Goal: Task Accomplishment & Management: Manage account settings

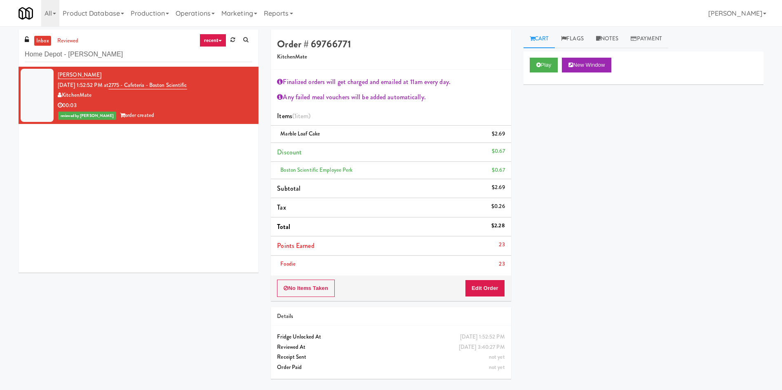
click at [0, 59] on div "inbox reviewed recent all unclear take inventory issue suspicious failed recent…" at bounding box center [391, 208] width 782 height 356
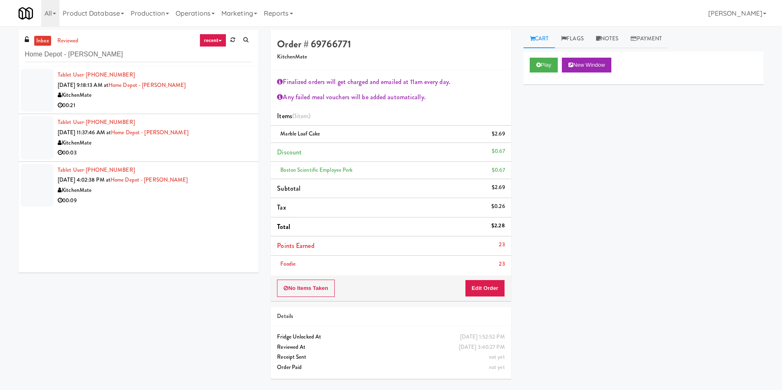
click at [33, 79] on div at bounding box center [37, 90] width 33 height 43
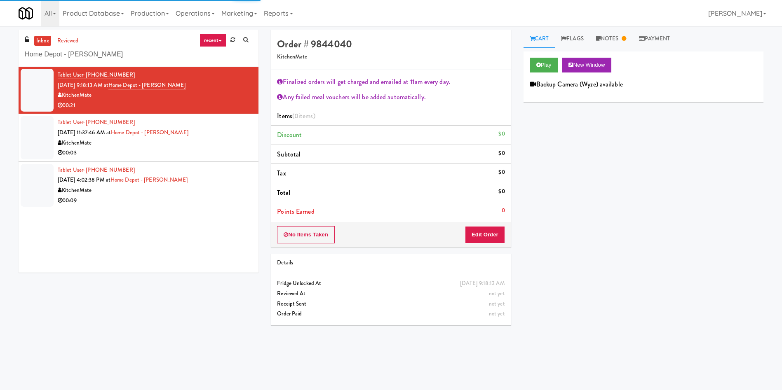
click at [40, 136] on div at bounding box center [37, 137] width 33 height 43
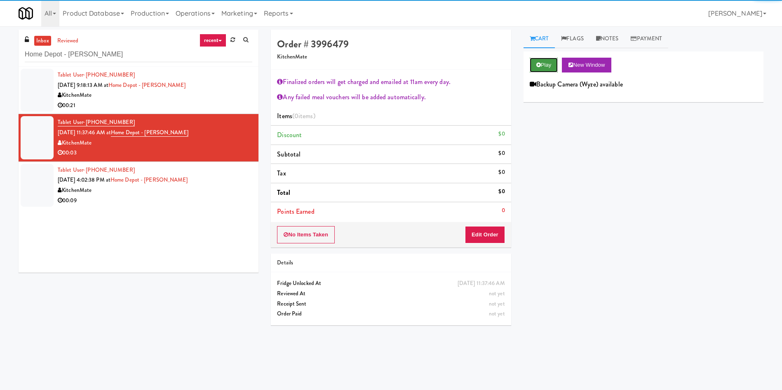
click at [546, 61] on button "Play" at bounding box center [544, 65] width 28 height 15
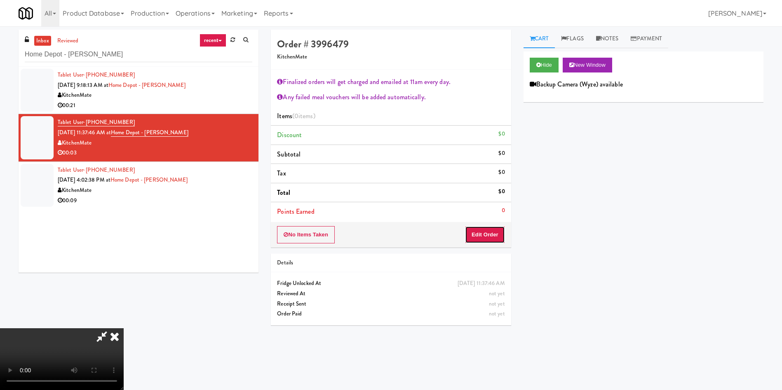
click at [494, 235] on button "Edit Order" at bounding box center [485, 234] width 40 height 17
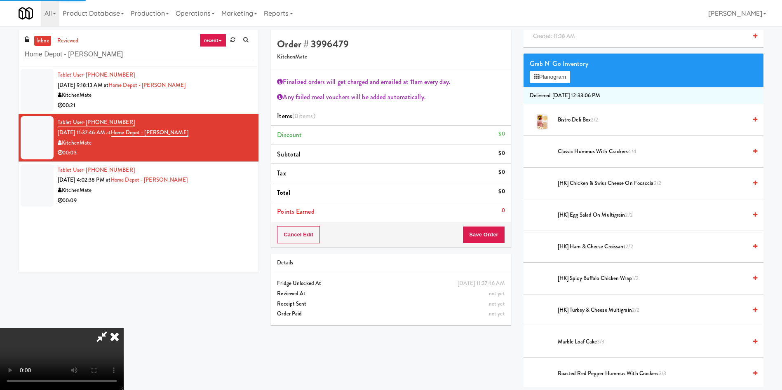
scroll to position [124, 0]
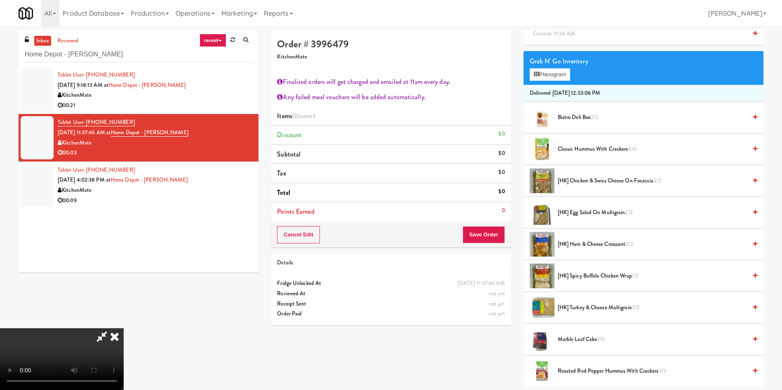
click at [124, 329] on video at bounding box center [62, 360] width 124 height 62
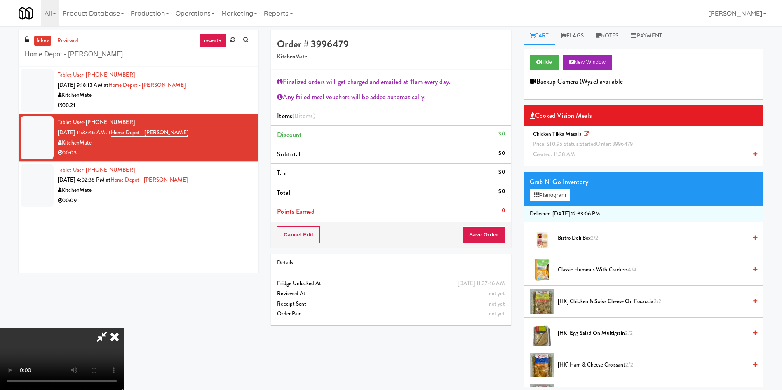
scroll to position [0, 0]
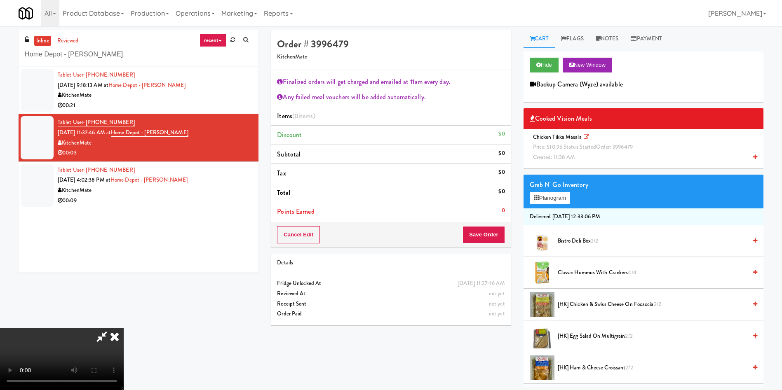
click at [574, 143] on span "Price: $10.95 Status: started Order: 3996479" at bounding box center [583, 147] width 100 height 8
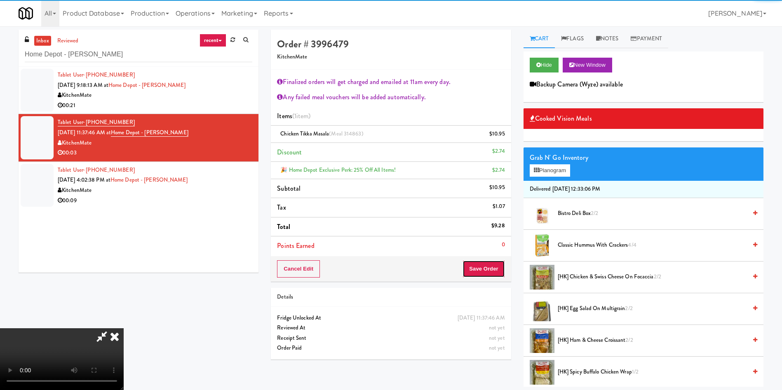
click at [484, 262] on button "Save Order" at bounding box center [484, 269] width 42 height 17
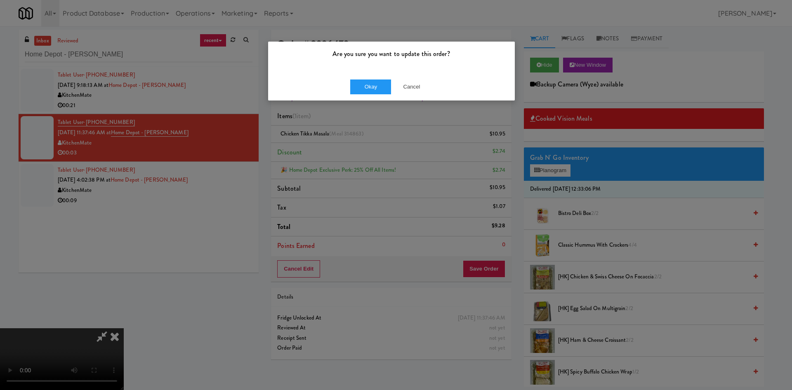
click at [351, 94] on div "Okay Cancel" at bounding box center [391, 87] width 247 height 28
click at [358, 87] on button "Okay" at bounding box center [370, 87] width 41 height 15
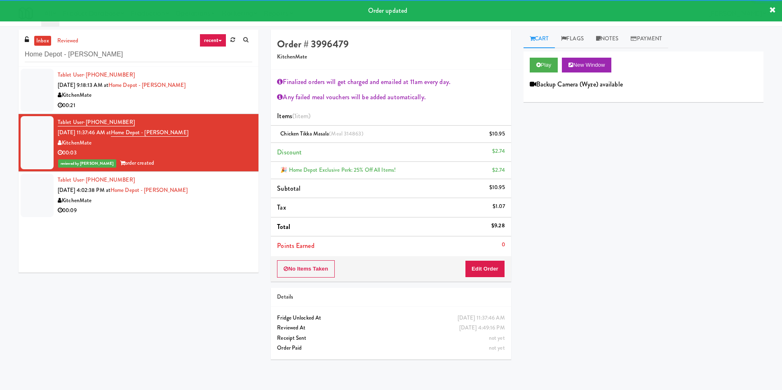
click at [45, 183] on div at bounding box center [37, 195] width 33 height 43
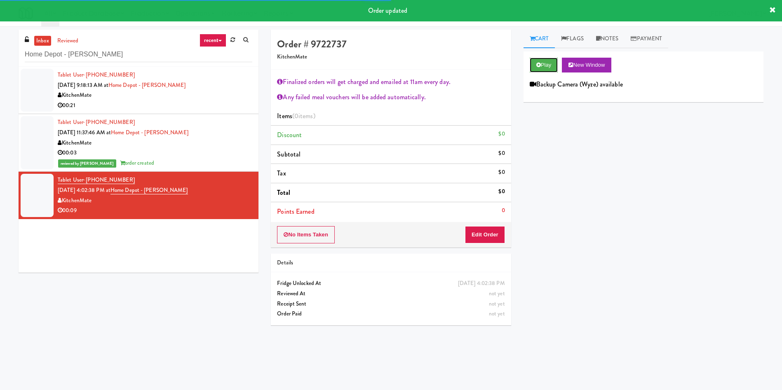
drag, startPoint x: 545, startPoint y: 66, endPoint x: 544, endPoint y: 77, distance: 10.8
click at [545, 66] on button "Play" at bounding box center [544, 65] width 28 height 15
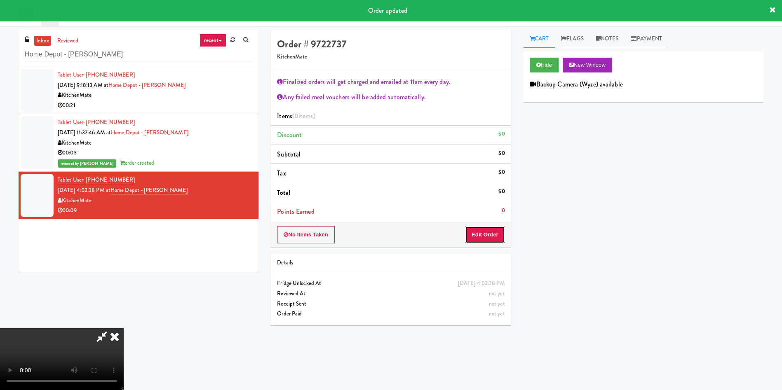
click at [471, 234] on button "Edit Order" at bounding box center [485, 234] width 40 height 17
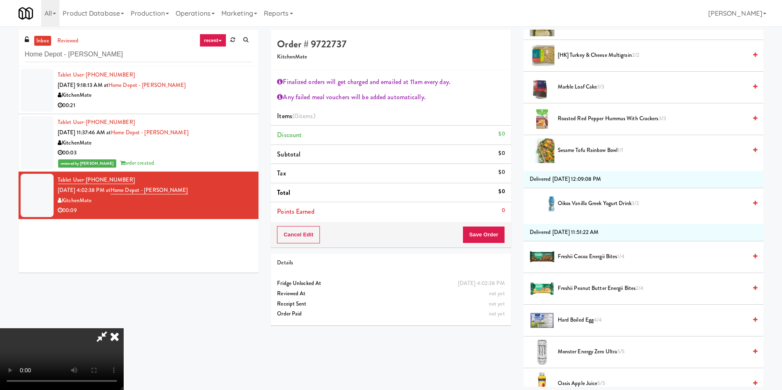
scroll to position [371, 0]
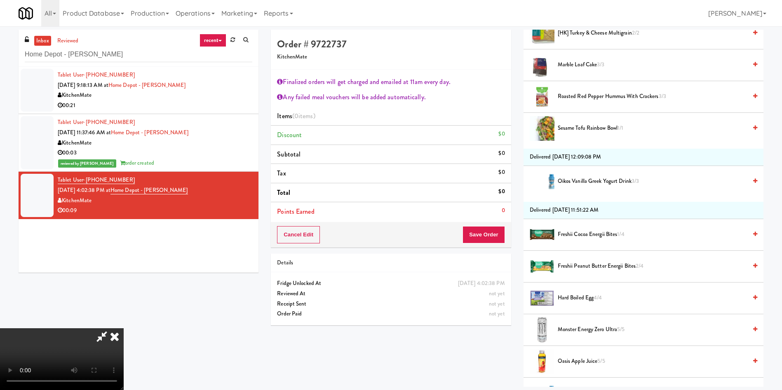
click at [586, 100] on span "Roasted Red Pepper Hummus with Crackers 3/3" at bounding box center [652, 97] width 189 height 10
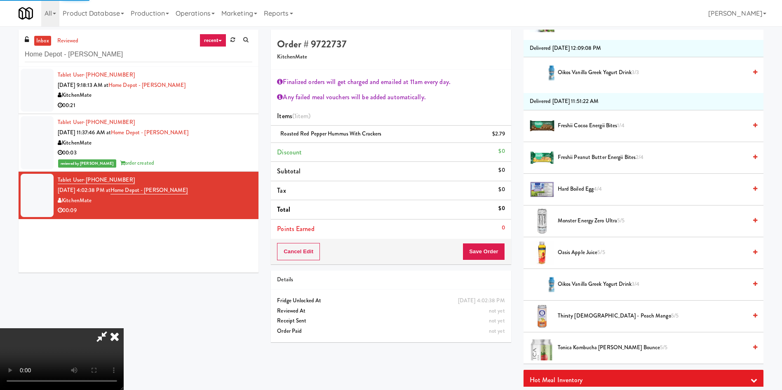
scroll to position [557, 0]
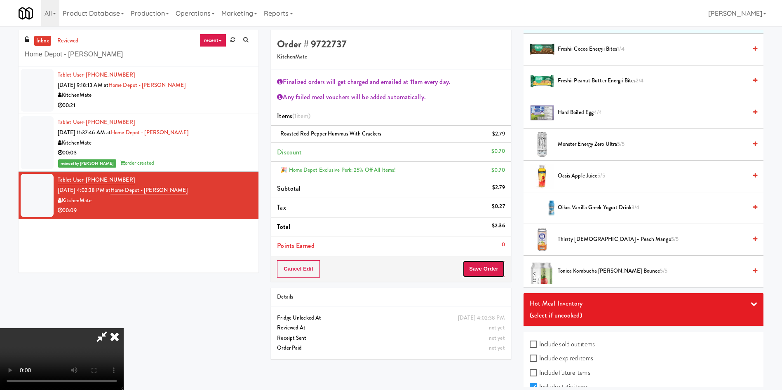
click at [494, 266] on button "Save Order" at bounding box center [484, 269] width 42 height 17
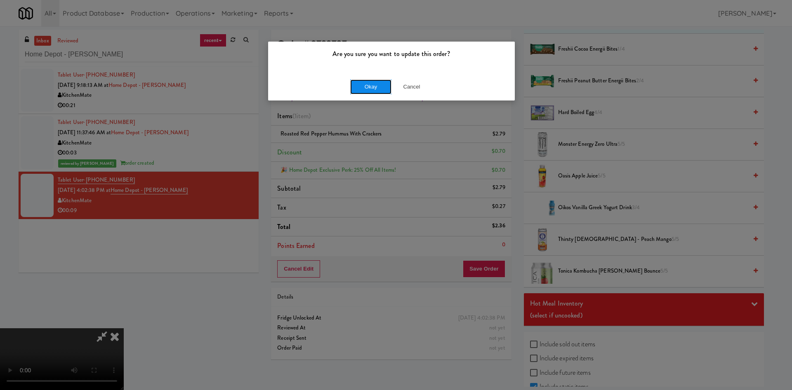
click at [378, 86] on button "Okay" at bounding box center [370, 87] width 41 height 15
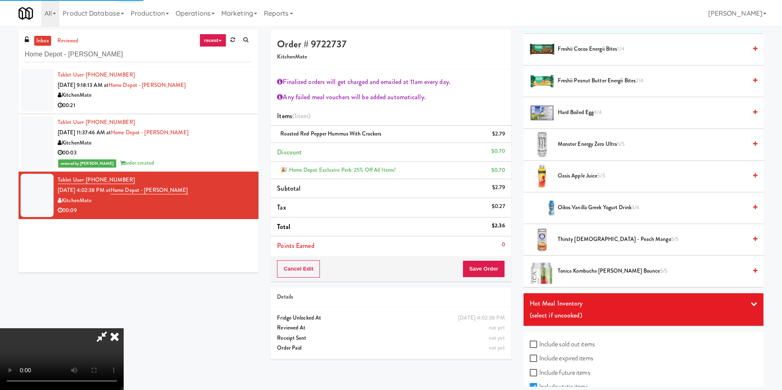
scroll to position [0, 0]
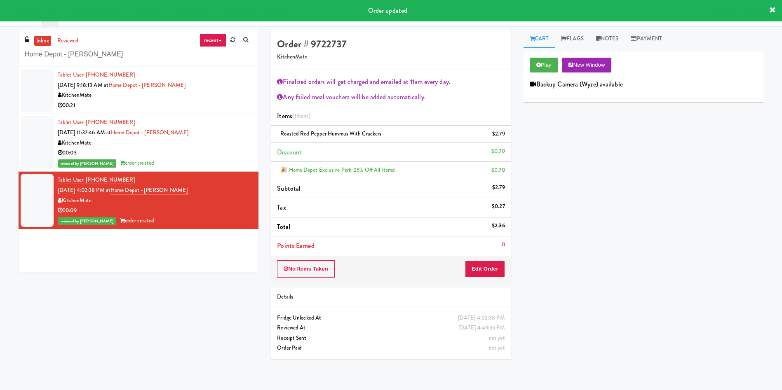
click at [40, 40] on link "inbox" at bounding box center [42, 41] width 17 height 10
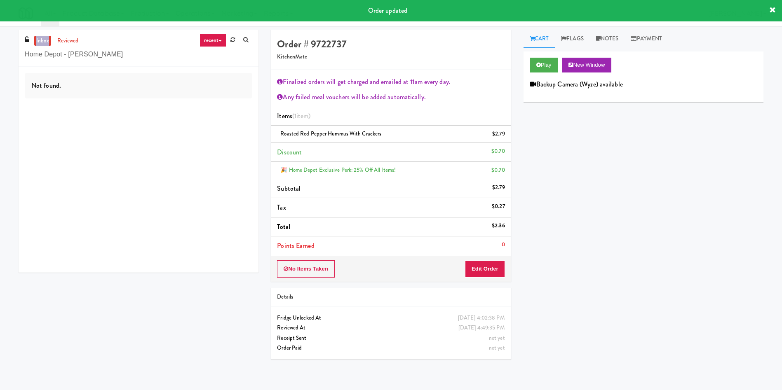
click at [40, 40] on link "inbox" at bounding box center [42, 41] width 17 height 10
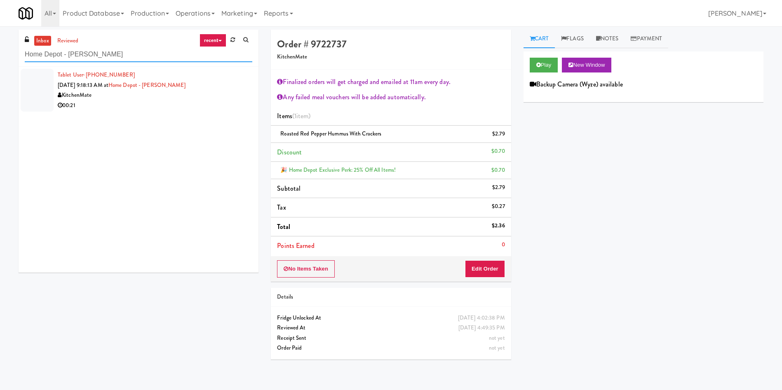
drag, startPoint x: 132, startPoint y: 52, endPoint x: 2, endPoint y: 56, distance: 130.0
click at [0, 56] on div "inbox reviewed recent all unclear take inventory issue suspicious failed recent…" at bounding box center [391, 198] width 782 height 336
paste input "Earth Rangers"
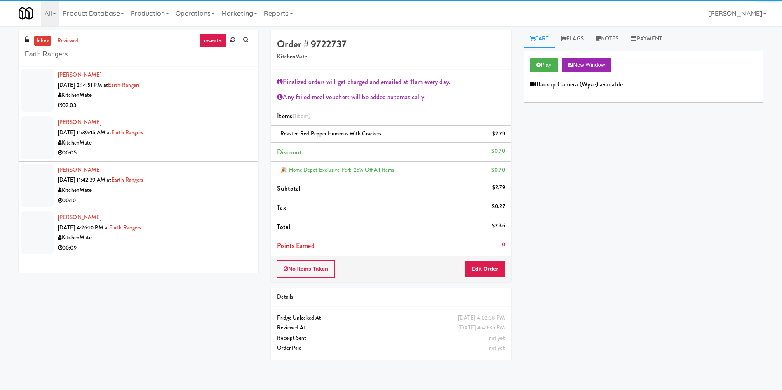
click at [33, 83] on div at bounding box center [37, 90] width 33 height 43
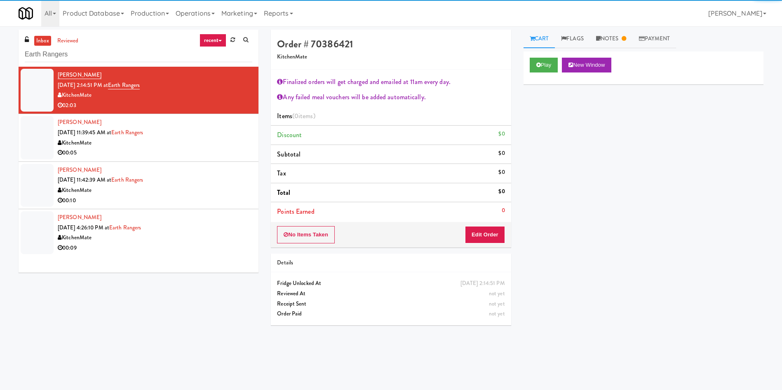
click at [47, 221] on div at bounding box center [37, 233] width 33 height 43
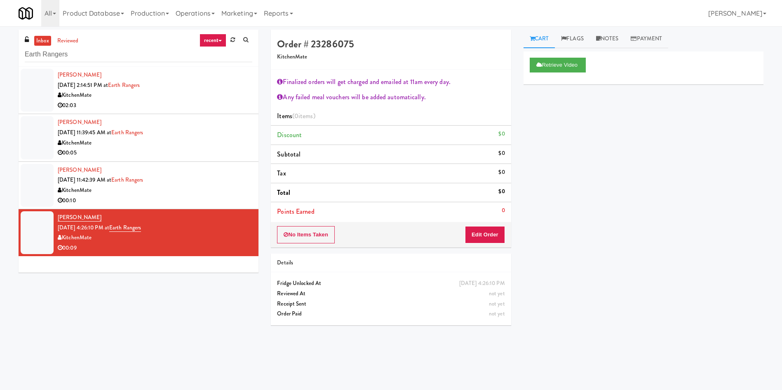
click at [49, 181] on div at bounding box center [37, 185] width 33 height 43
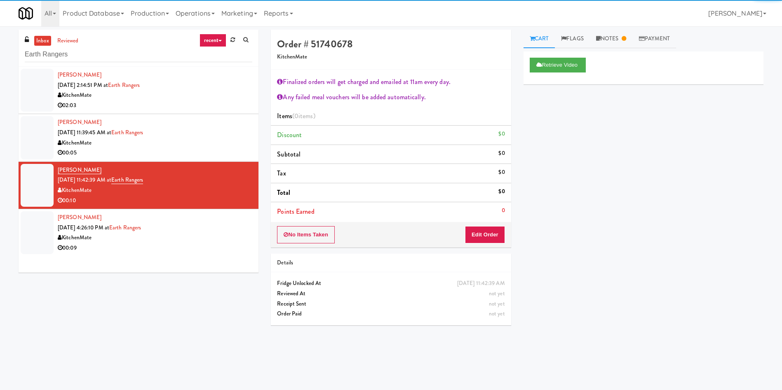
click at [44, 235] on div at bounding box center [37, 233] width 33 height 43
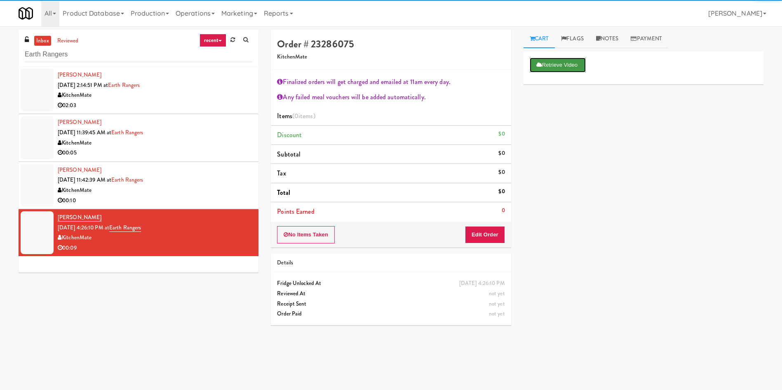
click at [553, 65] on button "Retrieve Video" at bounding box center [558, 65] width 56 height 15
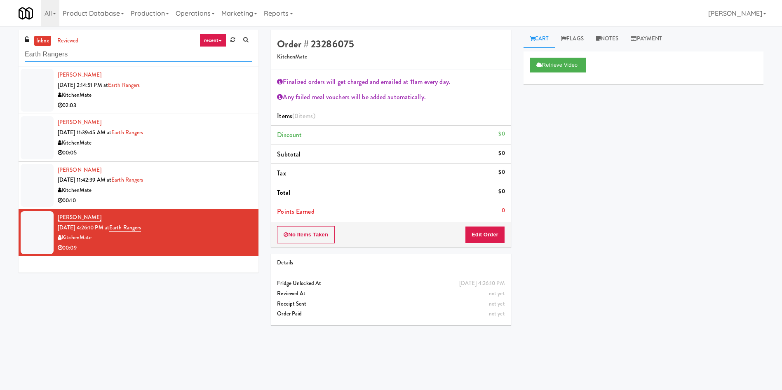
paste input "First Financial Break Room Cooler B"
drag, startPoint x: 90, startPoint y: 53, endPoint x: 0, endPoint y: 52, distance: 89.9
click at [0, 52] on div "inbox reviewed recent all unclear take inventory issue suspicious failed recent…" at bounding box center [391, 195] width 782 height 331
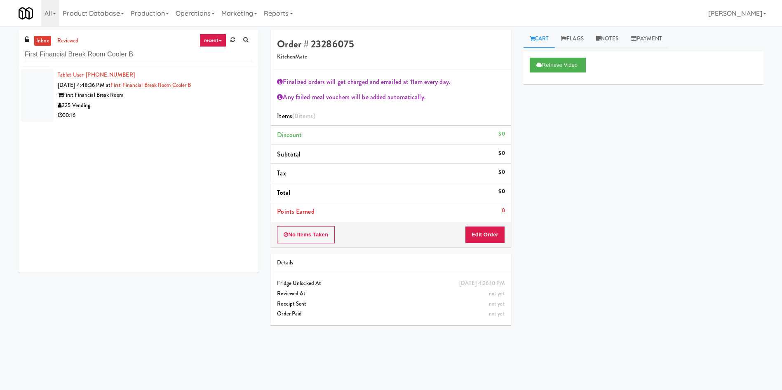
click at [30, 79] on div at bounding box center [37, 95] width 33 height 53
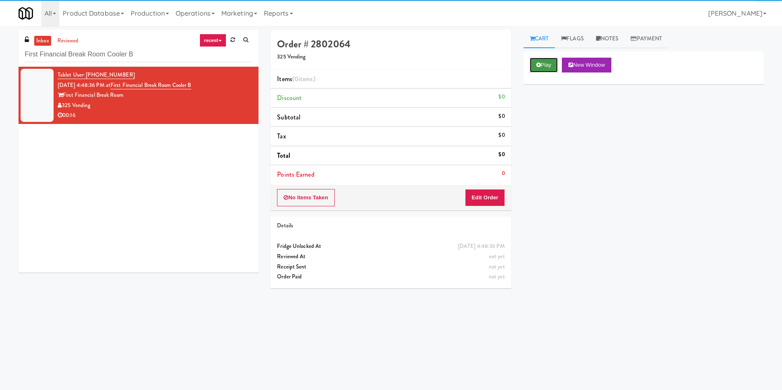
click at [554, 63] on button "Play" at bounding box center [544, 65] width 28 height 15
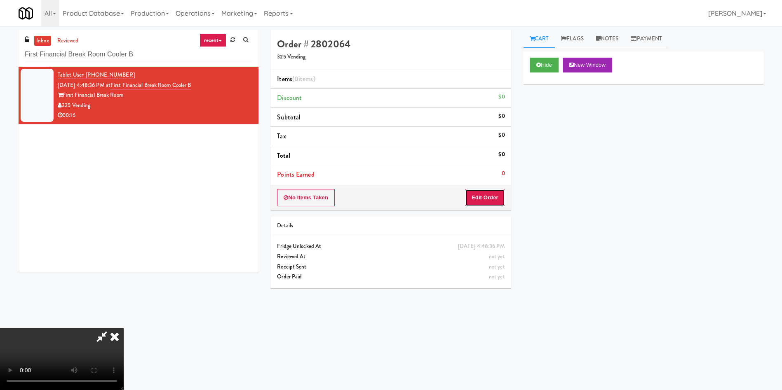
click at [482, 199] on button "Edit Order" at bounding box center [485, 197] width 40 height 17
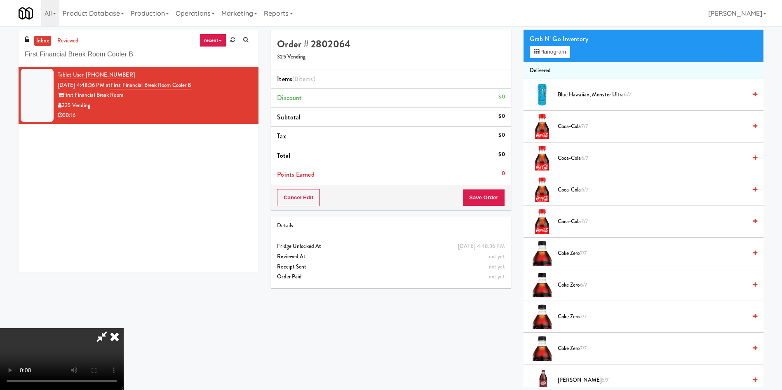
scroll to position [62, 0]
click at [124, 329] on video at bounding box center [62, 360] width 124 height 62
click at [548, 50] on button "Planogram" at bounding box center [550, 52] width 40 height 12
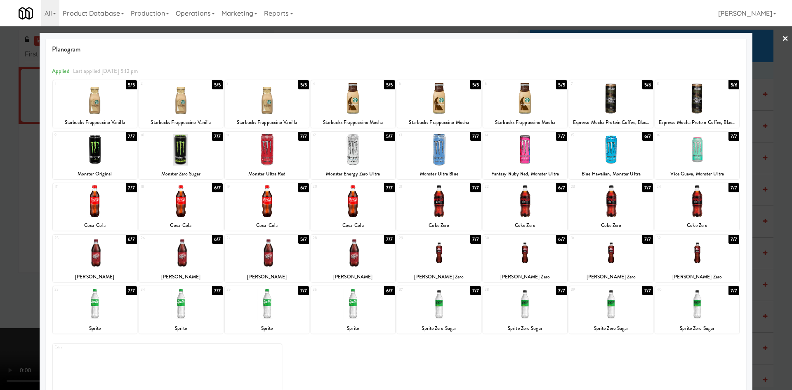
click at [524, 256] on div at bounding box center [525, 253] width 84 height 32
click at [27, 209] on div at bounding box center [396, 195] width 792 height 390
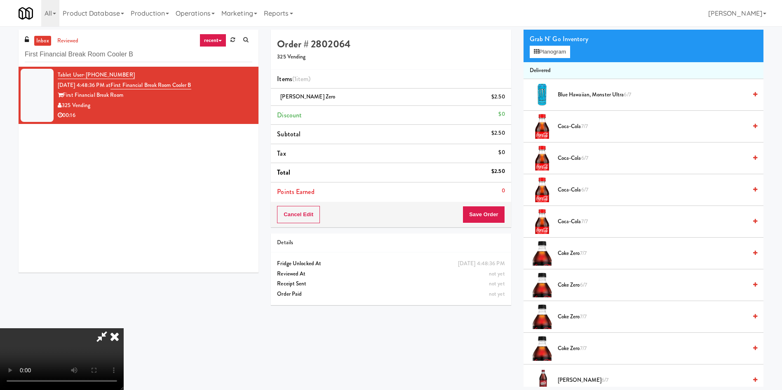
click at [124, 329] on video at bounding box center [62, 360] width 124 height 62
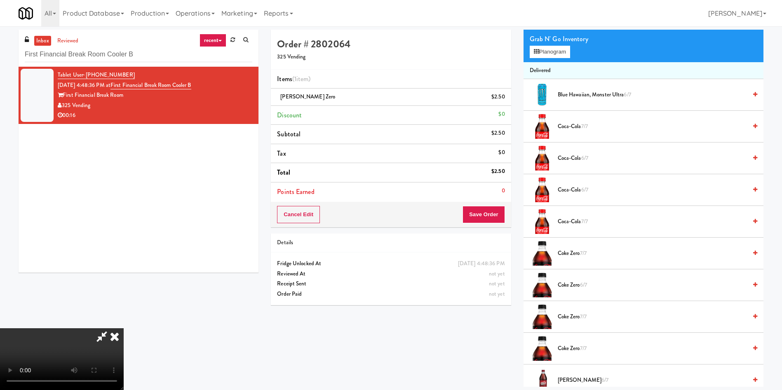
drag, startPoint x: 187, startPoint y: 208, endPoint x: 211, endPoint y: 207, distance: 23.5
click at [124, 329] on video at bounding box center [62, 360] width 124 height 62
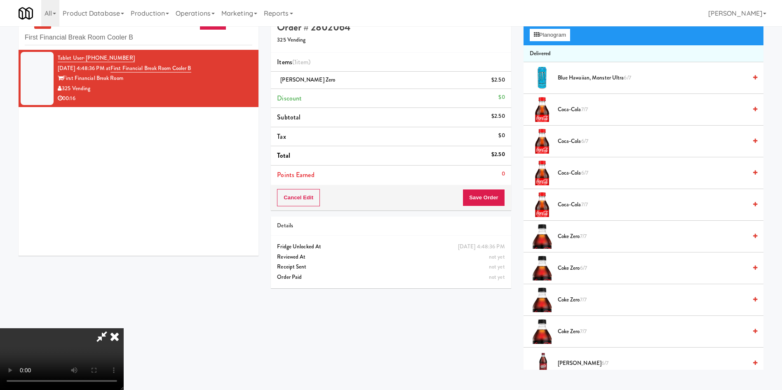
scroll to position [26, 0]
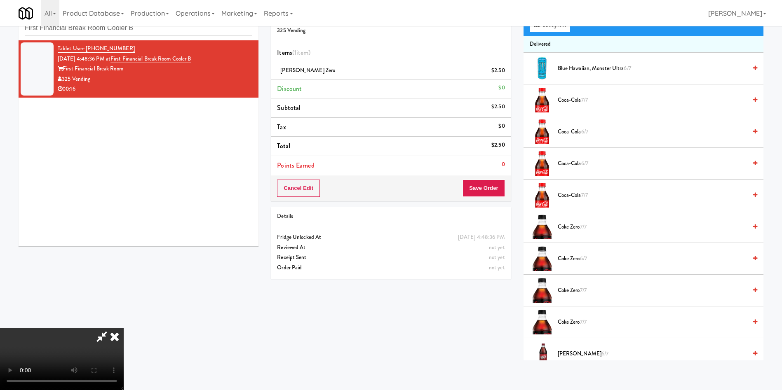
click at [581, 355] on span "[PERSON_NAME] 6/7" at bounding box center [652, 354] width 189 height 10
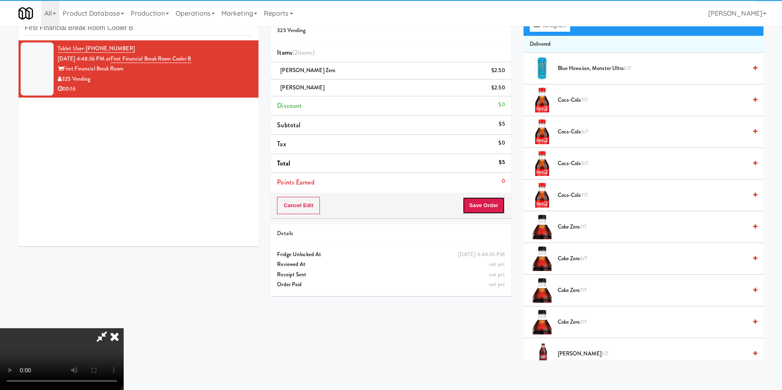
click at [493, 205] on button "Save Order" at bounding box center [484, 205] width 42 height 17
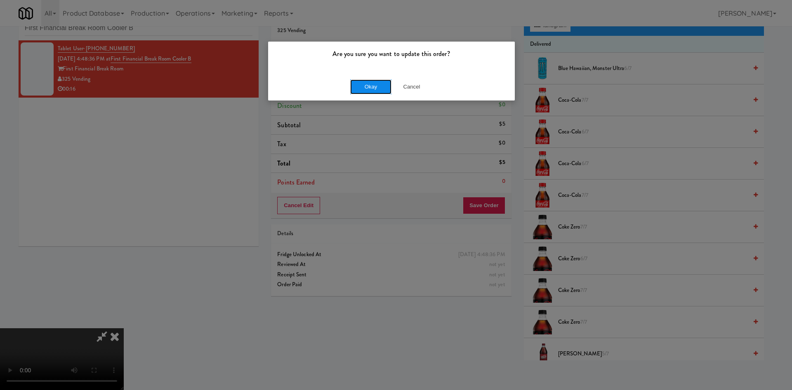
click at [377, 87] on button "Okay" at bounding box center [370, 87] width 41 height 15
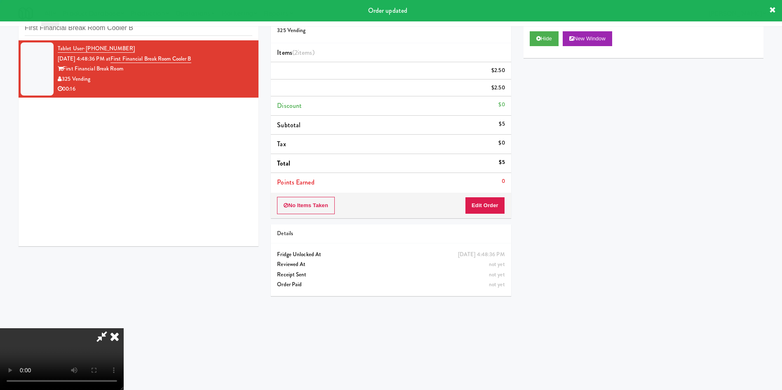
scroll to position [0, 0]
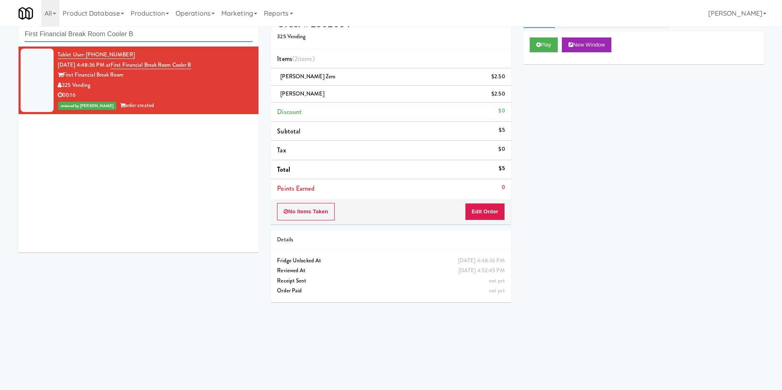
paste input "Woodlands - Combo"
drag, startPoint x: 163, startPoint y: 30, endPoint x: 0, endPoint y: 6, distance: 164.6
click at [0, 6] on body "Are you sure you want to update this order? Okay Cancel Okay Are you sure you w…" at bounding box center [391, 201] width 782 height 390
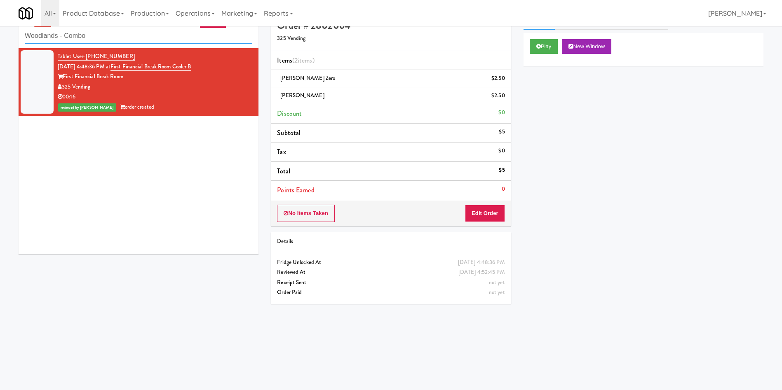
type input "Woodlands - Combo"
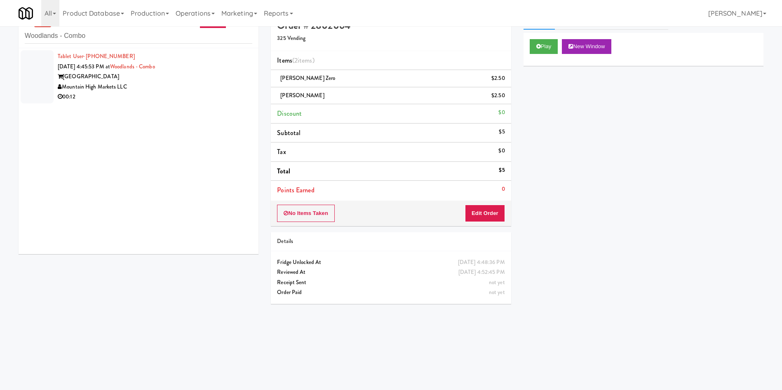
click at [40, 71] on div at bounding box center [37, 76] width 33 height 53
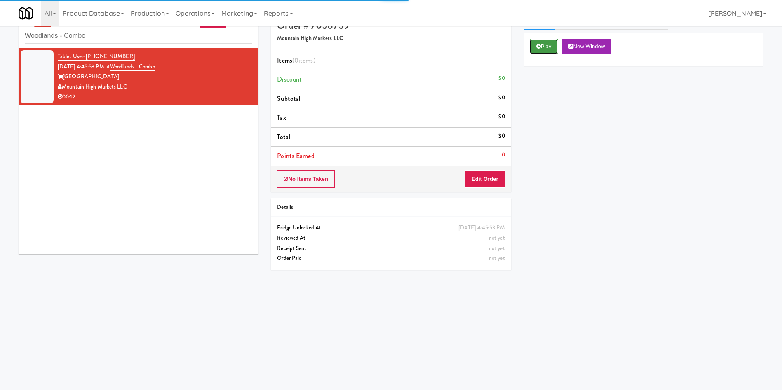
click at [539, 44] on icon at bounding box center [538, 46] width 5 height 5
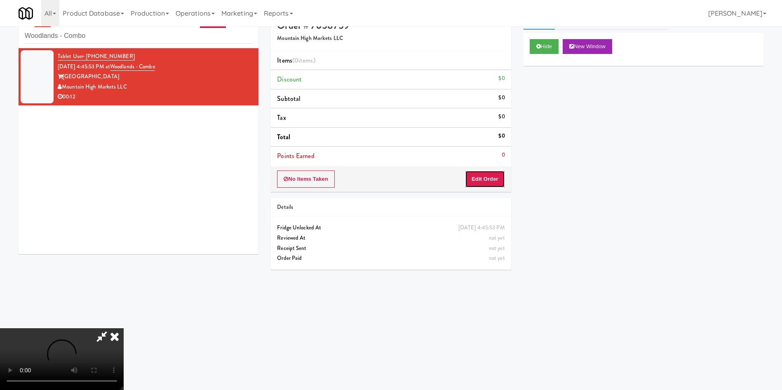
click at [492, 180] on button "Edit Order" at bounding box center [485, 179] width 40 height 17
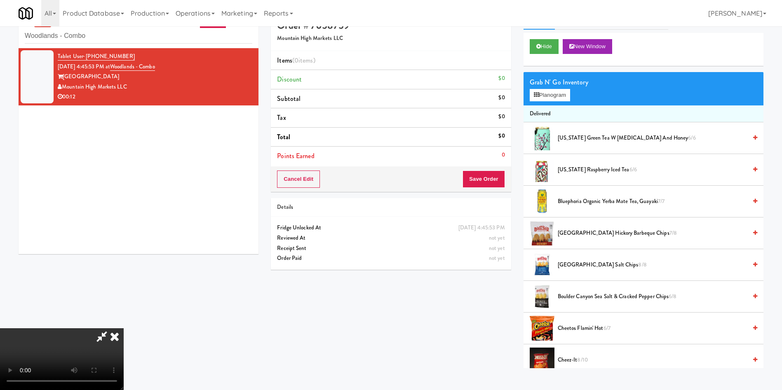
click at [124, 329] on video at bounding box center [62, 360] width 124 height 62
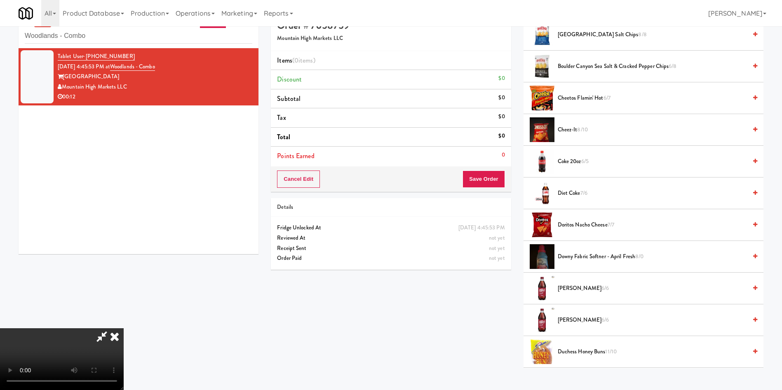
scroll to position [247, 0]
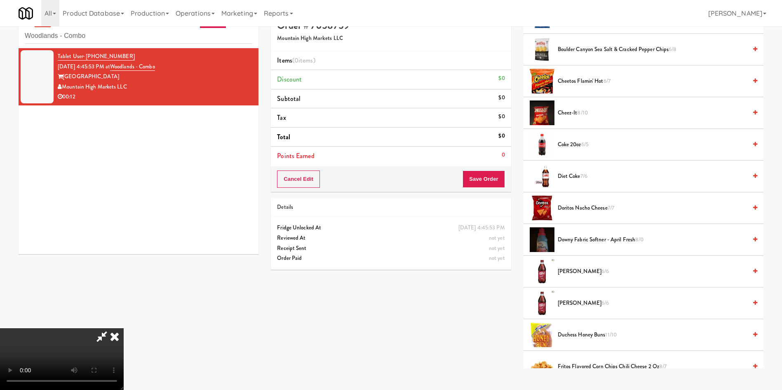
click at [602, 274] on span "6/6" at bounding box center [605, 272] width 7 height 8
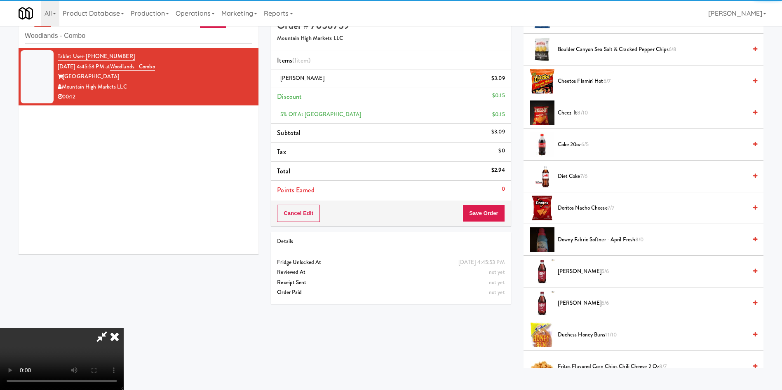
click at [124, 329] on video at bounding box center [62, 360] width 124 height 62
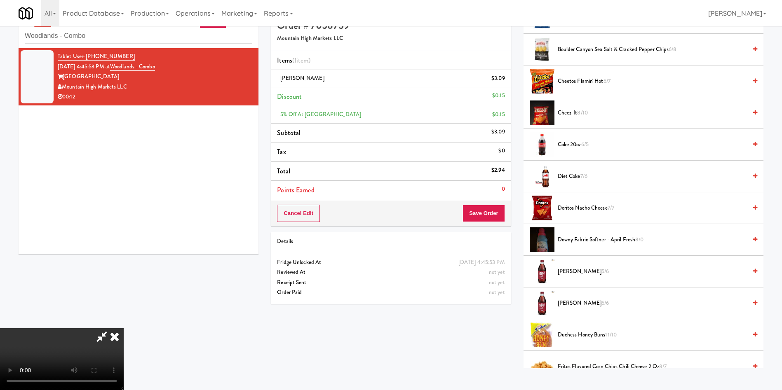
click at [124, 329] on video at bounding box center [62, 360] width 124 height 62
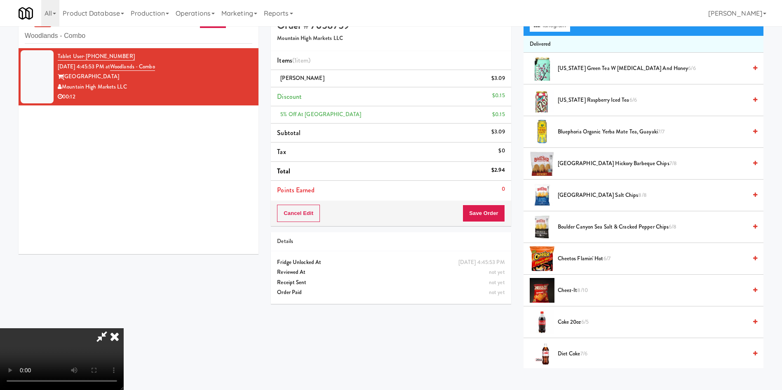
scroll to position [0, 0]
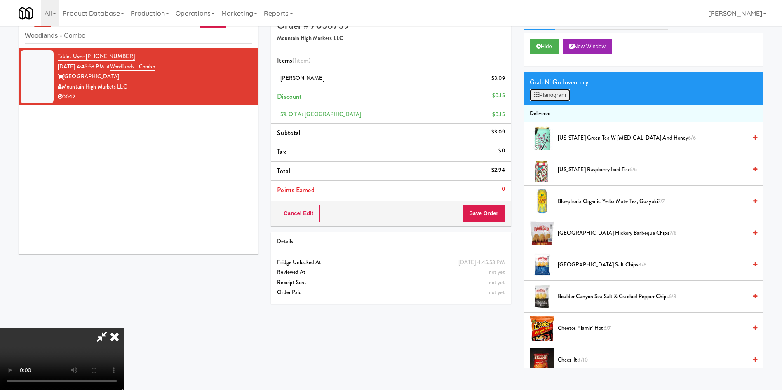
click at [558, 95] on button "Planogram" at bounding box center [550, 95] width 40 height 12
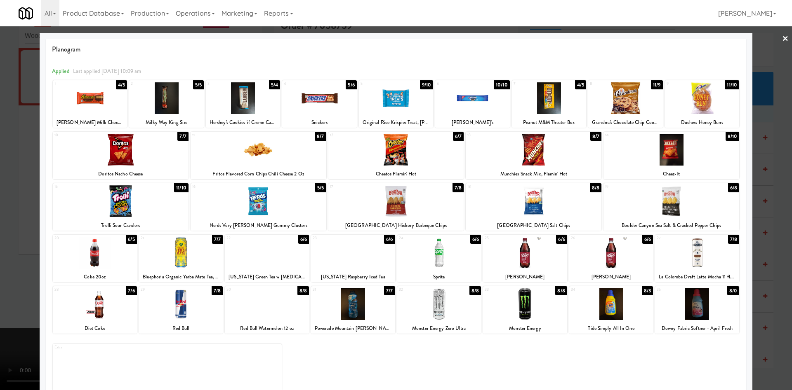
drag, startPoint x: 396, startPoint y: 153, endPoint x: 382, endPoint y: 162, distance: 16.9
click at [397, 153] on div at bounding box center [396, 150] width 136 height 32
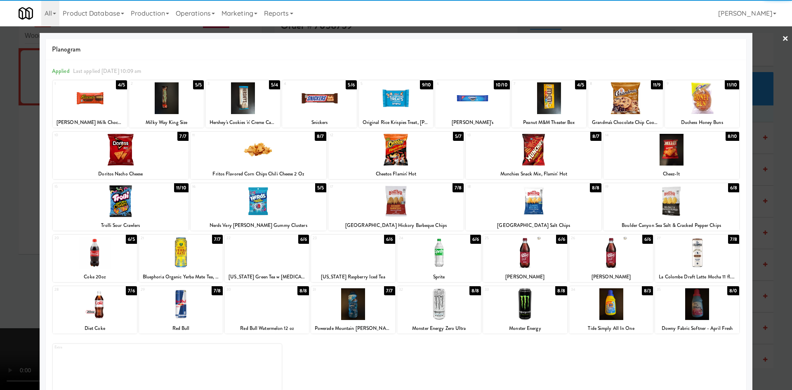
click at [21, 198] on div at bounding box center [396, 195] width 792 height 390
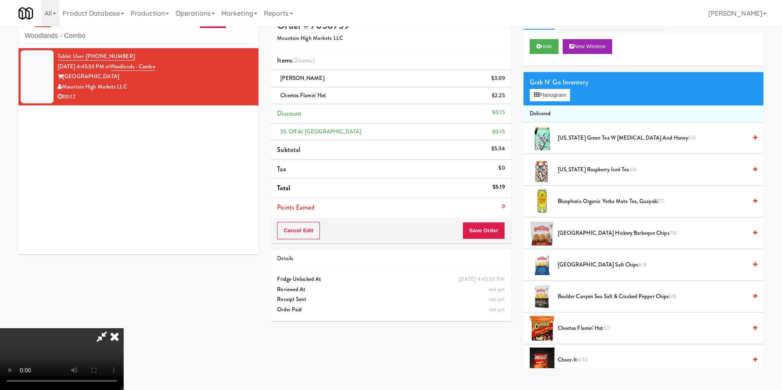
click at [124, 329] on video at bounding box center [62, 360] width 124 height 62
click at [542, 97] on button "Planogram" at bounding box center [550, 95] width 40 height 12
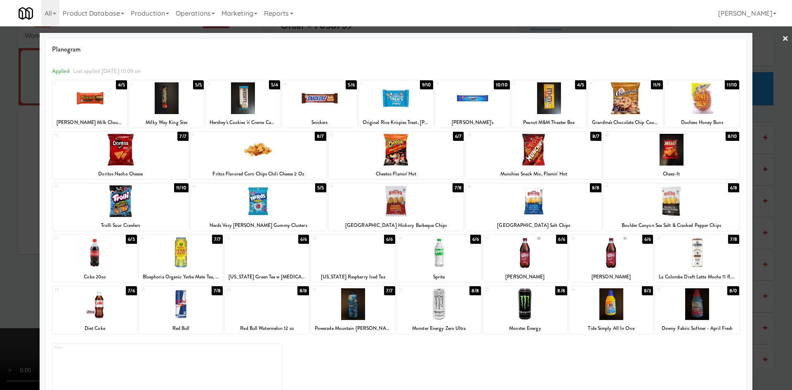
click at [2, 218] on div at bounding box center [396, 195] width 792 height 390
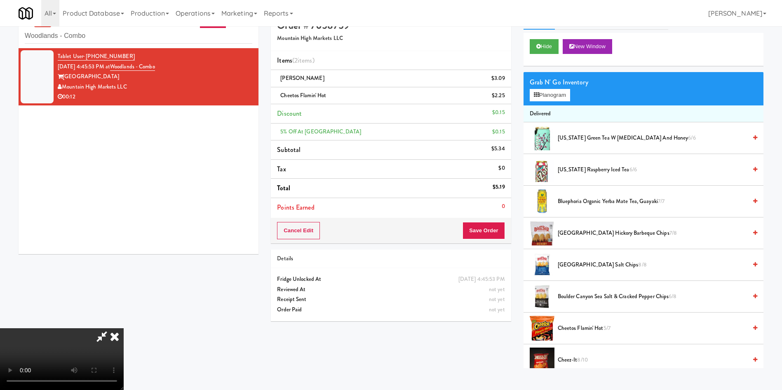
click at [124, 329] on video at bounding box center [62, 360] width 124 height 62
click at [490, 231] on button "Save Order" at bounding box center [484, 230] width 42 height 17
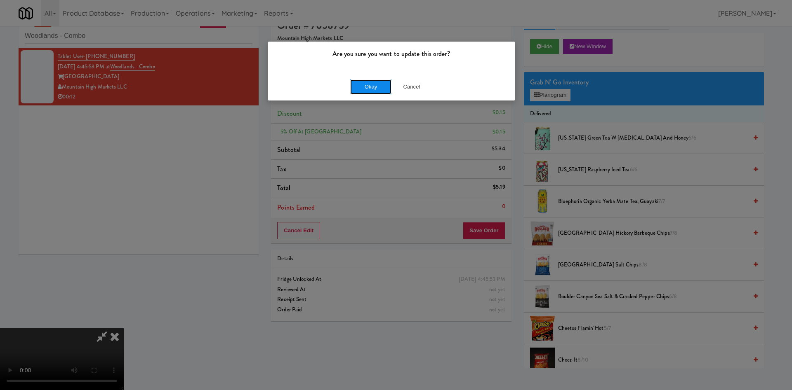
click at [378, 92] on button "Okay" at bounding box center [370, 87] width 41 height 15
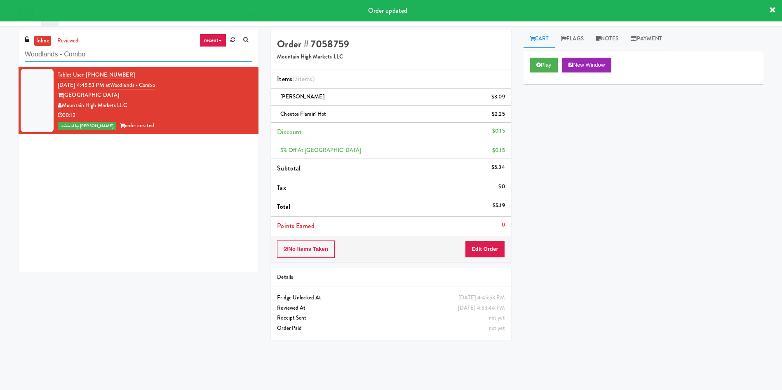
drag, startPoint x: 101, startPoint y: 54, endPoint x: 0, endPoint y: 40, distance: 102.4
click at [0, 40] on div "inbox reviewed recent all unclear take inventory issue suspicious failed recent…" at bounding box center [391, 195] width 782 height 331
paste input "[PERSON_NAME] Injury Attorneys - Cooler"
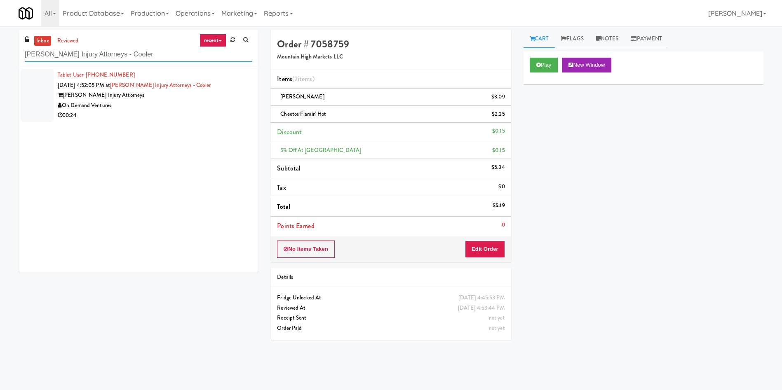
type input "[PERSON_NAME] Injury Attorneys - Cooler"
click at [46, 93] on div at bounding box center [37, 95] width 33 height 53
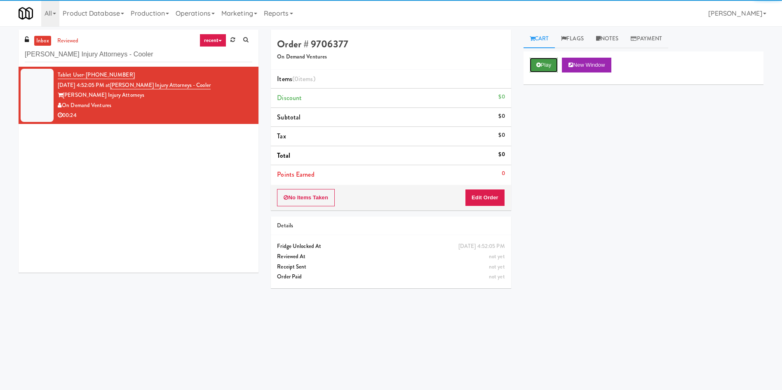
click at [548, 62] on button "Play" at bounding box center [544, 65] width 28 height 15
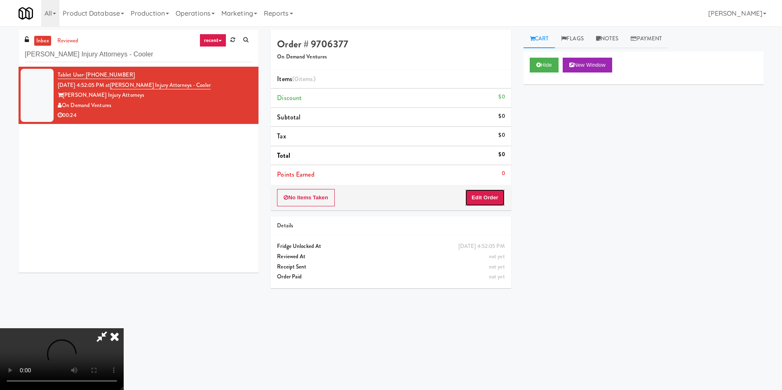
click at [488, 202] on button "Edit Order" at bounding box center [485, 197] width 40 height 17
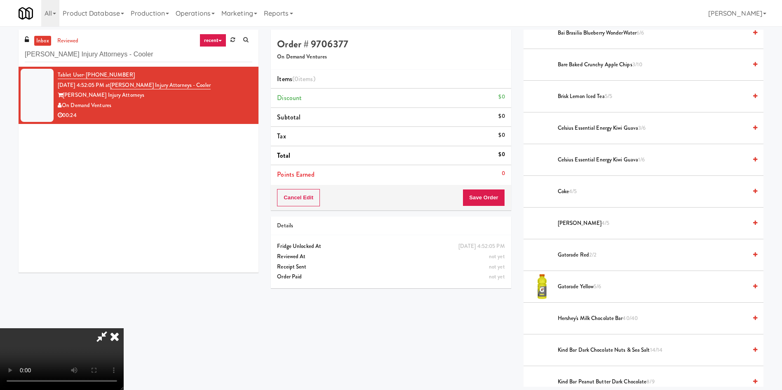
scroll to position [62, 0]
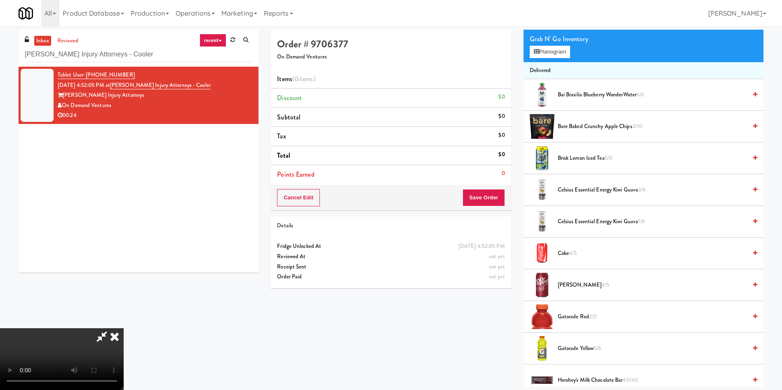
click at [122, 329] on video at bounding box center [62, 360] width 124 height 62
click at [554, 51] on button "Planogram" at bounding box center [550, 52] width 40 height 12
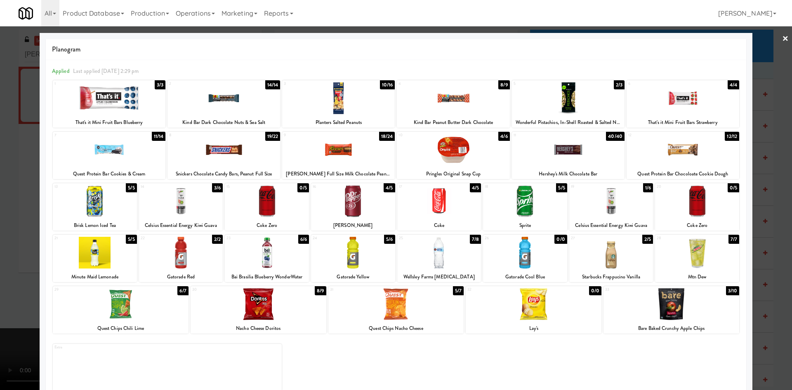
click at [361, 155] on div at bounding box center [338, 150] width 113 height 32
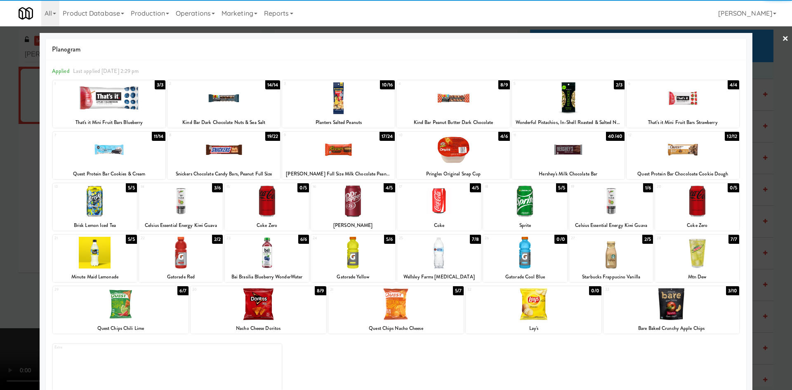
click at [8, 137] on div at bounding box center [396, 195] width 792 height 390
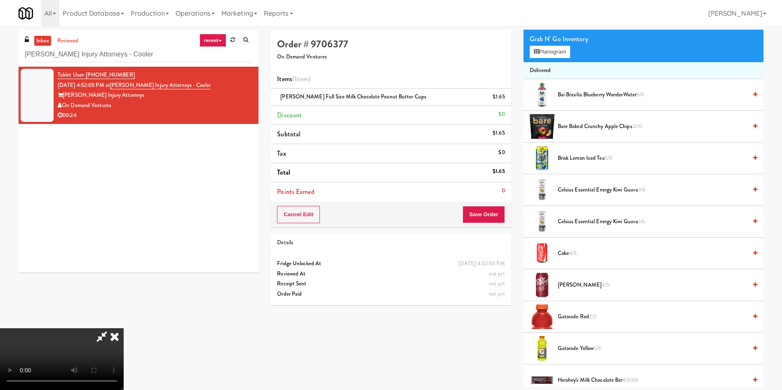
scroll to position [121, 0]
click at [124, 329] on video at bounding box center [62, 360] width 124 height 62
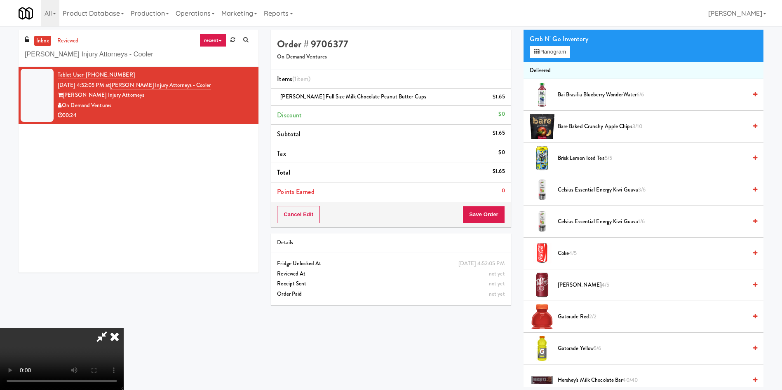
click at [124, 329] on video at bounding box center [62, 360] width 124 height 62
click at [546, 50] on button "Planogram" at bounding box center [550, 52] width 40 height 12
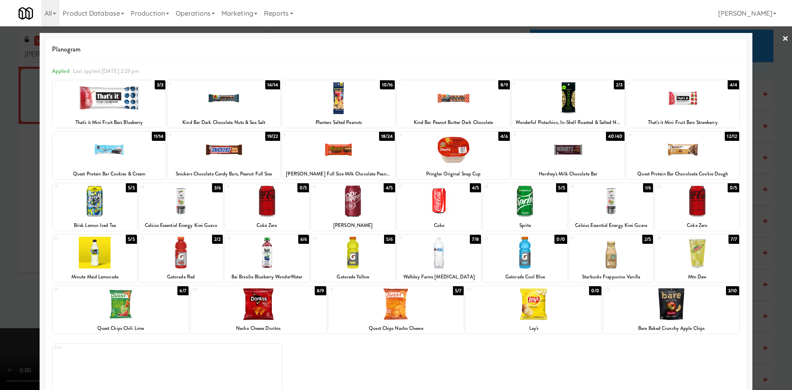
click at [441, 208] on div at bounding box center [439, 202] width 84 height 32
click at [0, 218] on div at bounding box center [396, 195] width 792 height 390
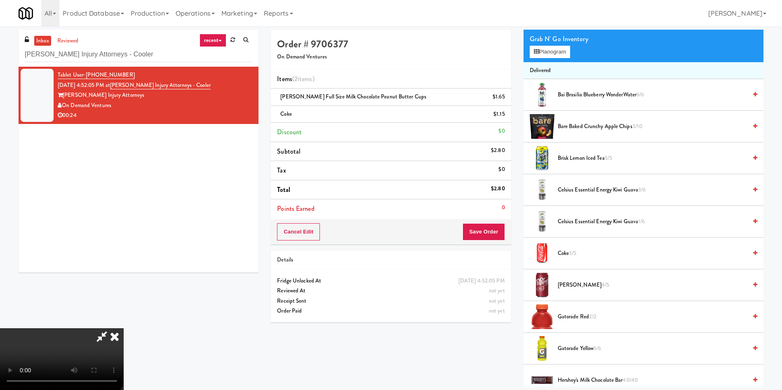
click at [124, 329] on video at bounding box center [62, 360] width 124 height 62
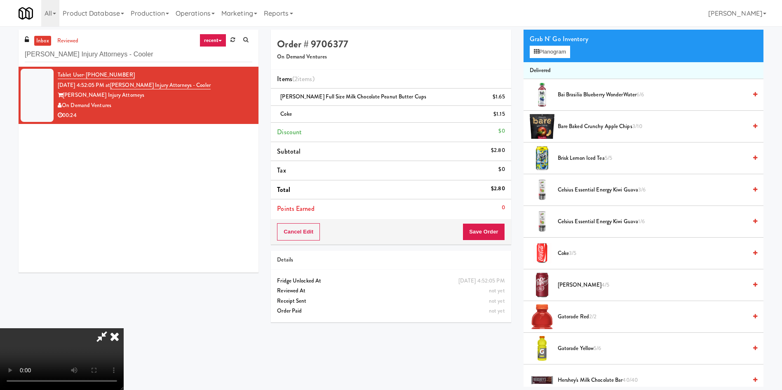
click at [124, 329] on video at bounding box center [62, 360] width 124 height 62
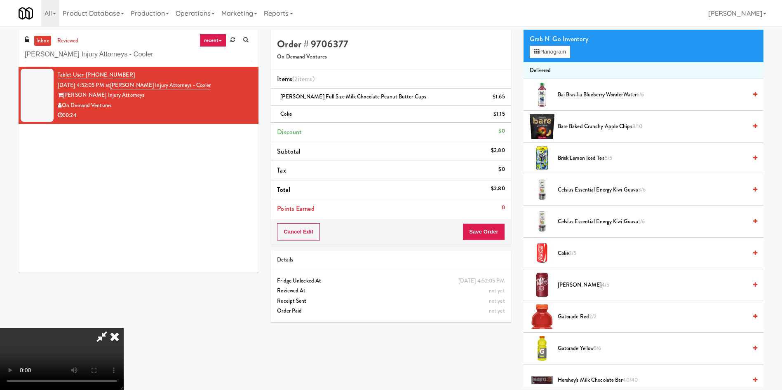
click at [124, 329] on video at bounding box center [62, 360] width 124 height 62
click at [561, 52] on button "Planogram" at bounding box center [550, 52] width 40 height 12
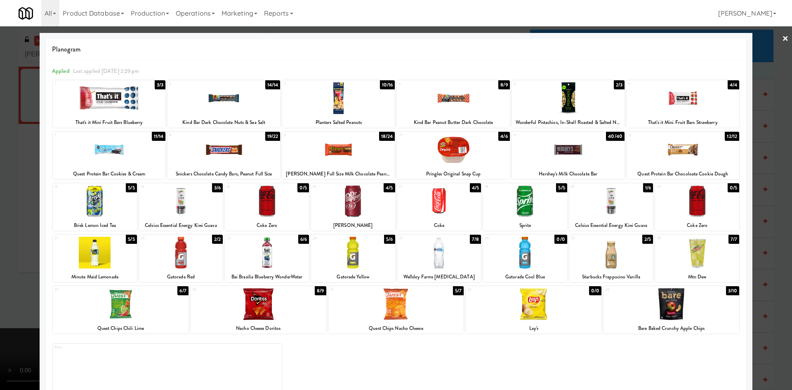
click at [435, 261] on div at bounding box center [439, 253] width 84 height 32
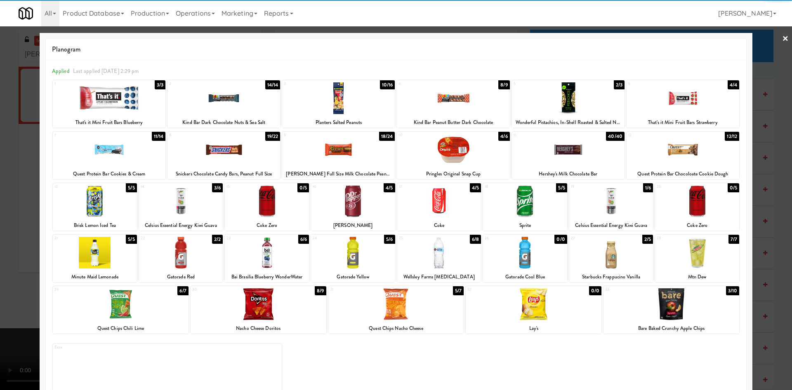
click at [8, 201] on div at bounding box center [396, 195] width 792 height 390
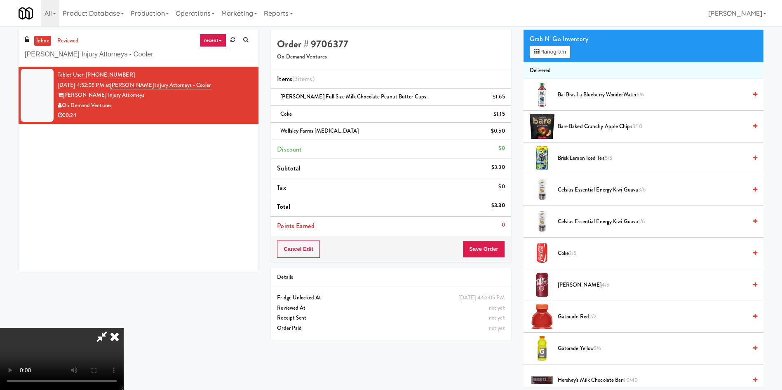
click at [124, 329] on video at bounding box center [62, 360] width 124 height 62
click at [501, 249] on button "Save Order" at bounding box center [484, 249] width 42 height 17
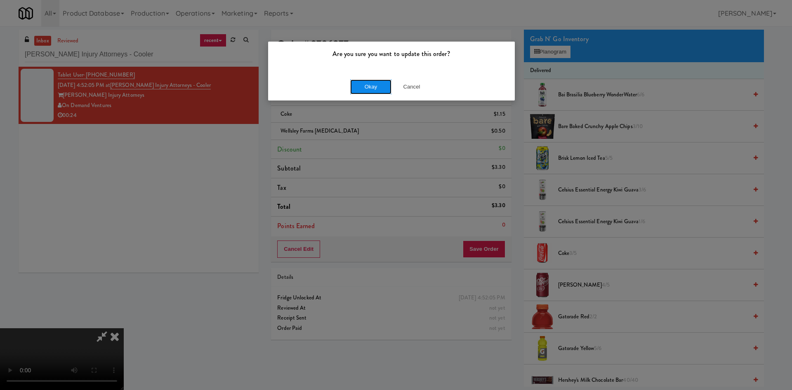
click at [369, 87] on button "Okay" at bounding box center [370, 87] width 41 height 15
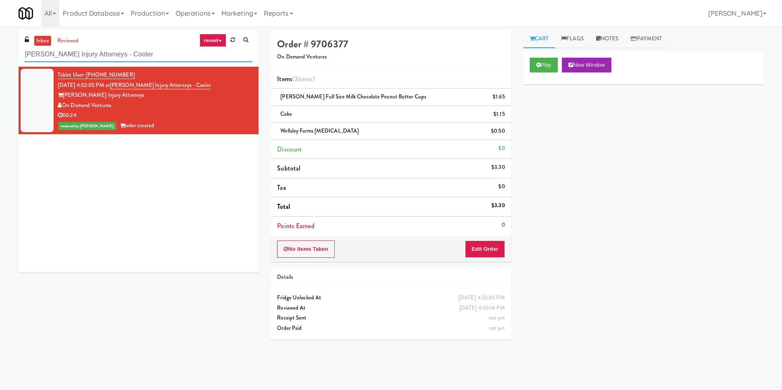
drag, startPoint x: 152, startPoint y: 54, endPoint x: 0, endPoint y: 62, distance: 152.4
click at [0, 62] on div "inbox reviewed recent all unclear take inventory issue suspicious failed recent…" at bounding box center [391, 195] width 782 height 331
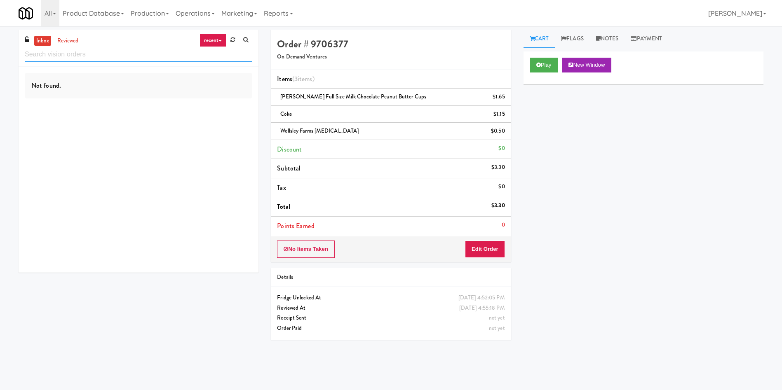
paste input "Hilltop - Combo"
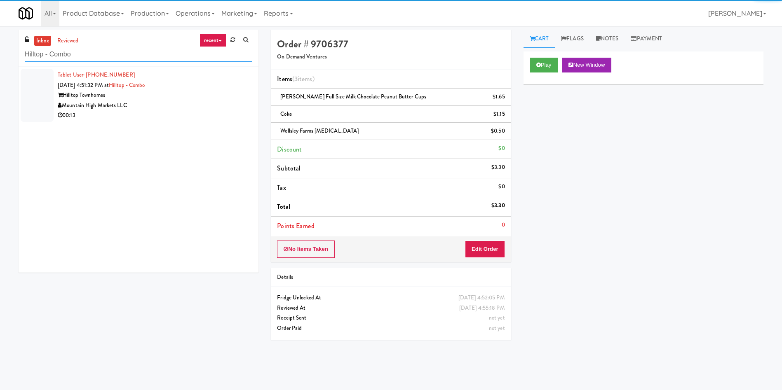
type input "Hilltop - Combo"
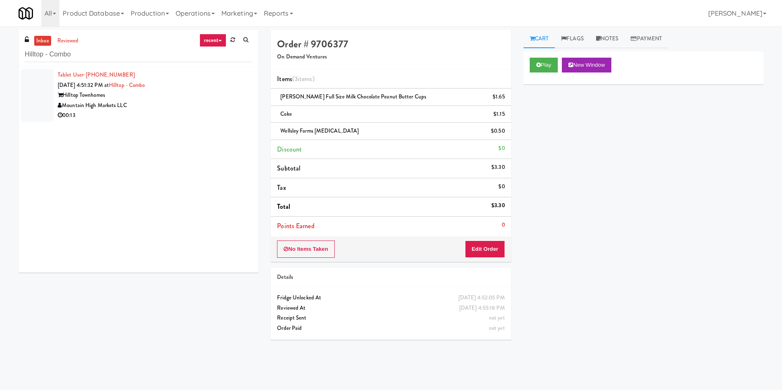
click at [36, 79] on div at bounding box center [37, 95] width 33 height 53
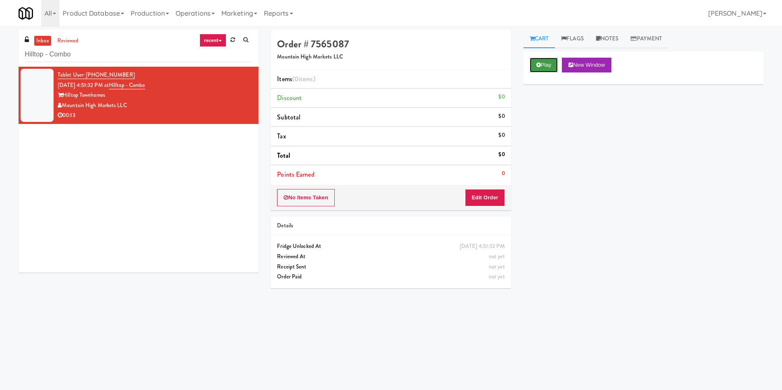
click at [550, 59] on button "Play" at bounding box center [544, 65] width 28 height 15
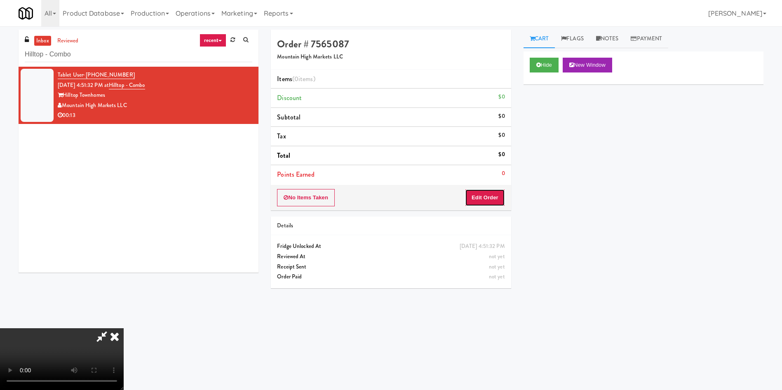
click at [470, 191] on button "Edit Order" at bounding box center [485, 197] width 40 height 17
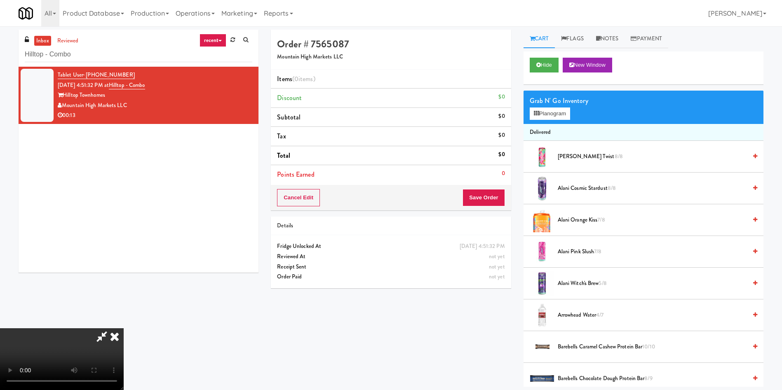
scroll to position [62, 0]
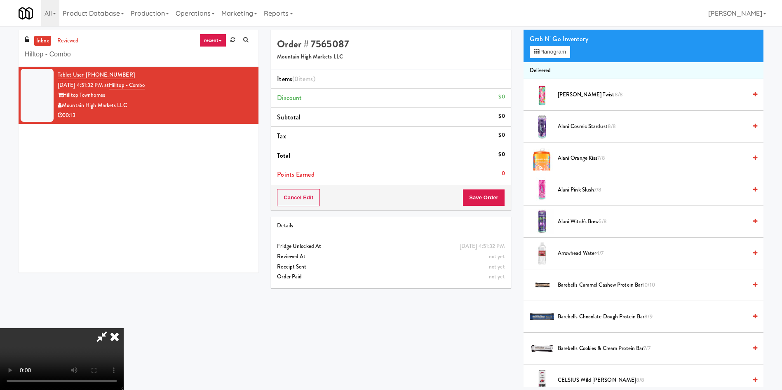
click at [124, 329] on video at bounding box center [62, 360] width 124 height 62
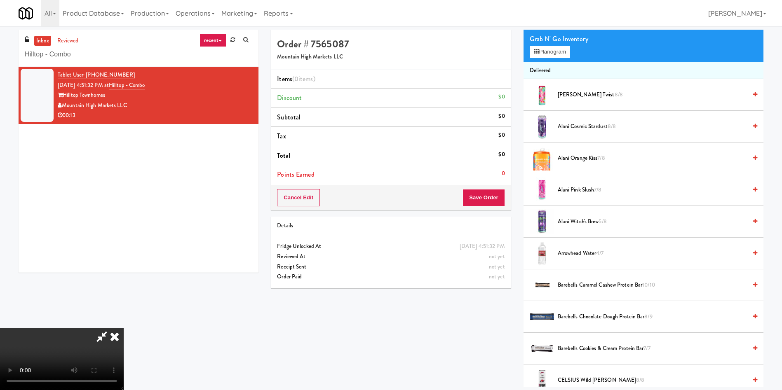
scroll to position [62, 0]
click at [124, 329] on video at bounding box center [62, 360] width 124 height 62
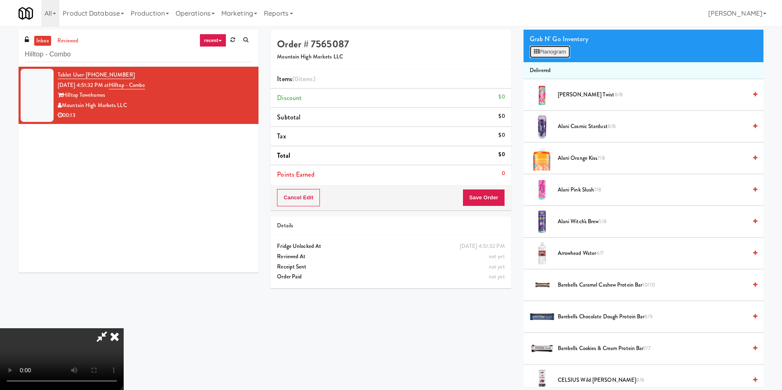
click at [564, 54] on button "Planogram" at bounding box center [550, 52] width 40 height 12
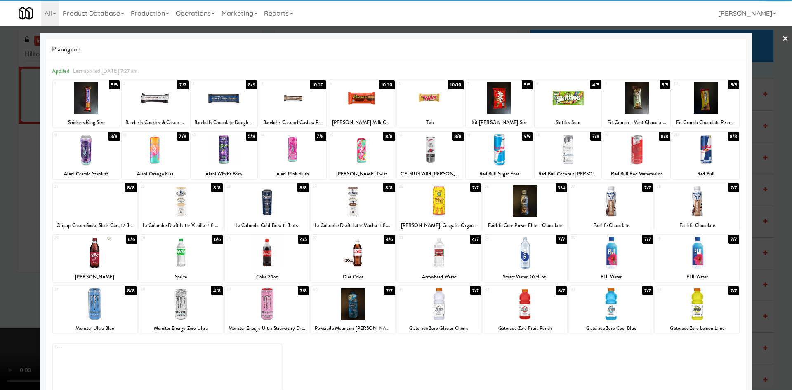
click at [117, 255] on div at bounding box center [95, 253] width 84 height 32
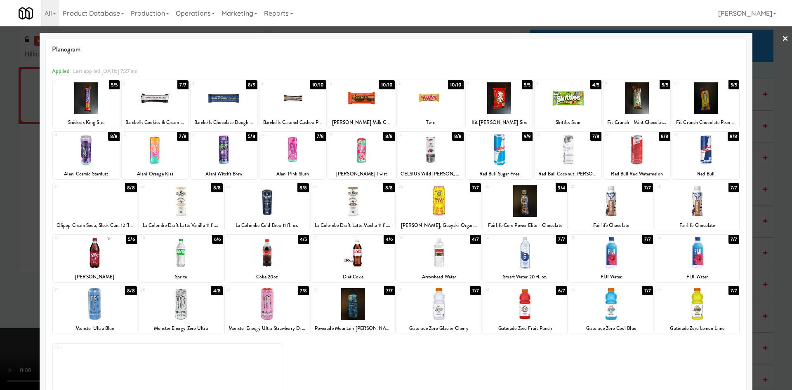
click at [14, 164] on div at bounding box center [396, 195] width 792 height 390
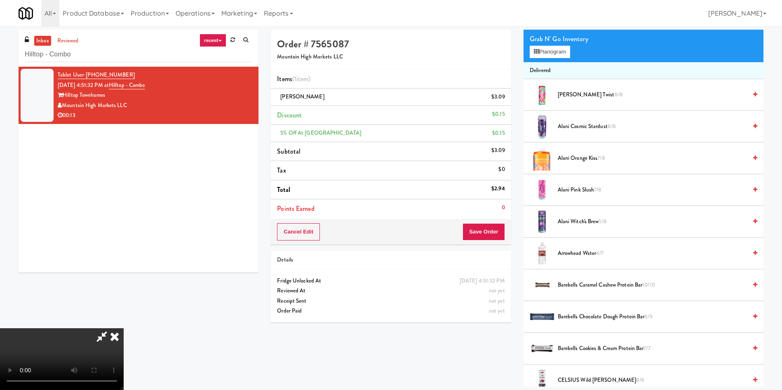
click at [124, 329] on video at bounding box center [62, 360] width 124 height 62
click at [496, 237] on button "Save Order" at bounding box center [484, 231] width 42 height 17
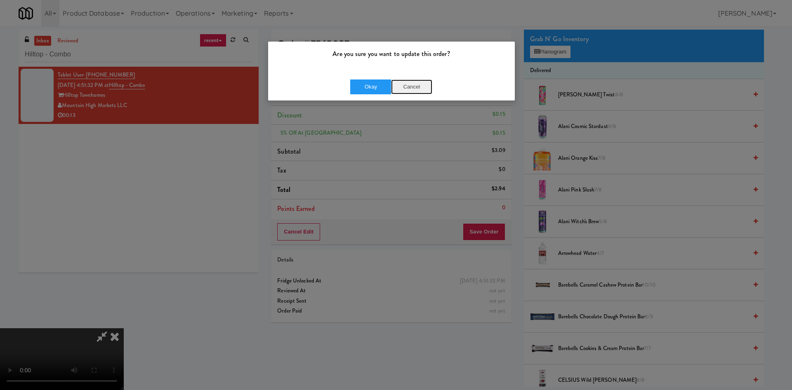
click at [408, 90] on button "Cancel" at bounding box center [411, 87] width 41 height 15
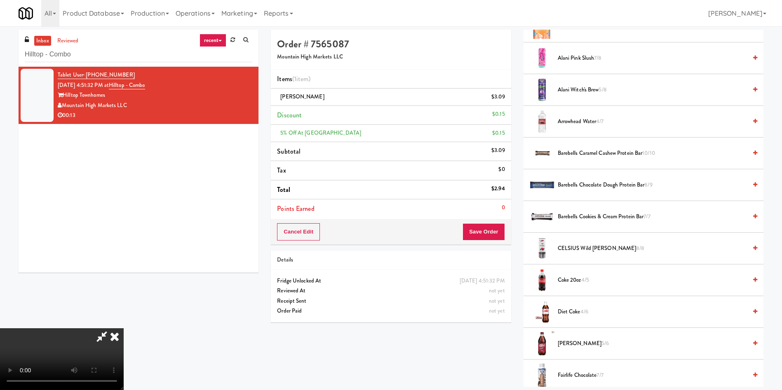
scroll to position [247, 0]
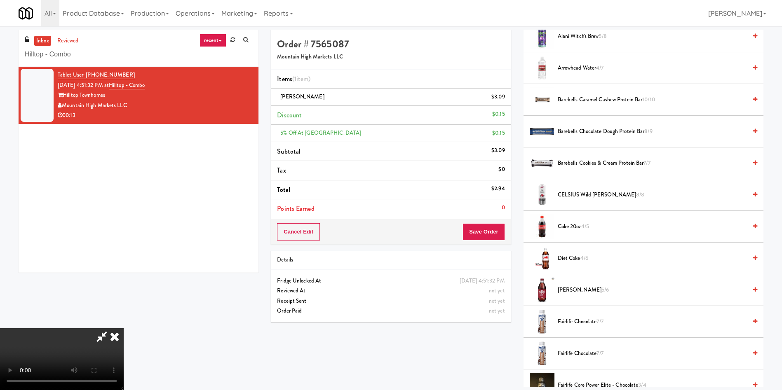
click at [564, 291] on span "[PERSON_NAME] 5/6" at bounding box center [652, 290] width 189 height 10
click at [488, 230] on button "Save Order" at bounding box center [484, 231] width 42 height 17
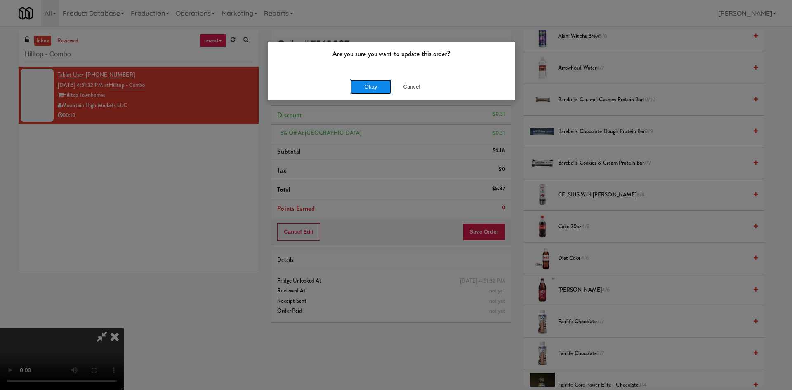
click at [381, 84] on button "Okay" at bounding box center [370, 87] width 41 height 15
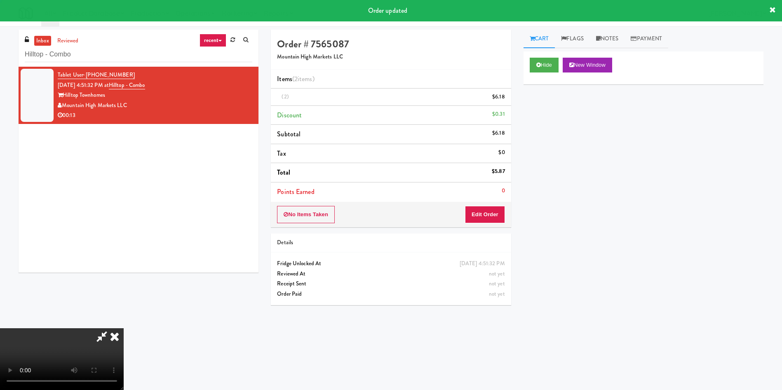
scroll to position [0, 0]
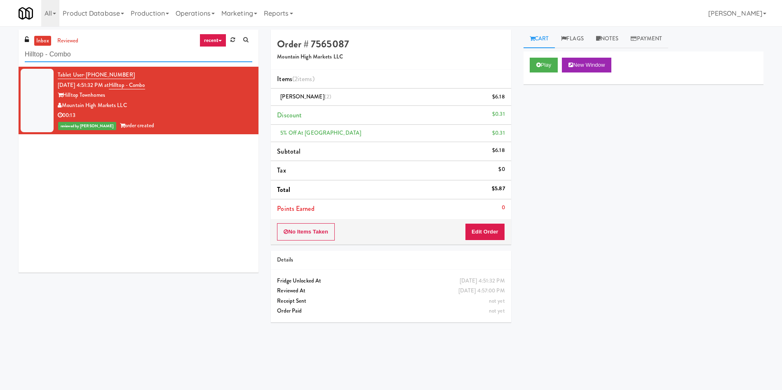
drag, startPoint x: 137, startPoint y: 58, endPoint x: 0, endPoint y: 50, distance: 137.1
click at [0, 50] on div "inbox reviewed recent all unclear take inventory issue suspicious failed recent…" at bounding box center [391, 195] width 782 height 331
paste input "ale - Pantry - Left"
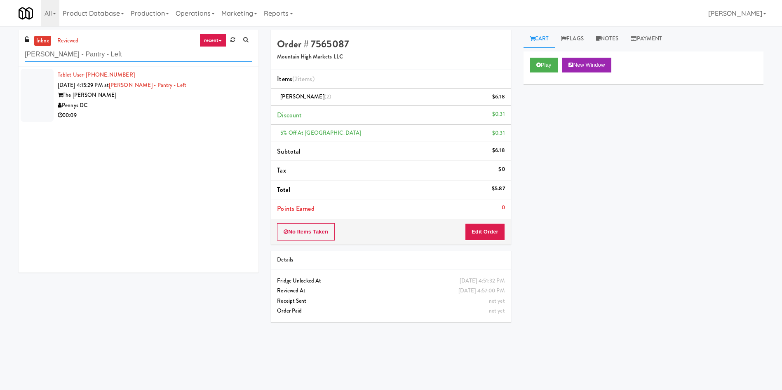
type input "[PERSON_NAME] - Pantry - Left"
click at [40, 88] on div at bounding box center [37, 95] width 33 height 53
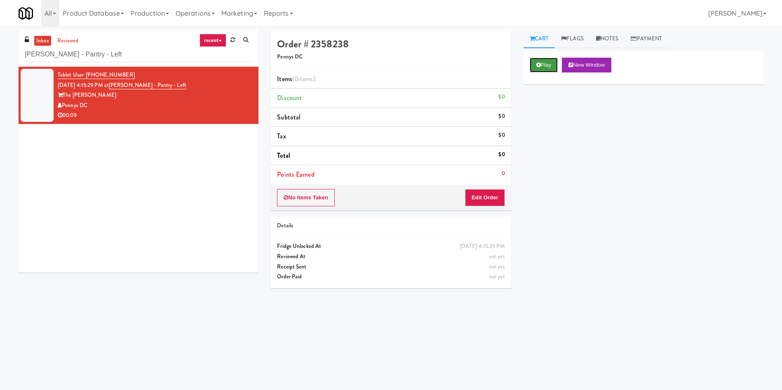
click at [537, 63] on icon at bounding box center [538, 64] width 5 height 5
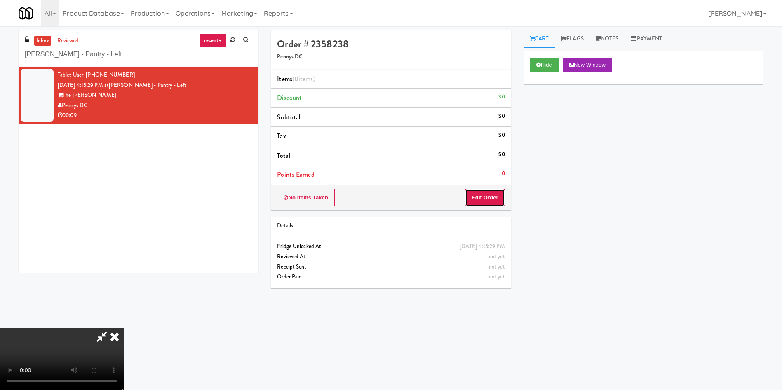
click at [492, 194] on button "Edit Order" at bounding box center [485, 197] width 40 height 17
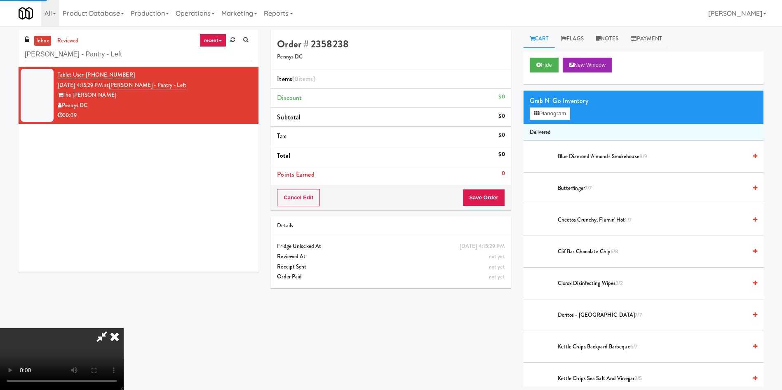
scroll to position [62, 0]
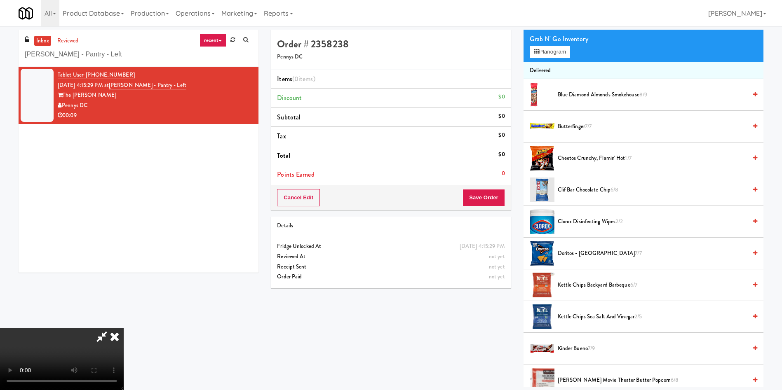
click at [124, 329] on video at bounding box center [62, 360] width 124 height 62
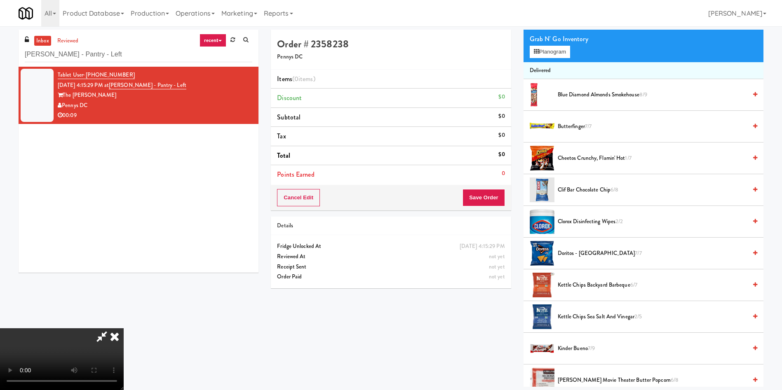
click at [124, 329] on video at bounding box center [62, 360] width 124 height 62
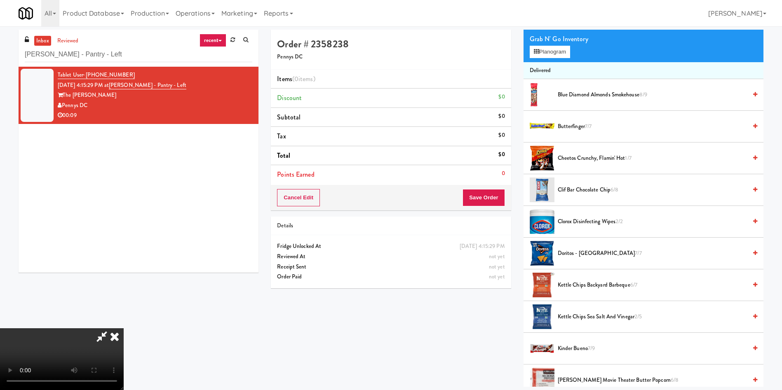
click at [124, 329] on video at bounding box center [62, 360] width 124 height 62
click at [550, 59] on div "Grab N' Go Inventory Planogram" at bounding box center [644, 45] width 240 height 33
click at [560, 50] on button "Planogram" at bounding box center [550, 52] width 40 height 12
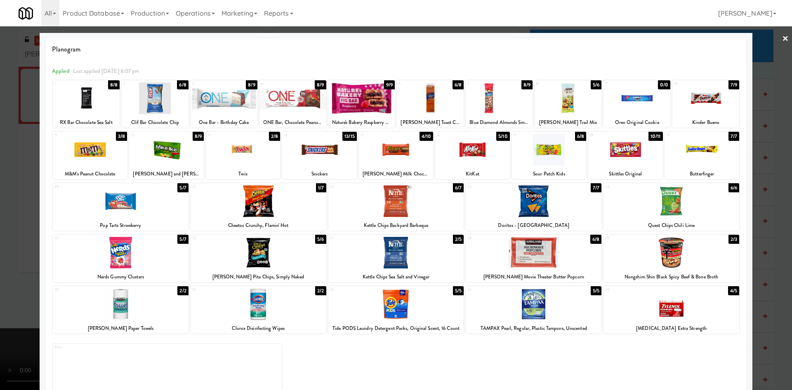
click at [95, 106] on div at bounding box center [86, 98] width 67 height 32
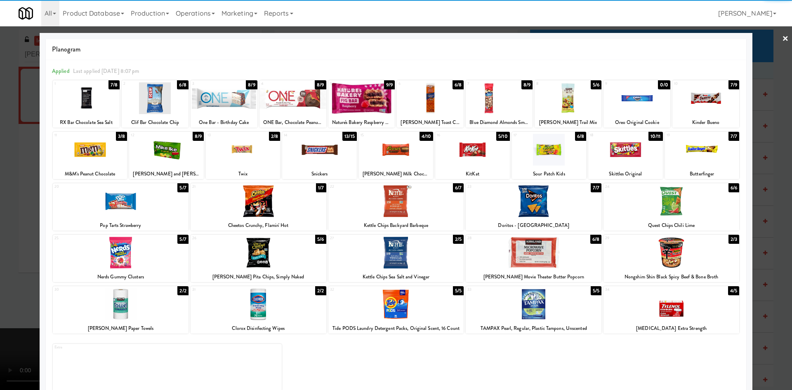
click at [0, 237] on div at bounding box center [396, 195] width 792 height 390
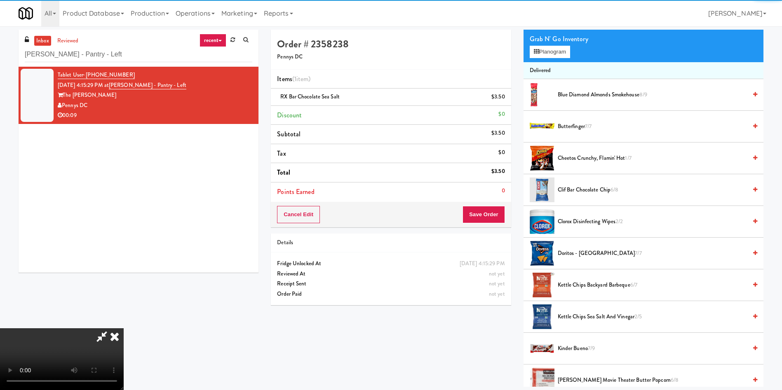
click at [124, 329] on video at bounding box center [62, 360] width 124 height 62
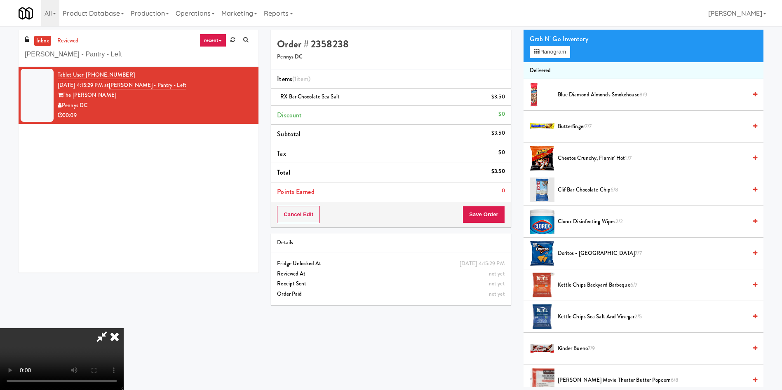
click at [124, 329] on video at bounding box center [62, 360] width 124 height 62
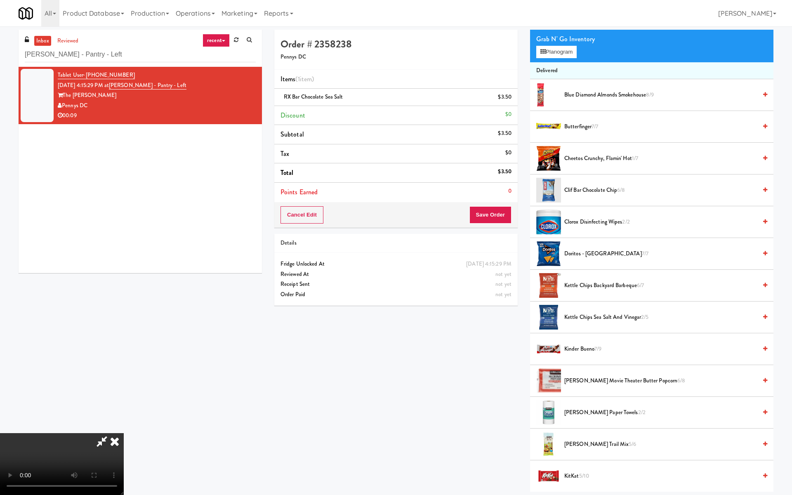
click at [124, 390] on video at bounding box center [62, 464] width 124 height 62
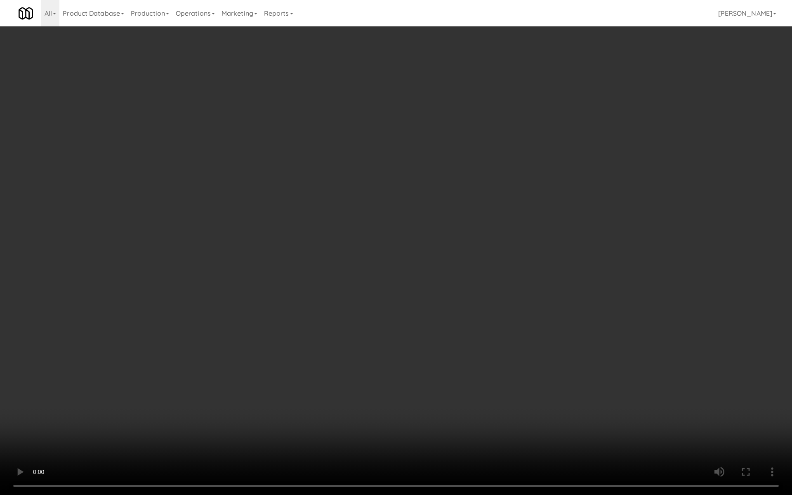
click at [232, 299] on video at bounding box center [396, 247] width 792 height 495
click at [247, 292] on video at bounding box center [396, 247] width 792 height 495
click at [247, 294] on video at bounding box center [396, 247] width 792 height 495
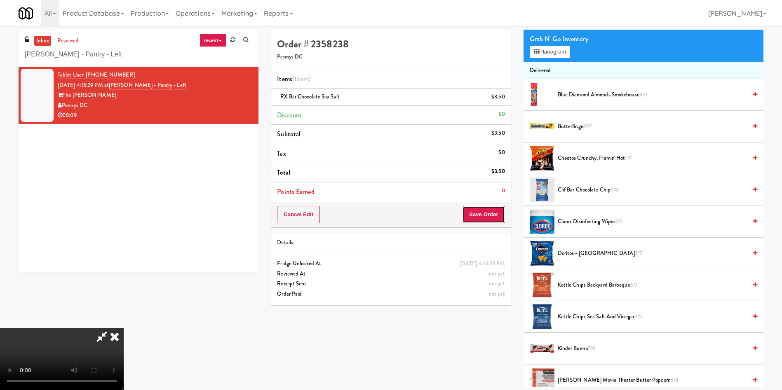
click at [484, 222] on button "Save Order" at bounding box center [484, 214] width 42 height 17
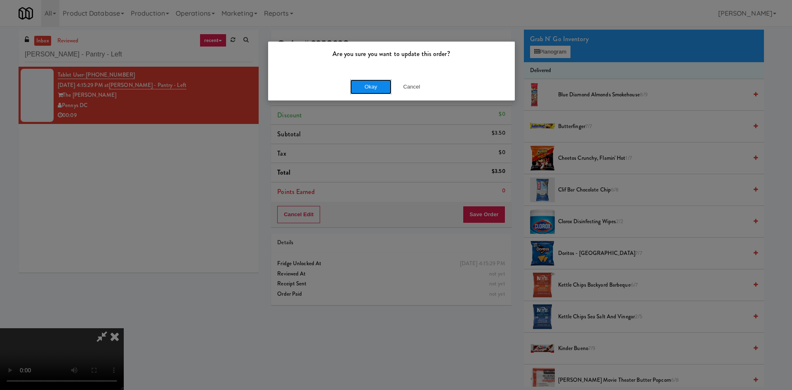
click at [372, 82] on button "Okay" at bounding box center [370, 87] width 41 height 15
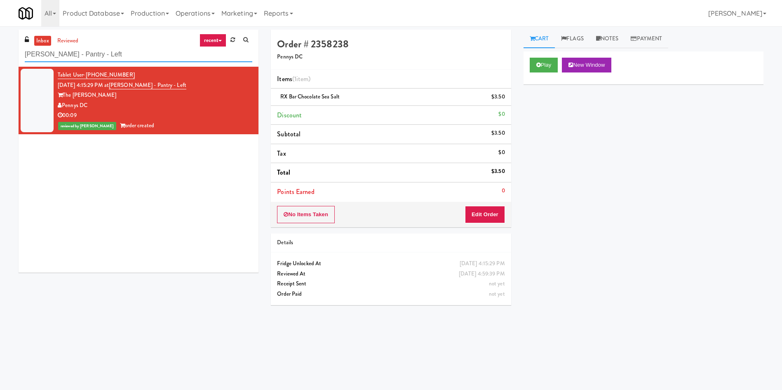
drag, startPoint x: 110, startPoint y: 60, endPoint x: 0, endPoint y: 63, distance: 109.7
click at [0, 63] on div "inbox reviewed recent all unclear take inventory issue suspicious failed recent…" at bounding box center [391, 195] width 782 height 331
paste input ".[PERSON_NAME] Library - Main Floor - [GEOGRAPHIC_DATA]"
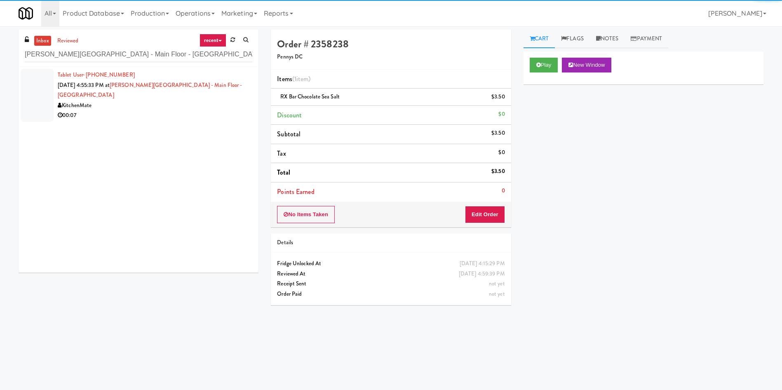
click at [41, 94] on div at bounding box center [37, 95] width 33 height 53
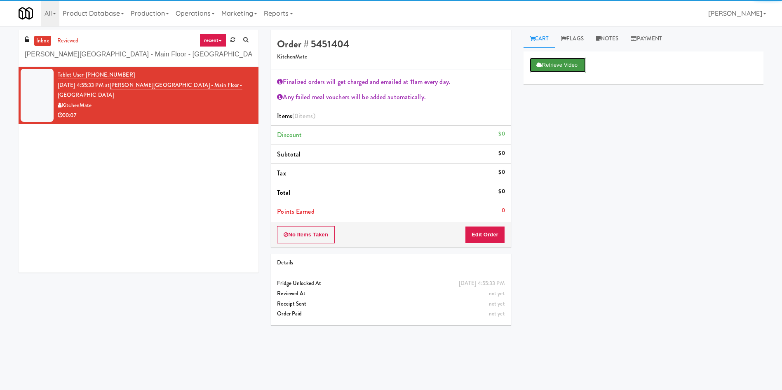
click at [551, 63] on button "Retrieve Video" at bounding box center [558, 65] width 56 height 15
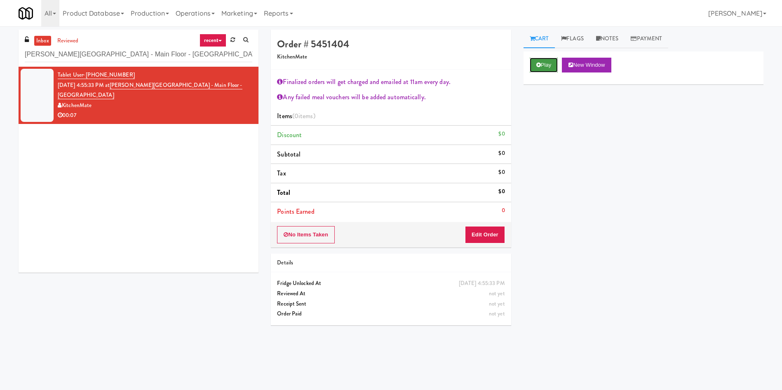
click at [542, 66] on button "Play" at bounding box center [544, 65] width 28 height 15
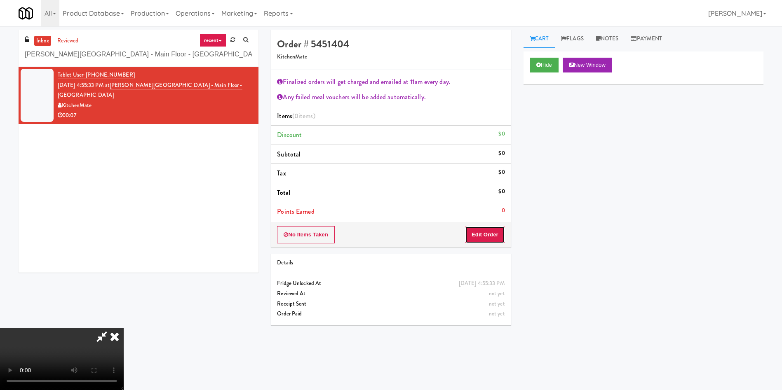
click at [489, 240] on button "Edit Order" at bounding box center [485, 234] width 40 height 17
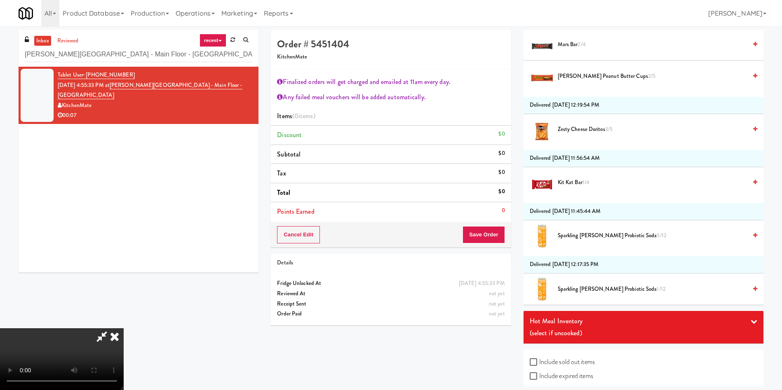
scroll to position [950, 0]
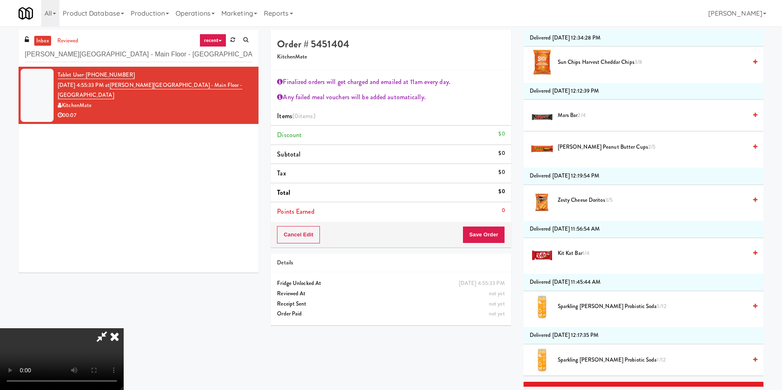
click at [578, 252] on span "Kit Kat Bar 1/4" at bounding box center [652, 254] width 189 height 10
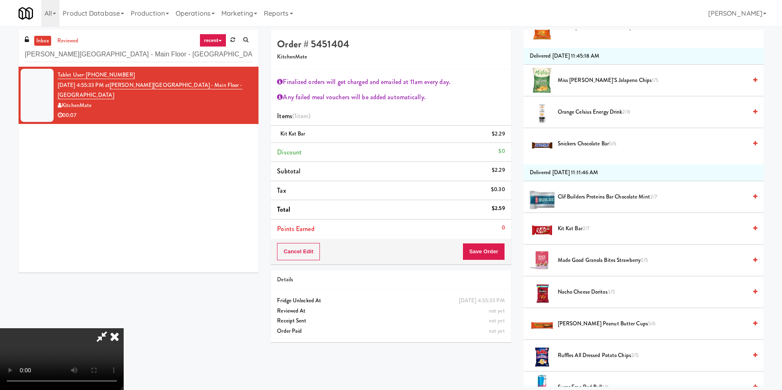
scroll to position [393, 0]
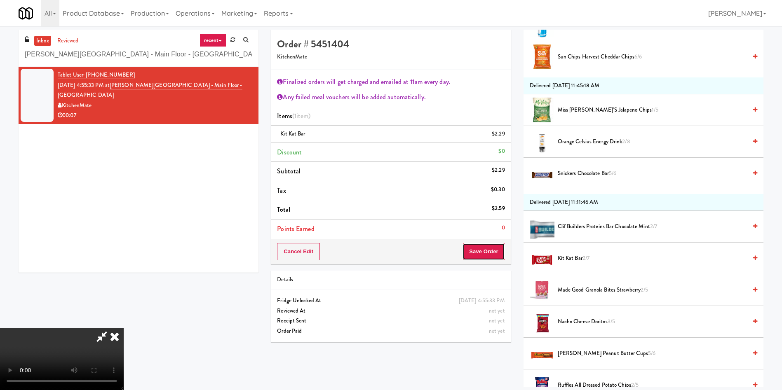
click at [487, 257] on button "Save Order" at bounding box center [484, 251] width 42 height 17
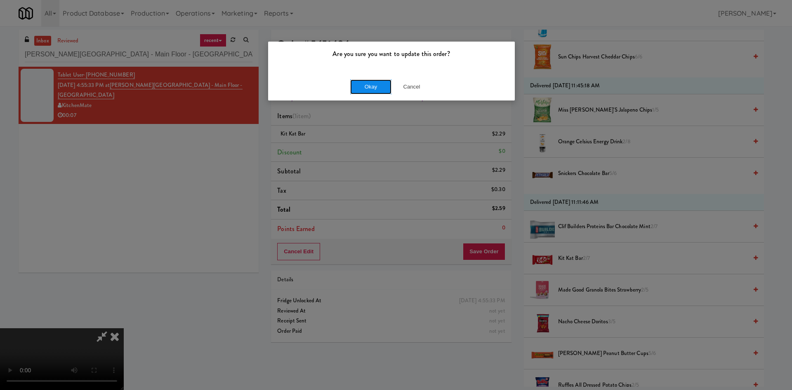
click at [376, 87] on button "Okay" at bounding box center [370, 87] width 41 height 15
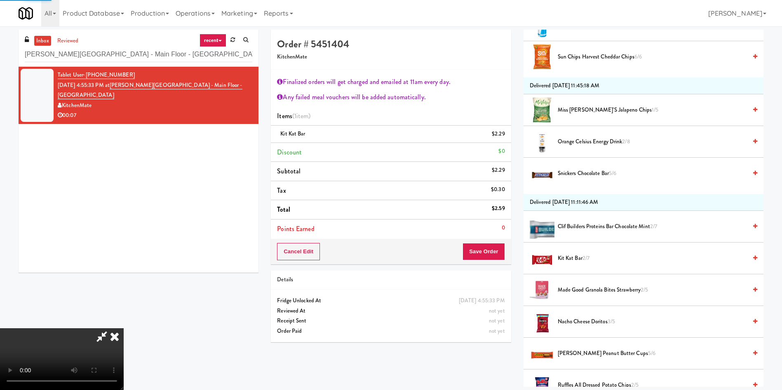
scroll to position [0, 0]
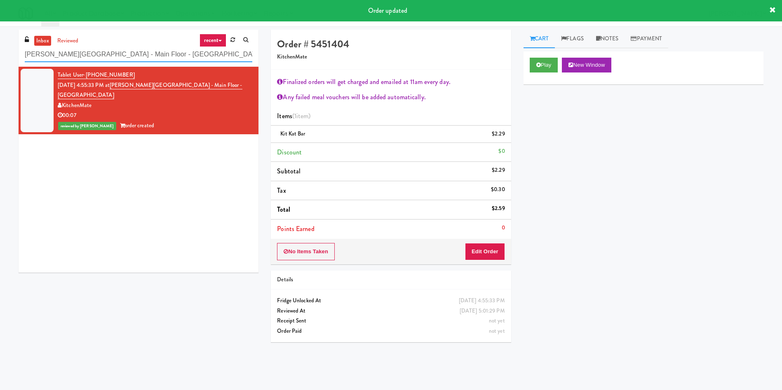
paste input "Nova - Cooler"
drag, startPoint x: 208, startPoint y: 56, endPoint x: 0, endPoint y: 53, distance: 207.8
click at [0, 53] on div "inbox reviewed recent all unclear take inventory issue suspicious failed recent…" at bounding box center [391, 195] width 782 height 331
type input "Nova - Cooler"
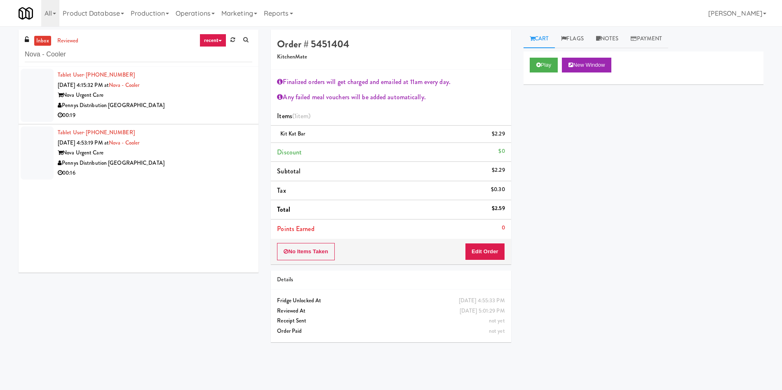
click at [24, 96] on div at bounding box center [37, 95] width 33 height 53
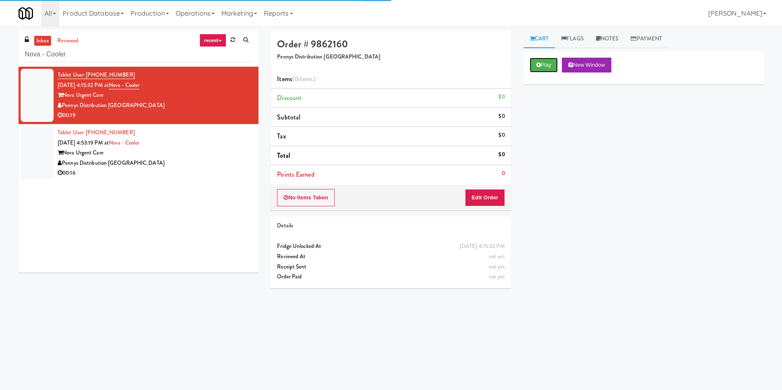
click at [552, 71] on button "Play" at bounding box center [544, 65] width 28 height 15
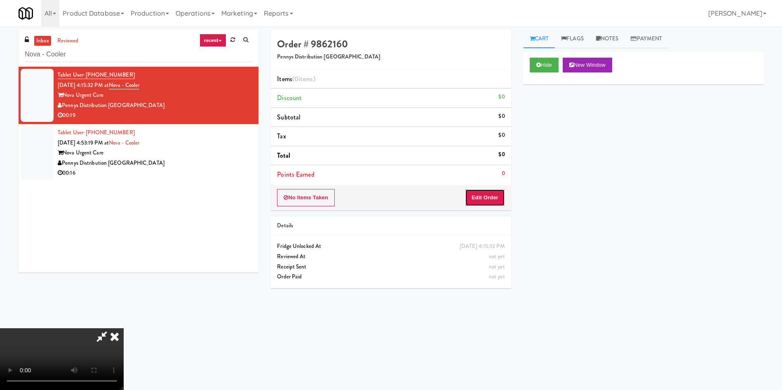
click at [494, 198] on button "Edit Order" at bounding box center [485, 197] width 40 height 17
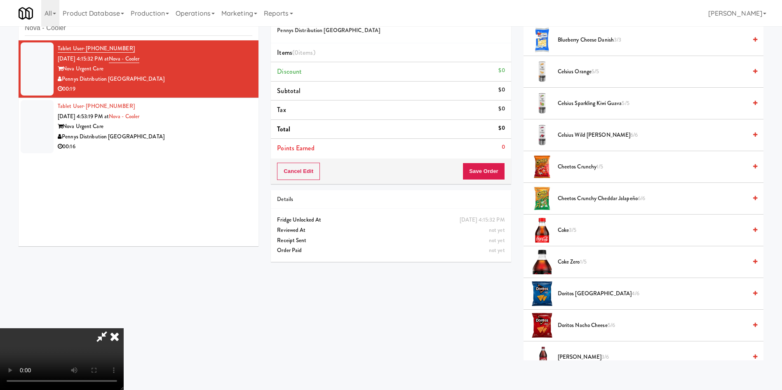
scroll to position [309, 0]
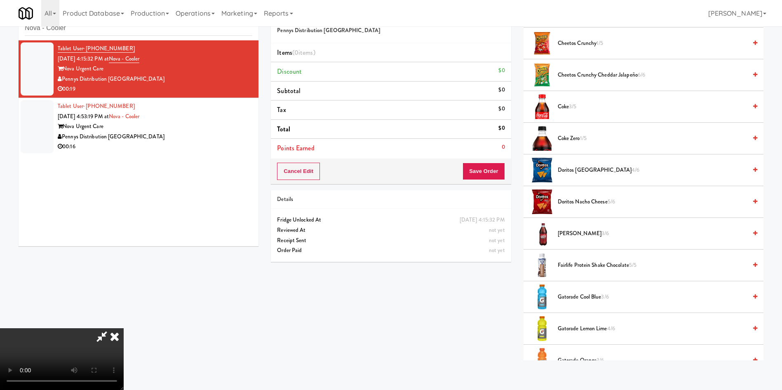
click at [597, 73] on span "Cheetos Crunchy Cheddar Jalapeño 6/6" at bounding box center [652, 75] width 189 height 10
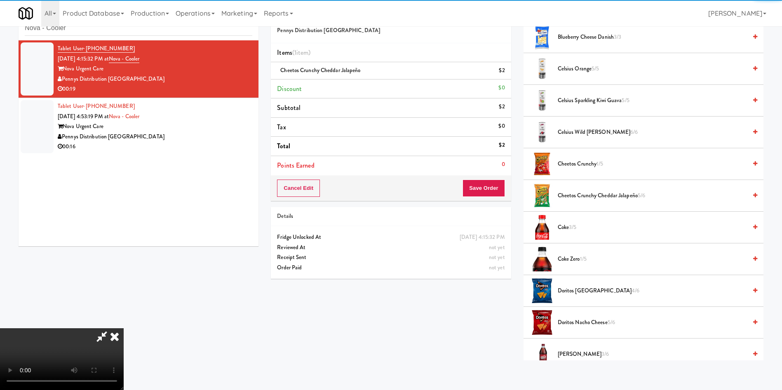
scroll to position [186, 0]
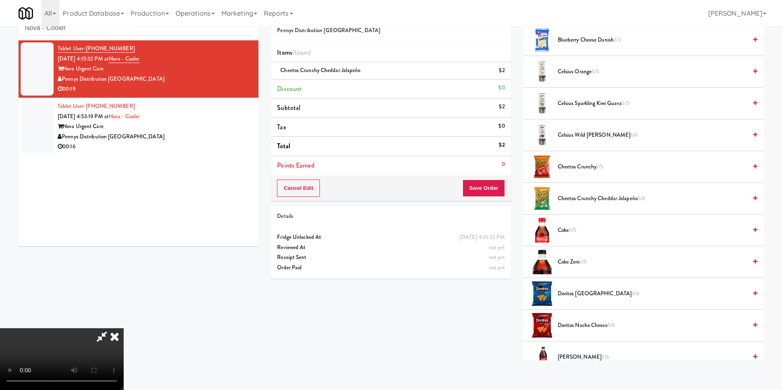
click at [124, 329] on video at bounding box center [62, 360] width 124 height 62
drag, startPoint x: 487, startPoint y: 188, endPoint x: 487, endPoint y: 205, distance: 17.3
click at [487, 205] on div "Order # 9862160 Pennys Distribution [PERSON_NAME] Items (1 item ) Cheetos Crunc…" at bounding box center [391, 144] width 252 height 282
click at [482, 226] on div "[DATE] 4:15:32 PM Fridge Unlocked At not yet Reviewed At not yet Receipt Sent n…" at bounding box center [391, 252] width 240 height 53
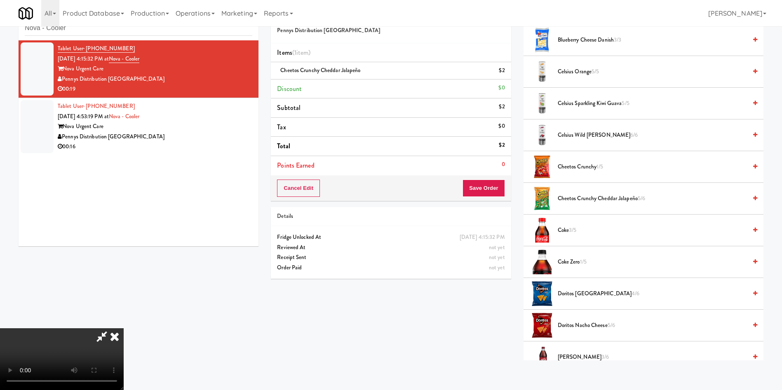
click at [499, 331] on div "Order # 9862160 Pennys Distribution [PERSON_NAME] Items (1 item ) Cheetos Crunc…" at bounding box center [517, 181] width 505 height 357
click at [124, 329] on video at bounding box center [62, 360] width 124 height 62
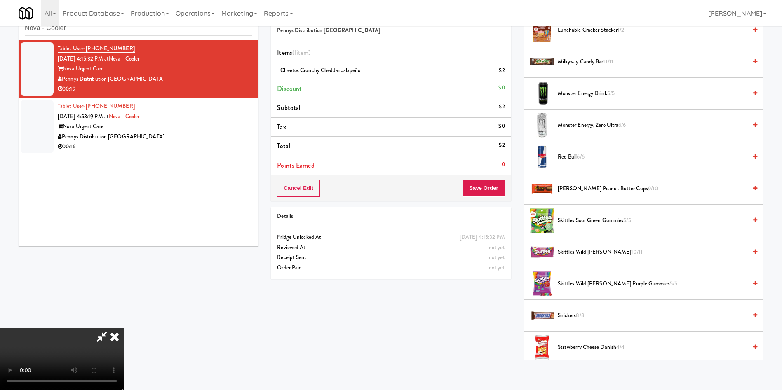
scroll to position [556, 0]
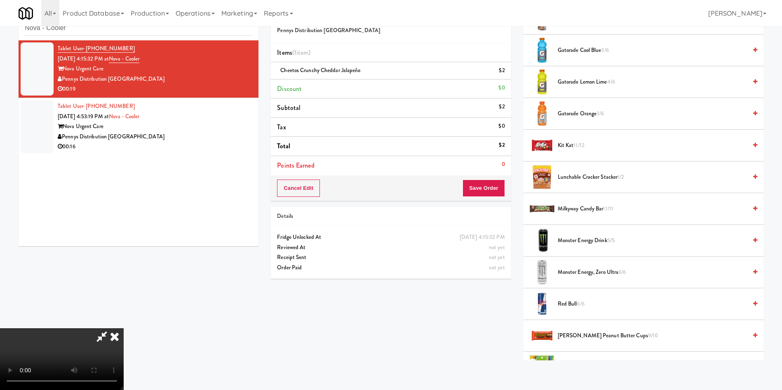
click at [577, 149] on span "Kit Kat 11/12" at bounding box center [652, 146] width 189 height 10
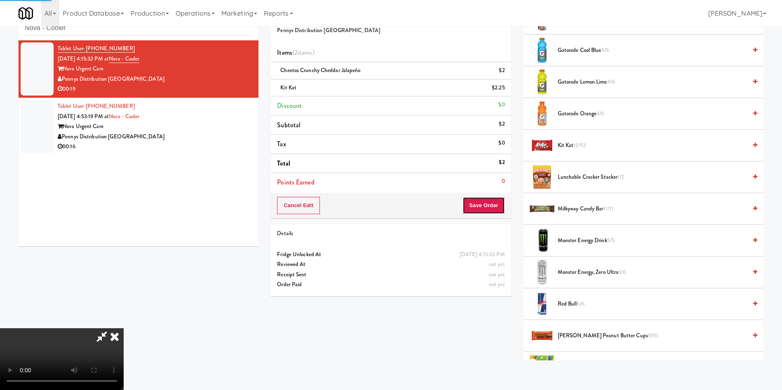
click at [494, 202] on button "Save Order" at bounding box center [484, 205] width 42 height 17
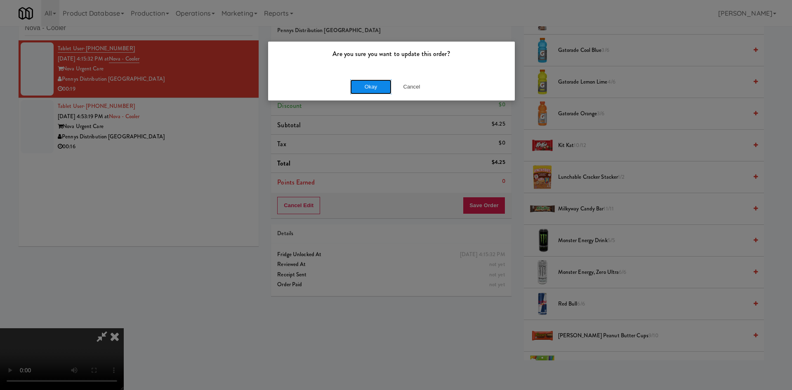
click at [370, 80] on button "Okay" at bounding box center [370, 87] width 41 height 15
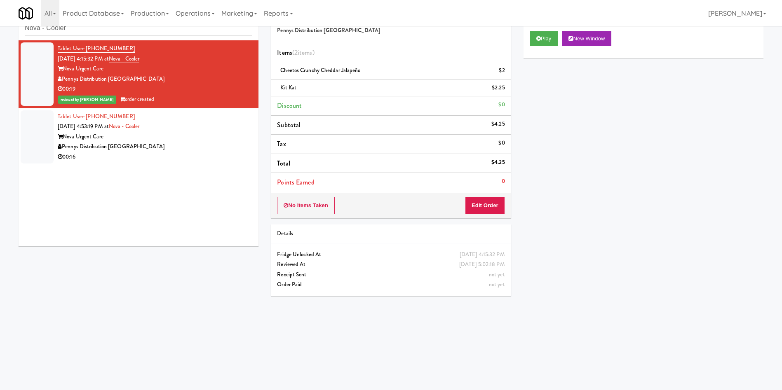
scroll to position [0, 0]
click at [38, 133] on div at bounding box center [37, 136] width 33 height 53
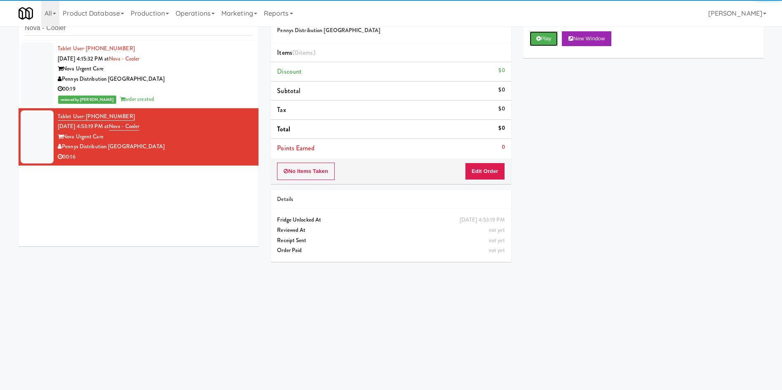
drag, startPoint x: 554, startPoint y: 38, endPoint x: 503, endPoint y: 128, distance: 102.8
click at [550, 44] on button "Play" at bounding box center [544, 38] width 28 height 15
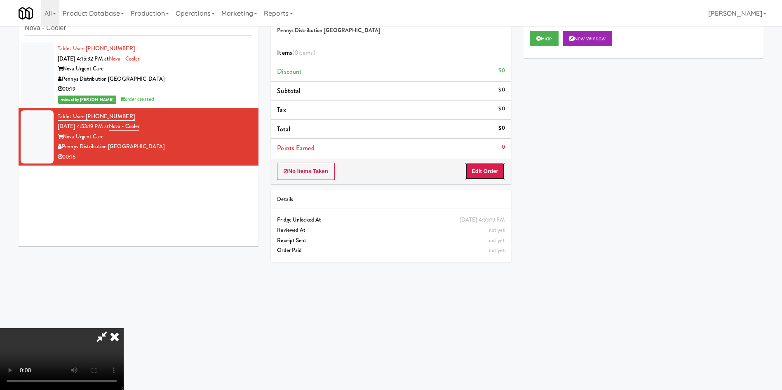
click at [491, 174] on button "Edit Order" at bounding box center [485, 171] width 40 height 17
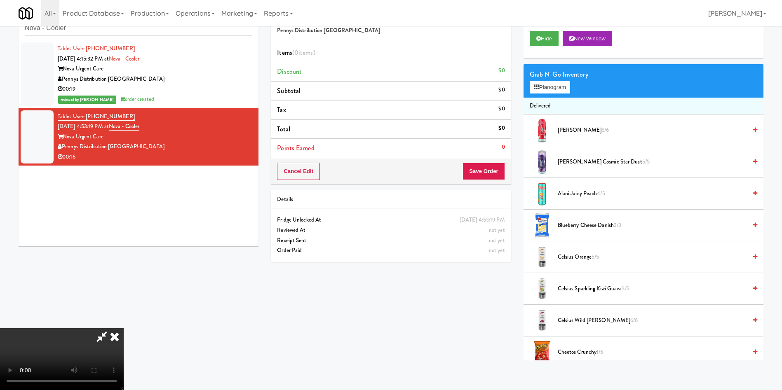
click at [124, 329] on video at bounding box center [62, 360] width 124 height 62
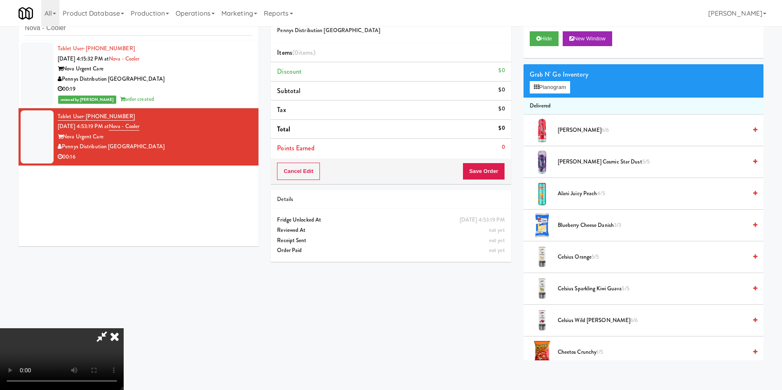
click at [124, 329] on video at bounding box center [62, 360] width 124 height 62
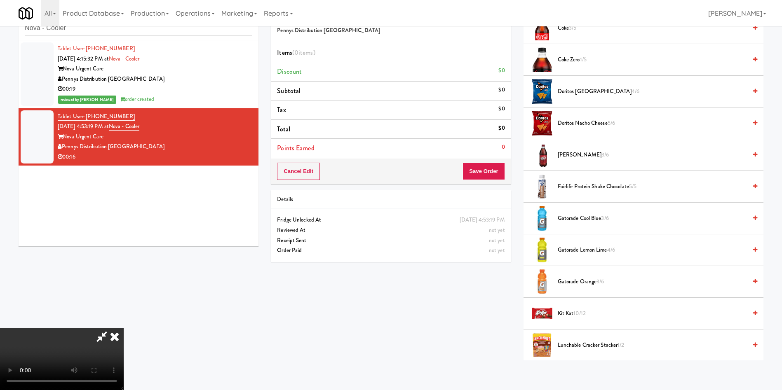
scroll to position [433, 0]
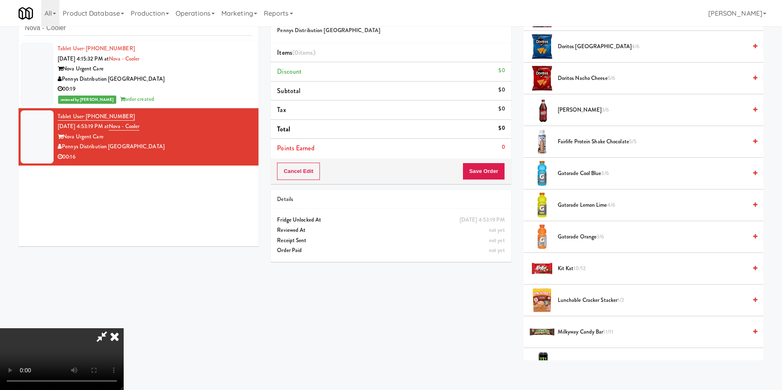
click at [578, 206] on span "Gatorade Lemon Lime 4/6" at bounding box center [652, 205] width 189 height 10
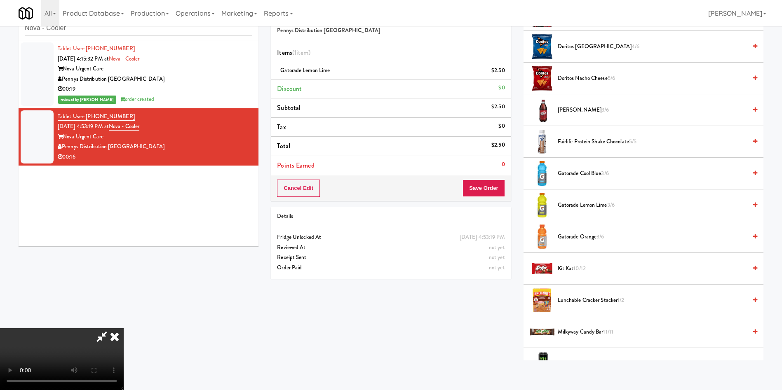
click at [124, 329] on video at bounding box center [62, 360] width 124 height 62
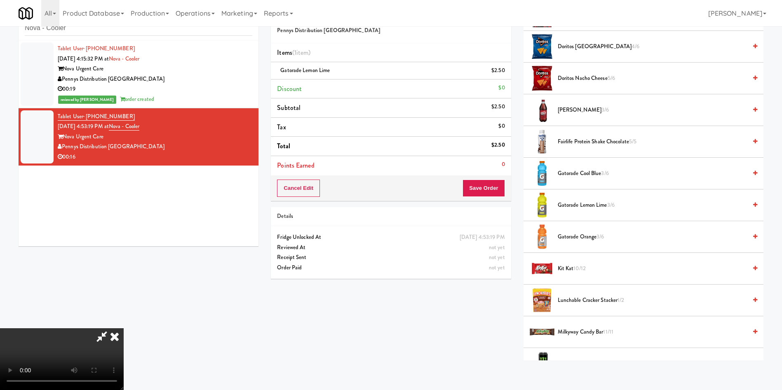
click at [124, 329] on video at bounding box center [62, 360] width 124 height 62
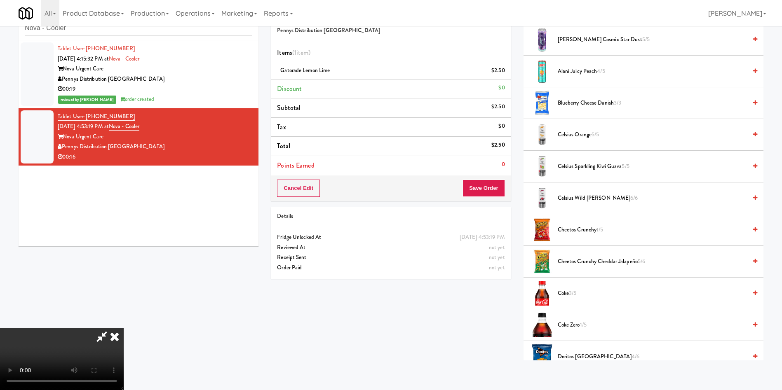
scroll to position [0, 0]
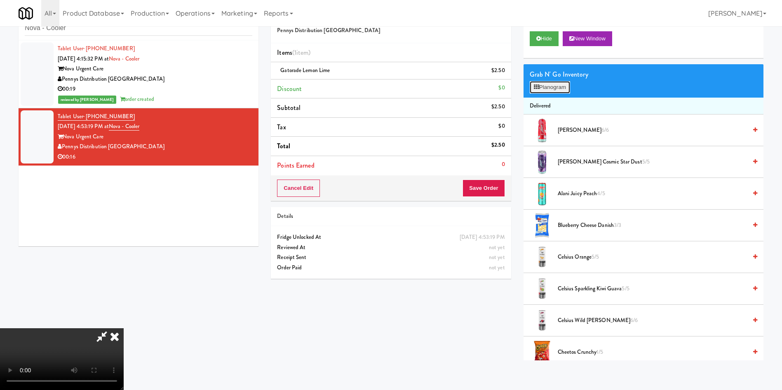
click at [553, 89] on button "Planogram" at bounding box center [550, 87] width 40 height 12
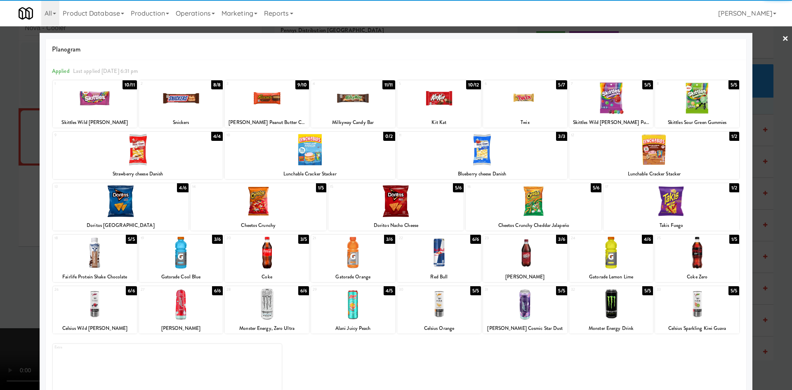
click at [371, 204] on div at bounding box center [396, 202] width 136 height 32
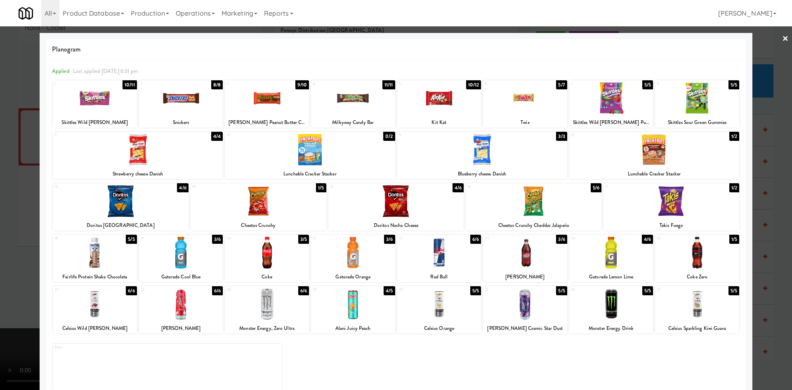
click at [0, 214] on div at bounding box center [396, 195] width 792 height 390
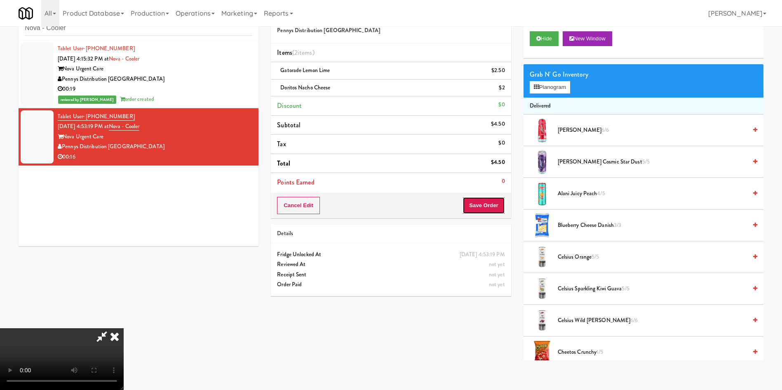
click at [484, 202] on button "Save Order" at bounding box center [484, 205] width 42 height 17
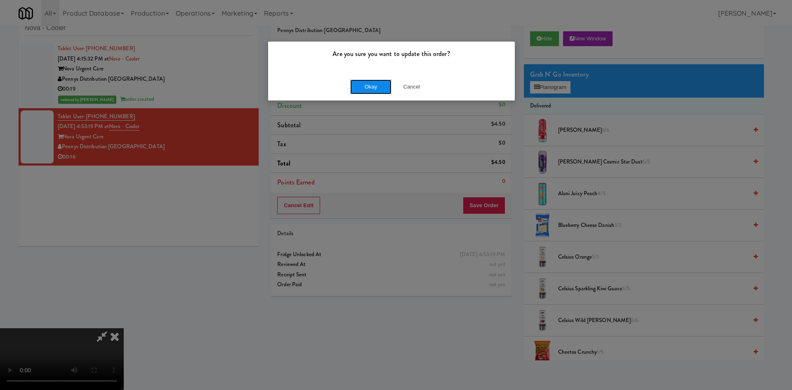
click at [359, 85] on button "Okay" at bounding box center [370, 87] width 41 height 15
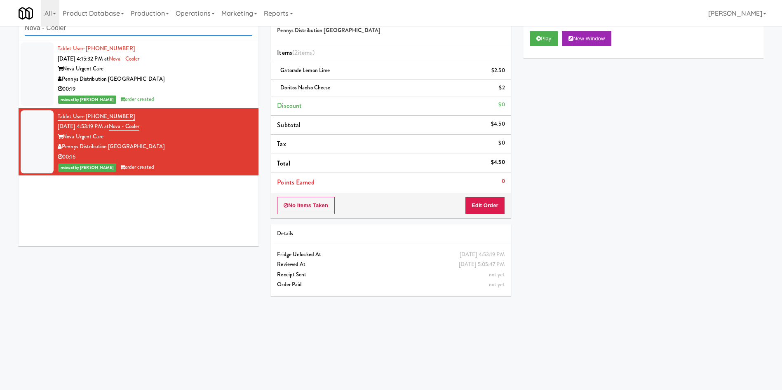
drag, startPoint x: 96, startPoint y: 28, endPoint x: 70, endPoint y: 11, distance: 31.1
click at [2, 24] on body "Are you sure you want to update this order? Okay Cancel Okay Are you sure you w…" at bounding box center [391, 195] width 782 height 390
paste input "UHN - [PERSON_NAME][GEOGRAPHIC_DATA] - The Meeting Place"
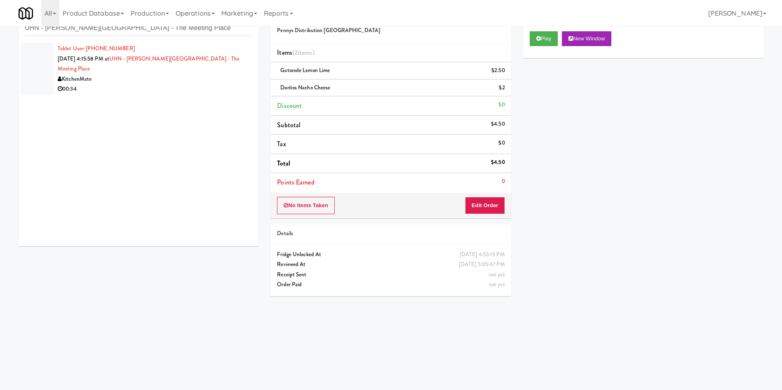
click at [50, 52] on div at bounding box center [37, 68] width 33 height 53
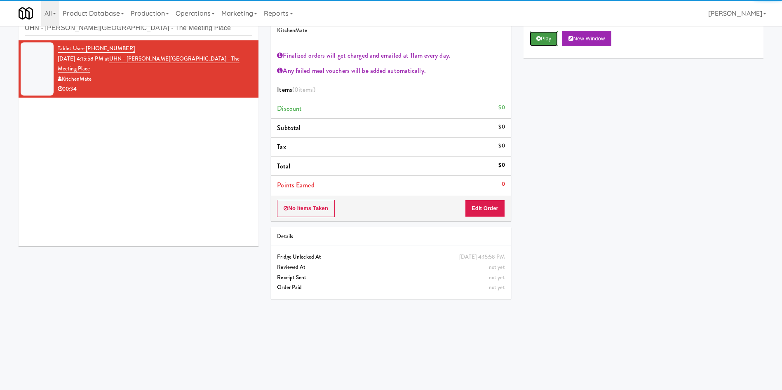
click at [543, 45] on button "Play" at bounding box center [544, 38] width 28 height 15
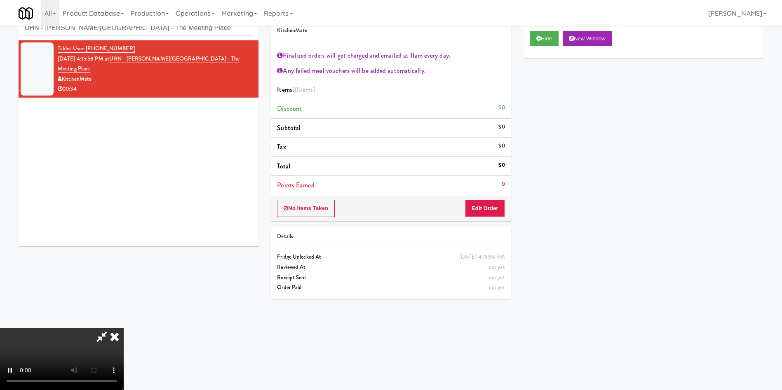
click at [483, 198] on div "No Items Taken Edit Order" at bounding box center [391, 209] width 240 height 26
click at [483, 212] on button "Edit Order" at bounding box center [485, 208] width 40 height 17
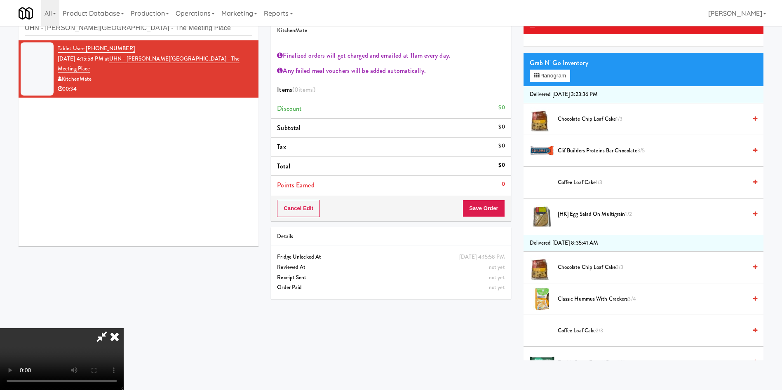
scroll to position [62, 0]
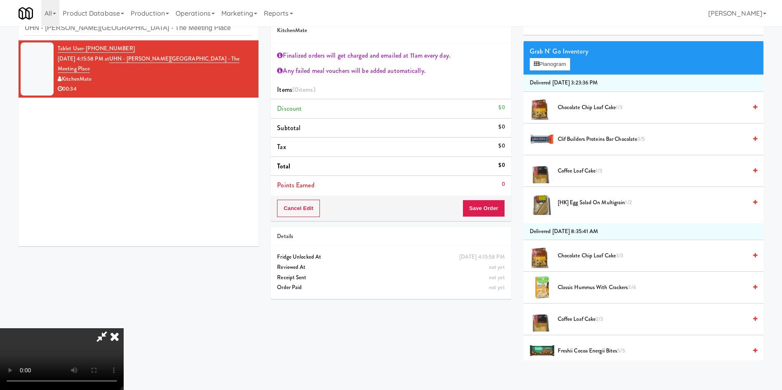
click at [604, 254] on span "Chocolate Chip Loaf Cake 3/3" at bounding box center [652, 256] width 189 height 10
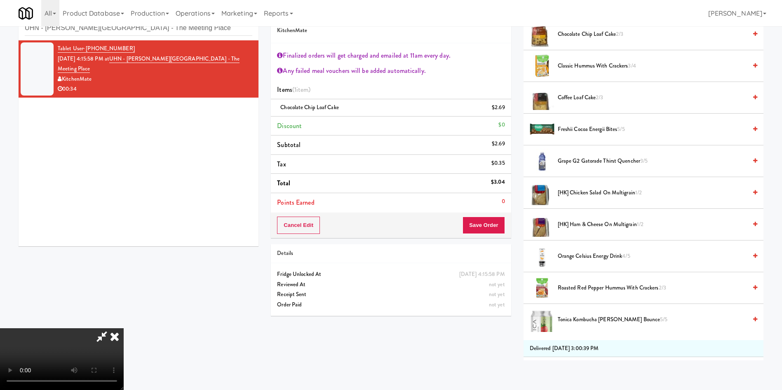
scroll to position [371, 0]
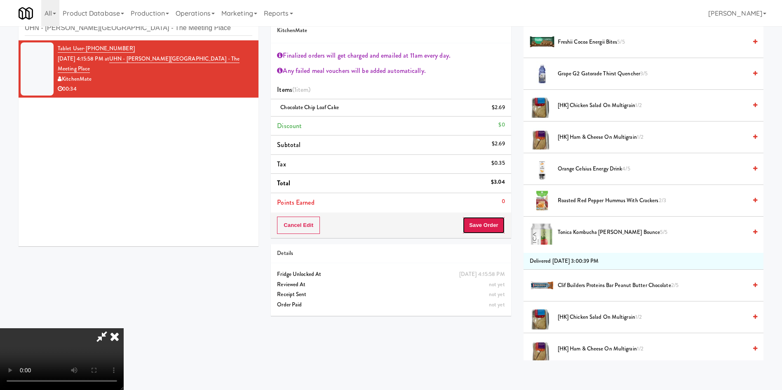
click at [499, 224] on button "Save Order" at bounding box center [484, 225] width 42 height 17
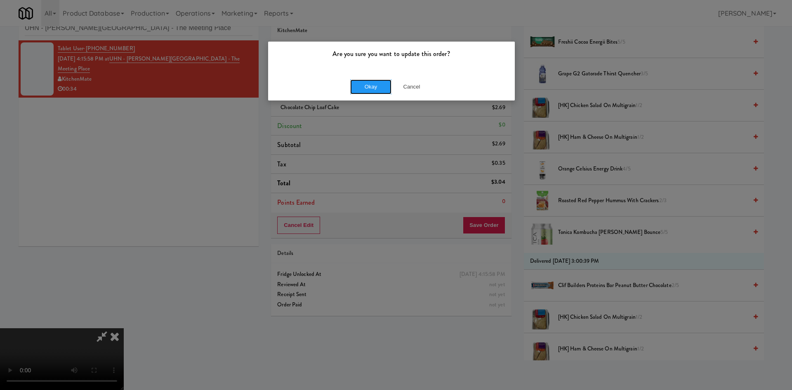
drag, startPoint x: 356, startPoint y: 85, endPoint x: 334, endPoint y: 181, distance: 98.7
click at [356, 87] on button "Okay" at bounding box center [370, 87] width 41 height 15
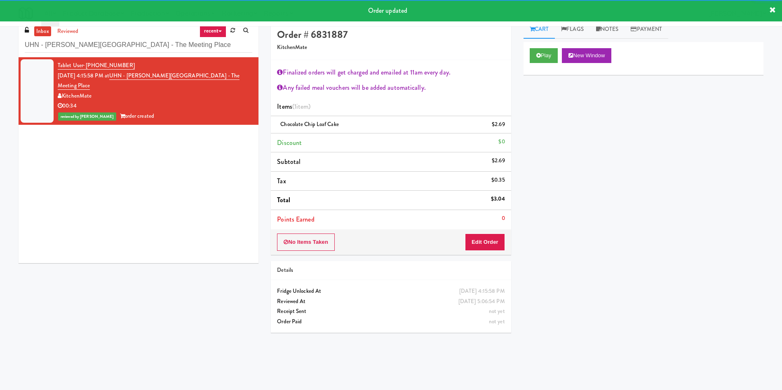
scroll to position [0, 0]
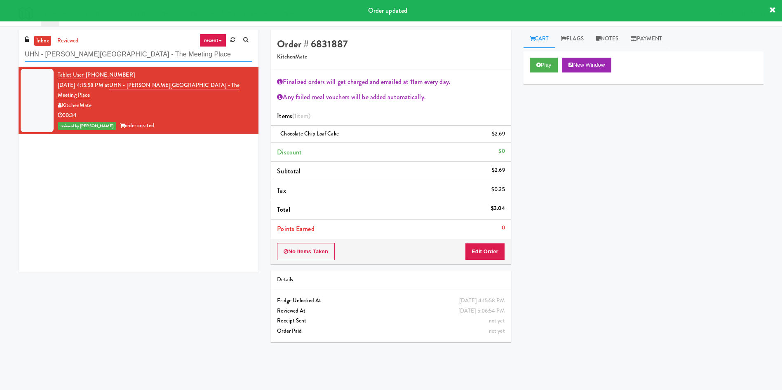
drag, startPoint x: 185, startPoint y: 53, endPoint x: 0, endPoint y: 52, distance: 184.7
click at [0, 52] on div "inbox reviewed recent all unclear take inventory issue suspicious failed recent…" at bounding box center [391, 195] width 782 height 331
paste input "[PERSON_NAME] - Cooler - Right"
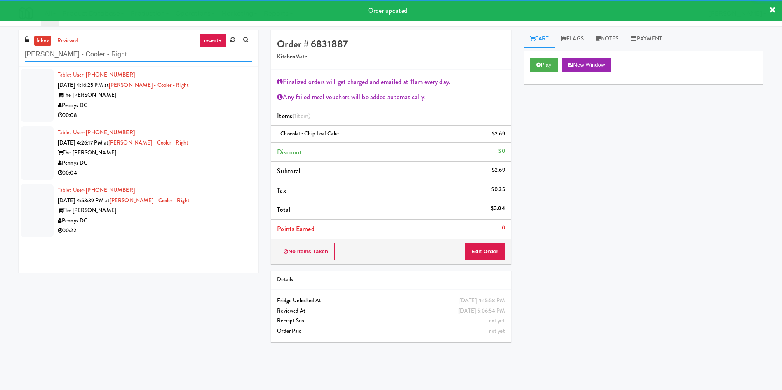
type input "[PERSON_NAME] - Cooler - Right"
drag, startPoint x: 41, startPoint y: 87, endPoint x: 409, endPoint y: 87, distance: 367.8
click at [41, 87] on div at bounding box center [37, 95] width 33 height 53
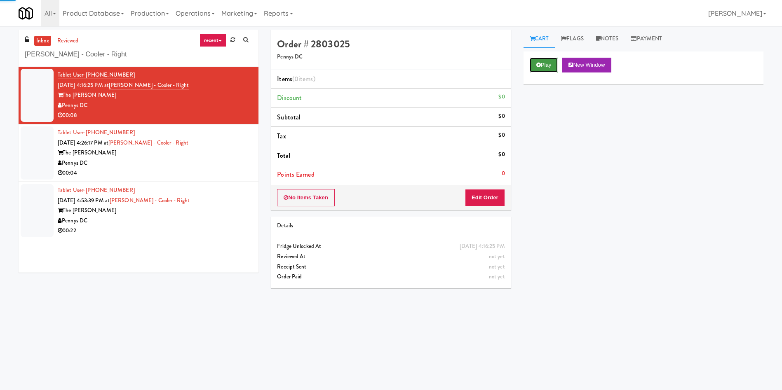
click at [550, 61] on button "Play" at bounding box center [544, 65] width 28 height 15
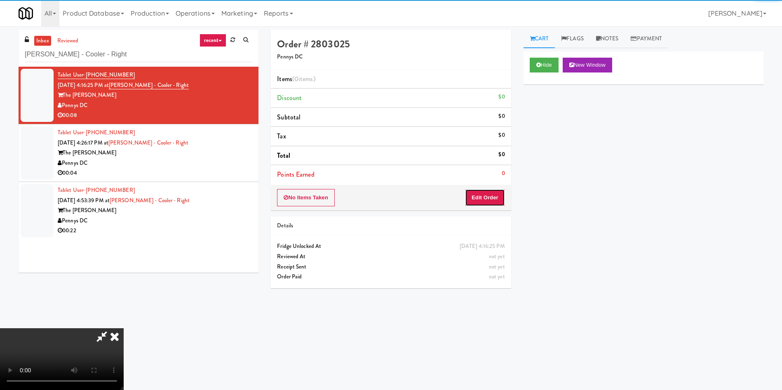
click at [490, 192] on button "Edit Order" at bounding box center [485, 197] width 40 height 17
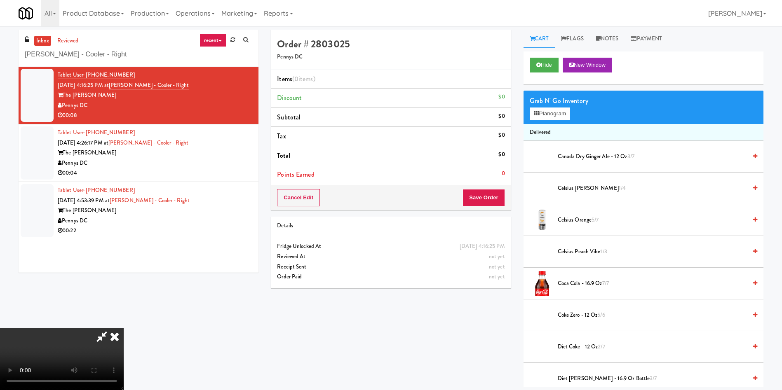
scroll to position [62, 0]
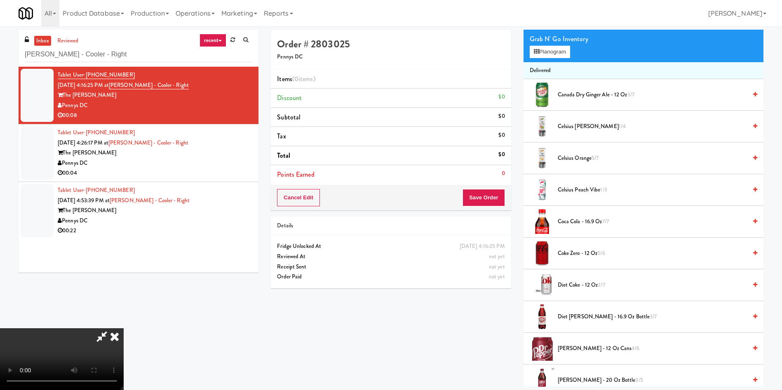
click at [124, 329] on video at bounding box center [62, 360] width 124 height 62
click at [574, 290] on span "Diet Coke - 12 oz 2/7" at bounding box center [652, 285] width 189 height 10
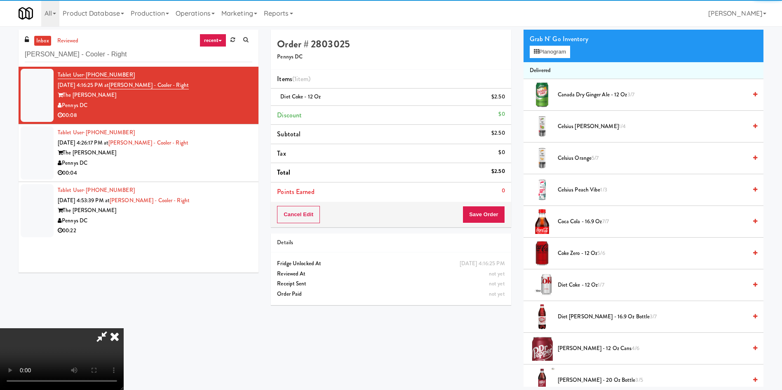
click at [574, 284] on span "Diet Coke - 12 oz 1/7" at bounding box center [652, 285] width 189 height 10
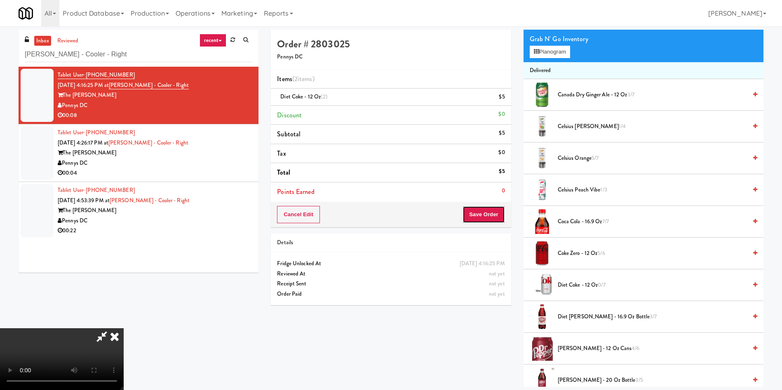
click at [488, 214] on button "Save Order" at bounding box center [484, 214] width 42 height 17
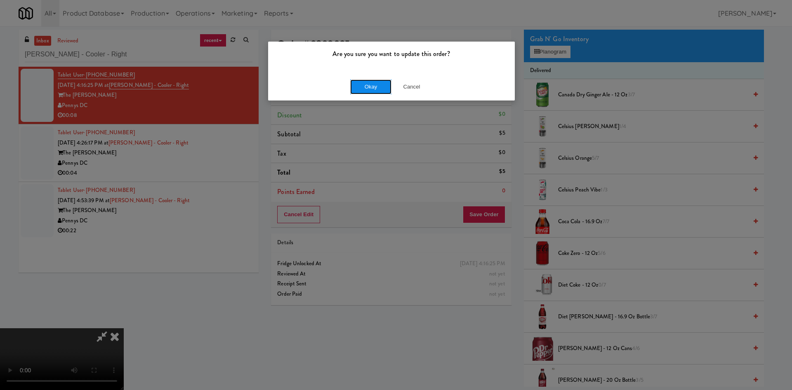
click at [364, 82] on button "Okay" at bounding box center [370, 87] width 41 height 15
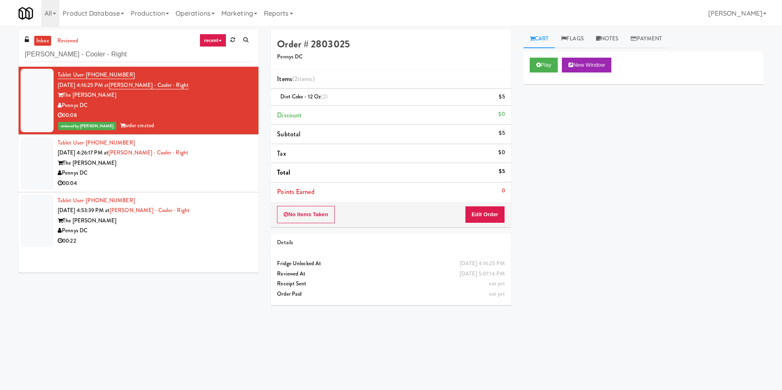
scroll to position [0, 0]
click at [23, 165] on div at bounding box center [37, 163] width 33 height 53
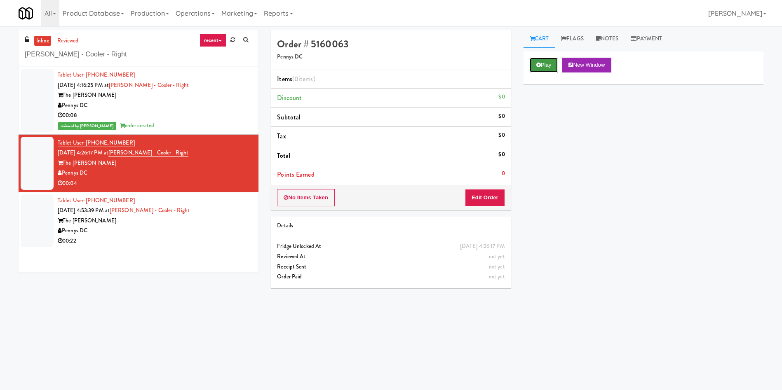
click at [549, 58] on button "Play" at bounding box center [544, 65] width 28 height 15
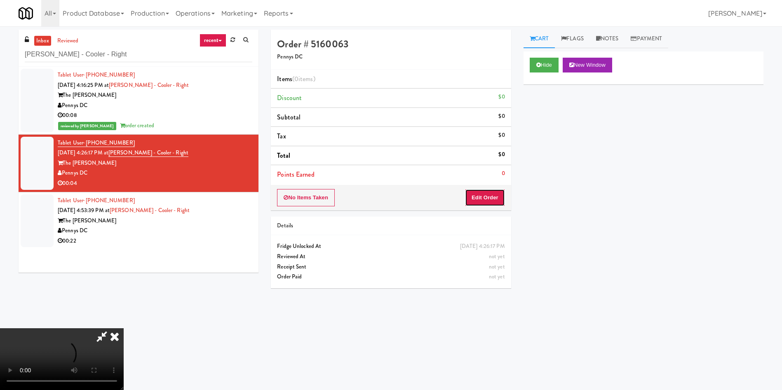
click at [485, 195] on button "Edit Order" at bounding box center [485, 197] width 40 height 17
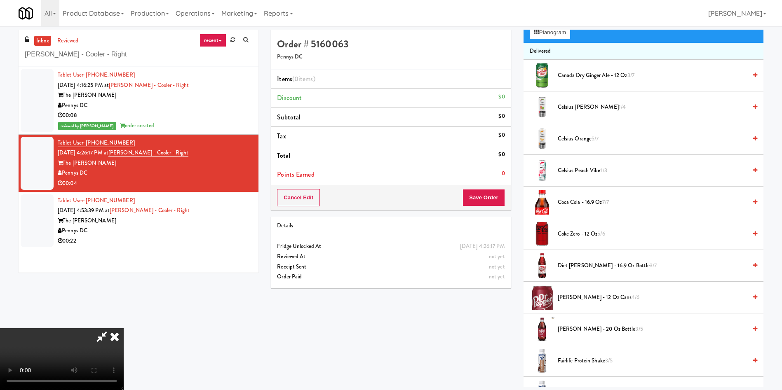
scroll to position [62, 0]
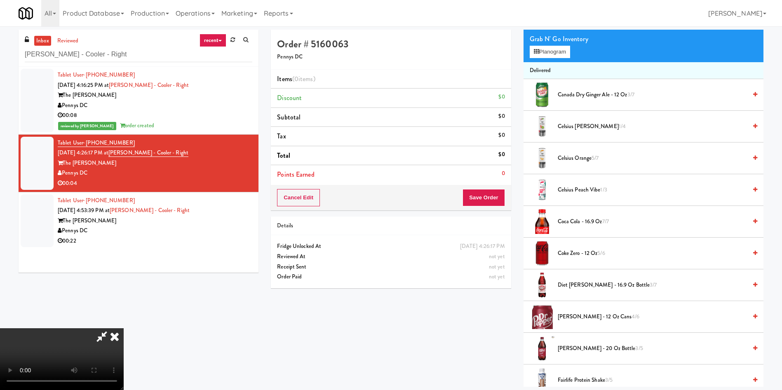
click at [124, 329] on video at bounding box center [62, 360] width 124 height 62
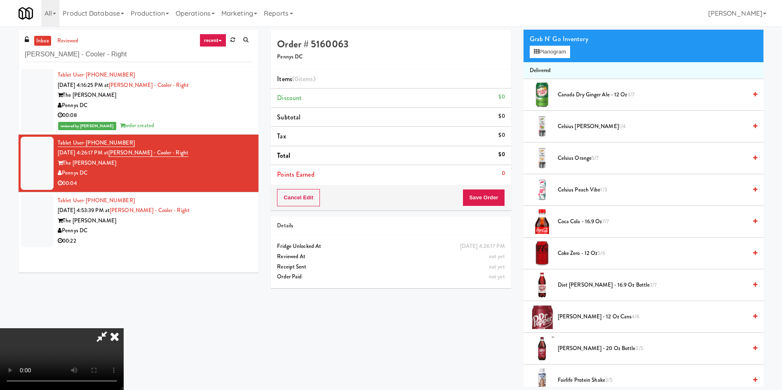
click at [124, 329] on video at bounding box center [62, 360] width 124 height 62
click at [101, 385] on video at bounding box center [62, 360] width 124 height 62
click at [124, 329] on video at bounding box center [62, 360] width 124 height 62
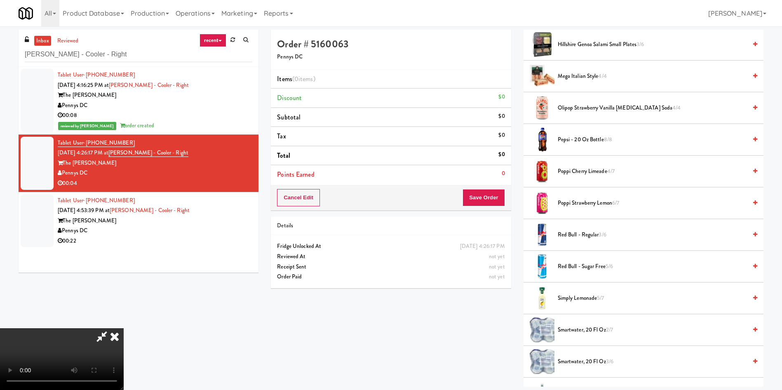
scroll to position [742, 0]
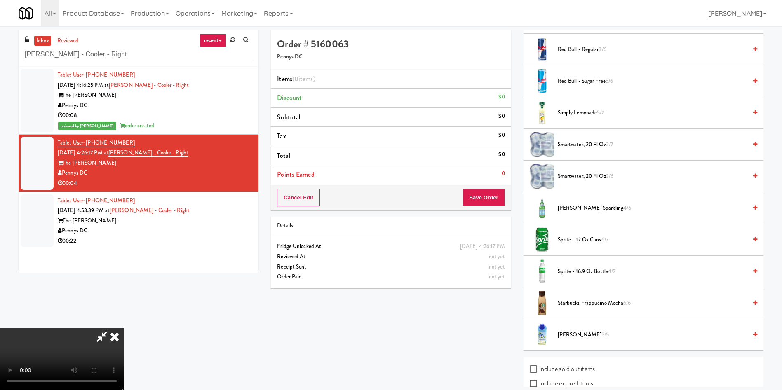
click at [588, 270] on span "Sprite - 16.9 oz Bottle 4/7" at bounding box center [652, 272] width 189 height 10
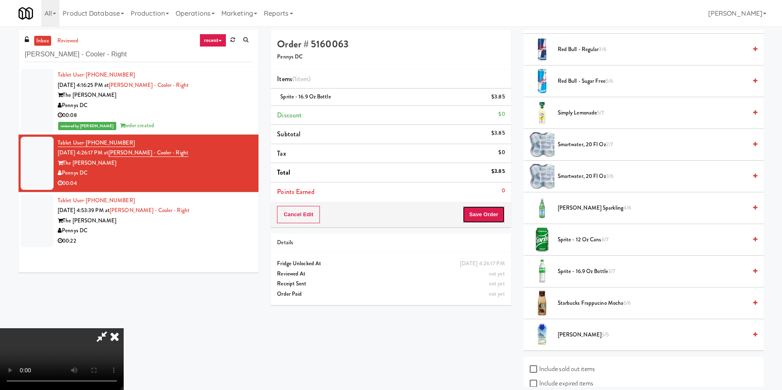
click at [479, 214] on button "Save Order" at bounding box center [484, 214] width 42 height 17
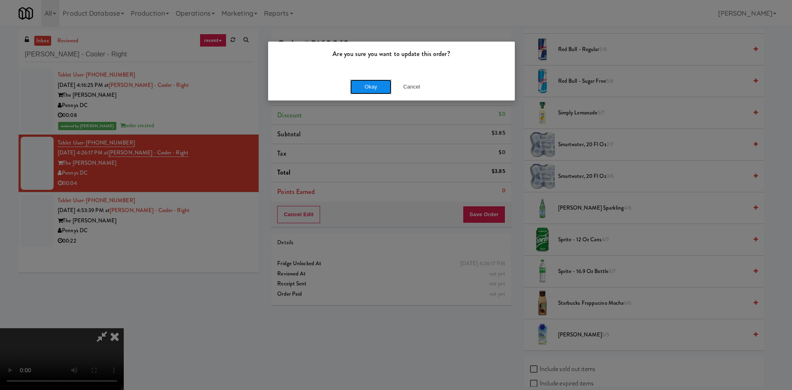
click at [383, 89] on button "Okay" at bounding box center [370, 87] width 41 height 15
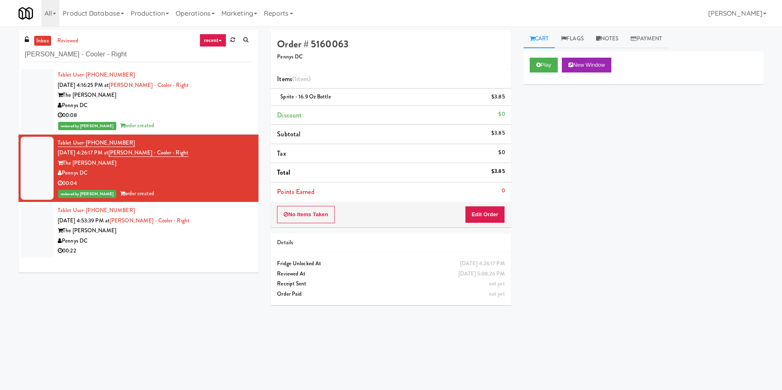
scroll to position [0, 0]
click at [38, 226] on div at bounding box center [37, 231] width 33 height 53
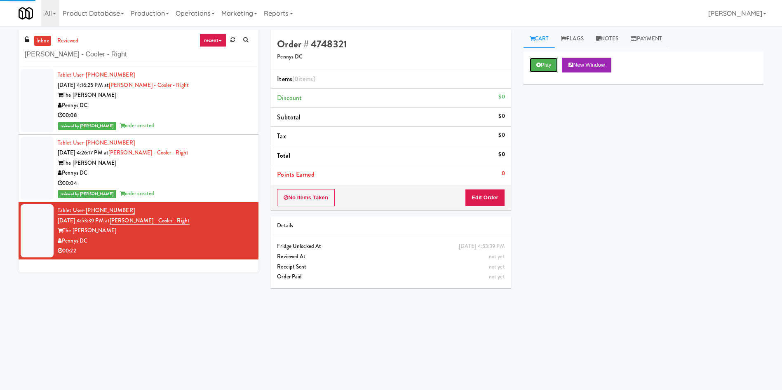
click at [557, 62] on button "Play" at bounding box center [544, 65] width 28 height 15
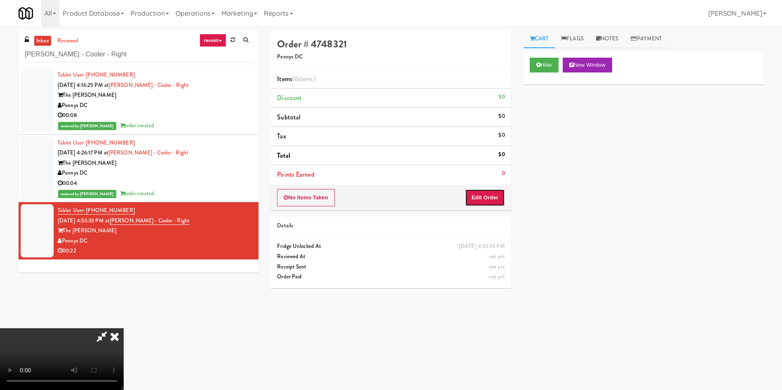
click at [484, 199] on button "Edit Order" at bounding box center [485, 197] width 40 height 17
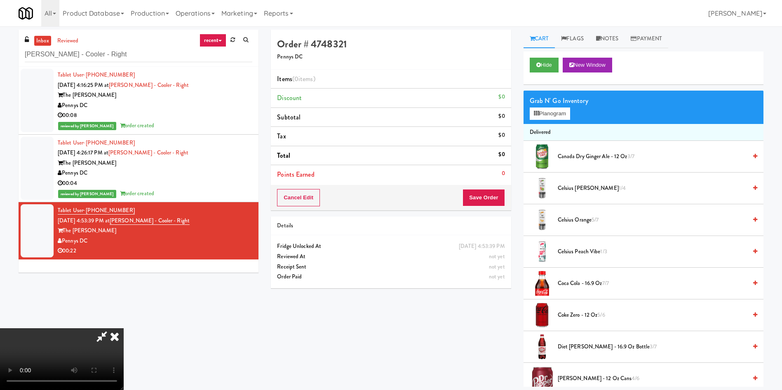
scroll to position [62, 0]
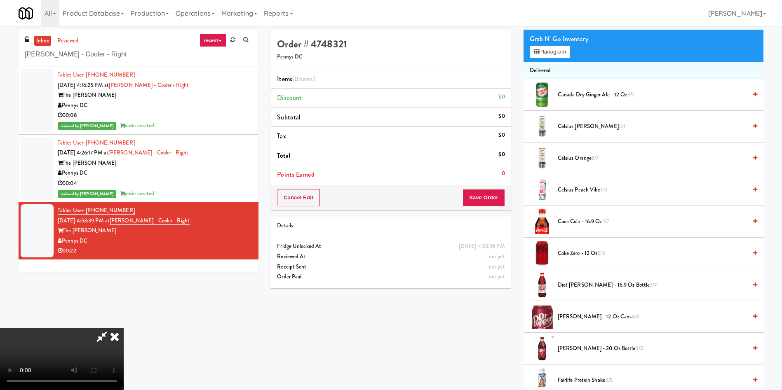
click at [124, 329] on video at bounding box center [62, 360] width 124 height 62
click at [577, 224] on span "Coca Cola - 16.9 oz 7/7" at bounding box center [652, 222] width 189 height 10
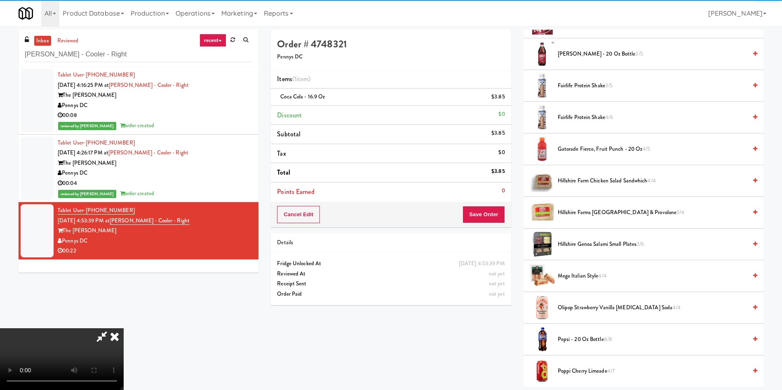
scroll to position [433, 0]
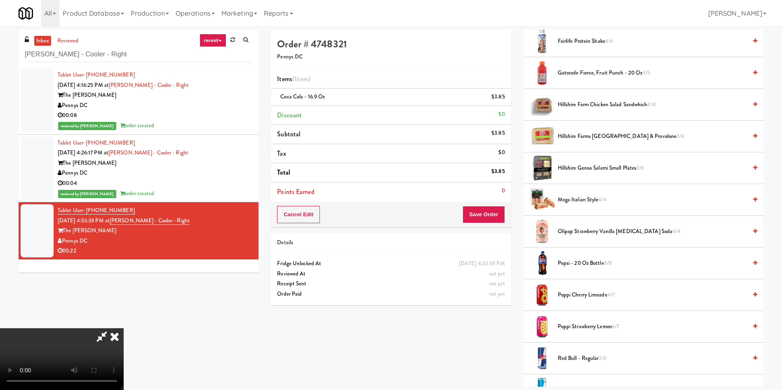
click at [124, 329] on video at bounding box center [62, 360] width 124 height 62
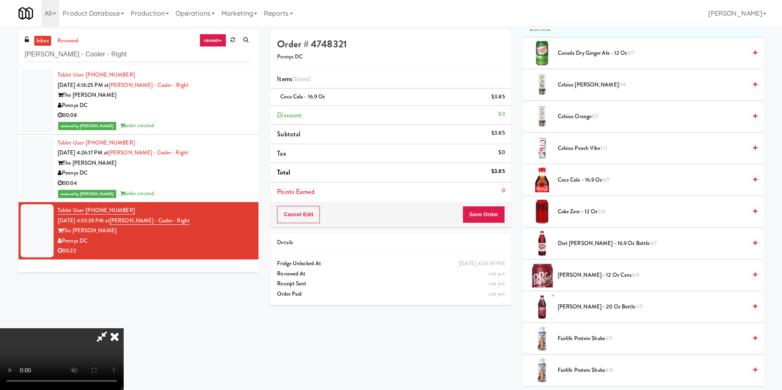
scroll to position [0, 0]
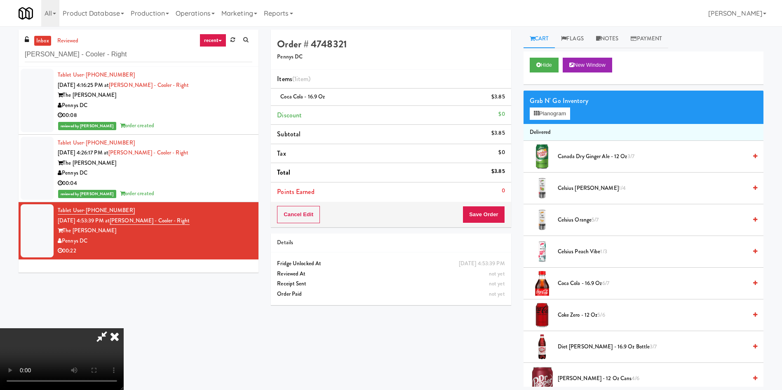
click at [124, 329] on video at bounding box center [62, 360] width 124 height 62
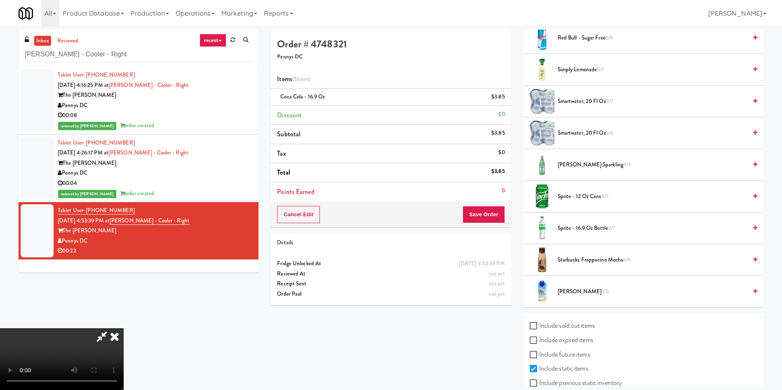
scroll to position [802, 0]
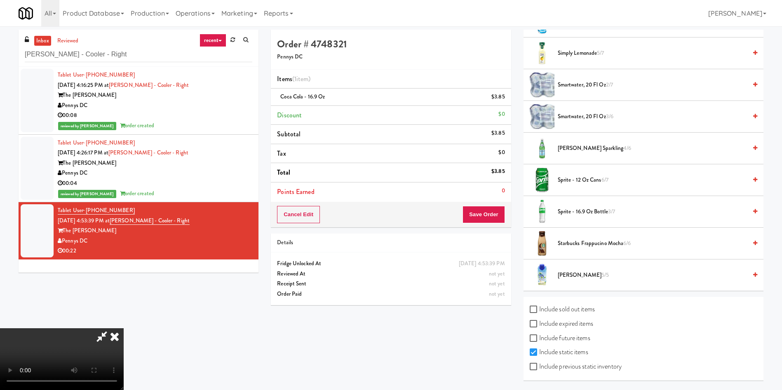
click at [124, 329] on video at bounding box center [62, 360] width 124 height 62
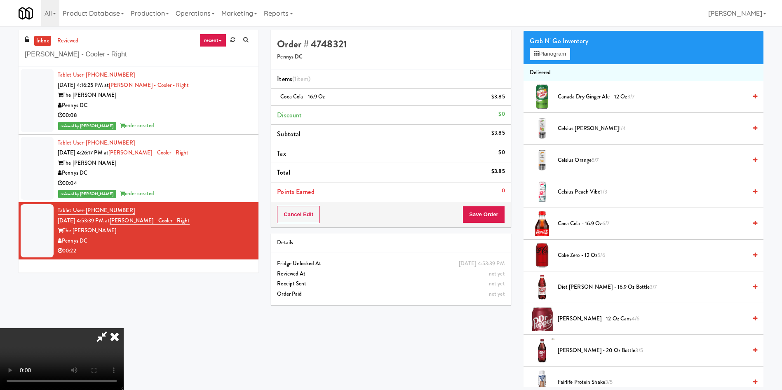
scroll to position [0, 0]
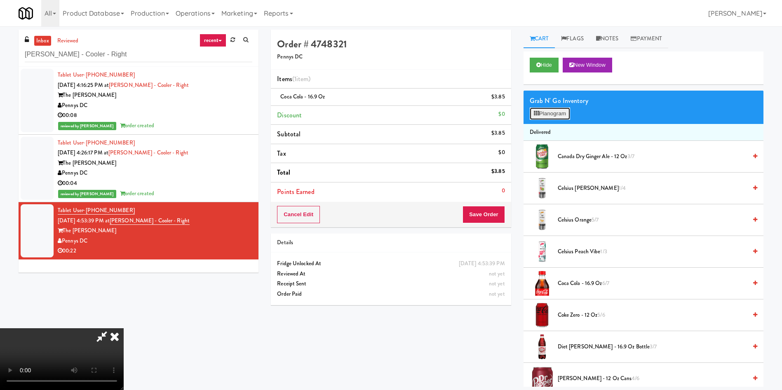
click at [555, 114] on button "Planogram" at bounding box center [550, 114] width 40 height 12
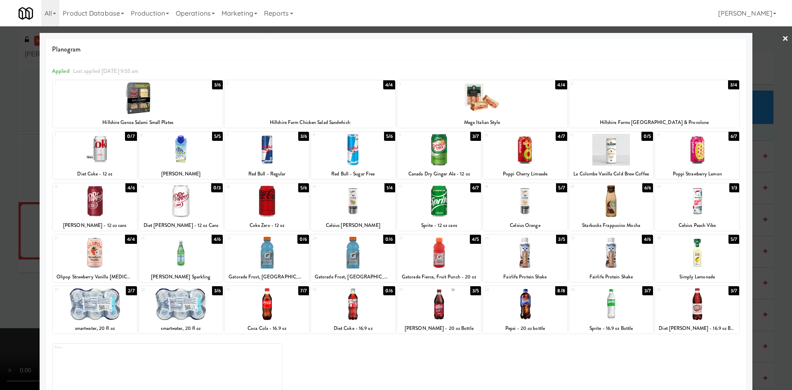
click at [102, 299] on div at bounding box center [95, 305] width 84 height 32
click at [7, 210] on div at bounding box center [396, 195] width 792 height 390
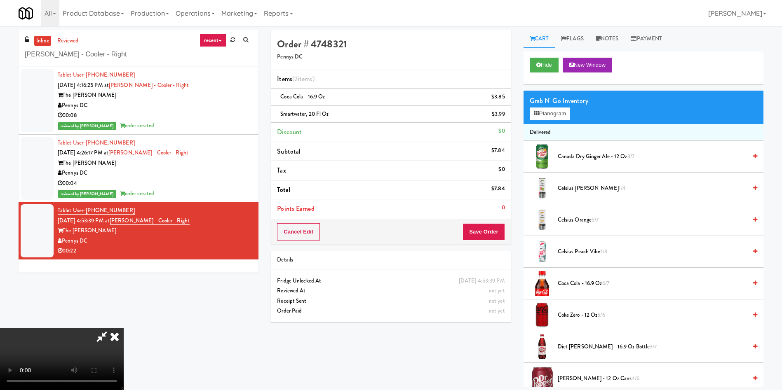
click at [124, 329] on video at bounding box center [62, 360] width 124 height 62
click at [504, 115] on icon at bounding box center [506, 117] width 4 height 5
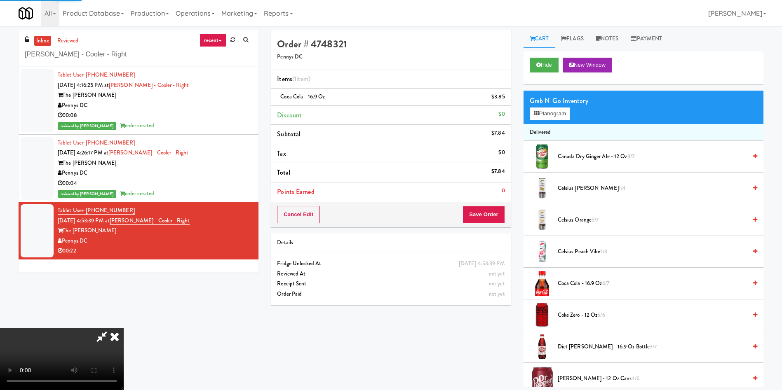
click at [124, 329] on video at bounding box center [62, 360] width 124 height 62
click at [571, 158] on span "Canada Dry Ginger Ale - 12 oz 3/7" at bounding box center [652, 157] width 189 height 10
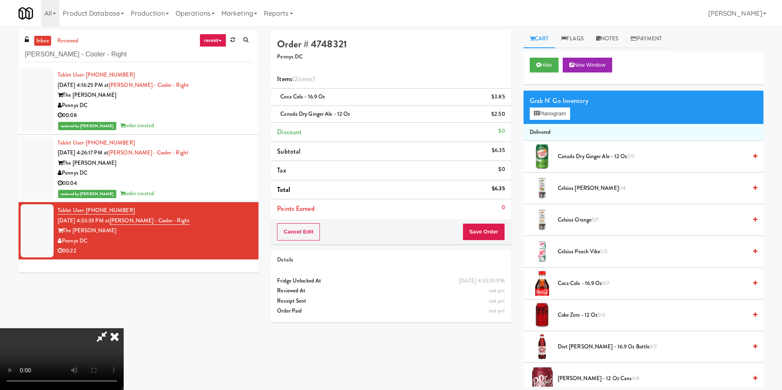
click at [124, 329] on video at bounding box center [62, 360] width 124 height 62
click at [480, 235] on button "Save Order" at bounding box center [484, 231] width 42 height 17
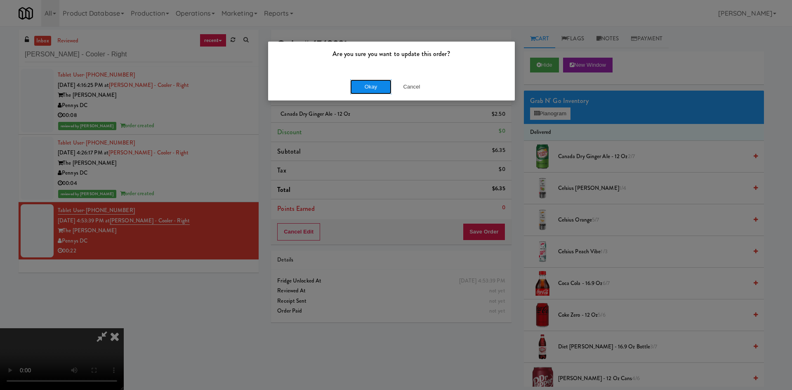
click at [363, 88] on button "Okay" at bounding box center [370, 87] width 41 height 15
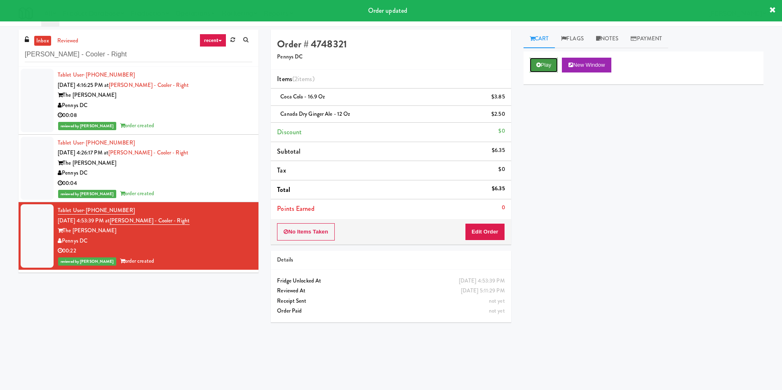
click at [541, 69] on button "Play" at bounding box center [544, 65] width 28 height 15
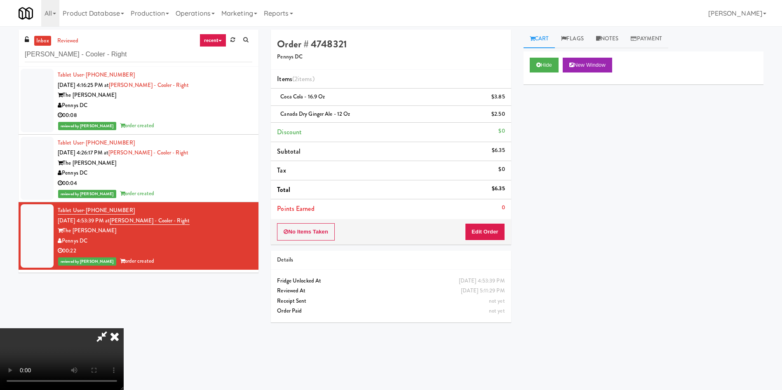
click at [124, 329] on icon at bounding box center [115, 337] width 18 height 16
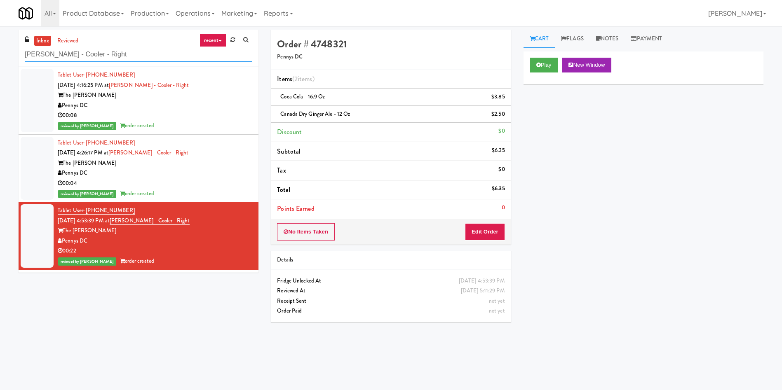
paste input "Stonebriar #3 [MEDICAL_DATA]"
drag, startPoint x: 184, startPoint y: 53, endPoint x: 0, endPoint y: 60, distance: 184.5
click at [0, 60] on div "inbox reviewed recent all unclear take inventory issue suspicious failed recent…" at bounding box center [391, 195] width 782 height 331
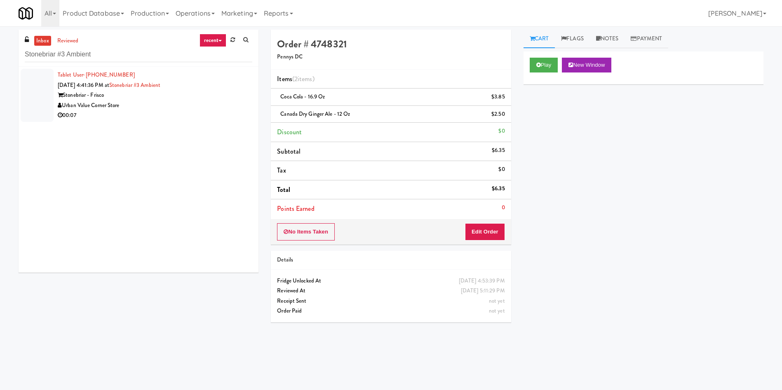
click at [37, 88] on div at bounding box center [37, 95] width 33 height 53
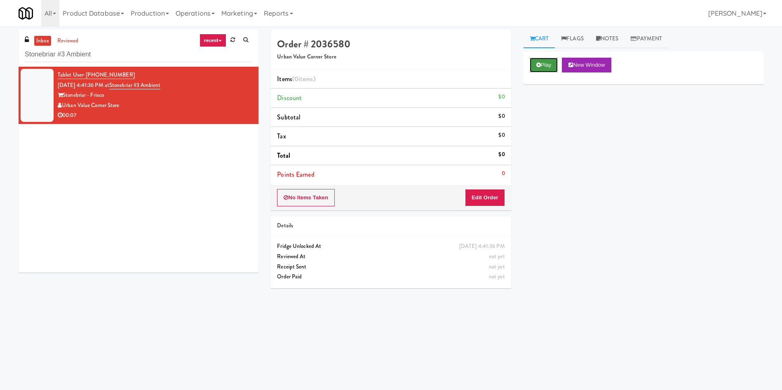
click at [537, 60] on button "Play" at bounding box center [544, 65] width 28 height 15
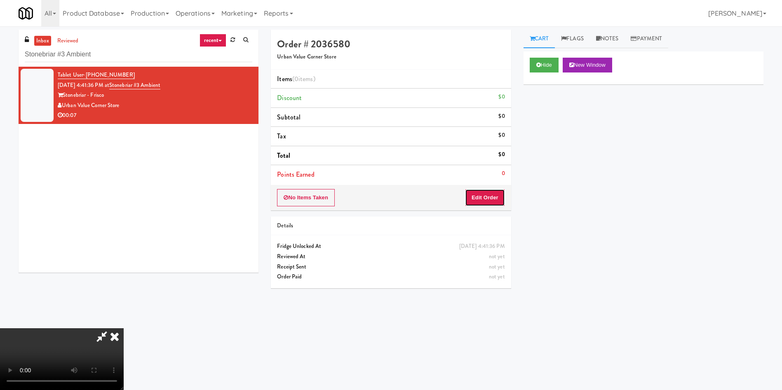
click at [493, 197] on button "Edit Order" at bounding box center [485, 197] width 40 height 17
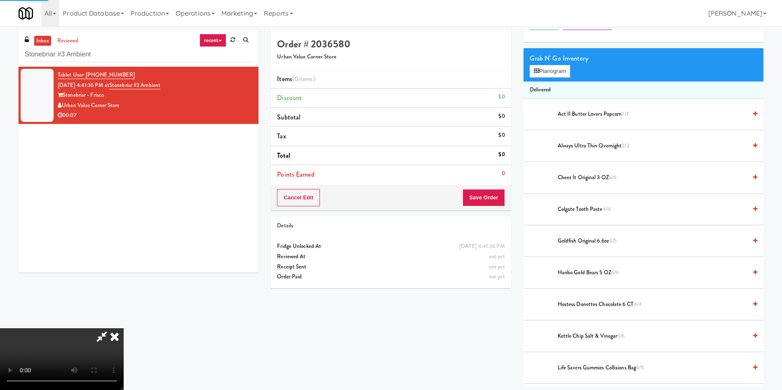
scroll to position [62, 0]
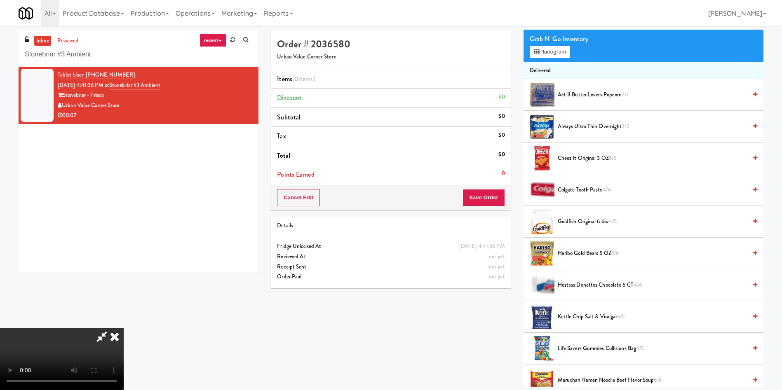
click at [124, 329] on video at bounding box center [62, 360] width 124 height 62
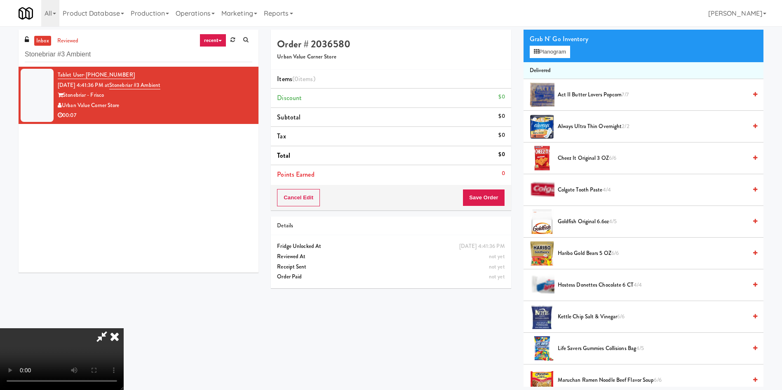
click at [124, 329] on video at bounding box center [62, 360] width 124 height 62
click at [533, 53] on button "Planogram" at bounding box center [550, 52] width 40 height 12
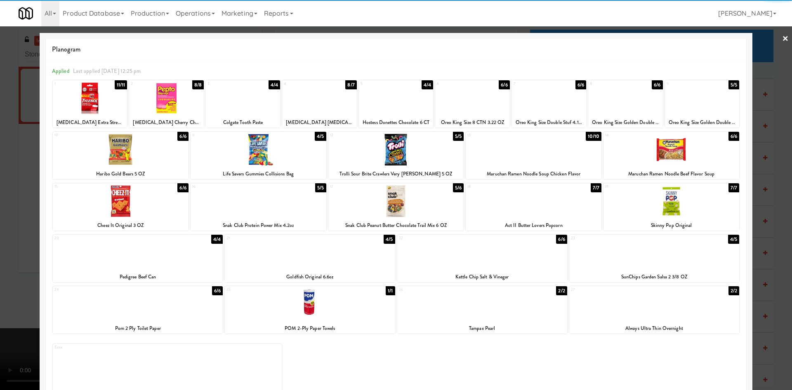
click at [254, 145] on div at bounding box center [258, 150] width 136 height 32
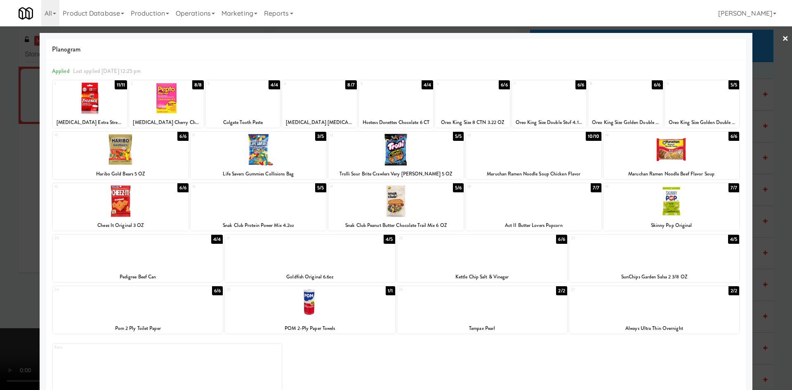
click at [6, 105] on div at bounding box center [396, 195] width 792 height 390
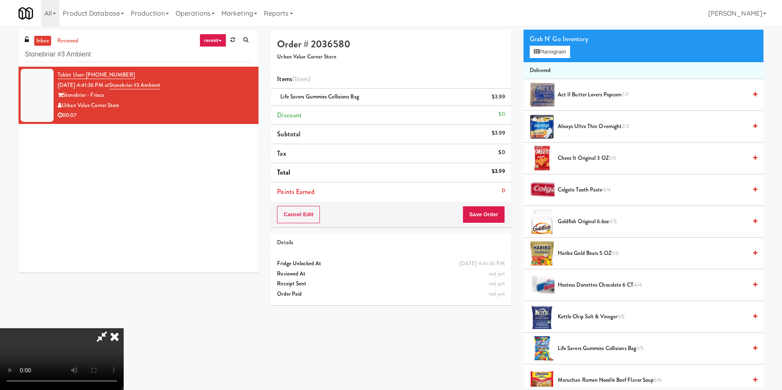
click at [488, 205] on div "Cancel Edit Save Order" at bounding box center [391, 215] width 240 height 26
click at [476, 216] on button "Save Order" at bounding box center [484, 214] width 42 height 17
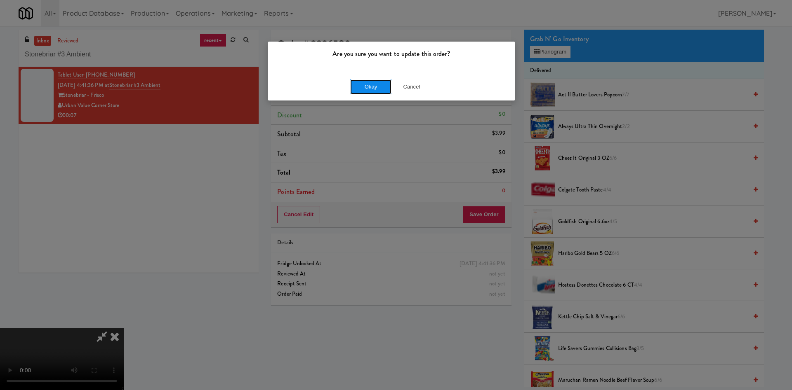
click at [370, 86] on button "Okay" at bounding box center [370, 87] width 41 height 15
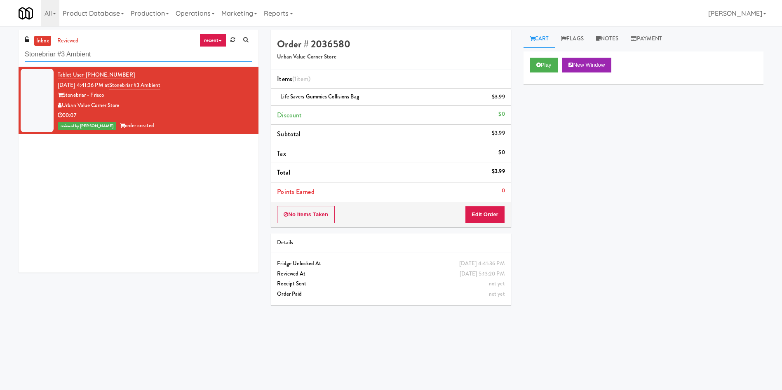
paste input "Prairie Pantry/Cooler"
drag, startPoint x: 131, startPoint y: 58, endPoint x: 0, endPoint y: 59, distance: 131.1
click at [0, 59] on div "inbox reviewed recent all unclear take inventory issue suspicious failed recent…" at bounding box center [391, 195] width 782 height 331
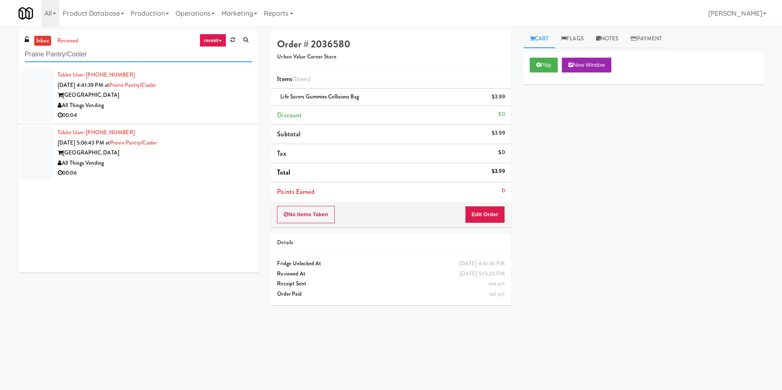
type input "Prairie Pantry/Cooler"
drag, startPoint x: 31, startPoint y: 94, endPoint x: 45, endPoint y: 24, distance: 72.3
click at [31, 94] on div at bounding box center [37, 95] width 33 height 53
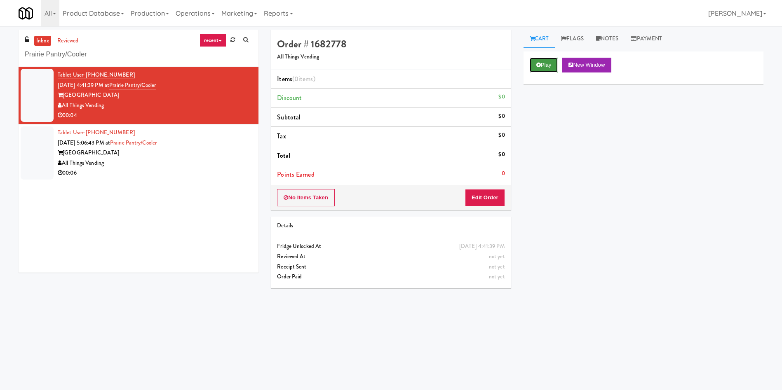
click at [544, 61] on button "Play" at bounding box center [544, 65] width 28 height 15
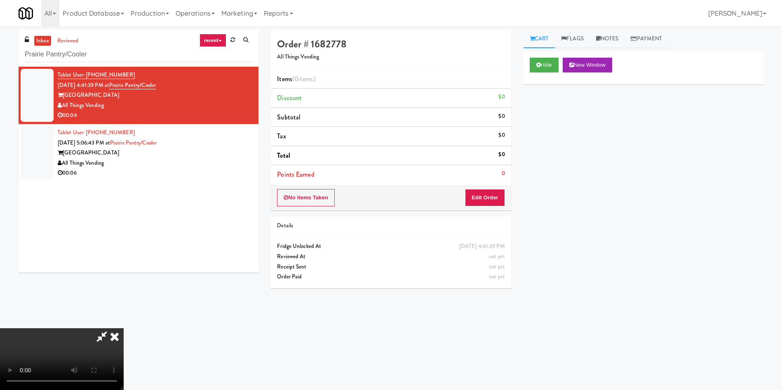
click at [489, 207] on div "No Items Taken Edit Order" at bounding box center [391, 198] width 240 height 26
click at [491, 202] on button "Edit Order" at bounding box center [485, 197] width 40 height 17
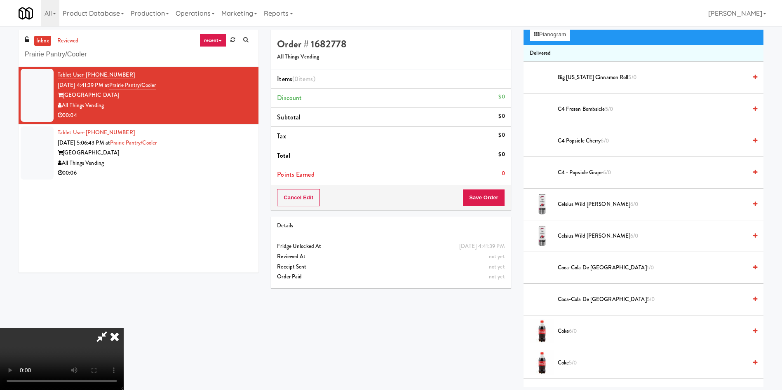
scroll to position [124, 0]
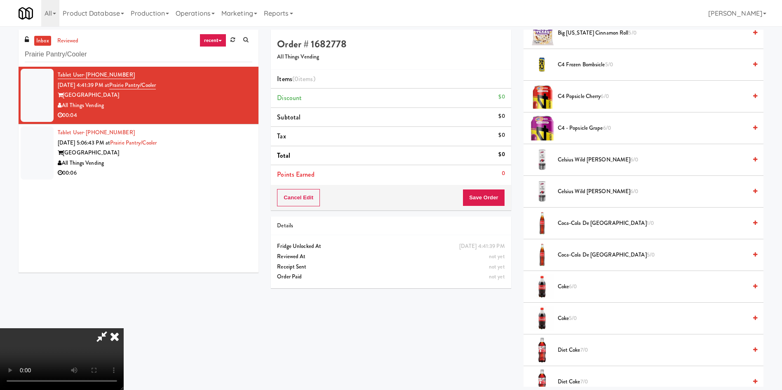
click at [124, 329] on video at bounding box center [62, 360] width 124 height 62
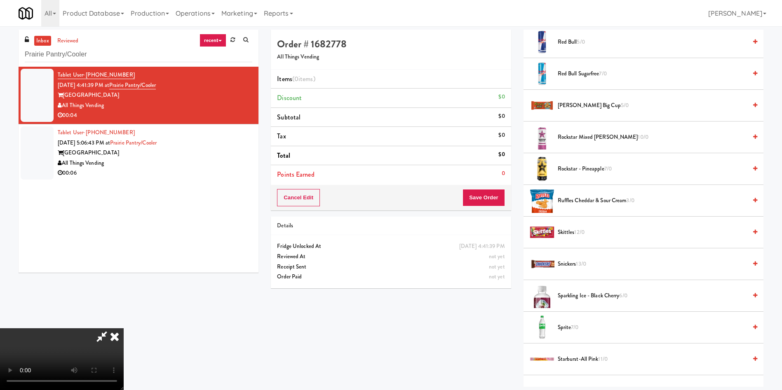
scroll to position [928, 0]
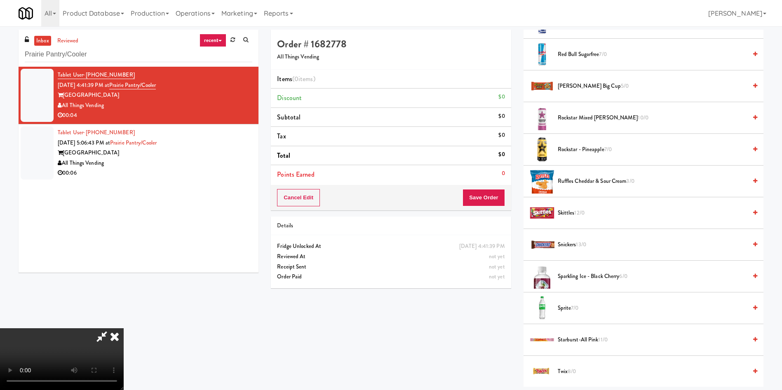
click at [573, 278] on span "Sparkling Ice - Black Cherry 6/0" at bounding box center [652, 277] width 189 height 10
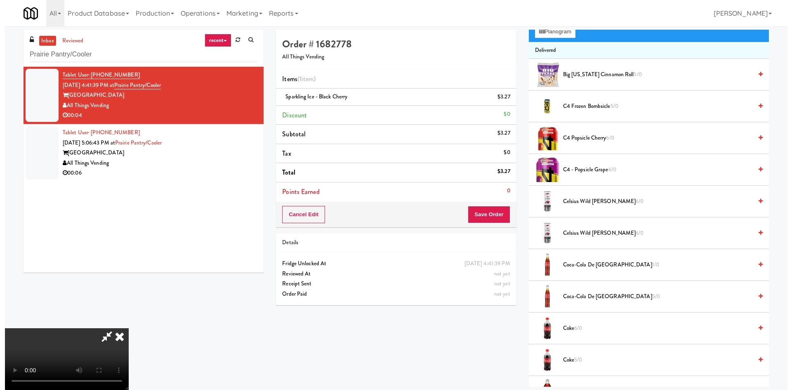
scroll to position [0, 0]
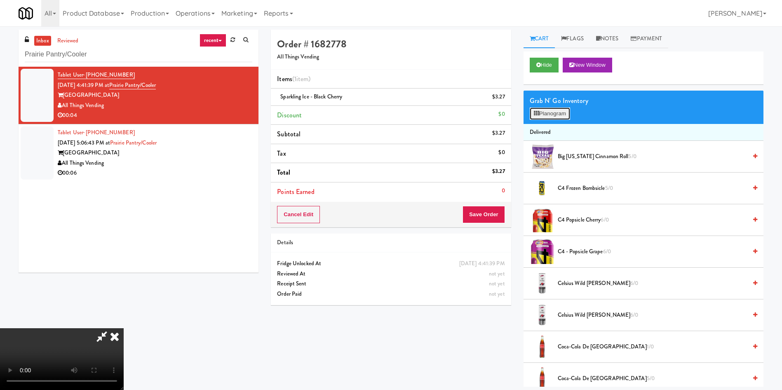
click at [554, 115] on button "Planogram" at bounding box center [550, 114] width 40 height 12
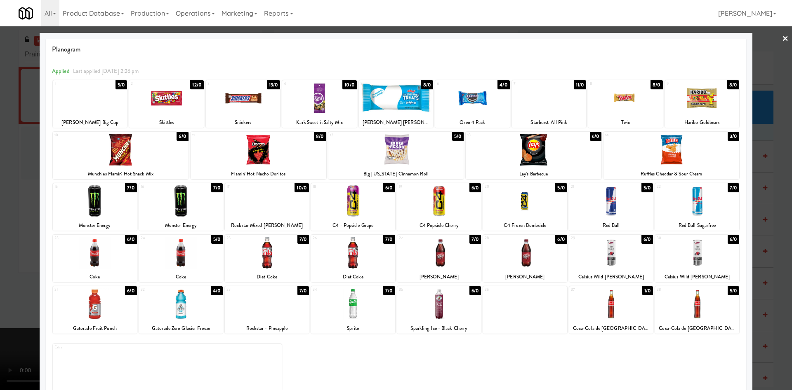
click at [757, 75] on div at bounding box center [396, 195] width 792 height 390
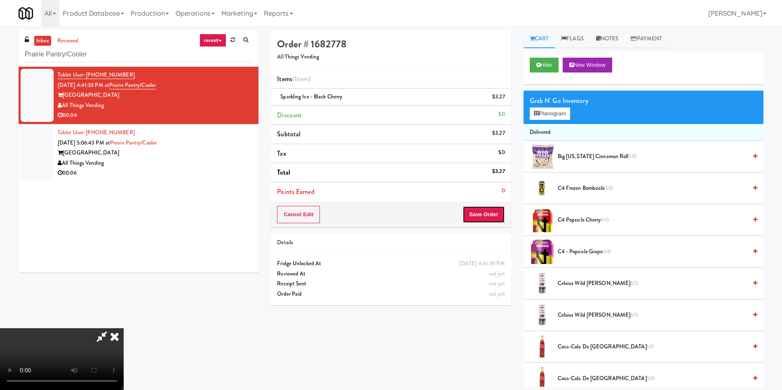
click at [494, 209] on button "Save Order" at bounding box center [484, 214] width 42 height 17
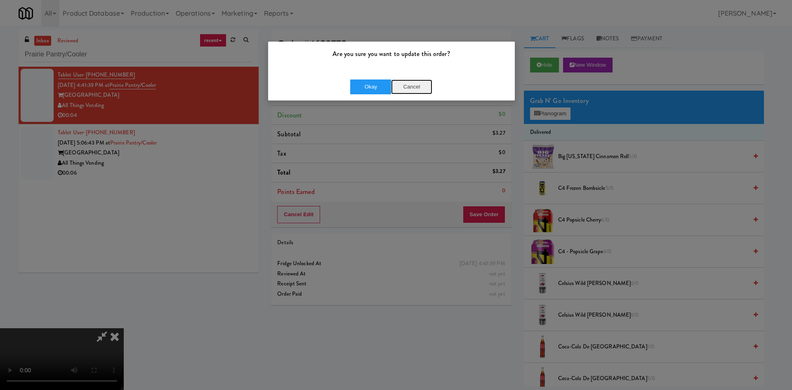
click at [421, 87] on button "Cancel" at bounding box center [411, 87] width 41 height 15
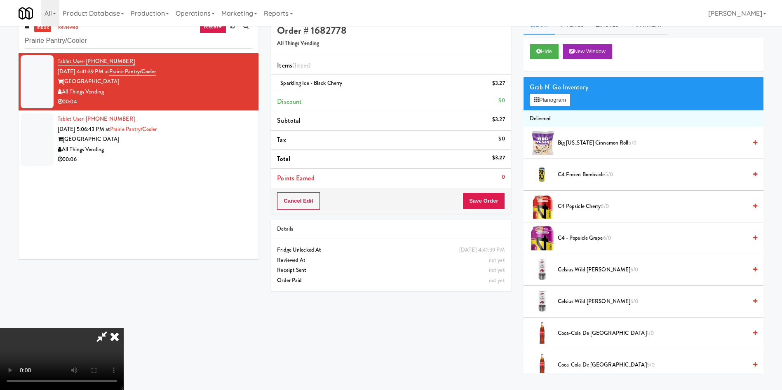
scroll to position [26, 0]
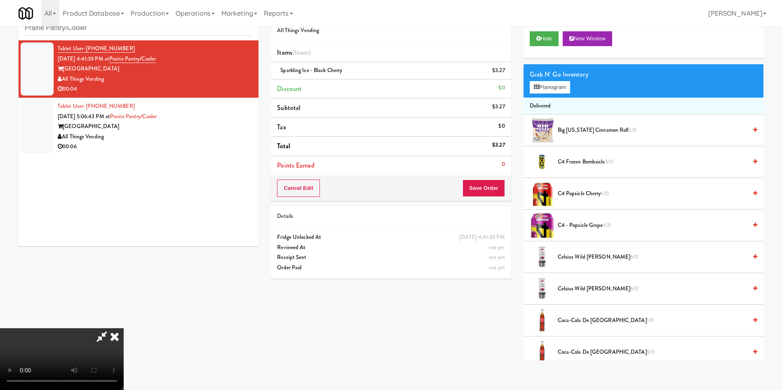
click at [124, 329] on video at bounding box center [62, 360] width 124 height 62
click at [489, 185] on button "Save Order" at bounding box center [484, 188] width 42 height 17
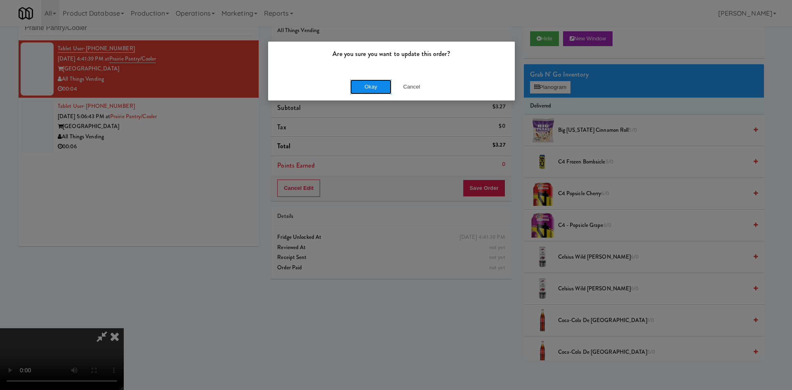
click at [371, 81] on button "Okay" at bounding box center [370, 87] width 41 height 15
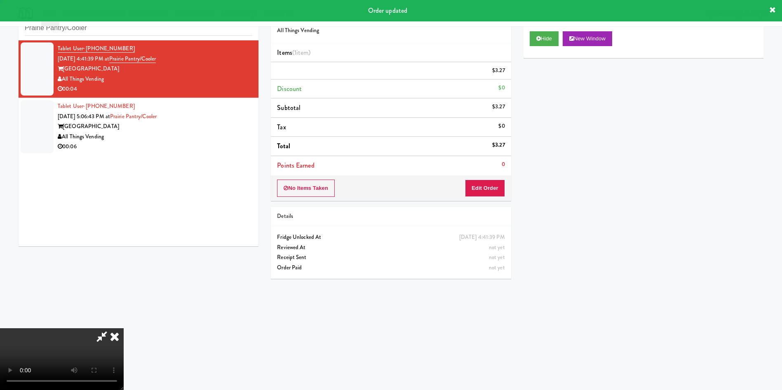
scroll to position [0, 0]
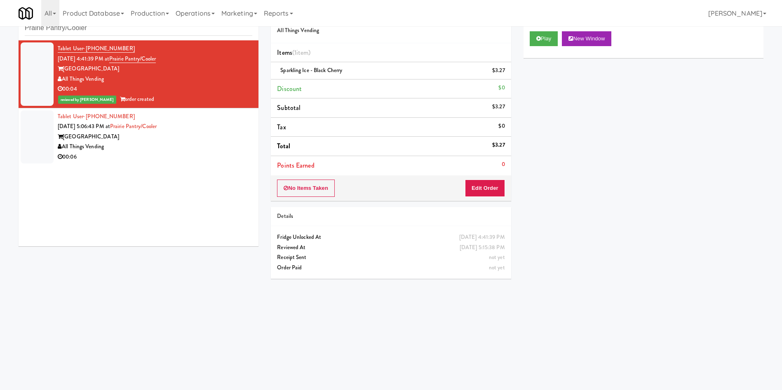
click at [50, 142] on div at bounding box center [37, 136] width 33 height 53
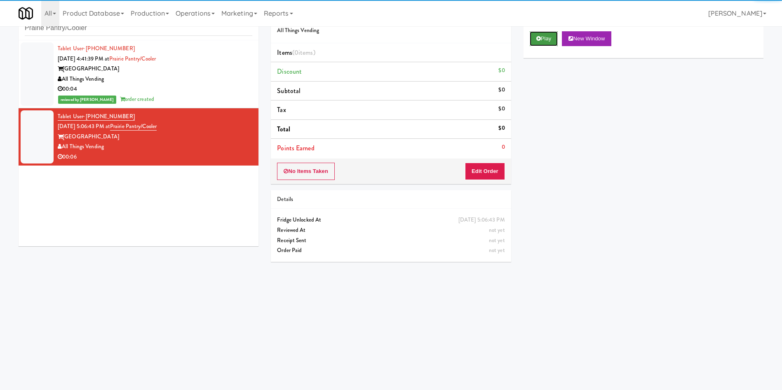
click at [541, 40] on button "Play" at bounding box center [544, 38] width 28 height 15
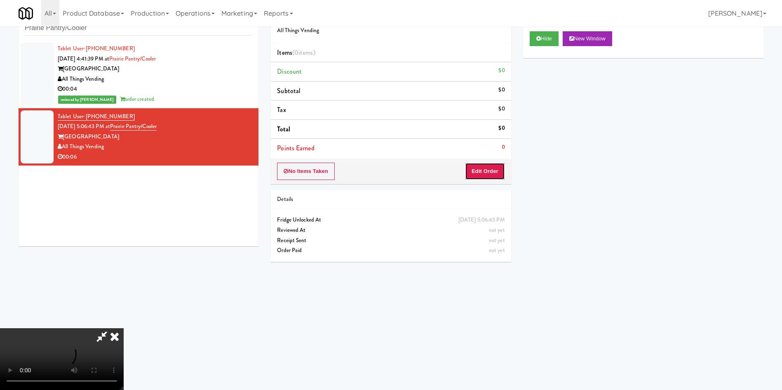
click at [483, 172] on button "Edit Order" at bounding box center [485, 171] width 40 height 17
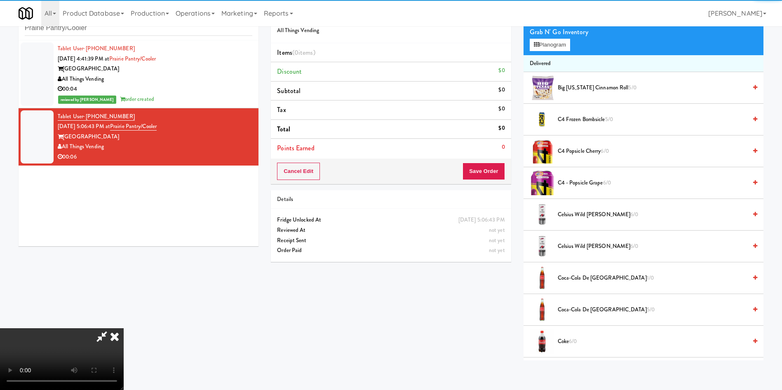
scroll to position [62, 0]
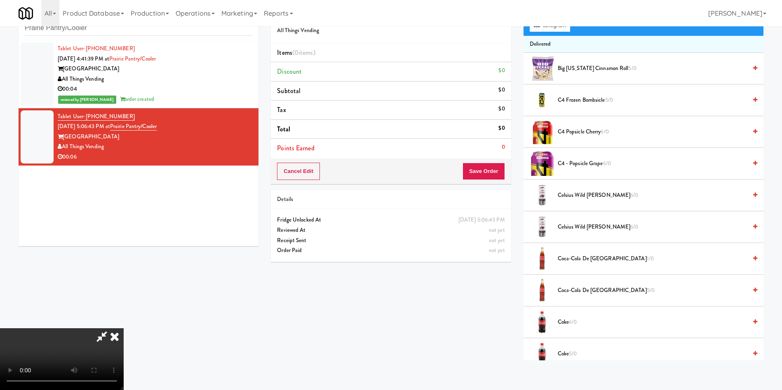
click at [124, 329] on video at bounding box center [62, 360] width 124 height 62
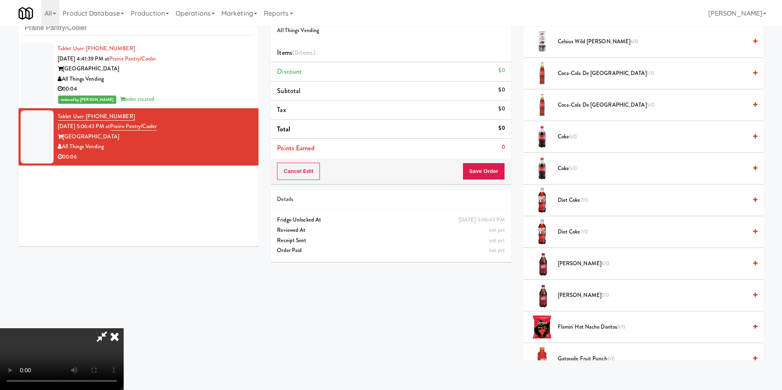
scroll to position [309, 0]
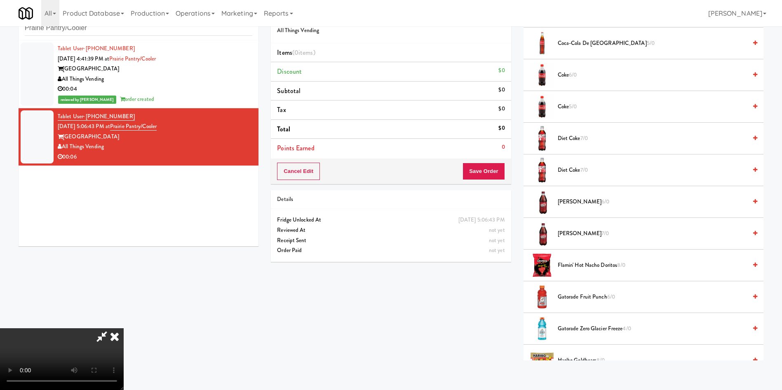
click at [569, 167] on span "Diet Coke 7/0" at bounding box center [652, 170] width 189 height 10
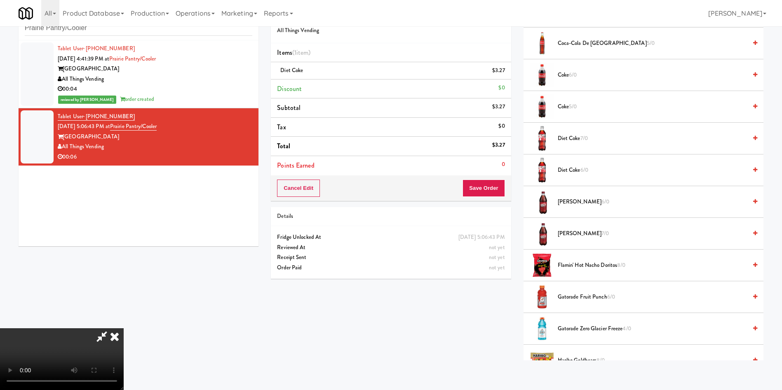
click at [124, 329] on video at bounding box center [62, 360] width 124 height 62
click at [499, 187] on button "Save Order" at bounding box center [484, 188] width 42 height 17
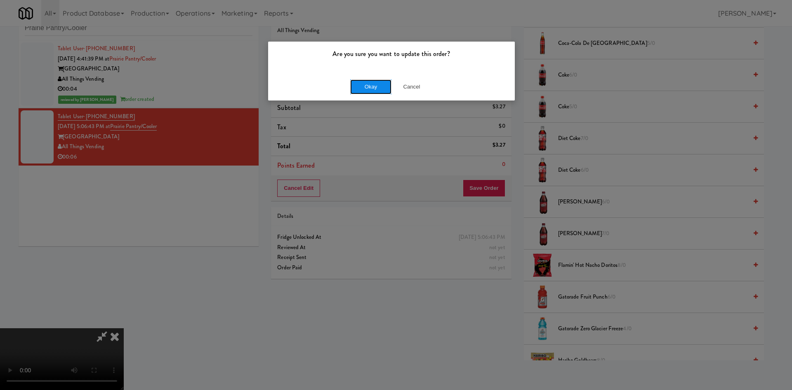
click at [367, 94] on button "Okay" at bounding box center [370, 87] width 41 height 15
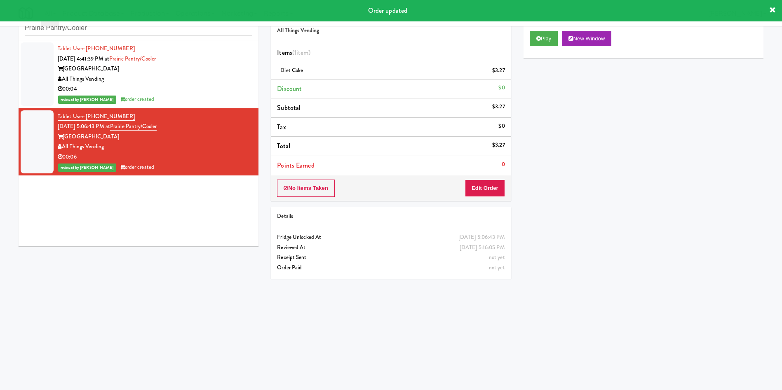
scroll to position [0, 0]
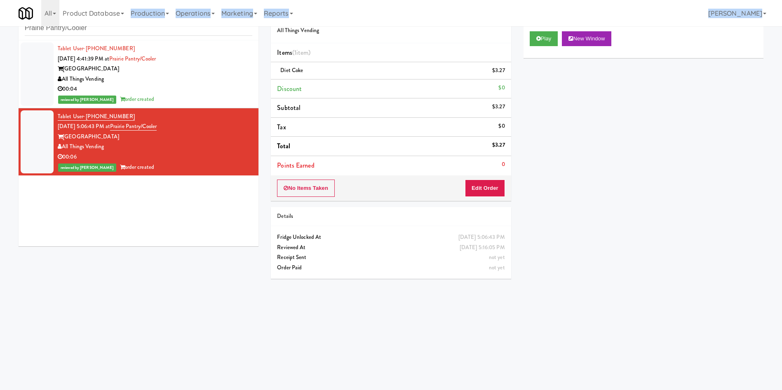
drag, startPoint x: 128, startPoint y: 26, endPoint x: 0, endPoint y: 27, distance: 128.2
click at [0, 27] on body "Are you sure you want to update this order? Okay Cancel Okay Are you sure you w…" at bounding box center [391, 195] width 782 height 390
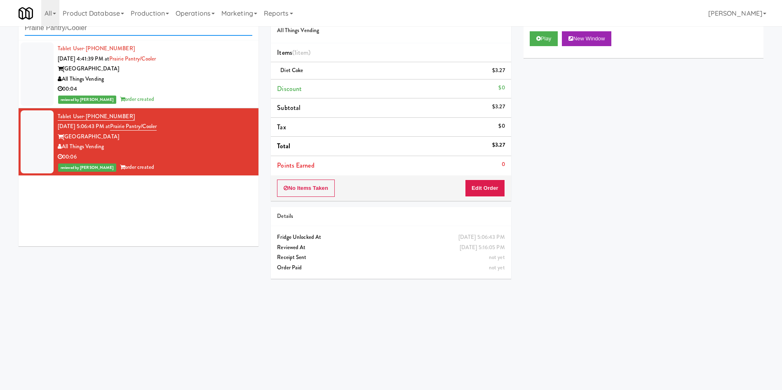
paste input "222 W Erie - Right - Ambient"
drag, startPoint x: 100, startPoint y: 28, endPoint x: 0, endPoint y: 14, distance: 100.7
click at [0, 14] on body "Are you sure you want to update this order? Okay Cancel Okay Are you sure you w…" at bounding box center [391, 195] width 782 height 390
type input "222 W Erie - Right - Ambient"
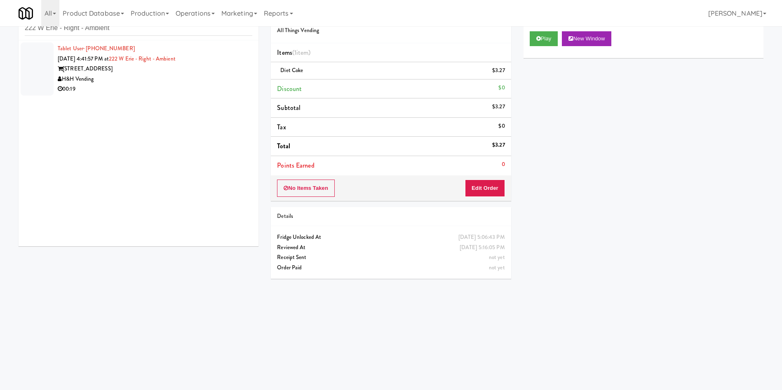
drag, startPoint x: 45, startPoint y: 61, endPoint x: 78, endPoint y: 56, distance: 32.5
click at [45, 61] on div at bounding box center [37, 68] width 33 height 53
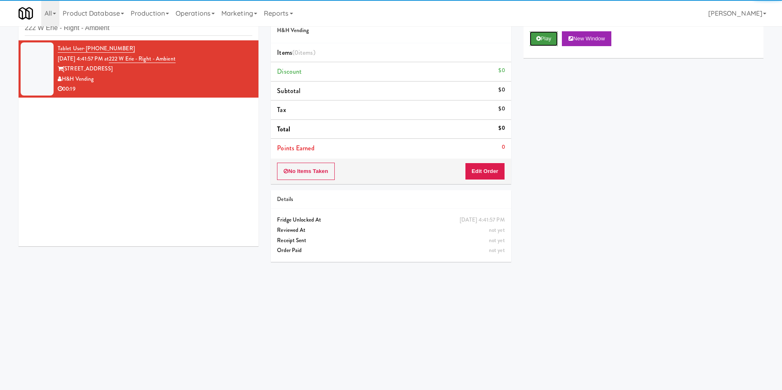
click at [552, 37] on button "Play" at bounding box center [544, 38] width 28 height 15
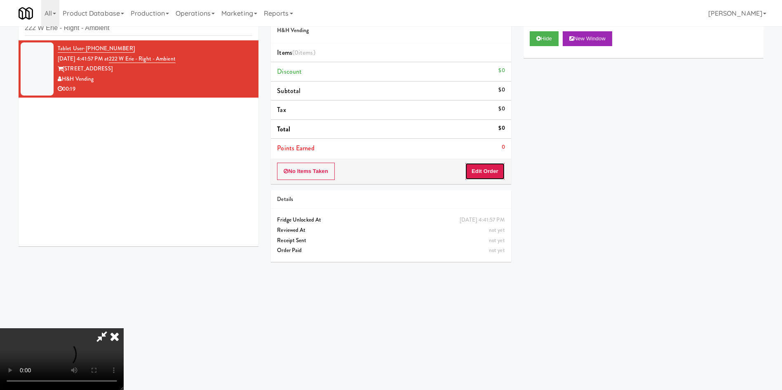
click at [496, 174] on button "Edit Order" at bounding box center [485, 171] width 40 height 17
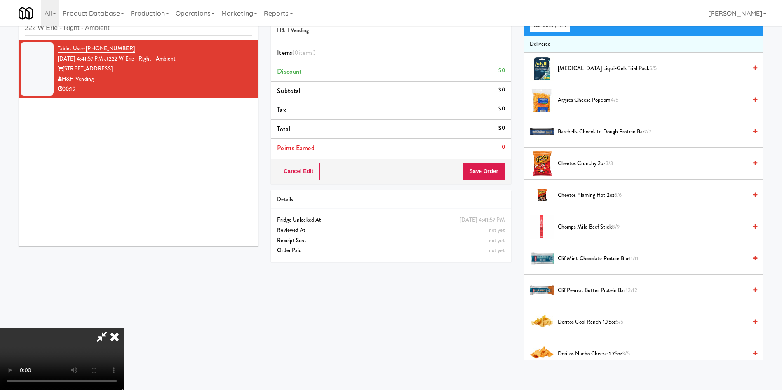
scroll to position [121, 0]
click at [124, 329] on video at bounding box center [62, 360] width 124 height 62
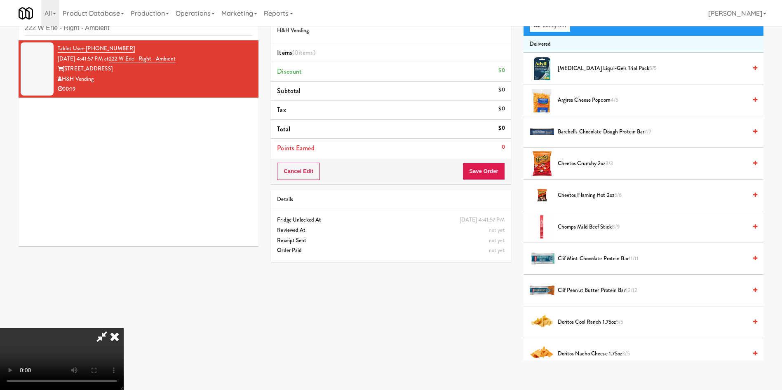
click at [124, 329] on video at bounding box center [62, 360] width 124 height 62
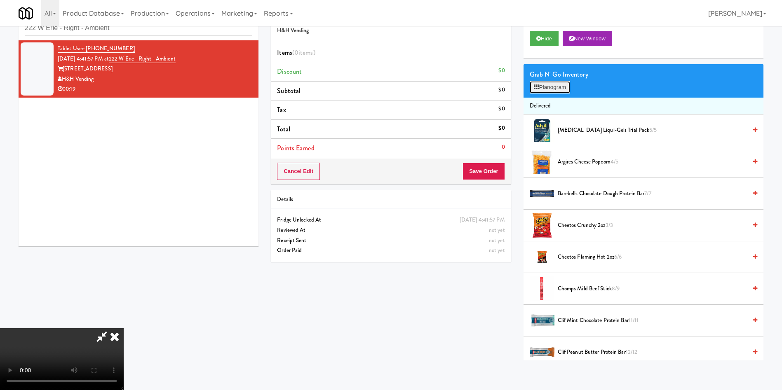
click at [564, 87] on button "Planogram" at bounding box center [550, 87] width 40 height 12
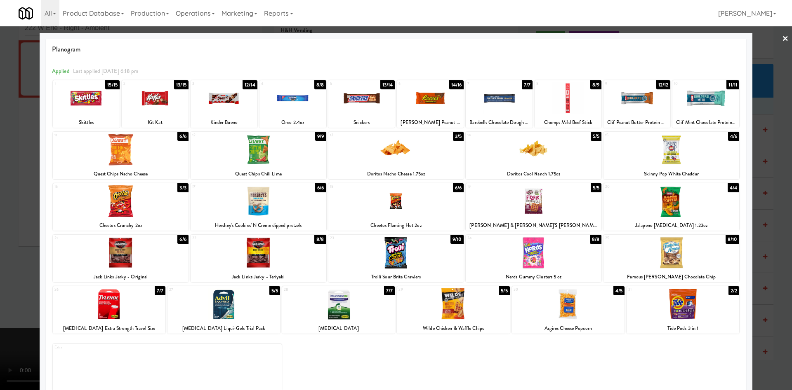
click at [425, 258] on div at bounding box center [396, 253] width 136 height 32
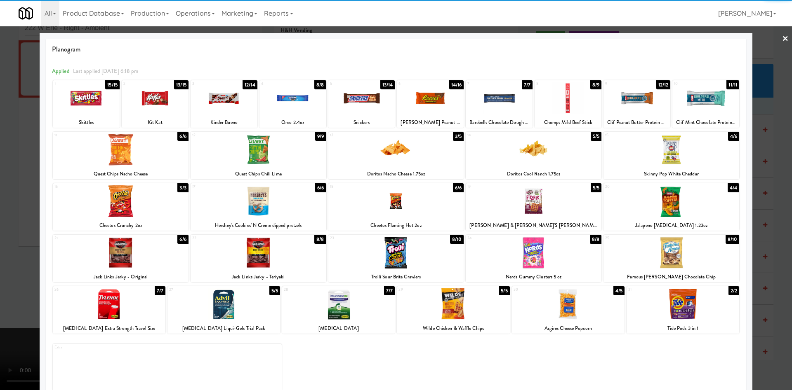
click at [15, 171] on div at bounding box center [396, 195] width 792 height 390
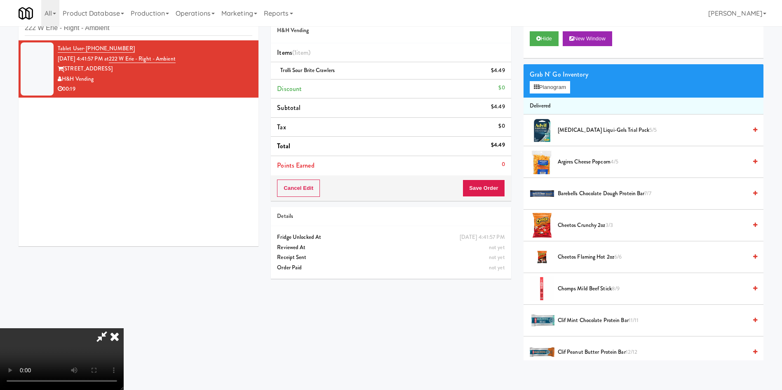
click at [124, 329] on video at bounding box center [62, 360] width 124 height 62
click at [105, 329] on video at bounding box center [62, 360] width 124 height 62
click at [114, 329] on video at bounding box center [62, 360] width 124 height 62
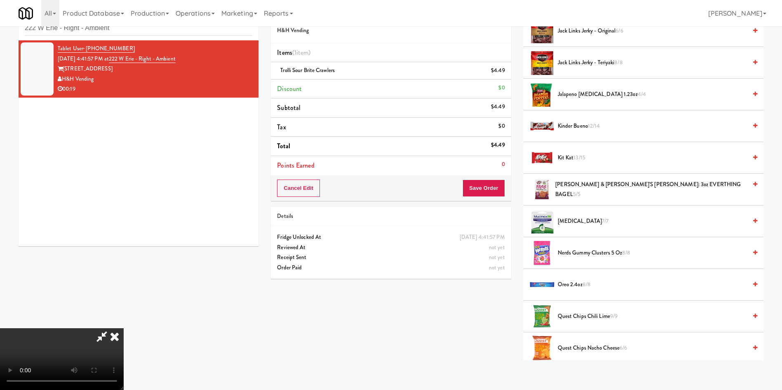
scroll to position [371, 0]
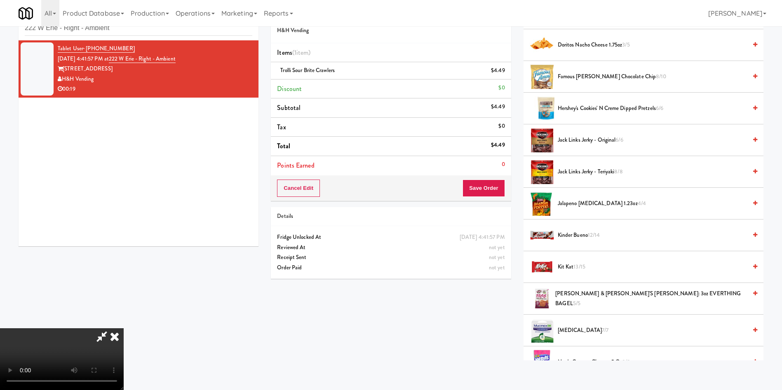
click at [574, 263] on span "Kit Kat 13/15" at bounding box center [652, 267] width 189 height 10
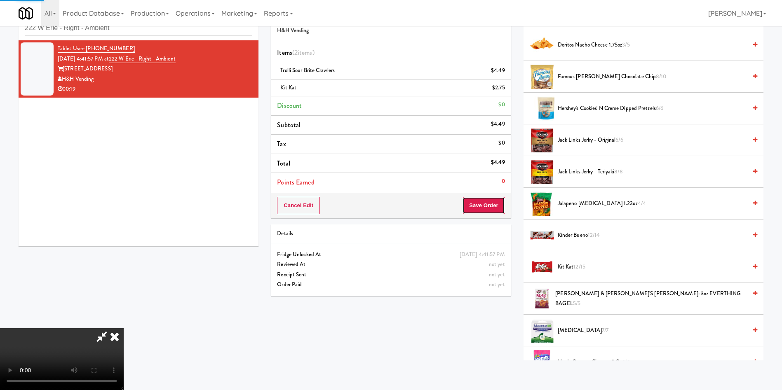
click at [490, 201] on button "Save Order" at bounding box center [484, 205] width 42 height 17
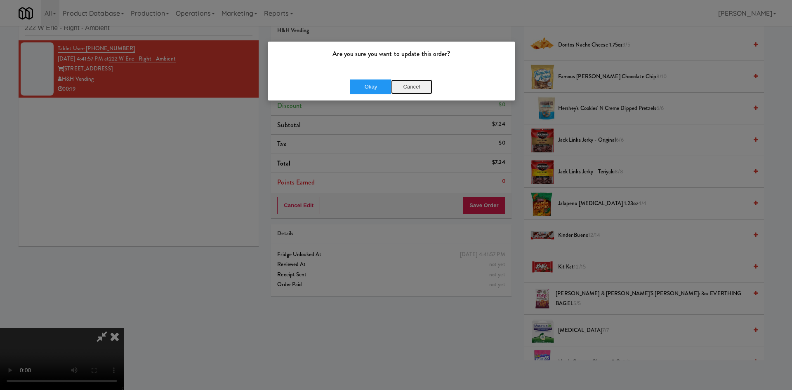
click at [412, 85] on button "Cancel" at bounding box center [411, 87] width 41 height 15
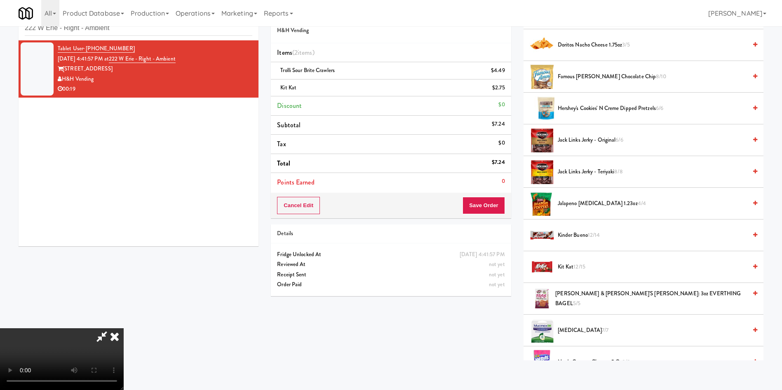
scroll to position [121, 0]
click at [124, 329] on video at bounding box center [62, 360] width 124 height 62
click at [515, 202] on div "Order # 3157555 H&H Vending Items (2 items ) Trolli Sour Brite Crawlers $4.49 K…" at bounding box center [391, 152] width 252 height 299
click at [491, 208] on button "Save Order" at bounding box center [484, 205] width 42 height 17
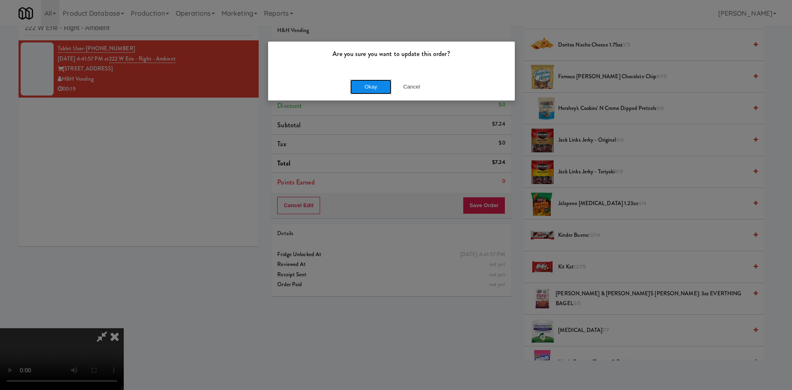
click at [386, 81] on button "Okay" at bounding box center [370, 87] width 41 height 15
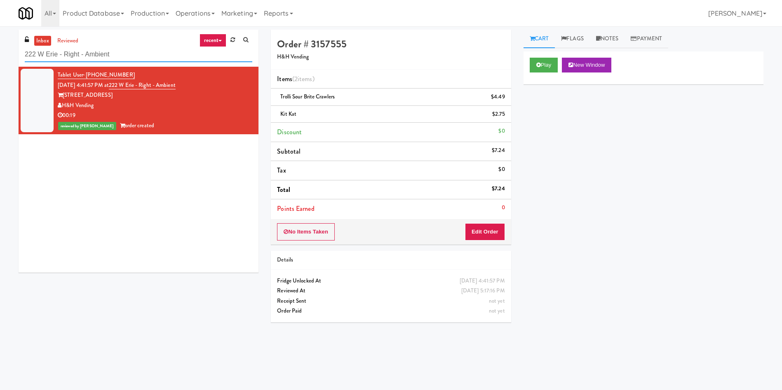
paste input "Moderne Cooler"
drag, startPoint x: 121, startPoint y: 55, endPoint x: 0, endPoint y: 57, distance: 121.2
click at [0, 57] on div "inbox reviewed recent all unclear take inventory issue suspicious failed recent…" at bounding box center [391, 195] width 782 height 331
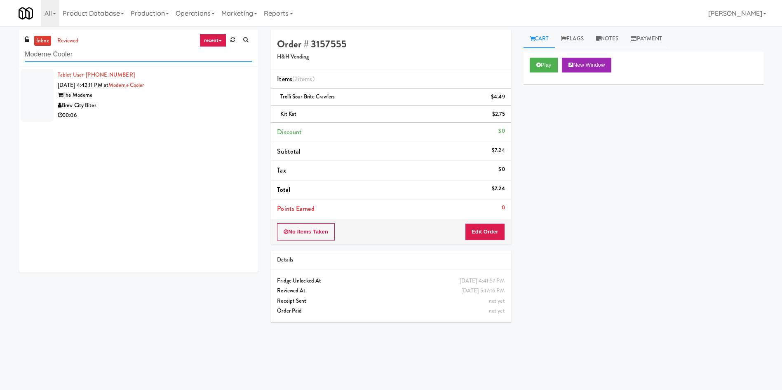
type input "Moderne Cooler"
click at [44, 87] on div at bounding box center [37, 95] width 33 height 53
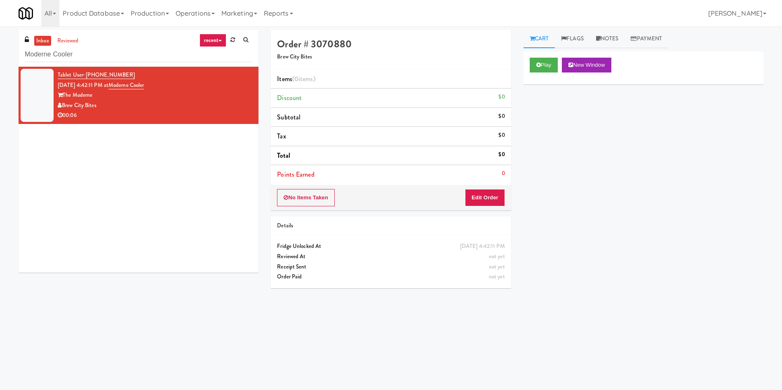
click at [545, 74] on div "Play New Window" at bounding box center [644, 68] width 240 height 33
click at [545, 68] on button "Play" at bounding box center [544, 65] width 28 height 15
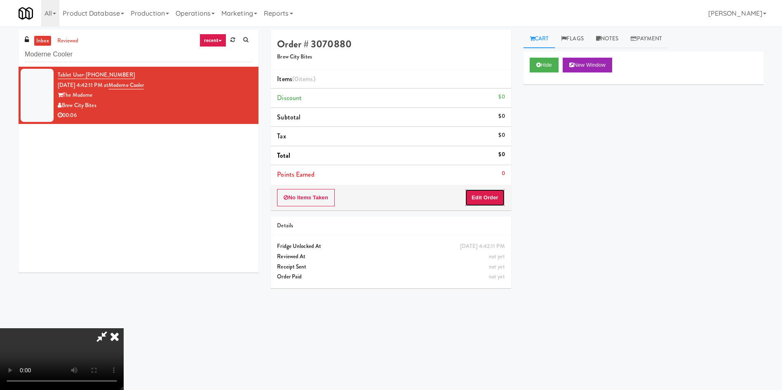
click at [491, 203] on button "Edit Order" at bounding box center [485, 197] width 40 height 17
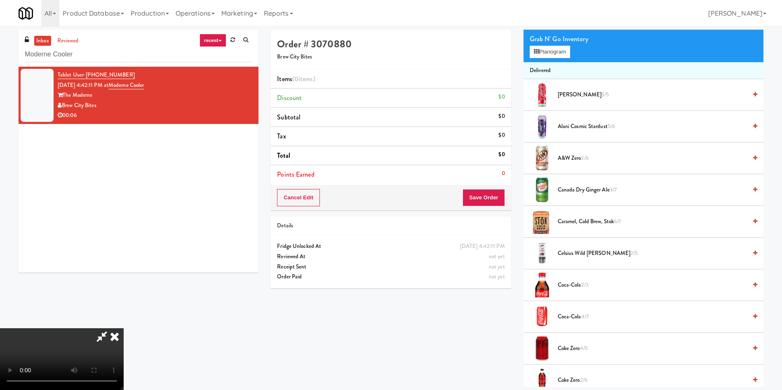
scroll to position [121, 0]
click at [124, 329] on video at bounding box center [62, 360] width 124 height 62
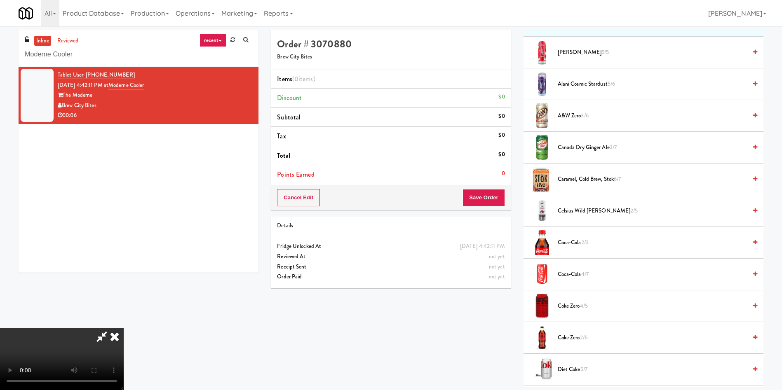
scroll to position [124, 0]
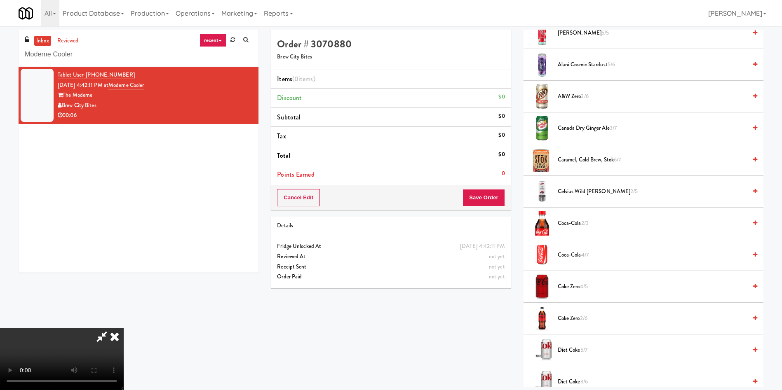
click at [124, 329] on video at bounding box center [62, 360] width 124 height 62
click at [561, 317] on span "Coke Zero 2/6" at bounding box center [652, 319] width 189 height 10
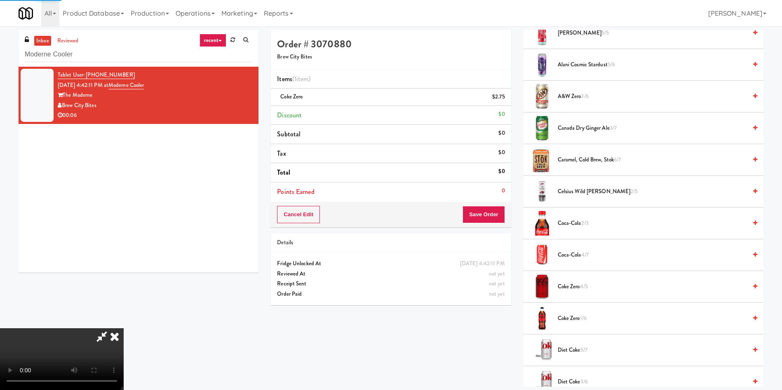
scroll to position [0, 0]
click at [124, 329] on video at bounding box center [62, 360] width 124 height 62
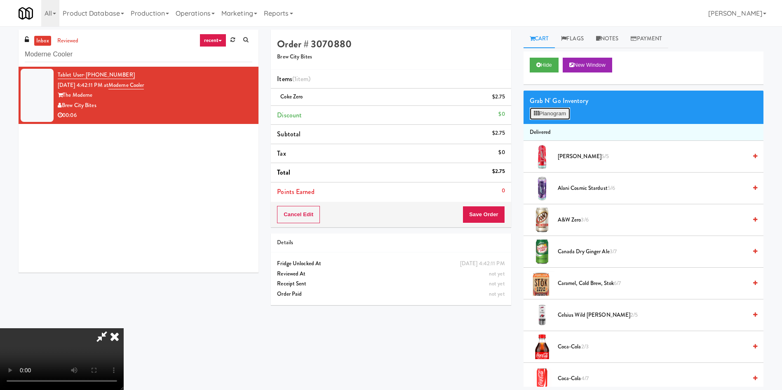
click at [548, 118] on button "Planogram" at bounding box center [550, 114] width 40 height 12
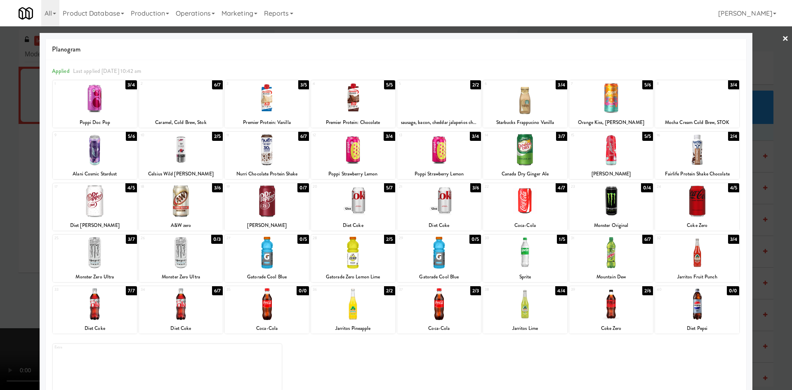
click at [681, 99] on div at bounding box center [697, 98] width 84 height 32
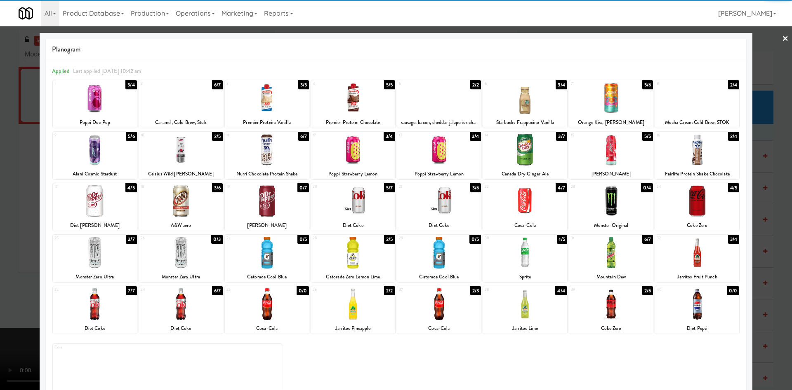
click at [762, 68] on div at bounding box center [396, 195] width 792 height 390
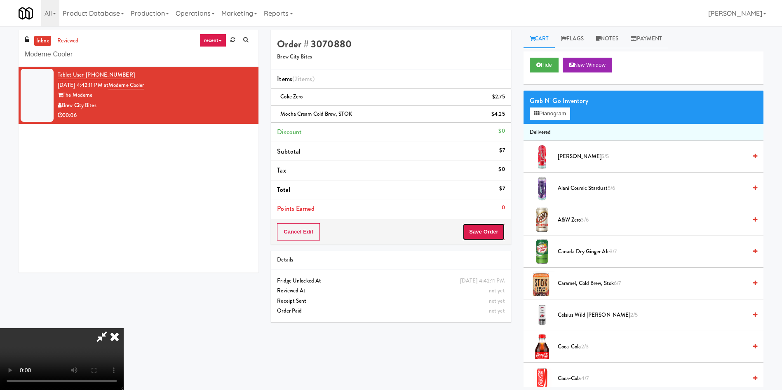
click at [489, 230] on button "Save Order" at bounding box center [484, 231] width 42 height 17
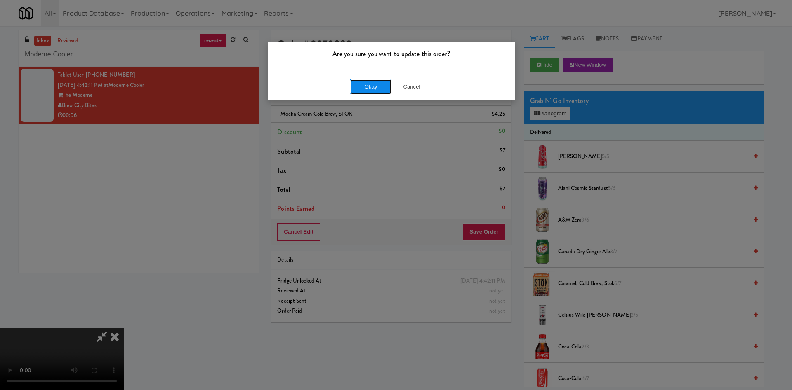
click at [371, 81] on button "Okay" at bounding box center [370, 87] width 41 height 15
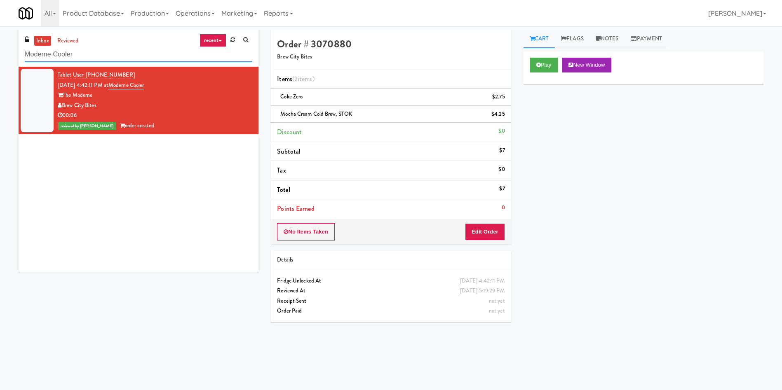
paste input "Domain - Fridge"
drag, startPoint x: 117, startPoint y: 52, endPoint x: 0, endPoint y: 53, distance: 117.1
click at [0, 53] on div "inbox reviewed recent all unclear take inventory issue suspicious failed recent…" at bounding box center [391, 195] width 782 height 331
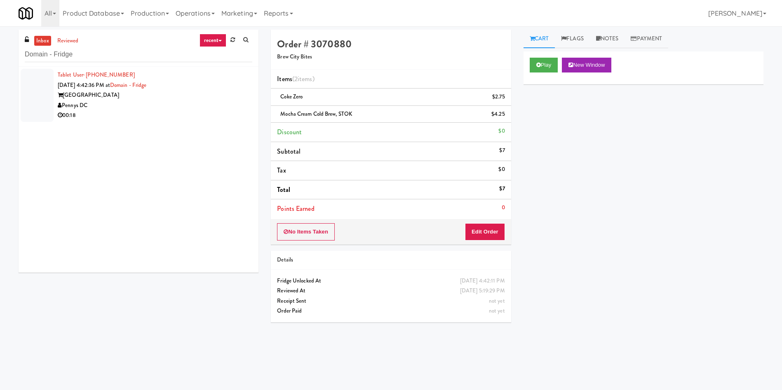
click at [40, 94] on div at bounding box center [37, 95] width 33 height 53
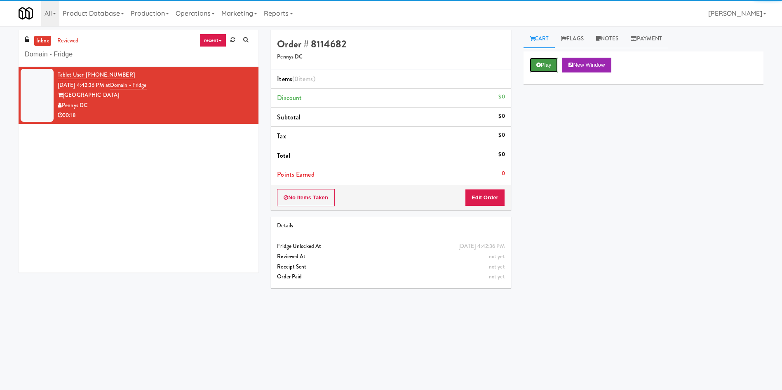
click at [540, 63] on icon at bounding box center [538, 64] width 5 height 5
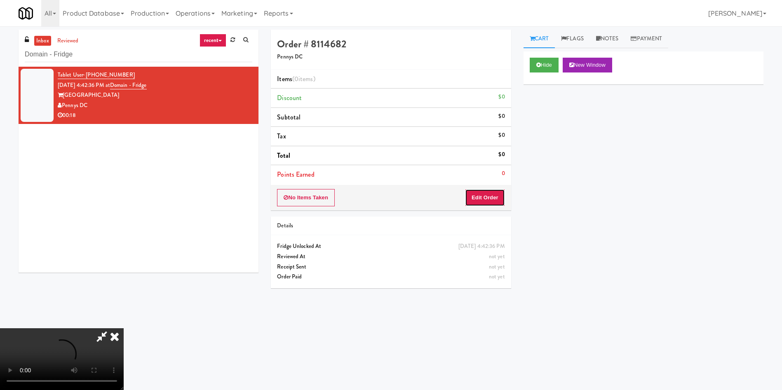
click at [503, 199] on button "Edit Order" at bounding box center [485, 197] width 40 height 17
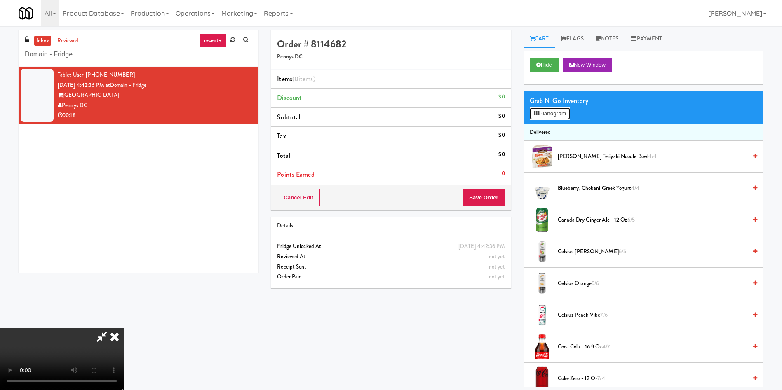
drag, startPoint x: 551, startPoint y: 114, endPoint x: 602, endPoint y: 104, distance: 51.3
click at [602, 104] on div "Grab N' Go Inventory Planogram" at bounding box center [644, 107] width 240 height 33
click at [536, 115] on icon at bounding box center [536, 113] width 5 height 5
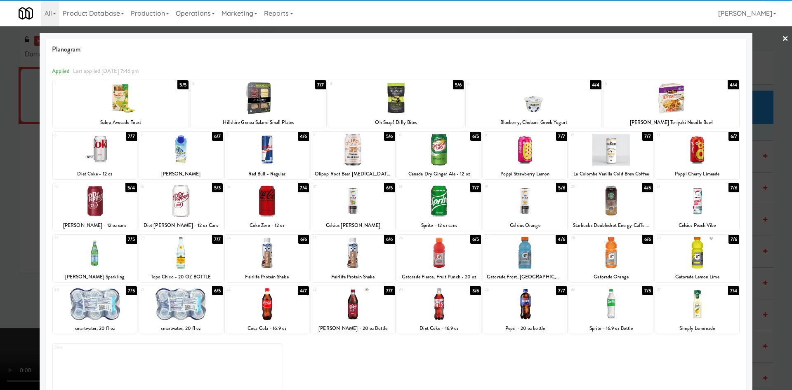
click at [247, 94] on div at bounding box center [258, 98] width 136 height 32
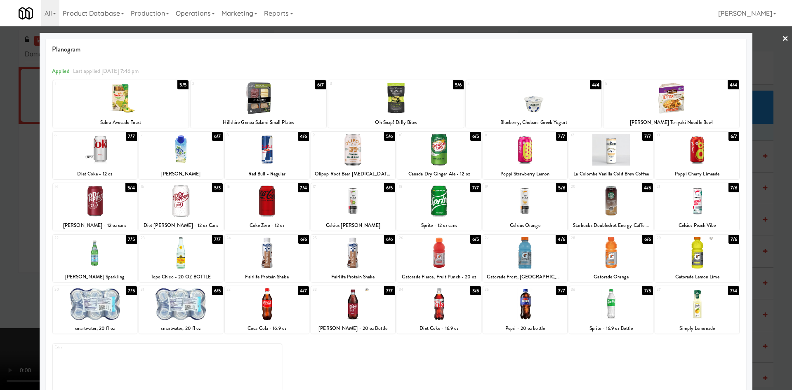
click at [17, 162] on div at bounding box center [396, 195] width 792 height 390
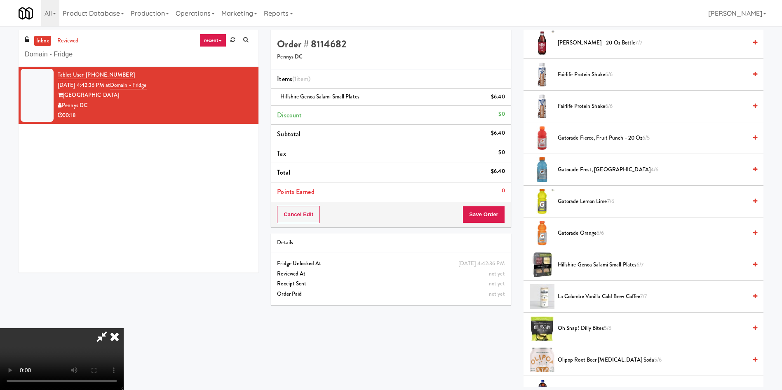
scroll to position [557, 0]
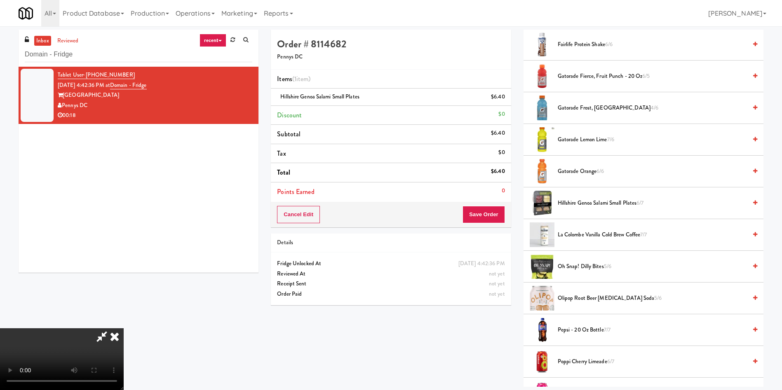
click at [579, 105] on span "Gatorade Frost, Glacier Freeze 4/6" at bounding box center [652, 108] width 189 height 10
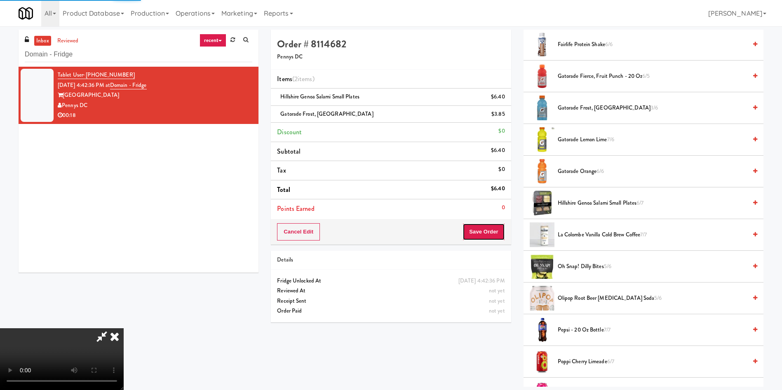
click at [471, 232] on button "Save Order" at bounding box center [484, 231] width 42 height 17
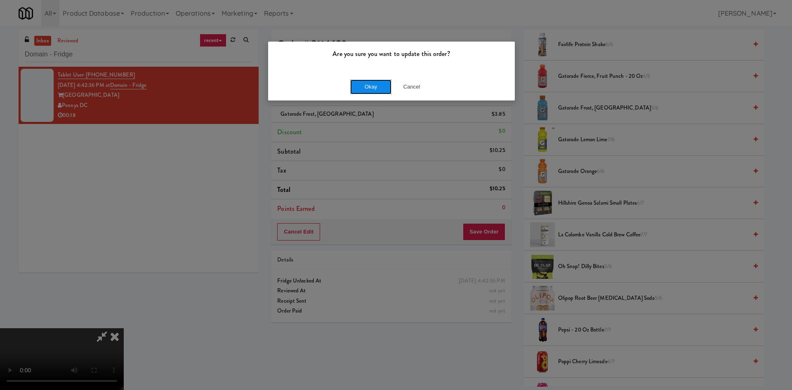
click at [365, 92] on button "Okay" at bounding box center [370, 87] width 41 height 15
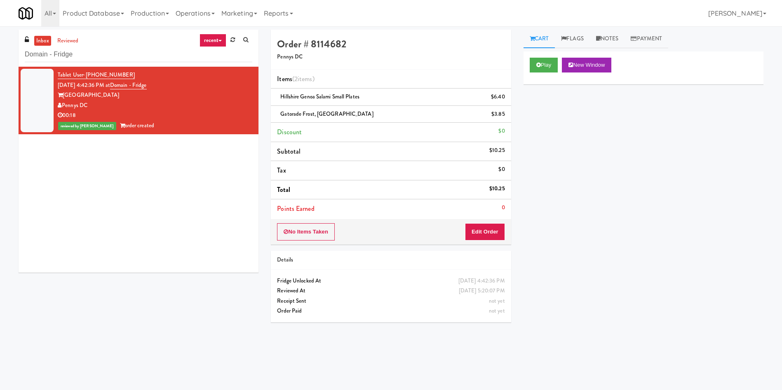
scroll to position [0, 0]
drag, startPoint x: 107, startPoint y: 54, endPoint x: 0, endPoint y: 54, distance: 107.2
click at [0, 54] on div "inbox reviewed recent all unclear take inventory issue suspicious failed recent…" at bounding box center [391, 195] width 782 height 331
paste input "[PERSON_NAME] Apartments Fridge #1"
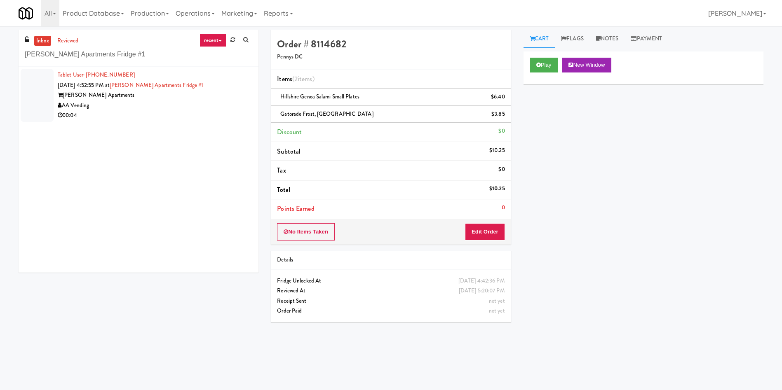
click at [44, 87] on div at bounding box center [37, 95] width 33 height 53
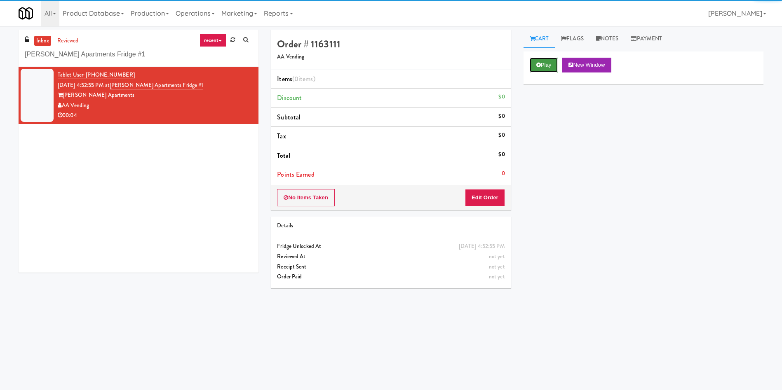
click at [545, 67] on button "Play" at bounding box center [544, 65] width 28 height 15
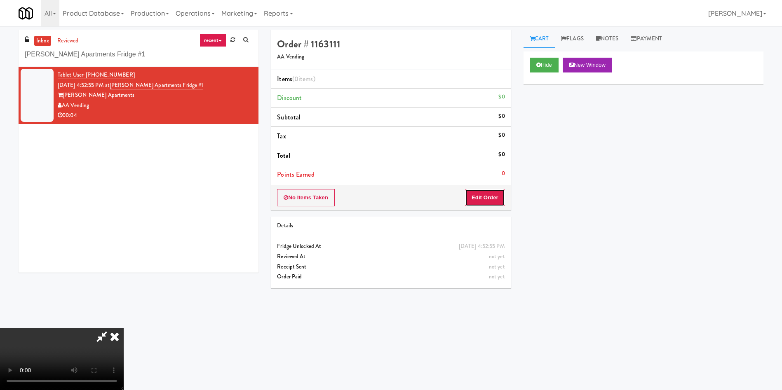
click at [477, 196] on button "Edit Order" at bounding box center [485, 197] width 40 height 17
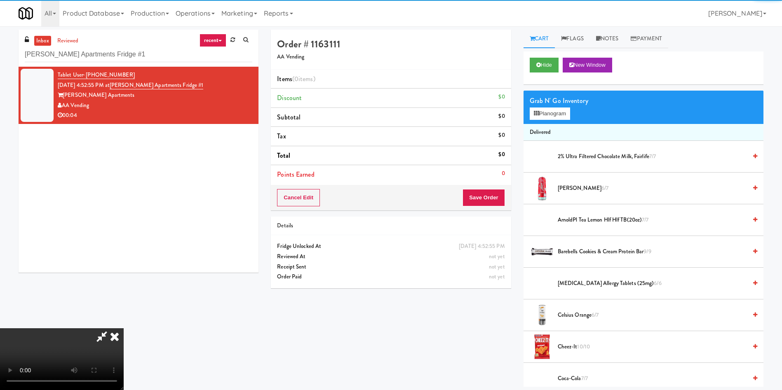
scroll to position [62, 0]
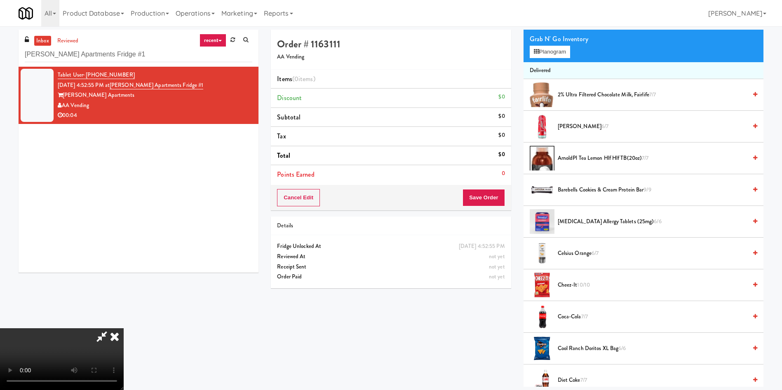
click at [124, 329] on video at bounding box center [62, 360] width 124 height 62
click at [555, 55] on button "Planogram" at bounding box center [550, 52] width 40 height 12
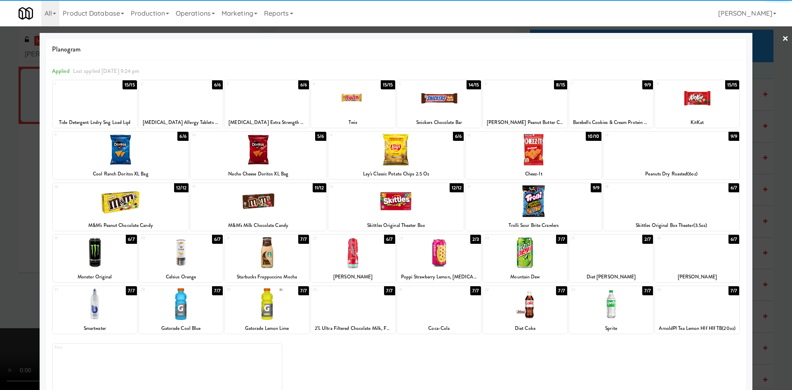
click at [178, 256] on div at bounding box center [181, 253] width 84 height 32
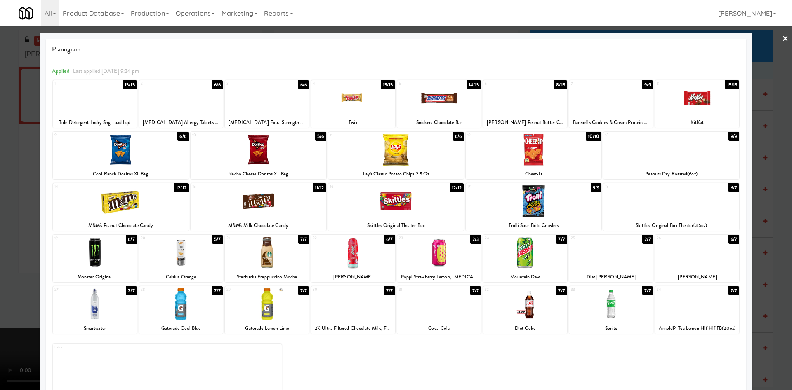
click at [5, 149] on div at bounding box center [396, 195] width 792 height 390
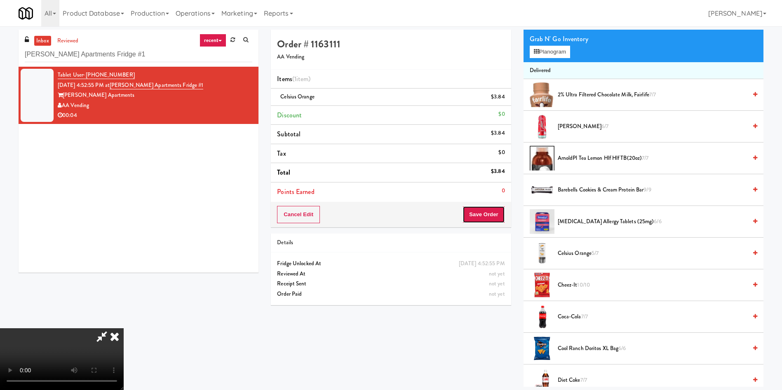
click at [481, 214] on button "Save Order" at bounding box center [484, 214] width 42 height 17
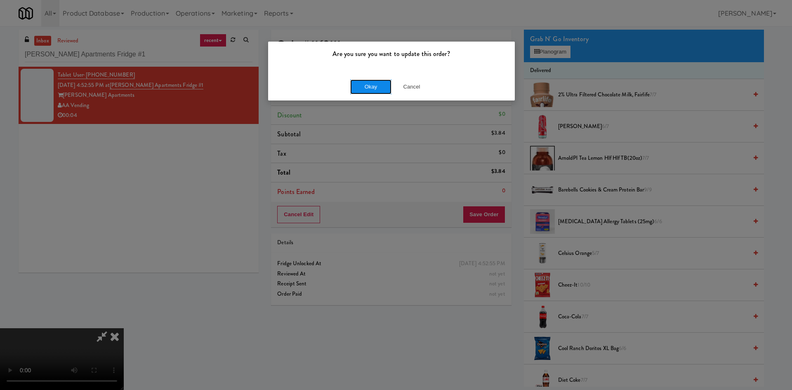
click at [357, 82] on button "Okay" at bounding box center [370, 87] width 41 height 15
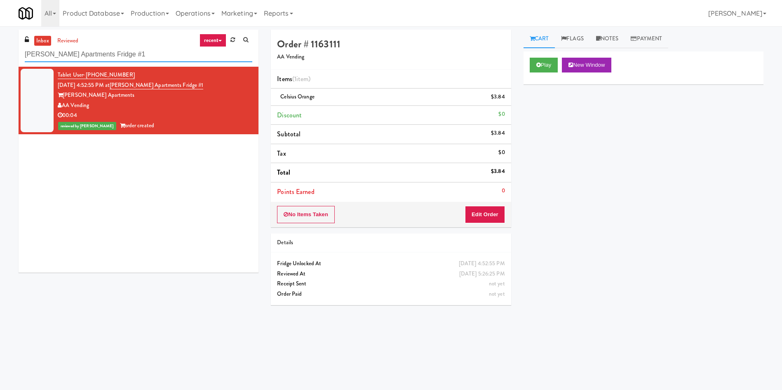
drag, startPoint x: 168, startPoint y: 54, endPoint x: 0, endPoint y: 58, distance: 168.3
click at [0, 58] on div "inbox reviewed recent all unclear take inventory issue suspicious failed recent…" at bounding box center [391, 195] width 782 height 331
paste input "LSP Crime Lab Combo"
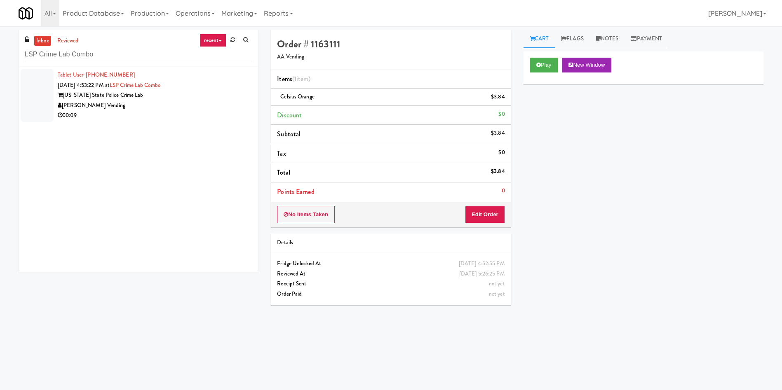
click at [52, 97] on div at bounding box center [37, 95] width 33 height 53
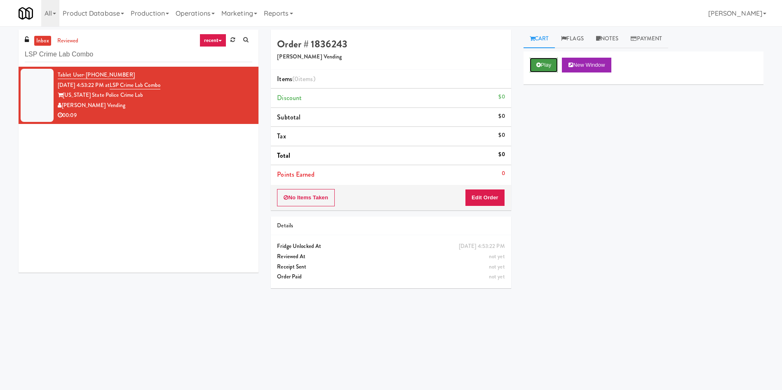
click at [543, 63] on button "Play" at bounding box center [544, 65] width 28 height 15
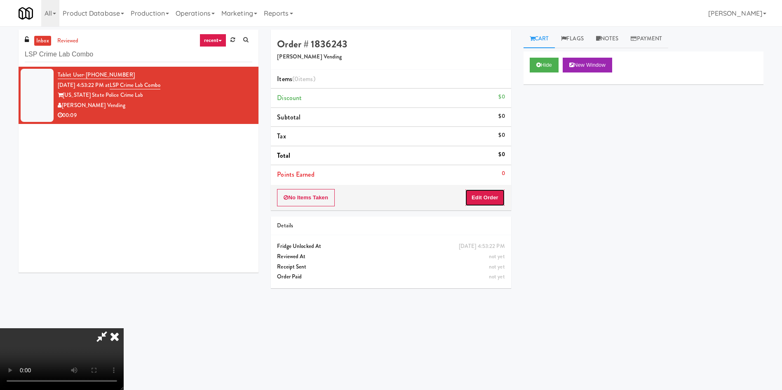
click at [483, 193] on button "Edit Order" at bounding box center [485, 197] width 40 height 17
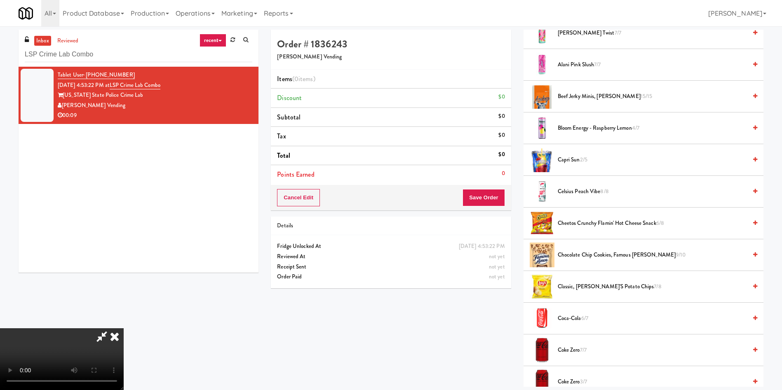
scroll to position [62, 0]
click at [124, 329] on video at bounding box center [62, 360] width 124 height 62
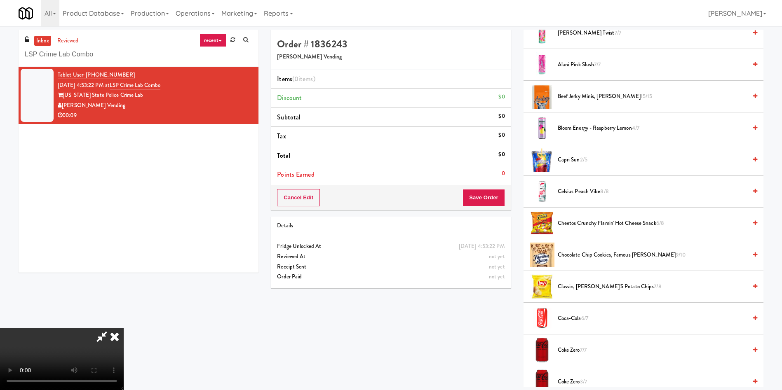
click at [124, 329] on video at bounding box center [62, 360] width 124 height 62
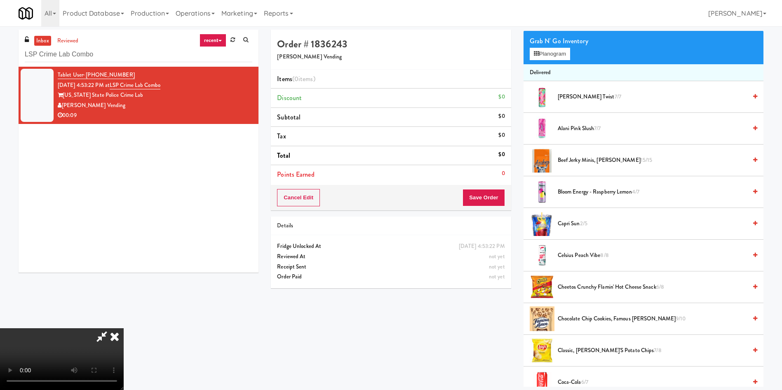
scroll to position [0, 0]
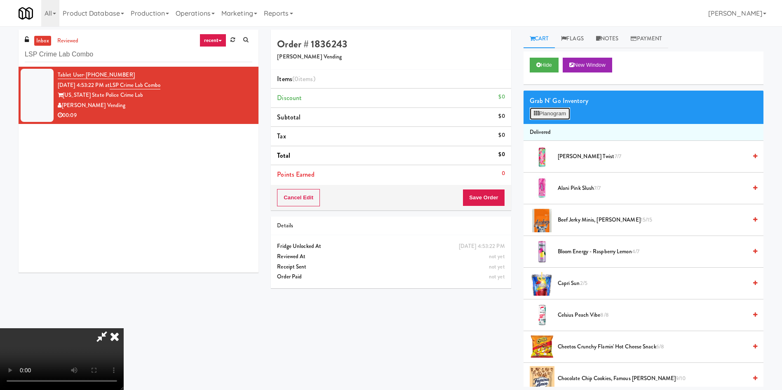
click at [556, 111] on button "Planogram" at bounding box center [550, 114] width 40 height 12
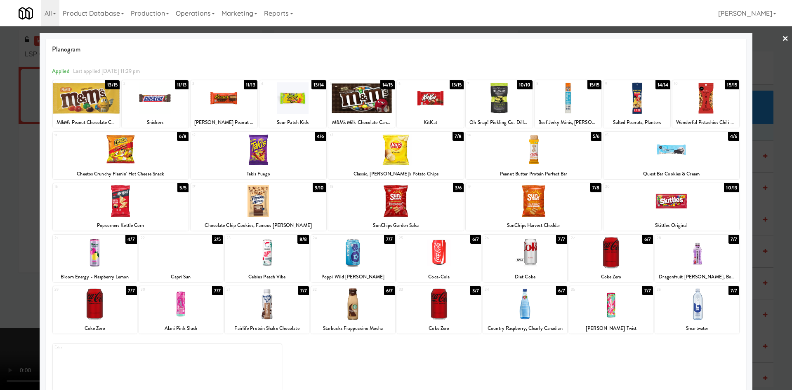
click at [115, 255] on div at bounding box center [95, 253] width 84 height 32
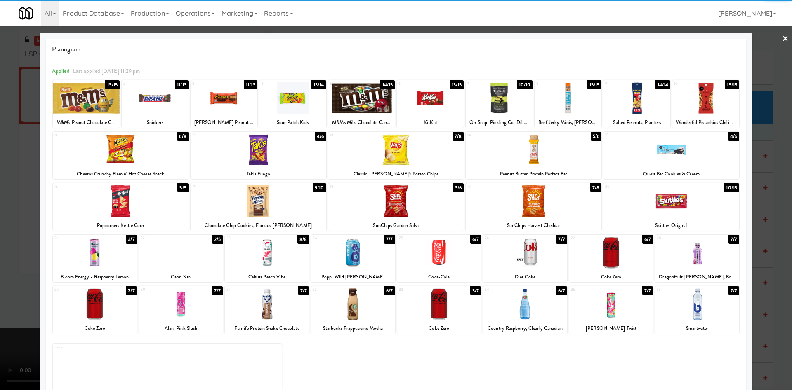
drag, startPoint x: 3, startPoint y: 183, endPoint x: 172, endPoint y: 183, distance: 168.6
click at [3, 183] on div at bounding box center [396, 195] width 792 height 390
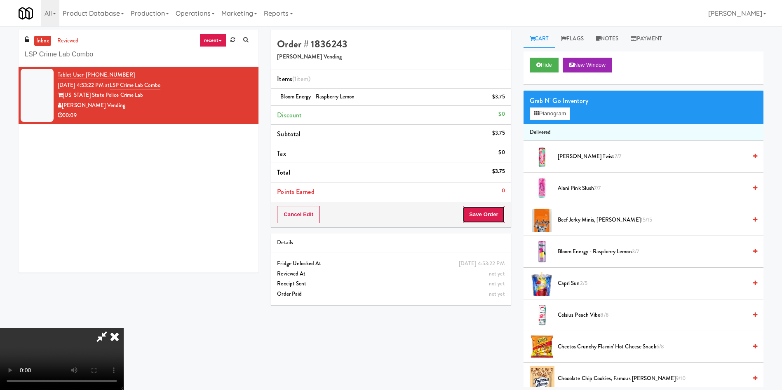
click at [484, 212] on button "Save Order" at bounding box center [484, 214] width 42 height 17
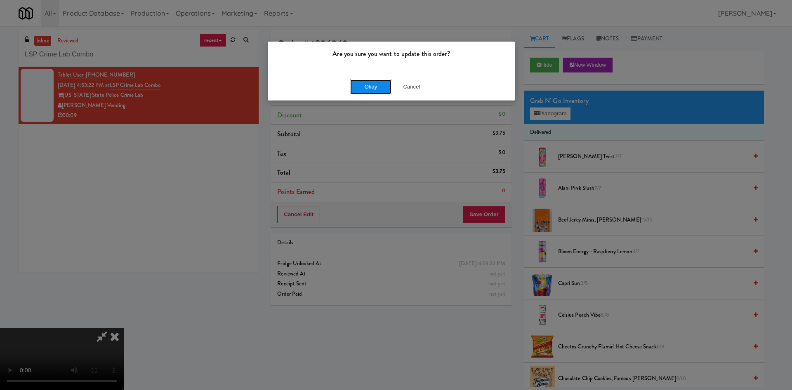
click at [375, 85] on button "Okay" at bounding box center [370, 87] width 41 height 15
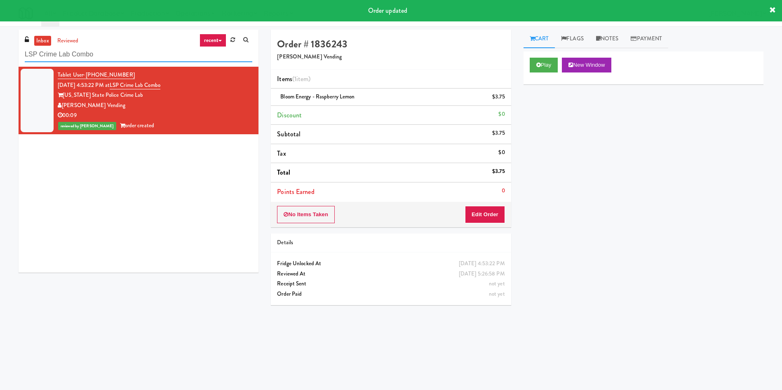
drag, startPoint x: 105, startPoint y: 54, endPoint x: 0, endPoint y: 54, distance: 104.7
click at [0, 54] on div "inbox reviewed recent all unclear take inventory issue suspicious failed recent…" at bounding box center [391, 195] width 782 height 331
paste input "1900 [US_STATE] Ct - Lobby"
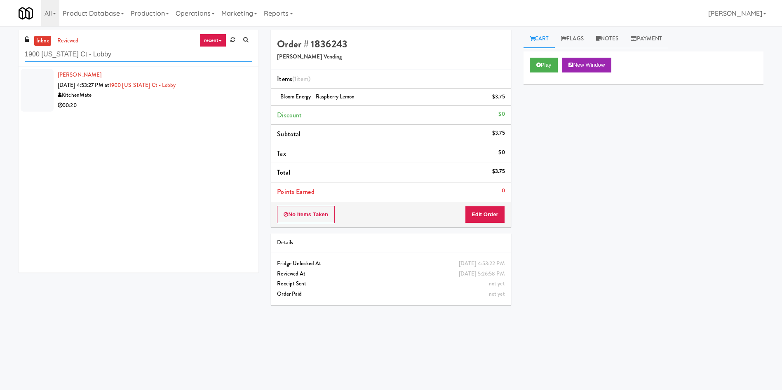
type input "1900 [US_STATE] Ct - Lobby"
click at [44, 87] on div at bounding box center [37, 90] width 33 height 43
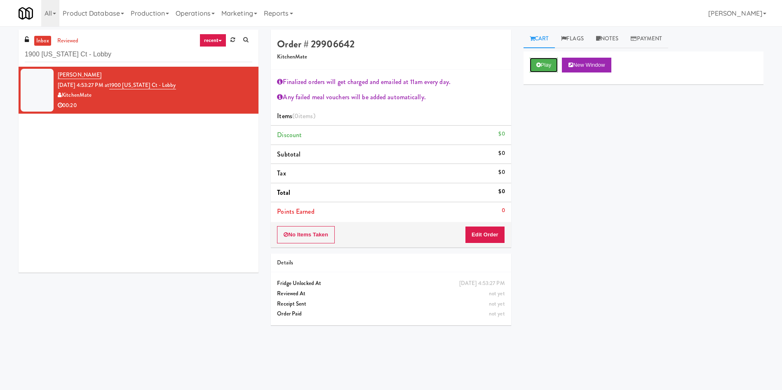
drag, startPoint x: 547, startPoint y: 70, endPoint x: 539, endPoint y: 82, distance: 14.2
click at [547, 70] on button "Play" at bounding box center [544, 65] width 28 height 15
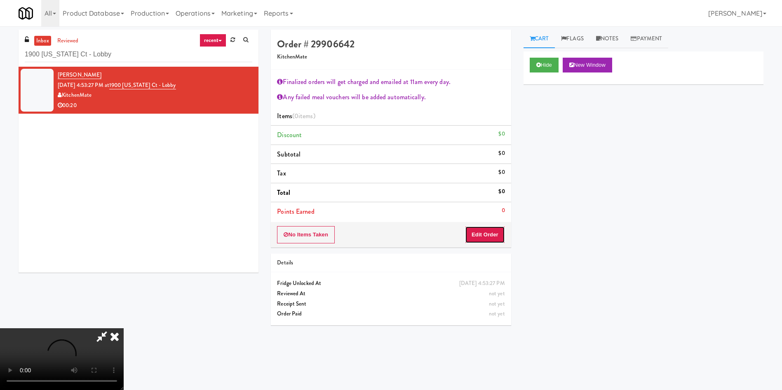
click at [499, 231] on button "Edit Order" at bounding box center [485, 234] width 40 height 17
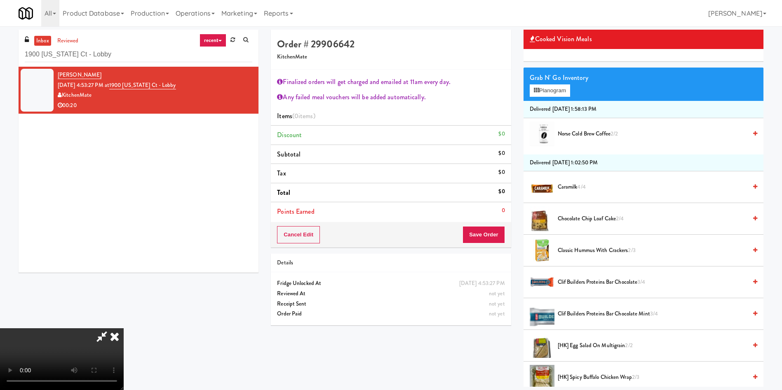
scroll to position [153, 0]
click at [124, 329] on video at bounding box center [62, 360] width 124 height 62
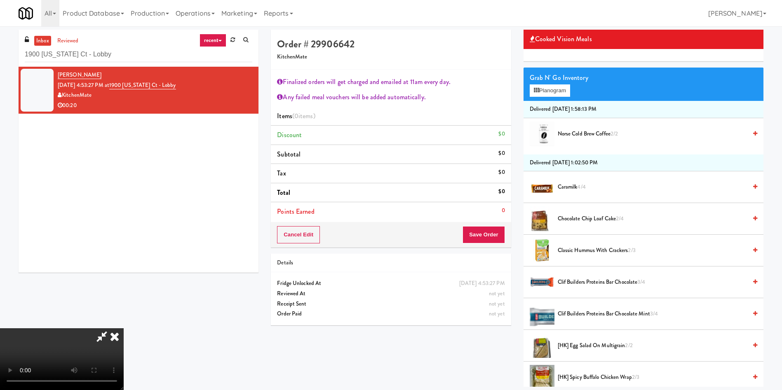
click at [124, 329] on video at bounding box center [62, 360] width 124 height 62
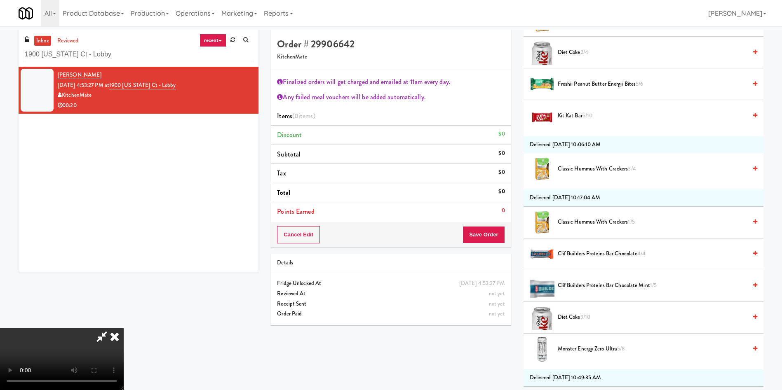
click at [124, 329] on video at bounding box center [62, 360] width 124 height 62
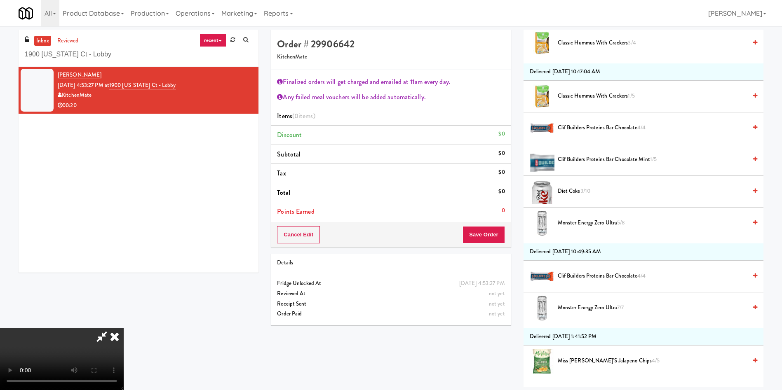
scroll to position [1175, 0]
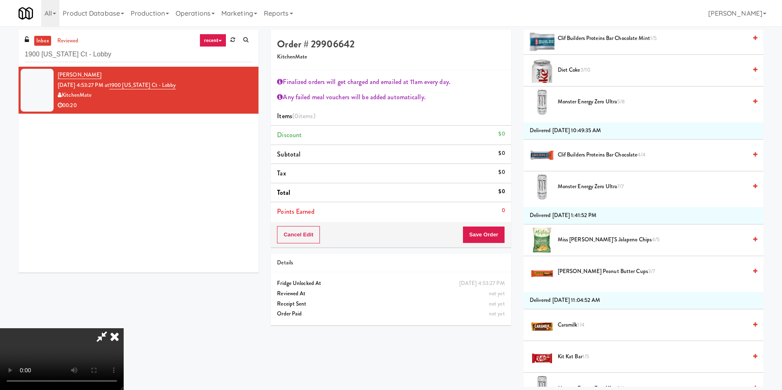
click at [571, 186] on span "Monster Energy Zero Ultra 7/7" at bounding box center [652, 187] width 189 height 10
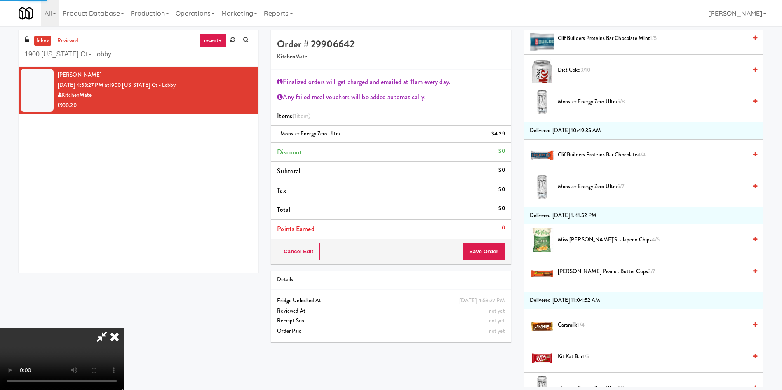
click at [124, 329] on video at bounding box center [62, 360] width 124 height 62
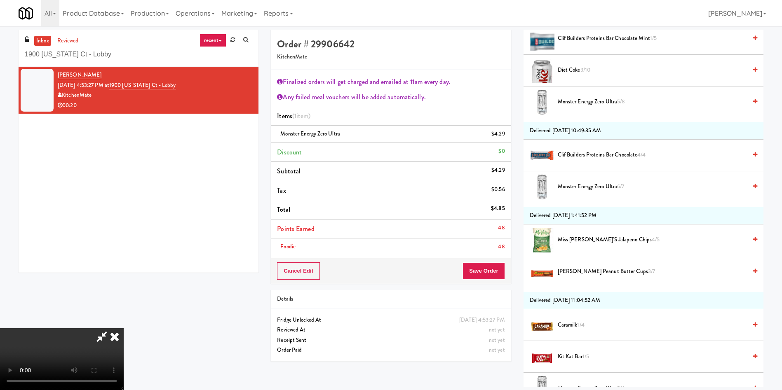
scroll to position [0, 0]
click at [493, 264] on button "Save Order" at bounding box center [484, 271] width 42 height 17
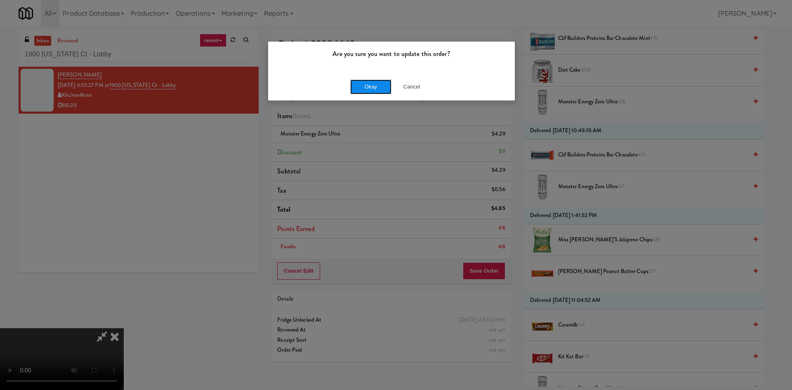
click at [371, 80] on button "Okay" at bounding box center [370, 87] width 41 height 15
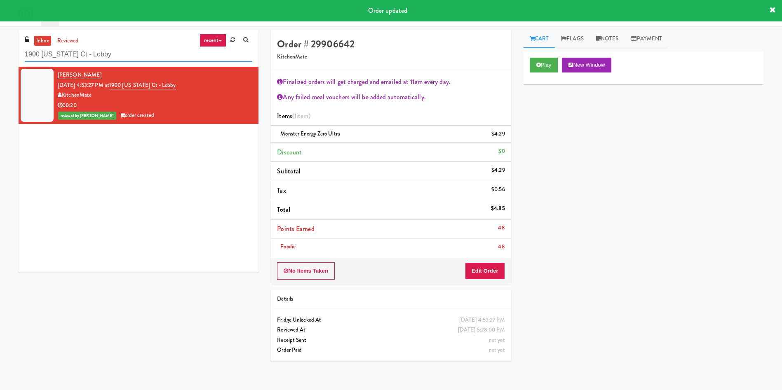
drag, startPoint x: 126, startPoint y: 55, endPoint x: 0, endPoint y: 55, distance: 125.8
click at [0, 55] on div "inbox reviewed recent all unclear take inventory issue suspicious failed recent…" at bounding box center [391, 199] width 782 height 339
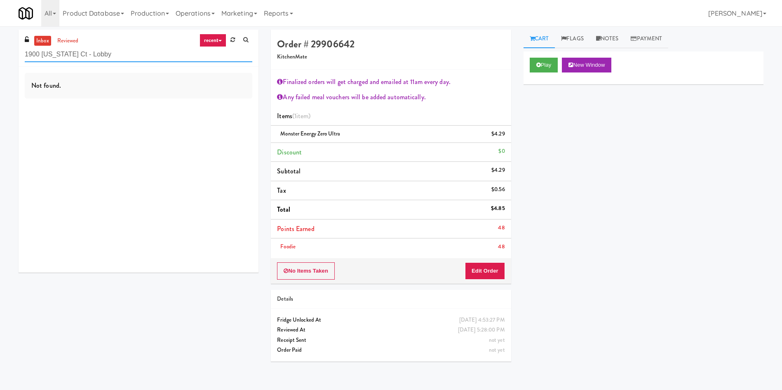
paste input "Clay Rec. Center"
drag, startPoint x: 149, startPoint y: 52, endPoint x: 19, endPoint y: 12, distance: 135.9
click at [0, 51] on div "inbox reviewed recent all unclear take inventory issue suspicious failed recent…" at bounding box center [391, 199] width 782 height 339
type input "Clay Rec. Center"
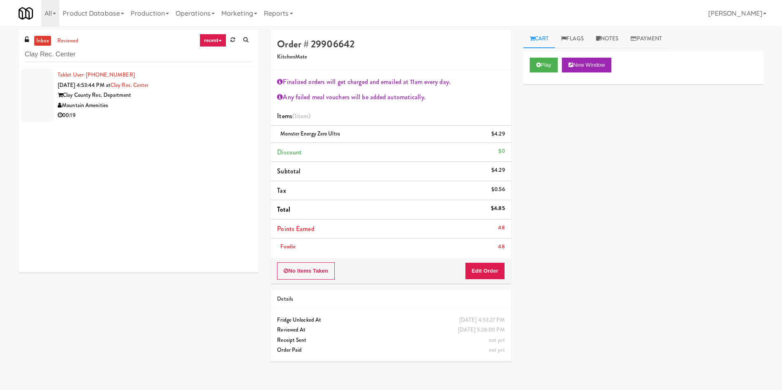
click at [45, 95] on div at bounding box center [37, 95] width 33 height 53
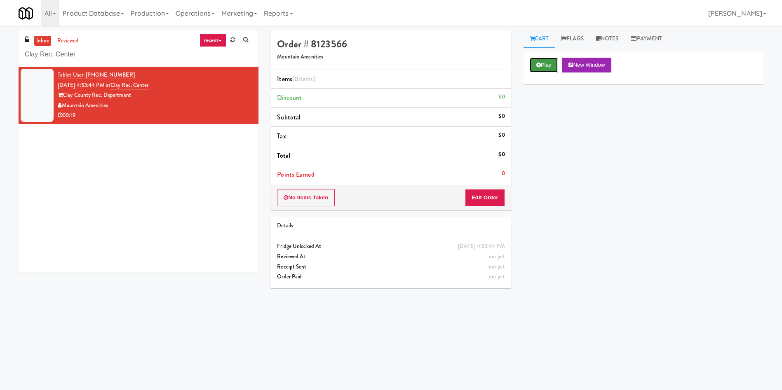
click at [552, 64] on button "Play" at bounding box center [544, 65] width 28 height 15
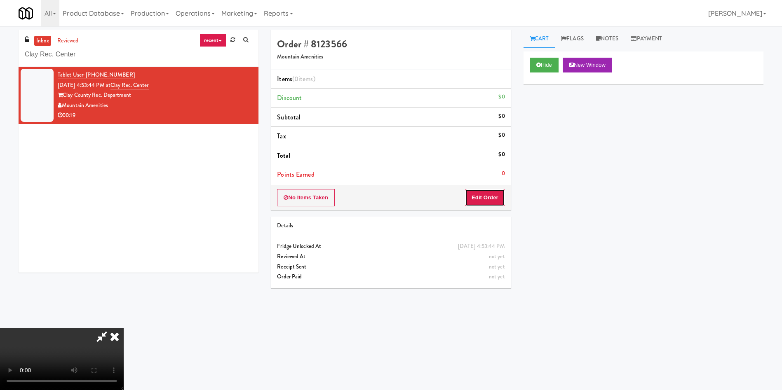
click at [484, 195] on button "Edit Order" at bounding box center [485, 197] width 40 height 17
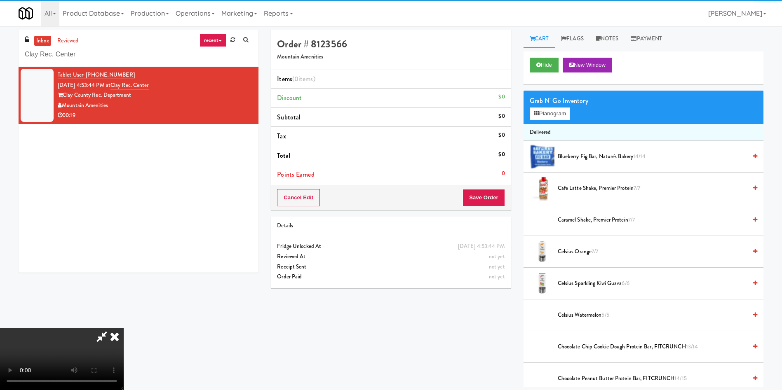
scroll to position [62, 0]
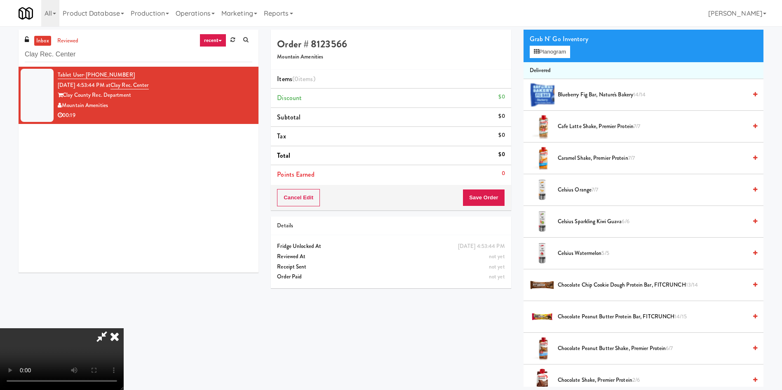
click at [124, 329] on video at bounding box center [62, 360] width 124 height 62
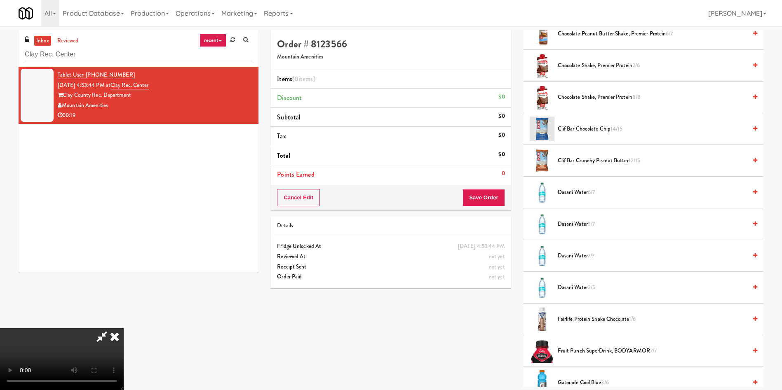
scroll to position [495, 0]
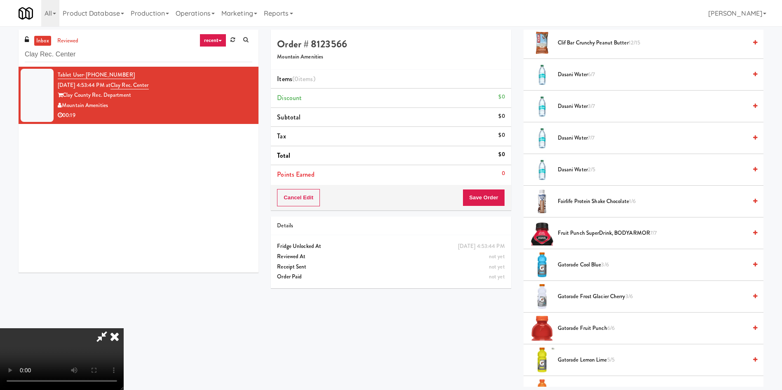
click at [579, 296] on span "Gatorade Frost Glacier Cherry 3/6" at bounding box center [652, 297] width 189 height 10
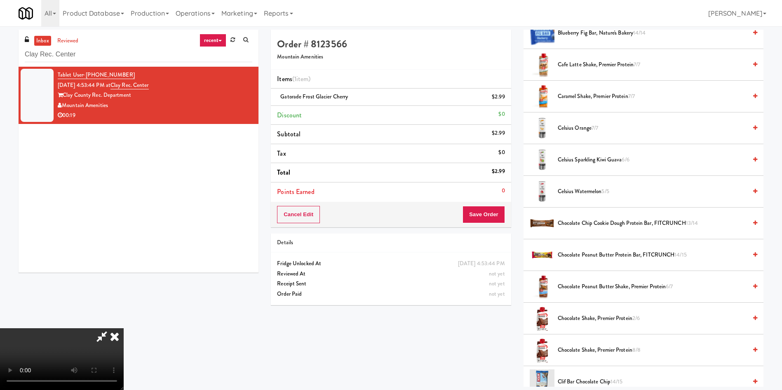
scroll to position [0, 0]
click at [124, 329] on video at bounding box center [62, 360] width 124 height 62
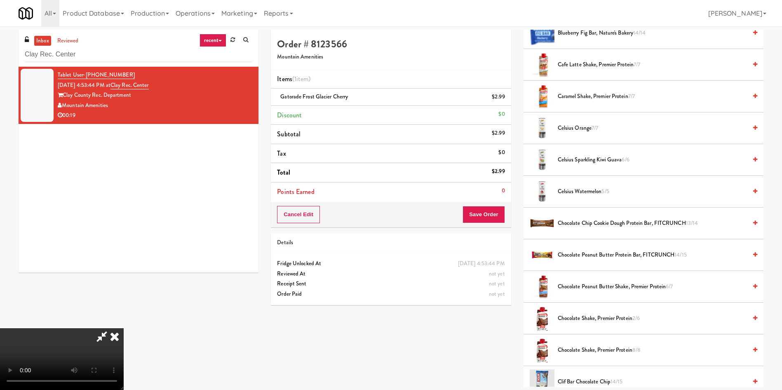
click at [124, 329] on video at bounding box center [62, 360] width 124 height 62
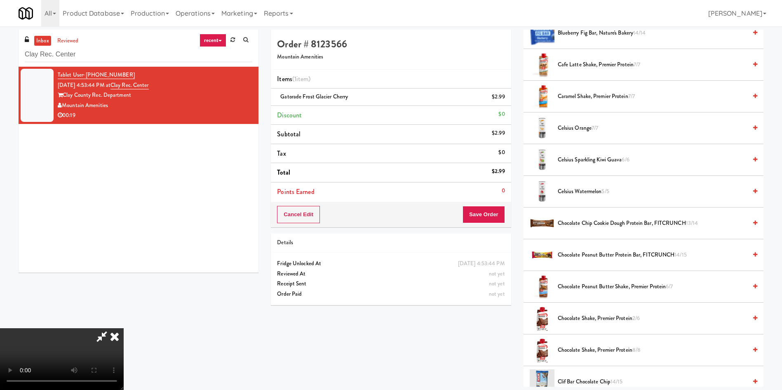
click at [124, 329] on video at bounding box center [62, 360] width 124 height 62
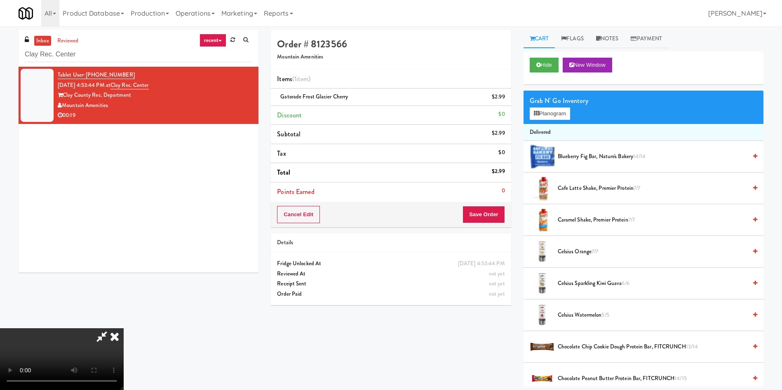
click at [124, 329] on video at bounding box center [62, 360] width 124 height 62
click at [557, 115] on button "Planogram" at bounding box center [550, 114] width 40 height 12
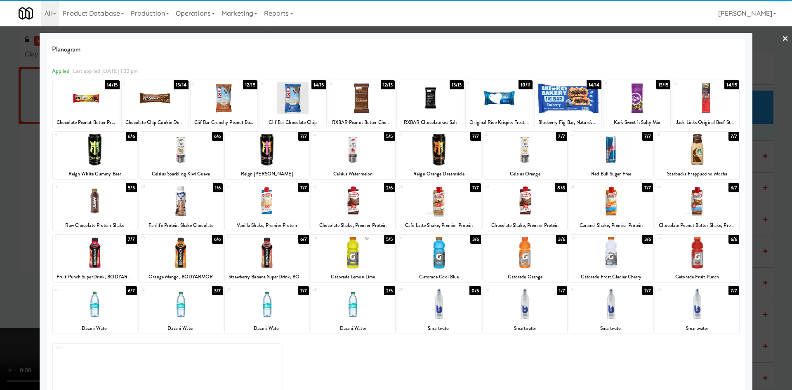
click at [694, 99] on div at bounding box center [705, 98] width 67 height 32
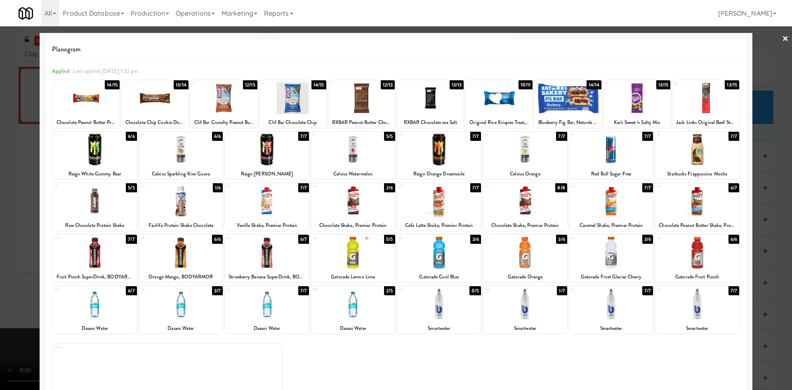
click at [443, 259] on div at bounding box center [439, 253] width 84 height 32
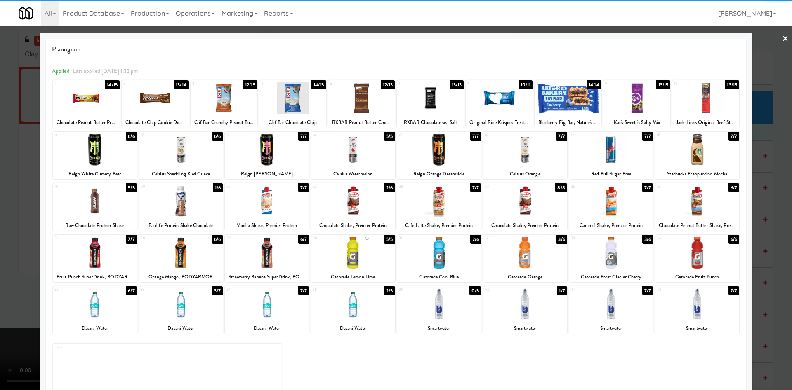
click at [10, 198] on div at bounding box center [396, 195] width 792 height 390
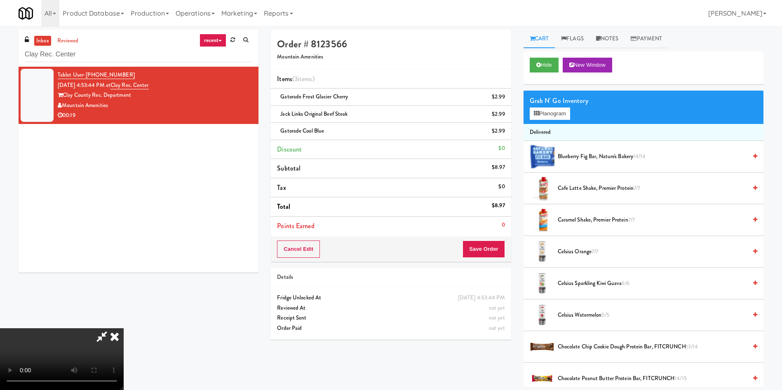
click at [124, 329] on video at bounding box center [62, 360] width 124 height 62
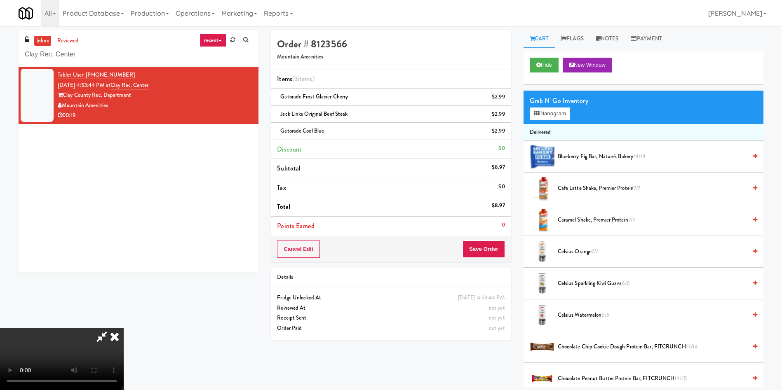
click at [124, 329] on video at bounding box center [62, 360] width 124 height 62
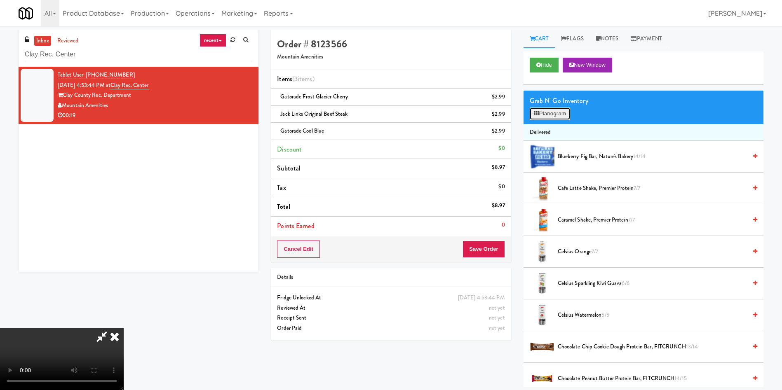
click at [533, 118] on button "Planogram" at bounding box center [550, 114] width 40 height 12
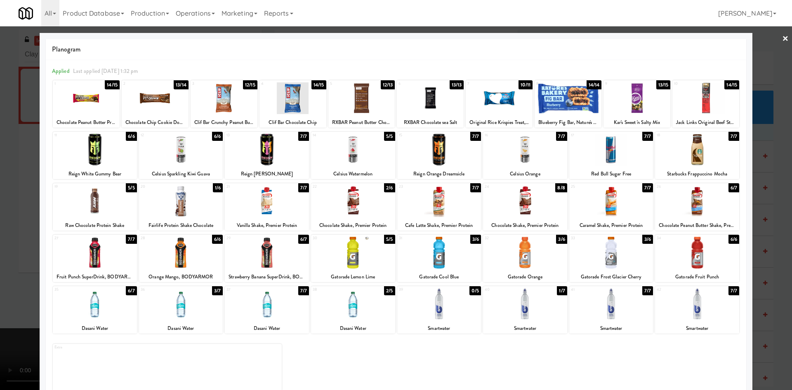
click at [275, 265] on div at bounding box center [267, 253] width 84 height 32
click at [540, 312] on div at bounding box center [525, 305] width 84 height 32
click at [30, 232] on div at bounding box center [396, 195] width 792 height 390
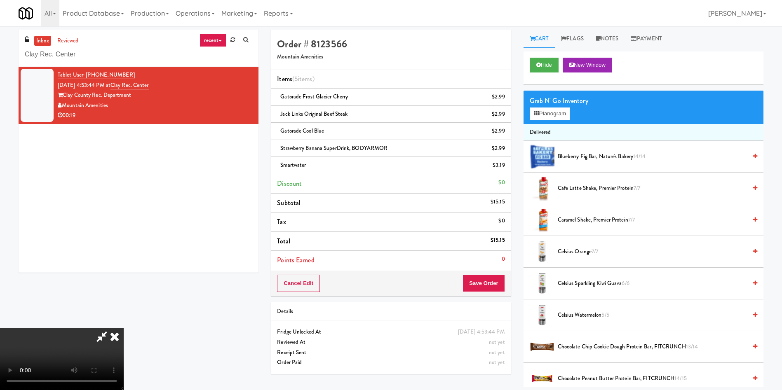
click at [124, 329] on video at bounding box center [62, 360] width 124 height 62
click at [498, 280] on button "Save Order" at bounding box center [484, 283] width 42 height 17
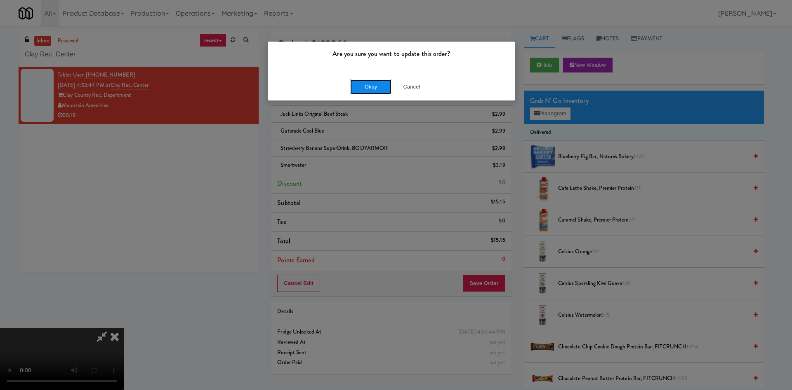
click at [367, 87] on button "Okay" at bounding box center [370, 87] width 41 height 15
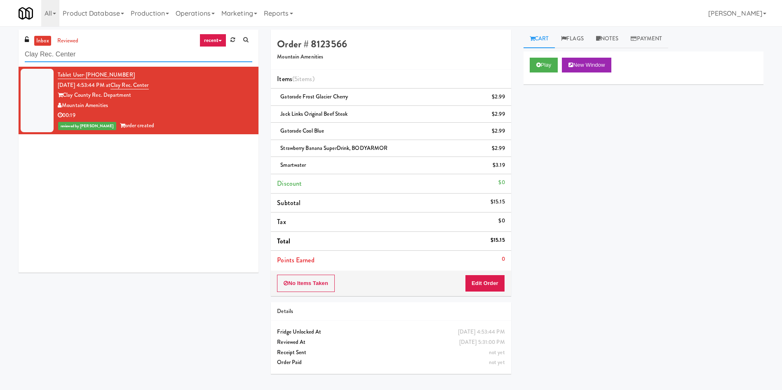
paste input "OHS - Fridge A"
drag, startPoint x: 128, startPoint y: 54, endPoint x: 0, endPoint y: 57, distance: 127.9
click at [0, 57] on div "inbox reviewed recent all unclear take inventory issue suspicious failed recent…" at bounding box center [391, 205] width 782 height 351
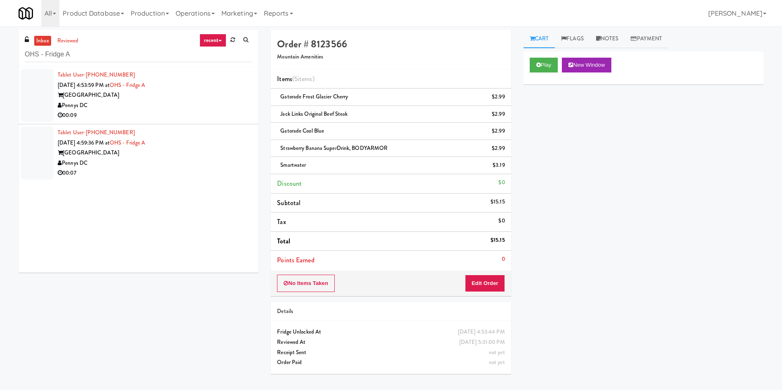
drag, startPoint x: 46, startPoint y: 110, endPoint x: 53, endPoint y: 109, distance: 7.1
click at [47, 110] on div at bounding box center [37, 95] width 33 height 53
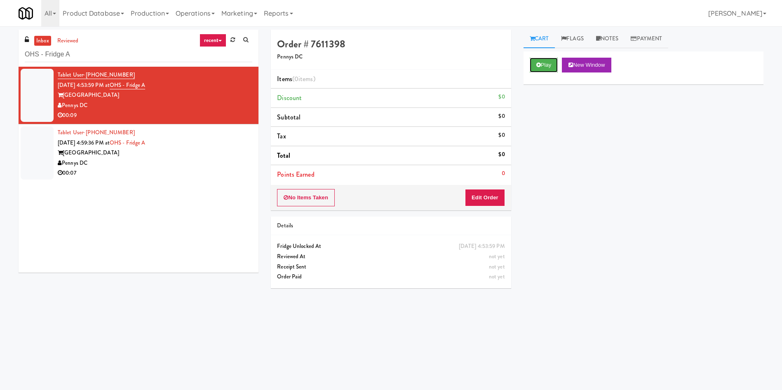
drag, startPoint x: 541, startPoint y: 70, endPoint x: 501, endPoint y: 154, distance: 92.8
click at [542, 71] on button "Play" at bounding box center [544, 65] width 28 height 15
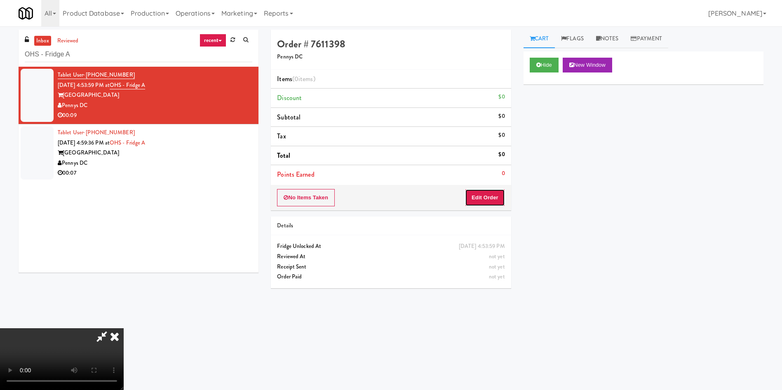
click at [481, 199] on button "Edit Order" at bounding box center [485, 197] width 40 height 17
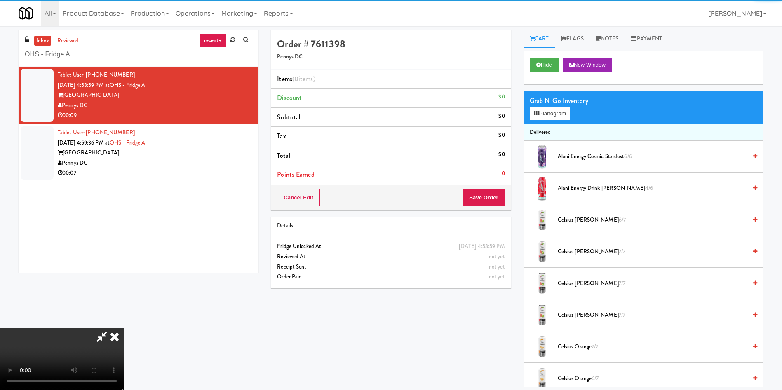
scroll to position [62, 0]
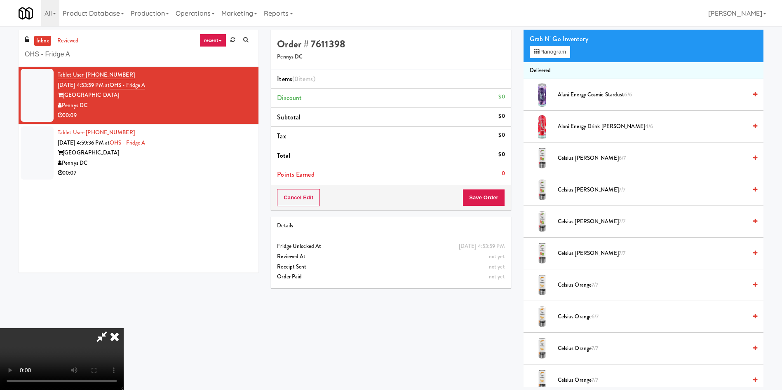
click at [124, 329] on video at bounding box center [62, 360] width 124 height 62
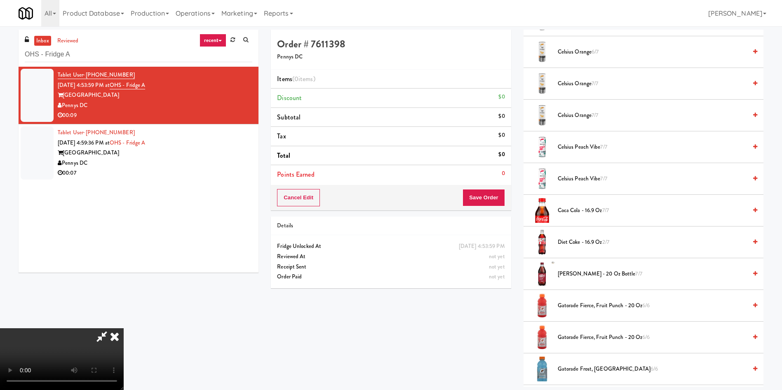
scroll to position [371, 0]
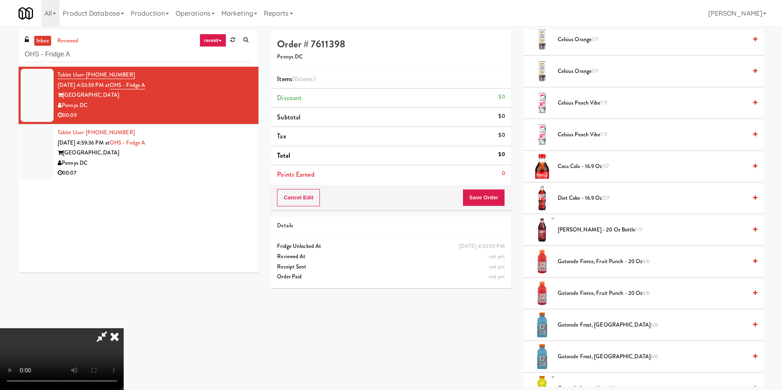
click at [570, 195] on span "Diet Coke - 16.9 oz 2/7" at bounding box center [652, 198] width 189 height 10
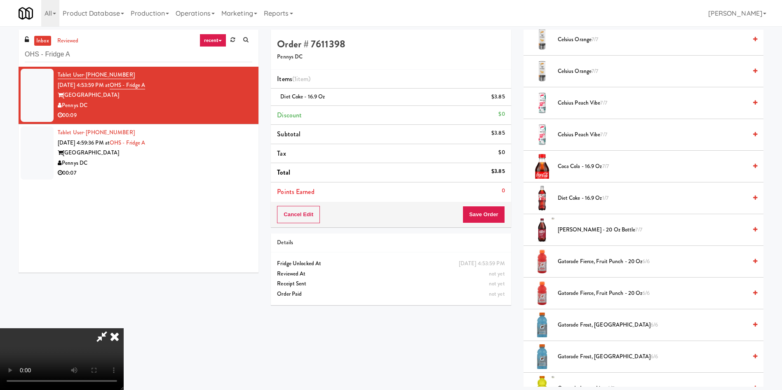
scroll to position [121, 0]
click at [104, 329] on video at bounding box center [62, 360] width 124 height 62
click at [124, 329] on video at bounding box center [62, 360] width 124 height 62
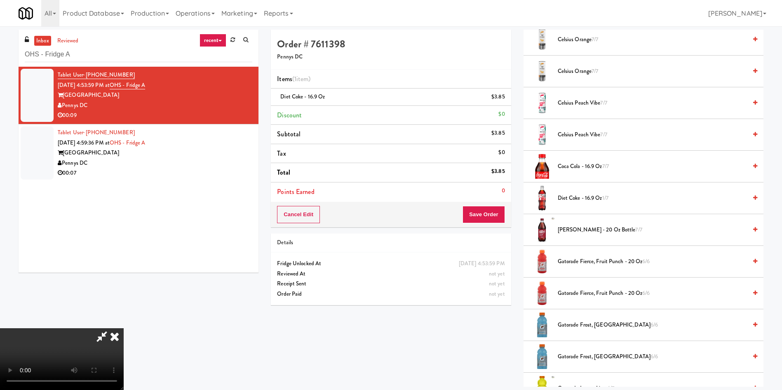
scroll to position [121, 0]
click at [492, 219] on button "Save Order" at bounding box center [484, 214] width 42 height 17
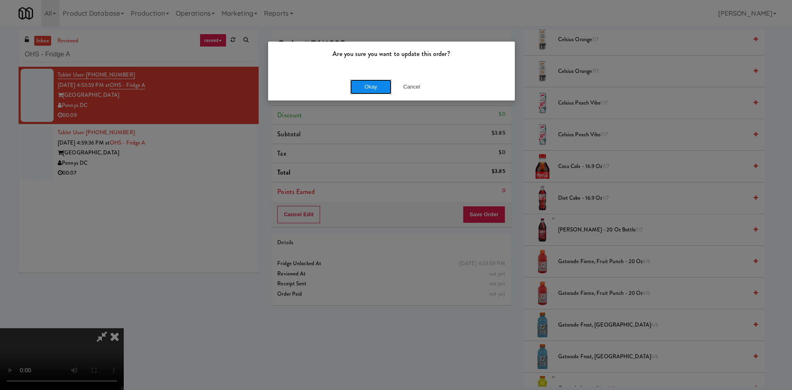
click at [363, 88] on button "Okay" at bounding box center [370, 87] width 41 height 15
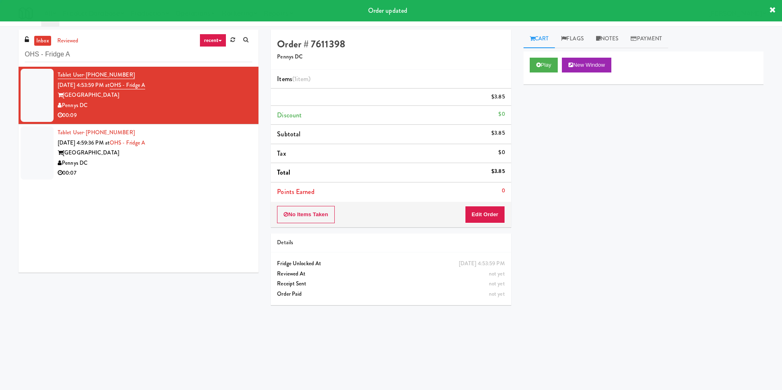
scroll to position [0, 0]
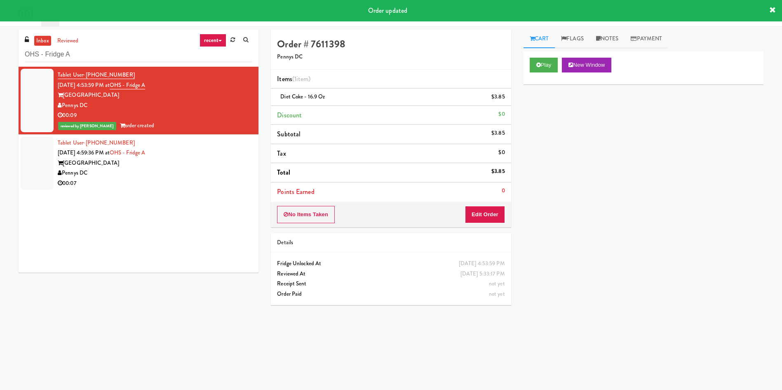
click at [49, 167] on div at bounding box center [37, 163] width 33 height 53
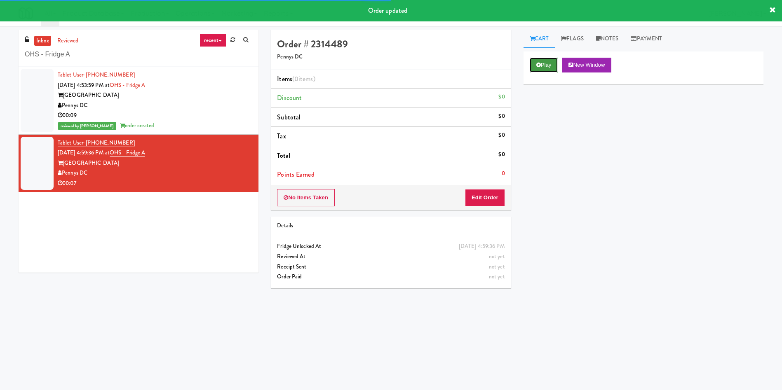
click at [545, 64] on button "Play" at bounding box center [544, 65] width 28 height 15
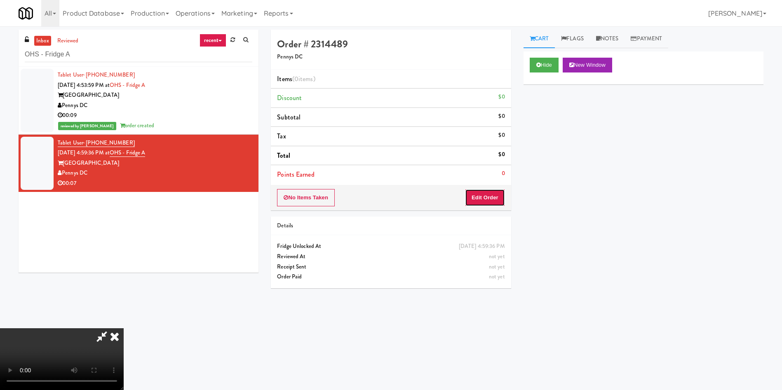
click at [479, 195] on button "Edit Order" at bounding box center [485, 197] width 40 height 17
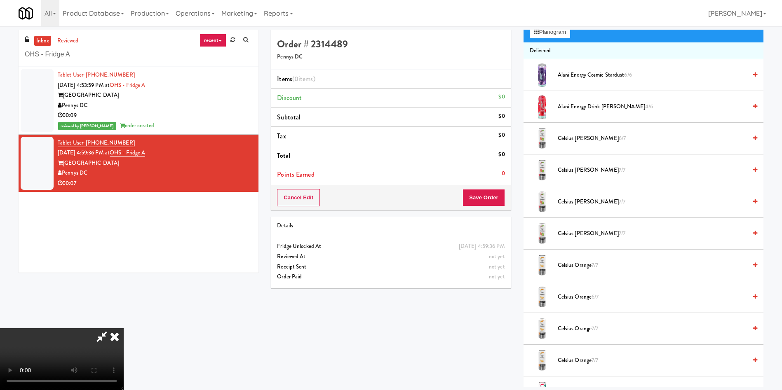
scroll to position [62, 0]
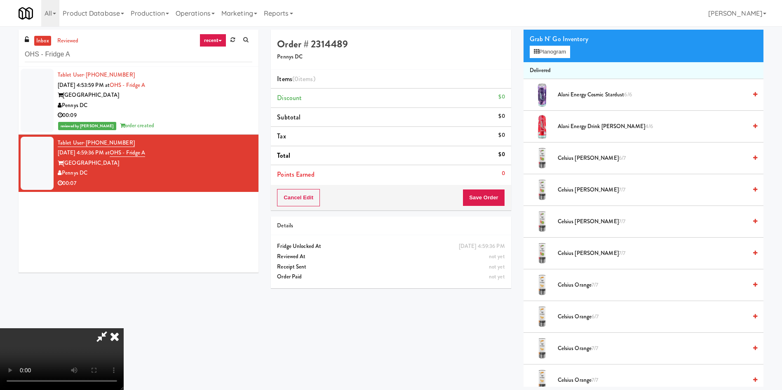
click at [124, 329] on video at bounding box center [62, 360] width 124 height 62
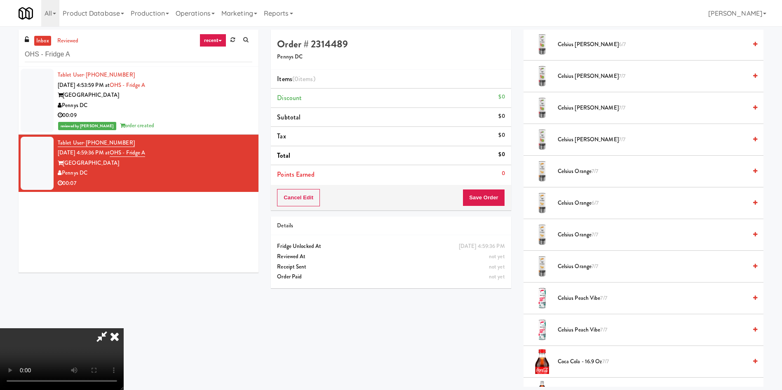
scroll to position [0, 0]
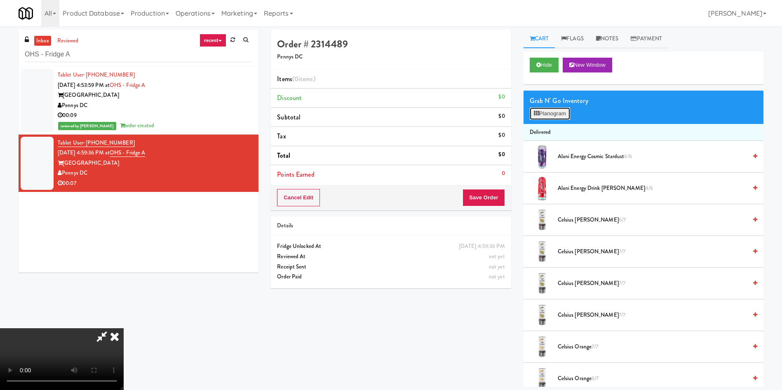
click at [559, 115] on button "Planogram" at bounding box center [550, 114] width 40 height 12
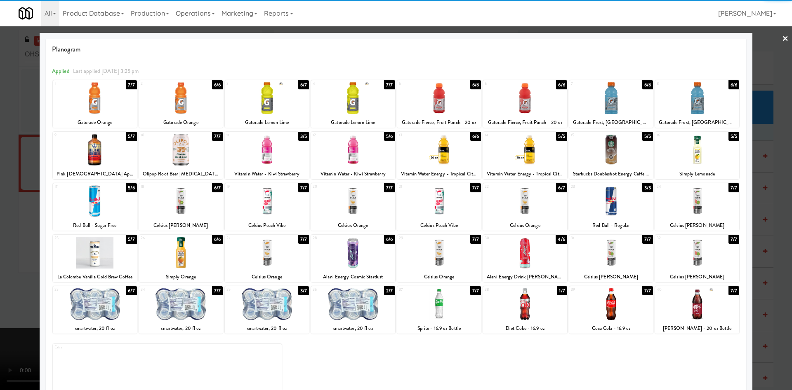
click at [113, 310] on div at bounding box center [95, 305] width 84 height 32
click at [5, 181] on div at bounding box center [396, 195] width 792 height 390
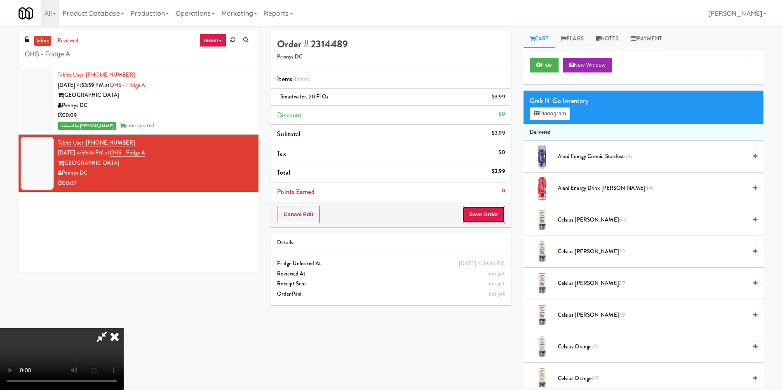
click at [497, 214] on button "Save Order" at bounding box center [484, 214] width 42 height 17
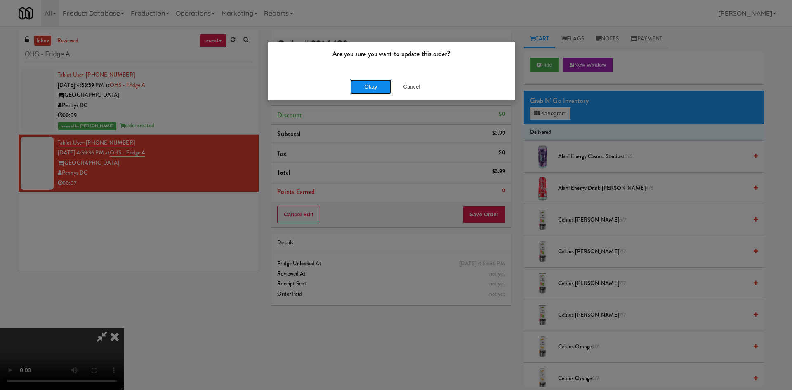
click at [376, 87] on button "Okay" at bounding box center [370, 87] width 41 height 15
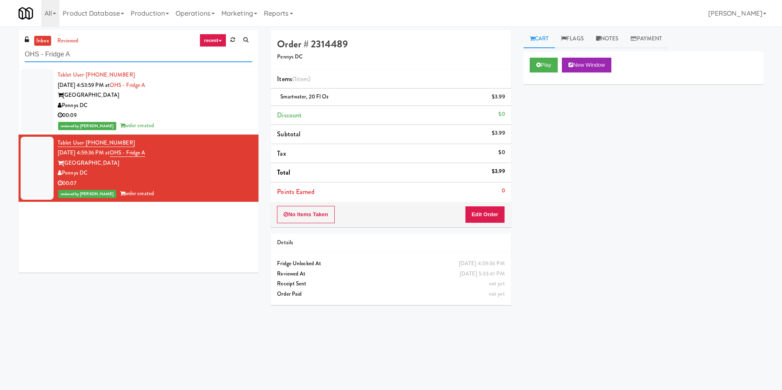
paste input "Harlowe - Pantry"
drag, startPoint x: 94, startPoint y: 54, endPoint x: 0, endPoint y: 47, distance: 94.3
click at [0, 47] on div "inbox reviewed recent all unclear take inventory issue suspicious failed recent…" at bounding box center [391, 195] width 782 height 331
type input "Harlowe - Pantry"
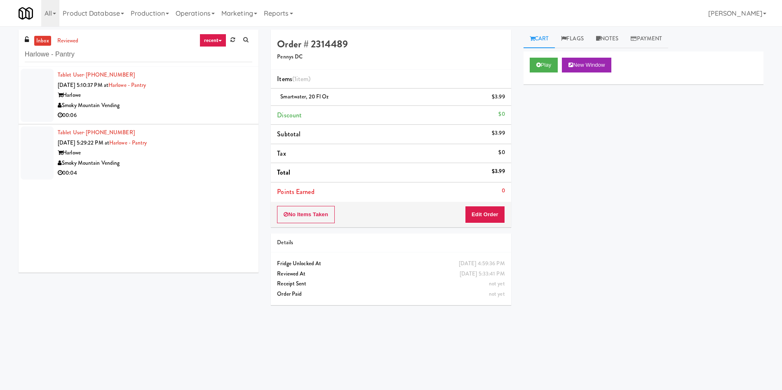
click at [29, 102] on div at bounding box center [37, 95] width 33 height 53
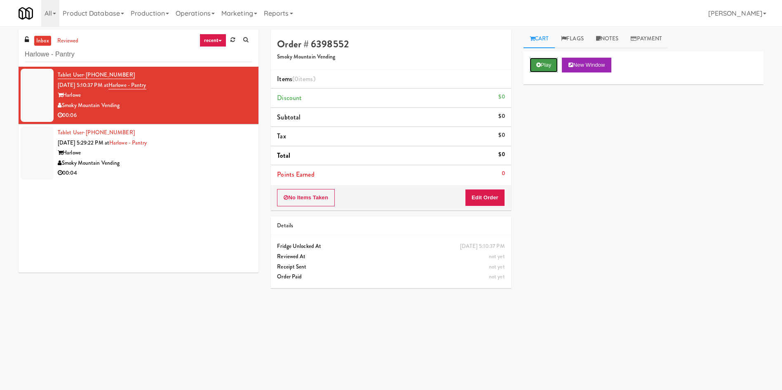
click at [547, 63] on button "Play" at bounding box center [544, 65] width 28 height 15
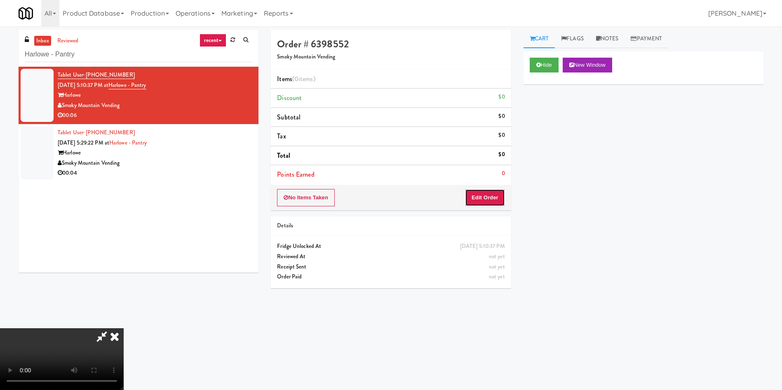
click at [490, 205] on button "Edit Order" at bounding box center [485, 197] width 40 height 17
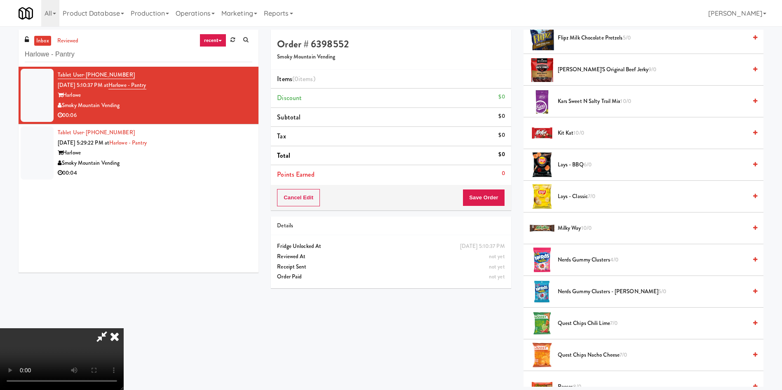
scroll to position [557, 0]
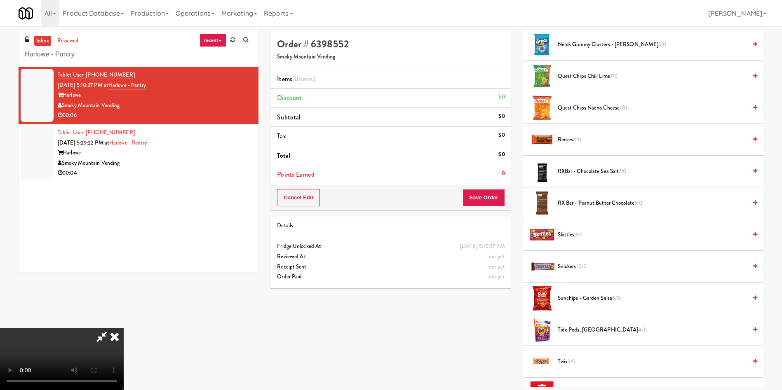
click at [566, 80] on span "Quest Chips Chili Lime 7/0" at bounding box center [652, 76] width 189 height 10
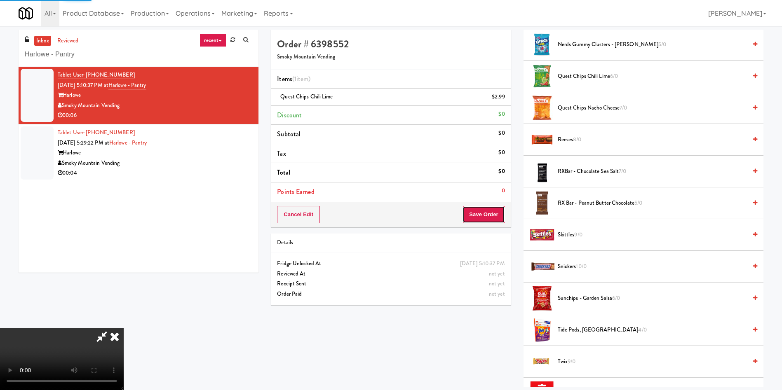
click at [502, 208] on button "Save Order" at bounding box center [484, 214] width 42 height 17
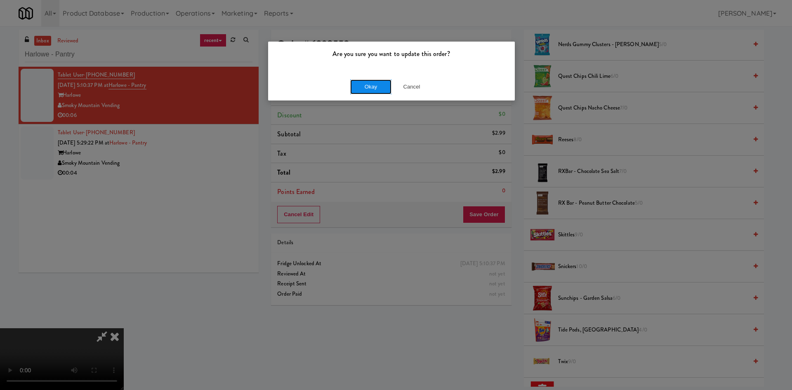
click at [367, 89] on button "Okay" at bounding box center [370, 87] width 41 height 15
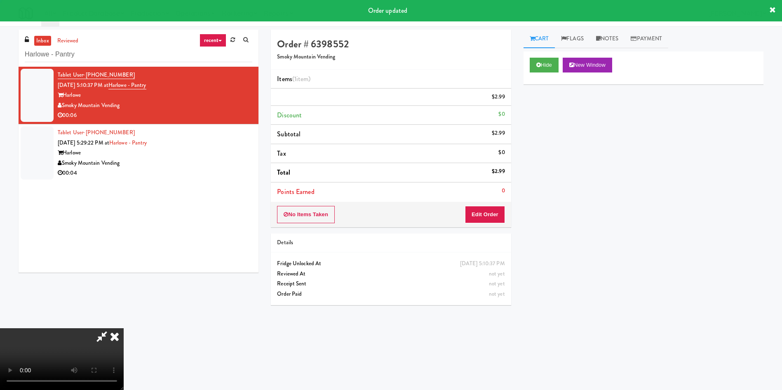
scroll to position [0, 0]
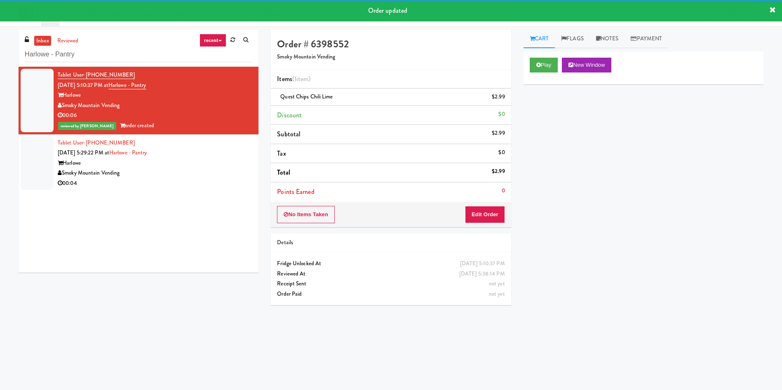
click at [36, 162] on div at bounding box center [37, 163] width 33 height 53
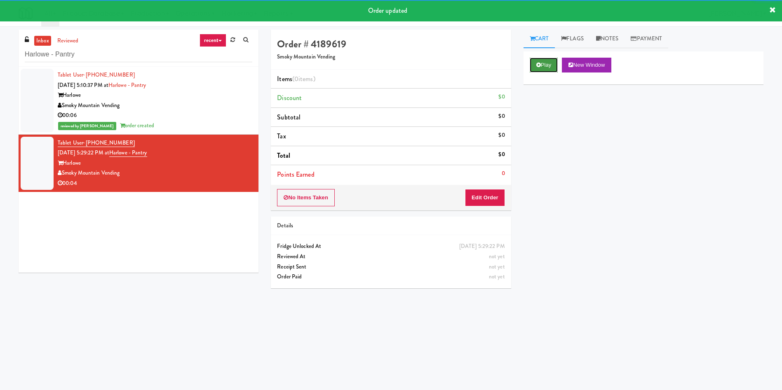
click at [552, 66] on button "Play" at bounding box center [544, 65] width 28 height 15
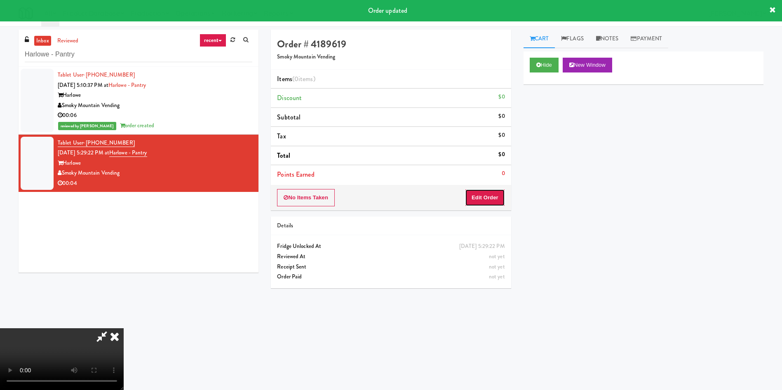
click at [492, 196] on button "Edit Order" at bounding box center [485, 197] width 40 height 17
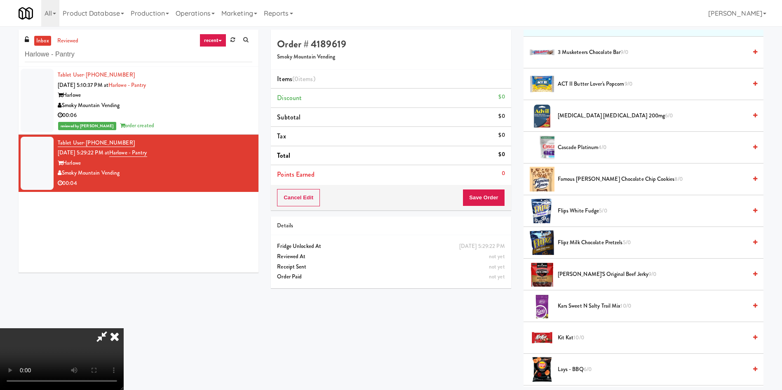
scroll to position [124, 0]
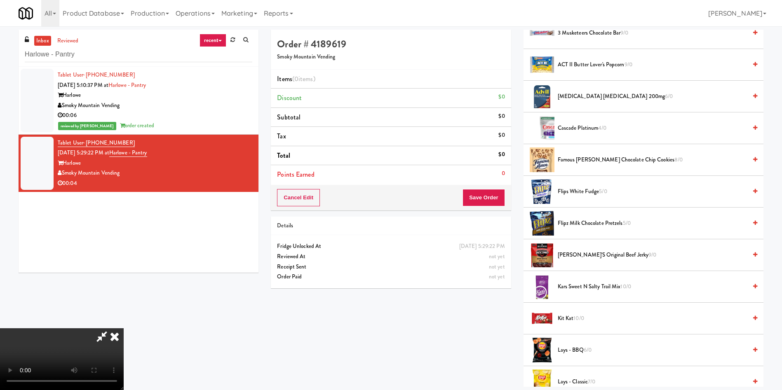
click at [124, 329] on video at bounding box center [62, 360] width 124 height 62
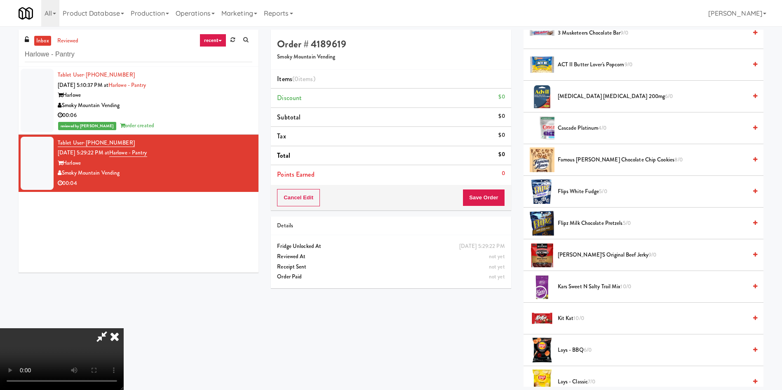
click at [124, 329] on video at bounding box center [62, 360] width 124 height 62
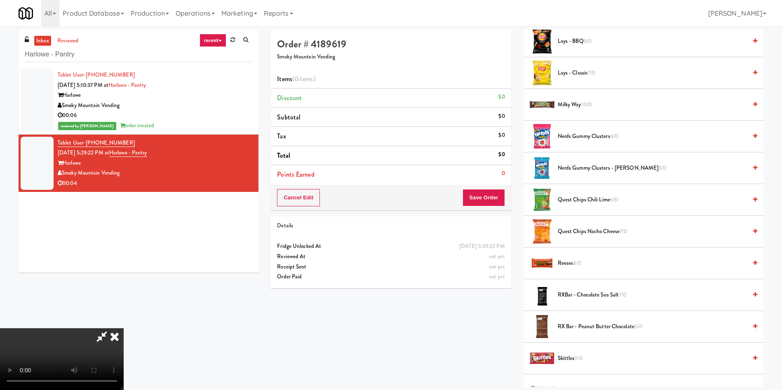
click at [571, 233] on span "Quest Chips Nacho Cheese 7/0" at bounding box center [652, 232] width 189 height 10
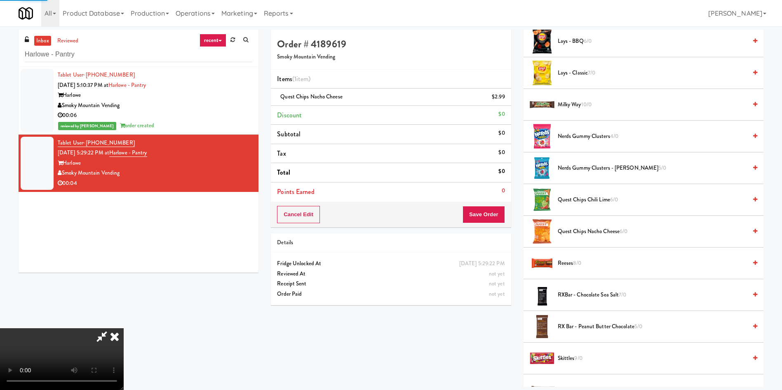
click at [124, 329] on video at bounding box center [62, 360] width 124 height 62
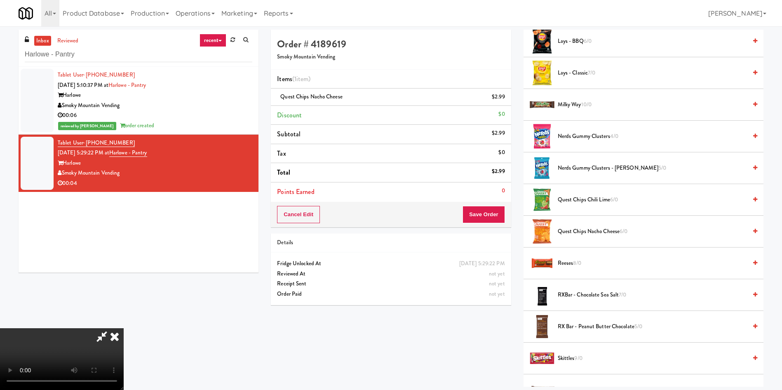
click at [124, 329] on video at bounding box center [62, 360] width 124 height 62
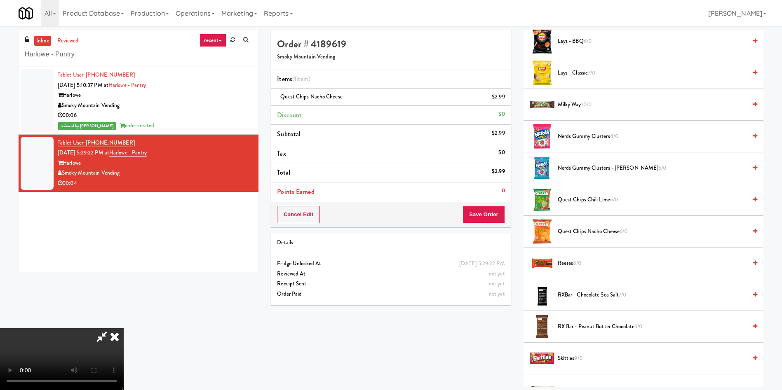
click at [124, 329] on video at bounding box center [62, 360] width 124 height 62
click at [493, 214] on button "Save Order" at bounding box center [484, 214] width 42 height 17
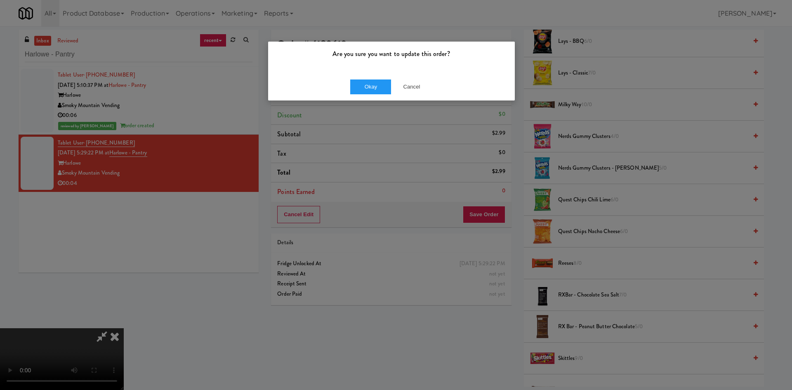
click at [371, 94] on div "Okay Cancel" at bounding box center [391, 87] width 247 height 28
click at [367, 82] on button "Okay" at bounding box center [370, 87] width 41 height 15
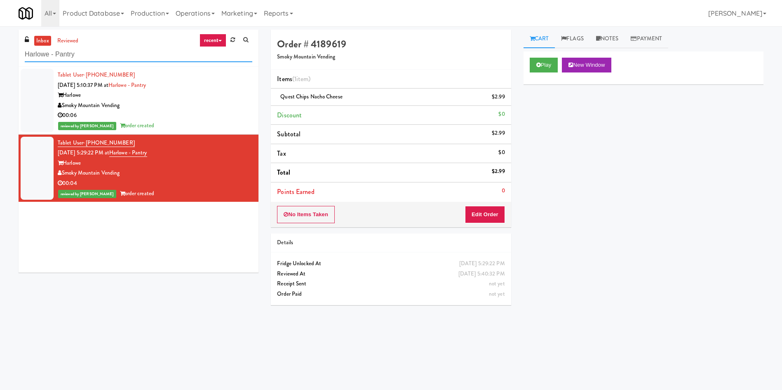
paste input "IFS Softball - Cooler"
drag, startPoint x: 108, startPoint y: 54, endPoint x: 0, endPoint y: 56, distance: 108.5
click at [0, 56] on div "inbox reviewed recent all unclear take inventory issue suspicious failed recent…" at bounding box center [391, 195] width 782 height 331
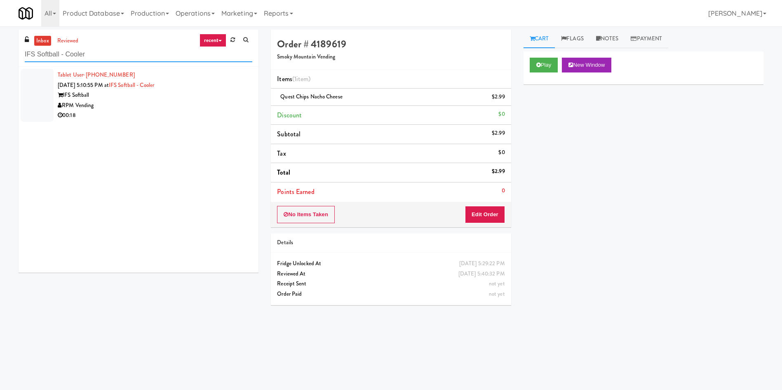
type input "IFS Softball - Cooler"
click at [38, 85] on div at bounding box center [37, 95] width 33 height 53
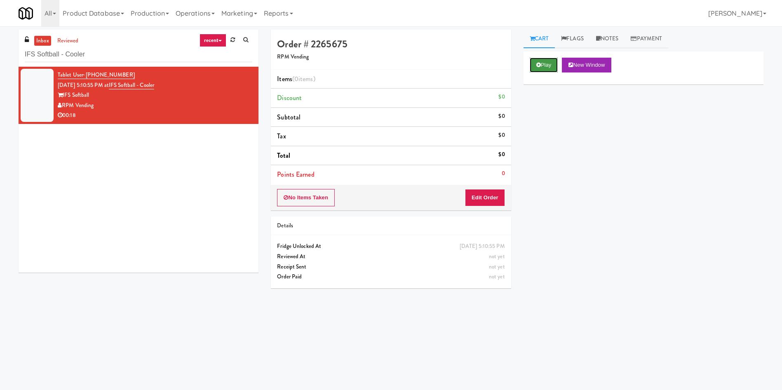
click at [548, 64] on button "Play" at bounding box center [544, 65] width 28 height 15
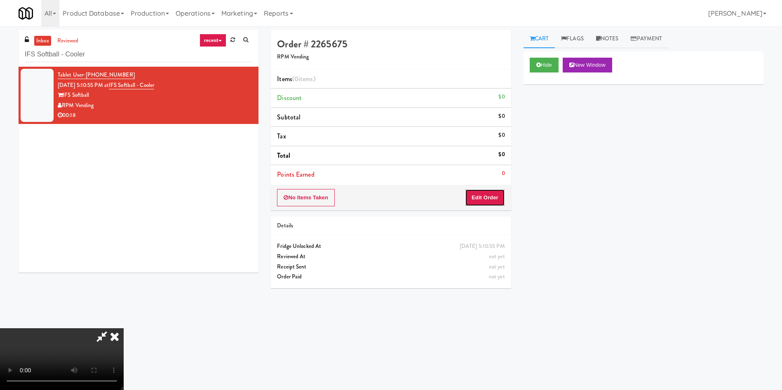
click at [488, 202] on button "Edit Order" at bounding box center [485, 197] width 40 height 17
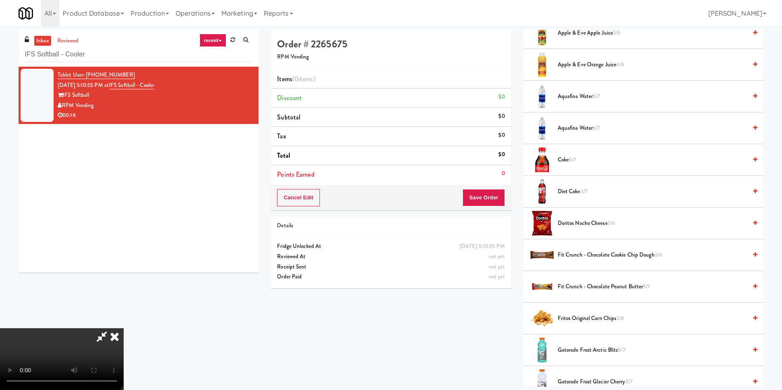
scroll to position [121, 0]
click at [124, 329] on video at bounding box center [62, 360] width 124 height 62
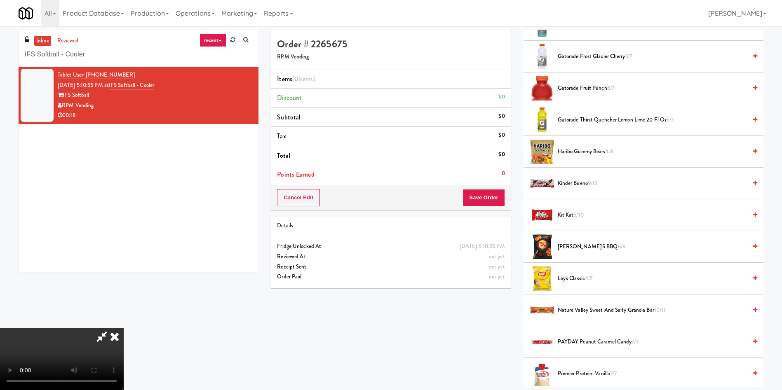
scroll to position [495, 0]
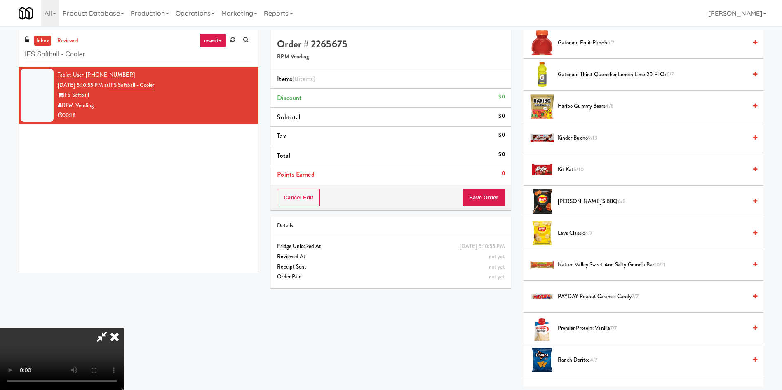
click at [574, 234] on span "Lay's Classic 4/7" at bounding box center [652, 233] width 189 height 10
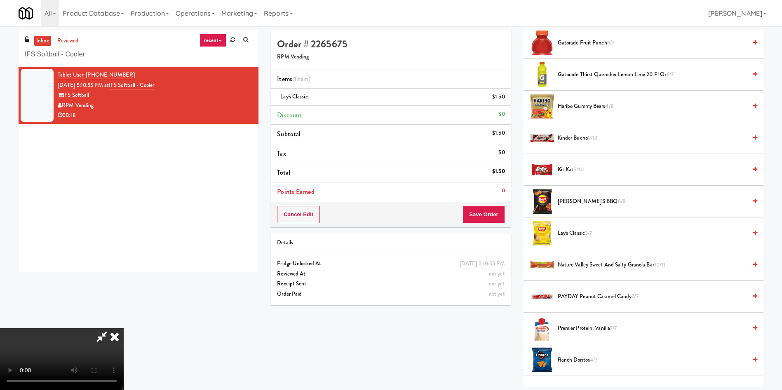
scroll to position [121, 0]
click at [124, 329] on video at bounding box center [62, 360] width 124 height 62
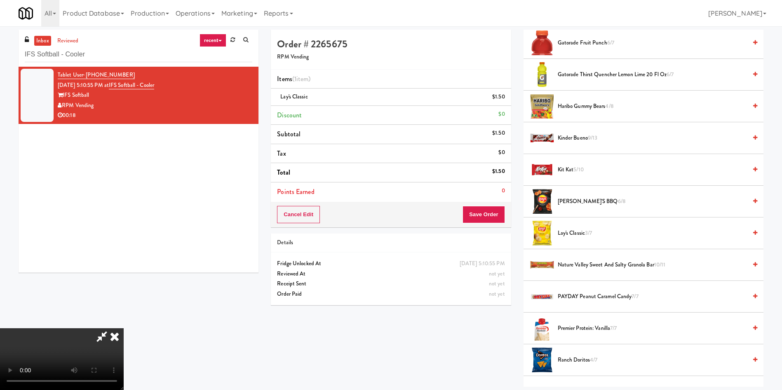
click at [124, 329] on video at bounding box center [62, 360] width 124 height 62
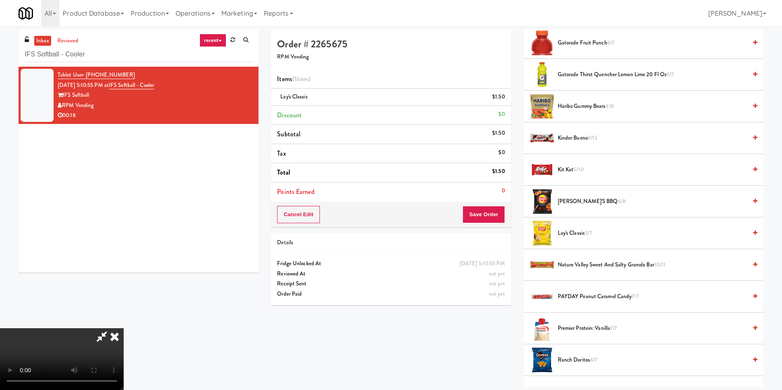
click at [124, 329] on video at bounding box center [62, 360] width 124 height 62
click at [495, 219] on button "Save Order" at bounding box center [484, 214] width 42 height 17
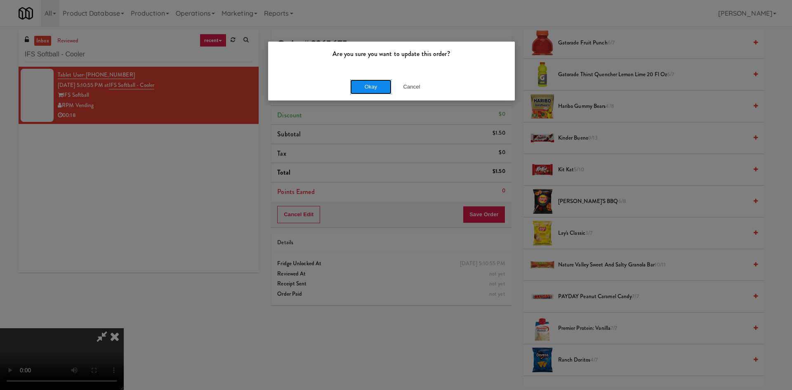
click at [364, 85] on button "Okay" at bounding box center [370, 87] width 41 height 15
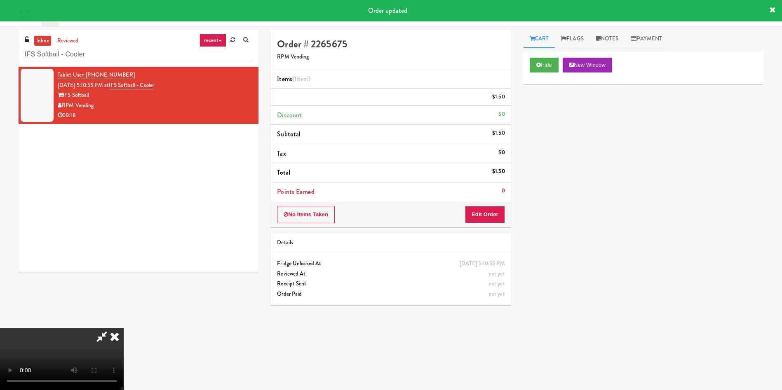
scroll to position [0, 0]
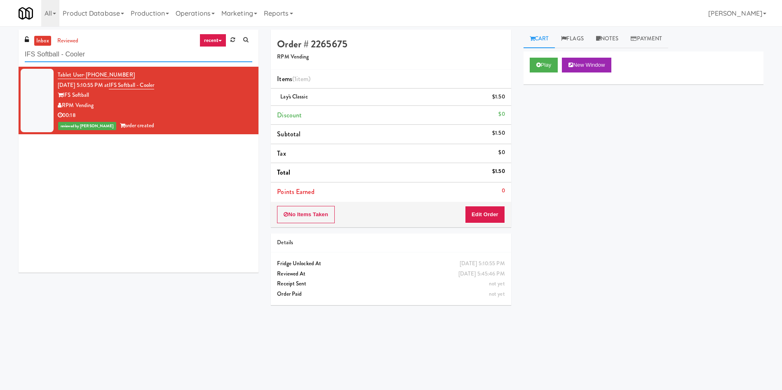
paste input "Legacy - Ambient - Left"
drag, startPoint x: 51, startPoint y: 55, endPoint x: 2, endPoint y: 52, distance: 48.7
click at [0, 55] on div "inbox reviewed recent all unclear take inventory issue suspicious failed recent…" at bounding box center [391, 195] width 782 height 331
type input "Legacy - Ambient - Left"
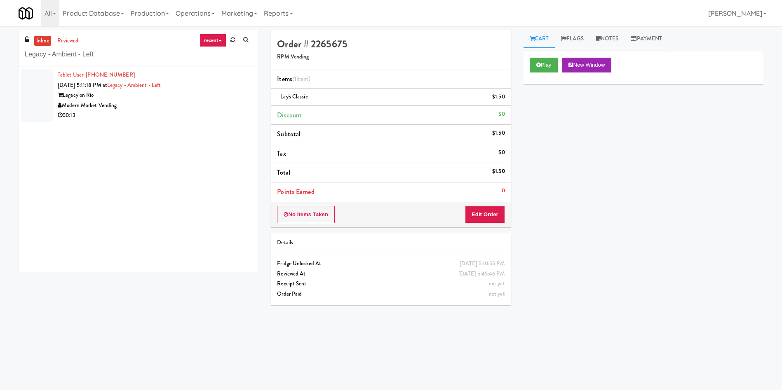
click at [38, 84] on div at bounding box center [37, 95] width 33 height 53
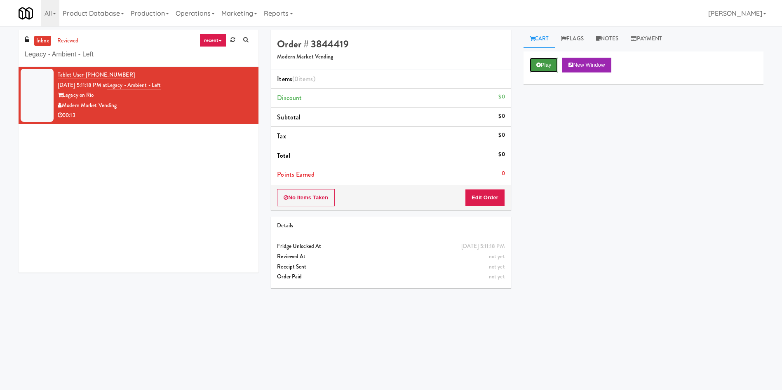
click at [549, 66] on button "Play" at bounding box center [544, 65] width 28 height 15
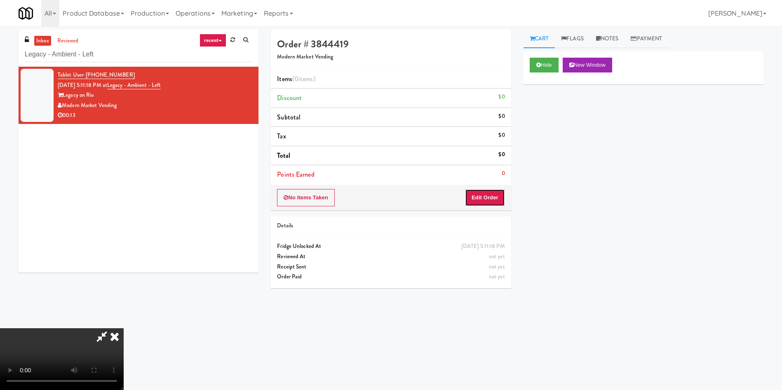
click at [487, 193] on button "Edit Order" at bounding box center [485, 197] width 40 height 17
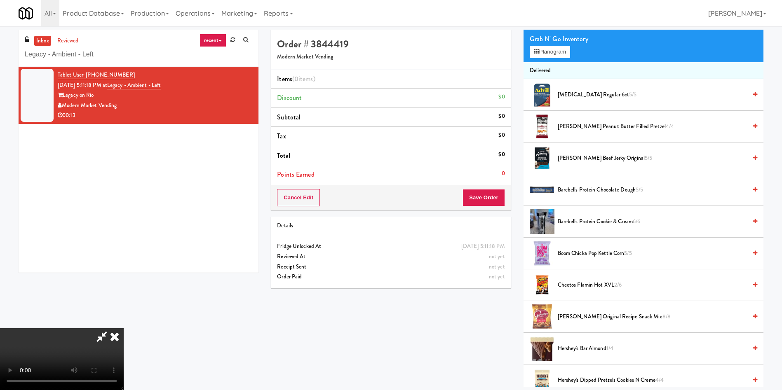
scroll to position [121, 0]
click at [124, 329] on video at bounding box center [62, 360] width 124 height 62
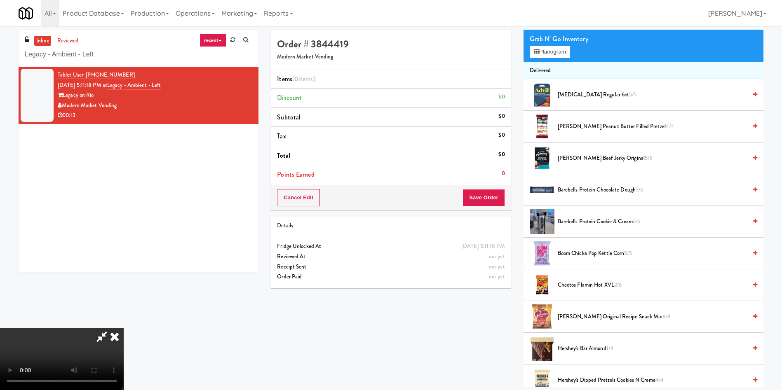
scroll to position [121, 0]
click at [124, 329] on video at bounding box center [62, 360] width 124 height 62
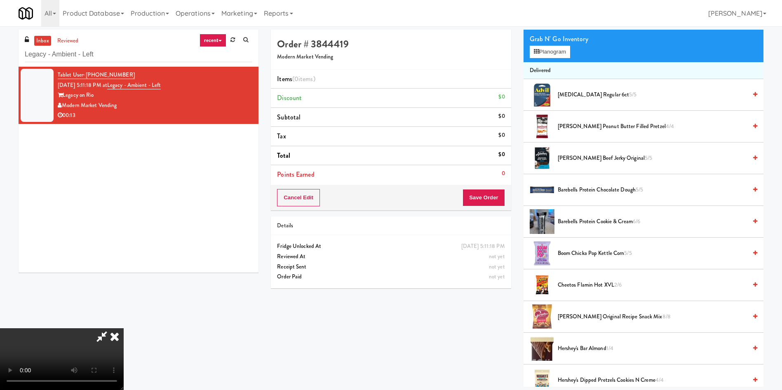
scroll to position [121, 0]
click at [124, 329] on video at bounding box center [62, 360] width 124 height 62
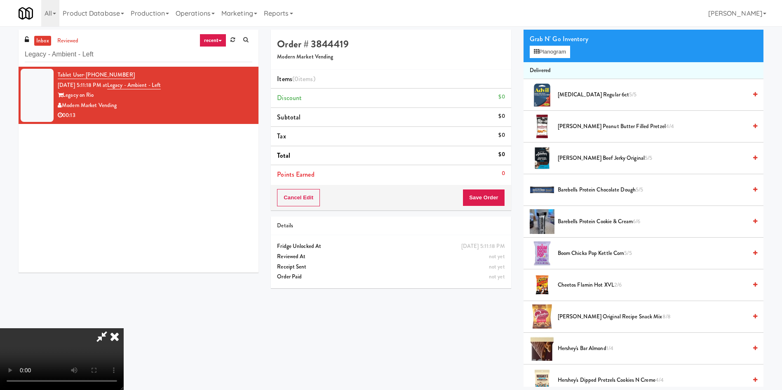
click at [124, 329] on video at bounding box center [62, 360] width 124 height 62
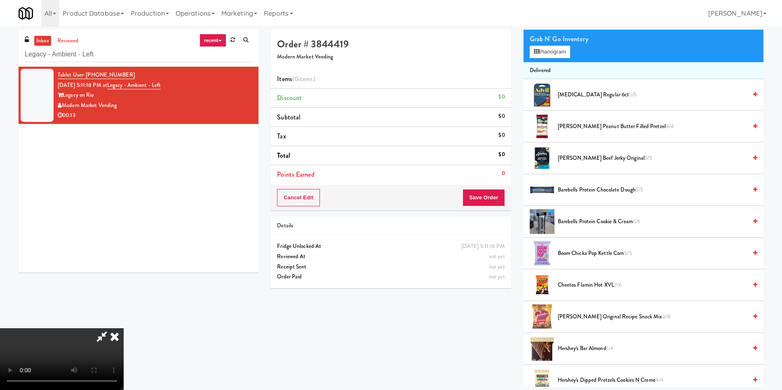
click at [124, 329] on video at bounding box center [62, 360] width 124 height 62
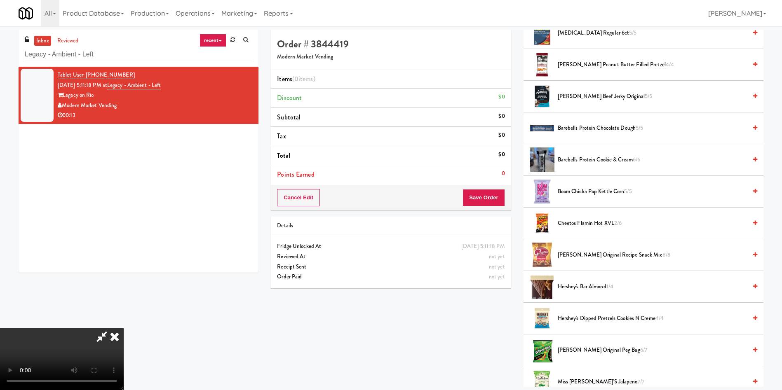
click at [124, 329] on video at bounding box center [62, 360] width 124 height 62
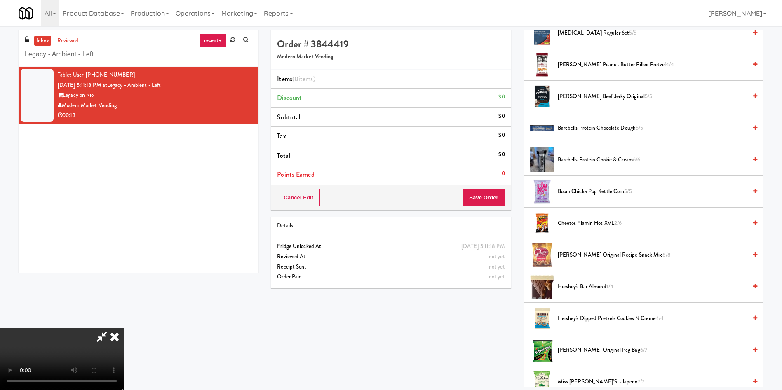
click at [124, 329] on video at bounding box center [62, 360] width 124 height 62
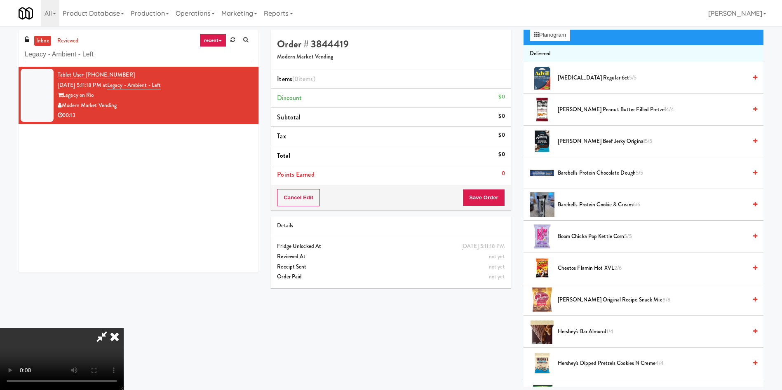
scroll to position [0, 0]
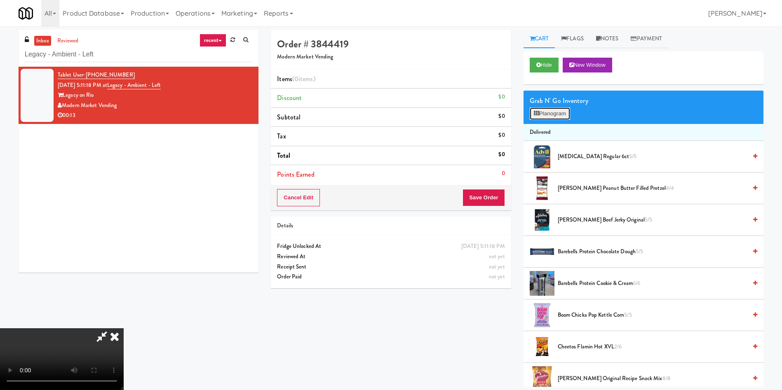
click at [550, 113] on button "Planogram" at bounding box center [550, 114] width 40 height 12
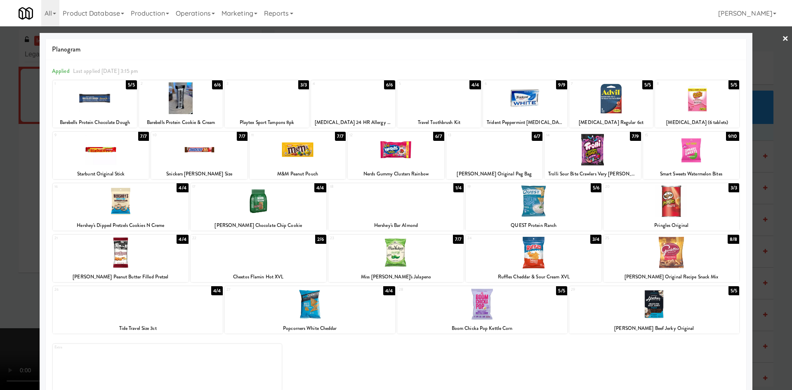
click at [431, 209] on div at bounding box center [396, 202] width 136 height 32
click at [4, 205] on div at bounding box center [396, 195] width 792 height 390
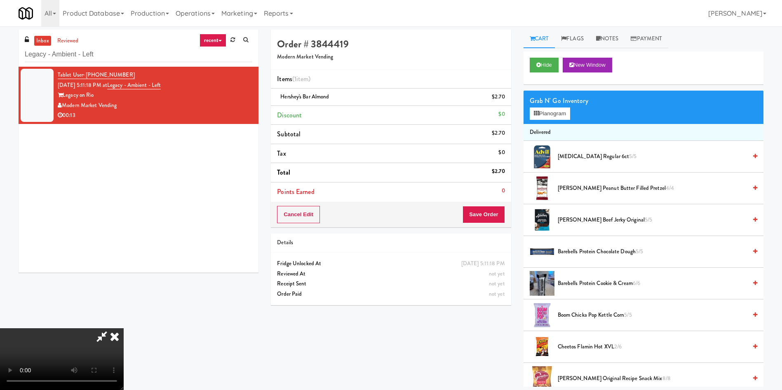
scroll to position [121, 0]
click at [124, 329] on video at bounding box center [62, 360] width 124 height 62
click at [496, 226] on div "Cancel Edit Save Order" at bounding box center [391, 215] width 240 height 26
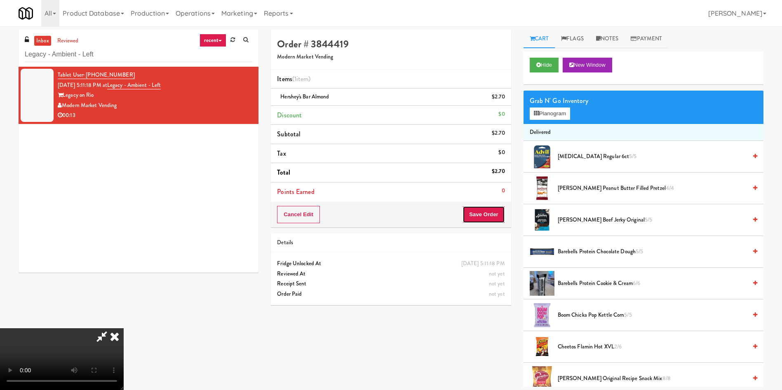
click at [491, 213] on button "Save Order" at bounding box center [484, 214] width 42 height 17
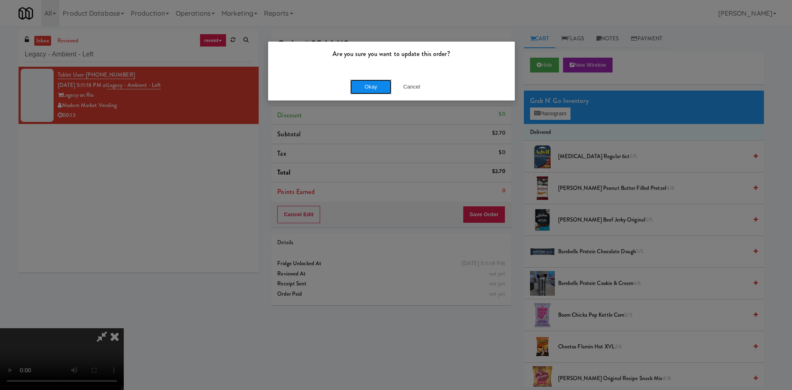
click at [370, 80] on button "Okay" at bounding box center [370, 87] width 41 height 15
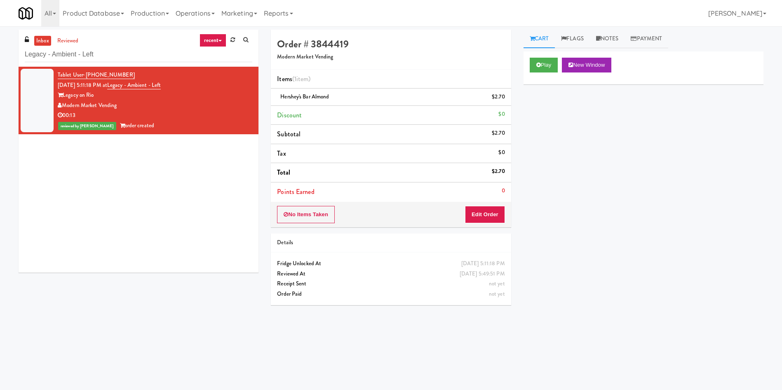
scroll to position [0, 0]
paste input "Tempo - Cooler"
drag, startPoint x: 118, startPoint y: 50, endPoint x: 0, endPoint y: 35, distance: 118.4
click at [0, 35] on div "inbox reviewed recent all unclear take inventory issue suspicious failed recent…" at bounding box center [391, 195] width 782 height 331
type input "Tempo - Cooler - Left"
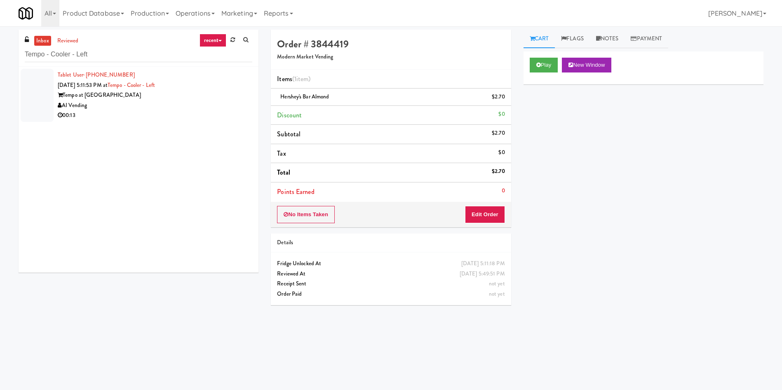
click at [37, 89] on div at bounding box center [37, 95] width 33 height 53
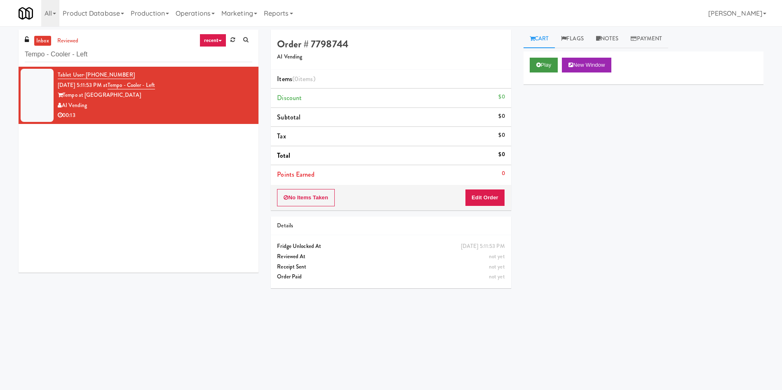
drag, startPoint x: 550, startPoint y: 57, endPoint x: 550, endPoint y: 66, distance: 9.1
click at [550, 57] on div "Play New Window" at bounding box center [644, 68] width 240 height 33
drag, startPoint x: 550, startPoint y: 66, endPoint x: 527, endPoint y: 129, distance: 67.6
click at [550, 66] on button "Play" at bounding box center [544, 65] width 28 height 15
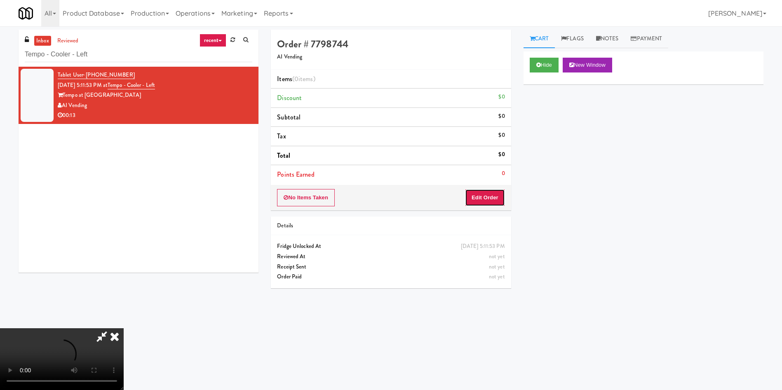
click at [498, 196] on button "Edit Order" at bounding box center [485, 197] width 40 height 17
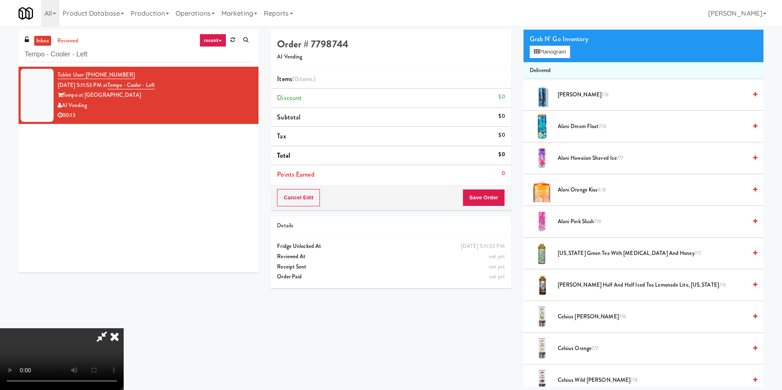
scroll to position [62, 0]
click at [124, 329] on video at bounding box center [62, 360] width 124 height 62
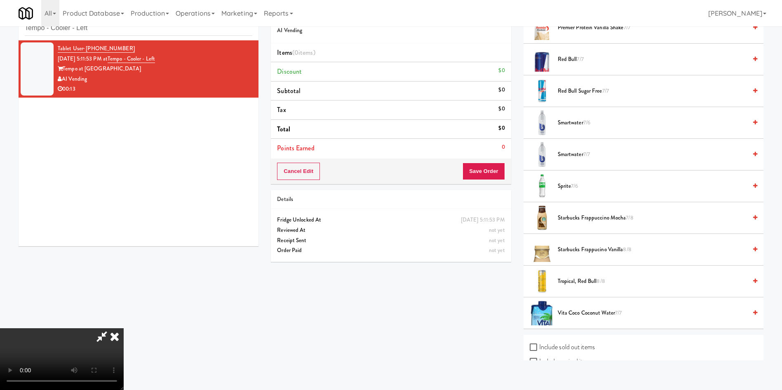
scroll to position [1113, 0]
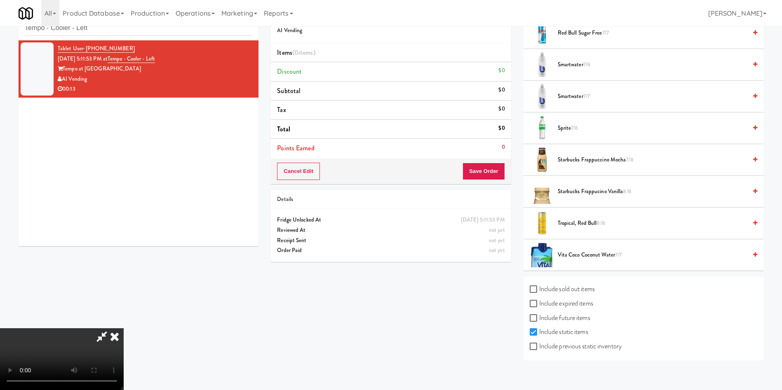
click at [564, 62] on span "Smartwater 7/6" at bounding box center [652, 65] width 189 height 10
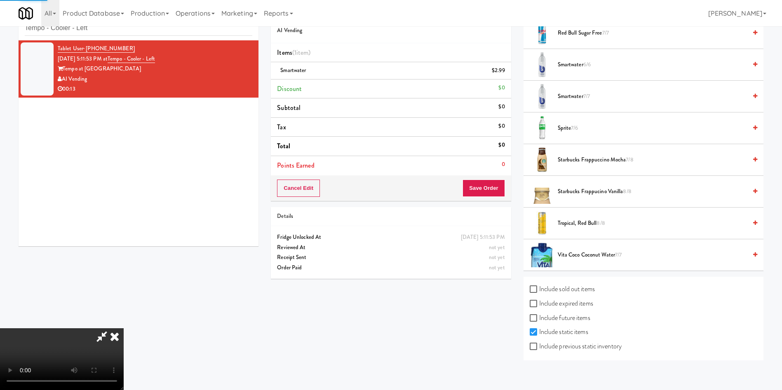
click at [124, 329] on video at bounding box center [62, 360] width 124 height 62
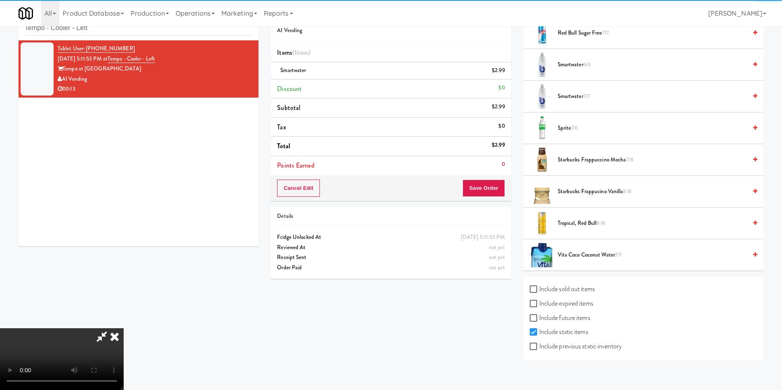
click at [124, 329] on video at bounding box center [62, 360] width 124 height 62
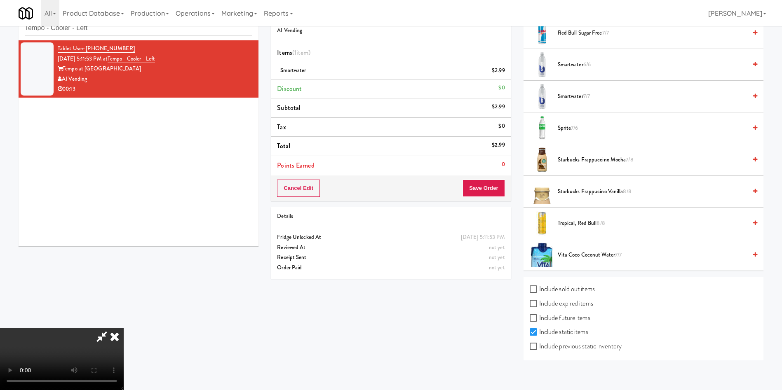
click at [124, 329] on video at bounding box center [62, 360] width 124 height 62
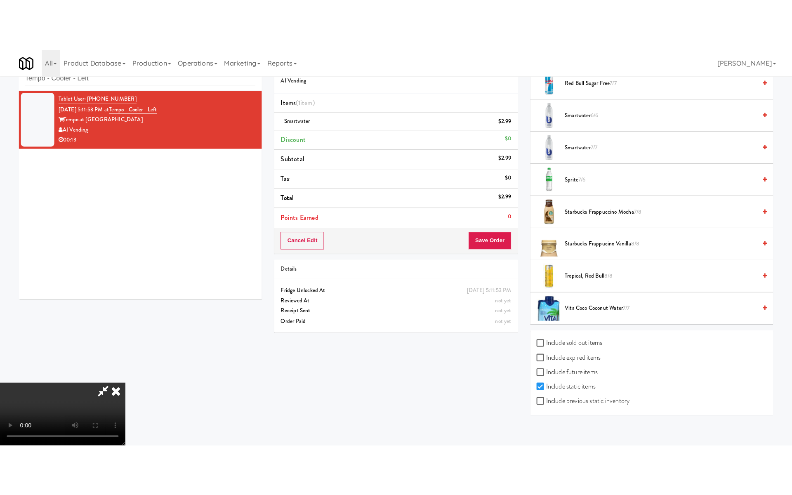
scroll to position [0, 0]
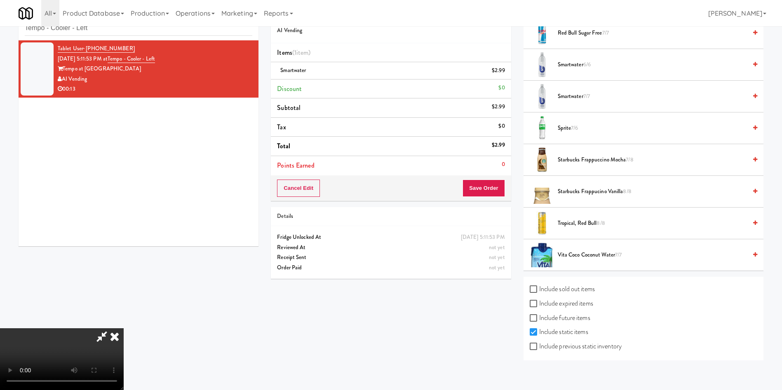
click at [111, 329] on icon at bounding box center [101, 337] width 19 height 16
click at [124, 329] on video at bounding box center [62, 360] width 124 height 62
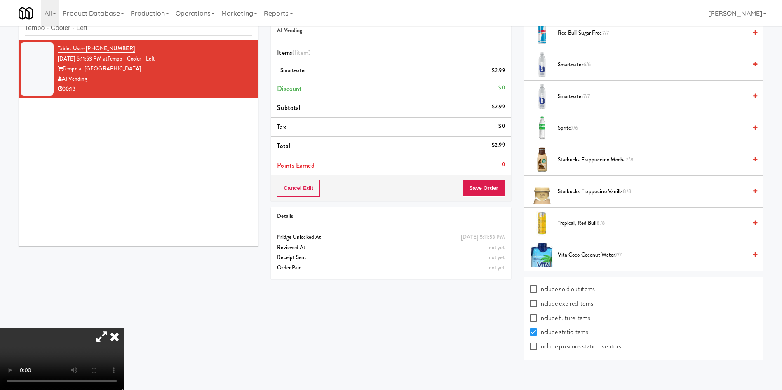
scroll to position [1015, 0]
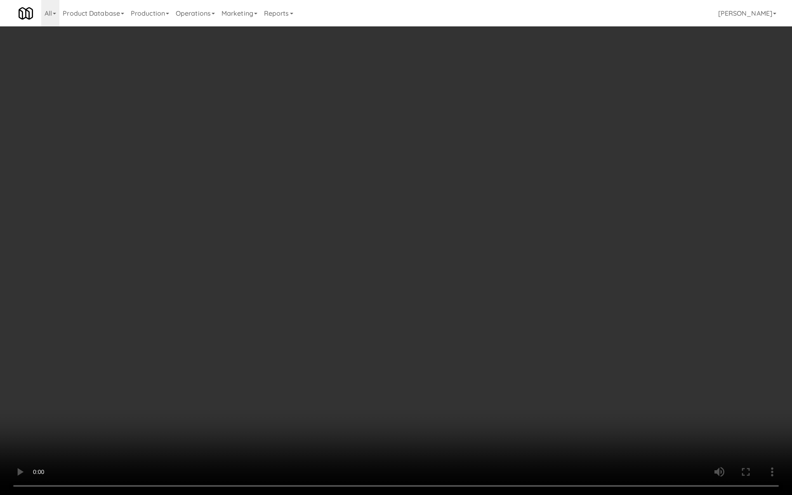
click at [374, 328] on video at bounding box center [396, 247] width 792 height 495
click at [378, 279] on video at bounding box center [396, 247] width 792 height 495
click at [306, 325] on video at bounding box center [396, 247] width 792 height 495
click at [306, 326] on video at bounding box center [396, 247] width 792 height 495
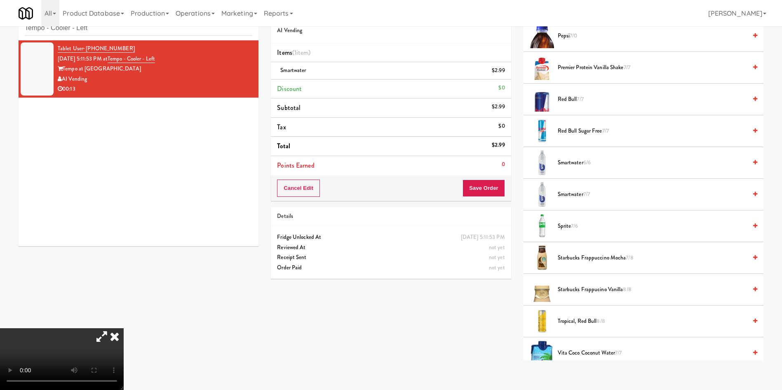
click at [124, 329] on video at bounding box center [62, 360] width 124 height 62
drag, startPoint x: 138, startPoint y: 294, endPoint x: 132, endPoint y: 304, distance: 11.9
click at [124, 329] on video at bounding box center [62, 360] width 124 height 62
click at [118, 329] on video at bounding box center [62, 360] width 124 height 62
click at [124, 329] on video at bounding box center [62, 360] width 124 height 62
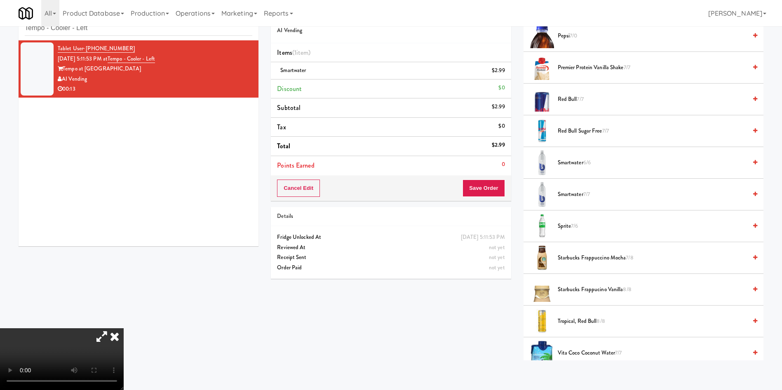
click at [124, 329] on video at bounding box center [62, 360] width 124 height 62
click at [108, 329] on video at bounding box center [62, 360] width 124 height 62
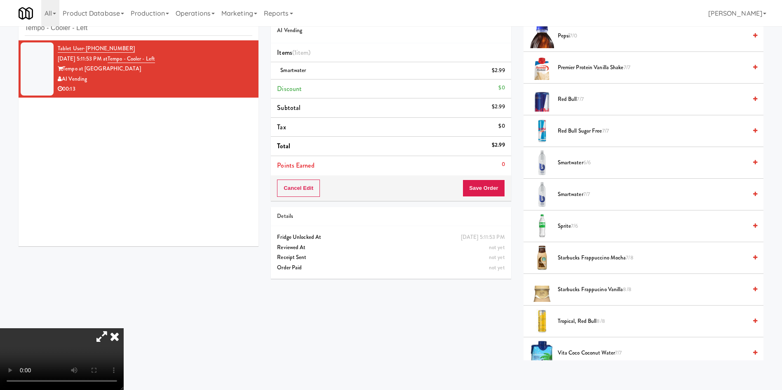
click at [124, 329] on video at bounding box center [62, 360] width 124 height 62
click at [484, 187] on button "Save Order" at bounding box center [484, 188] width 42 height 17
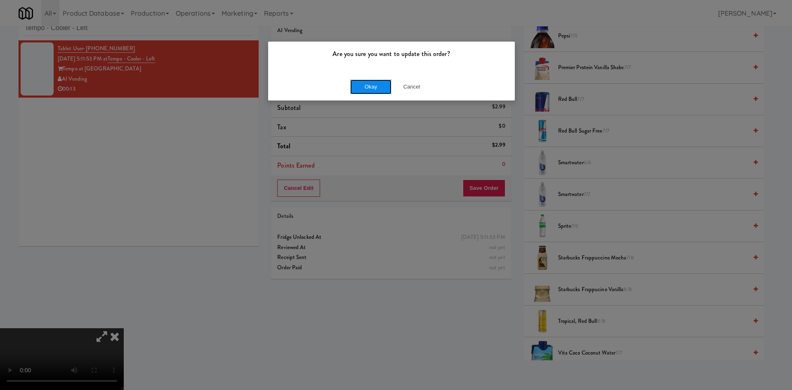
click at [373, 80] on button "Okay" at bounding box center [370, 87] width 41 height 15
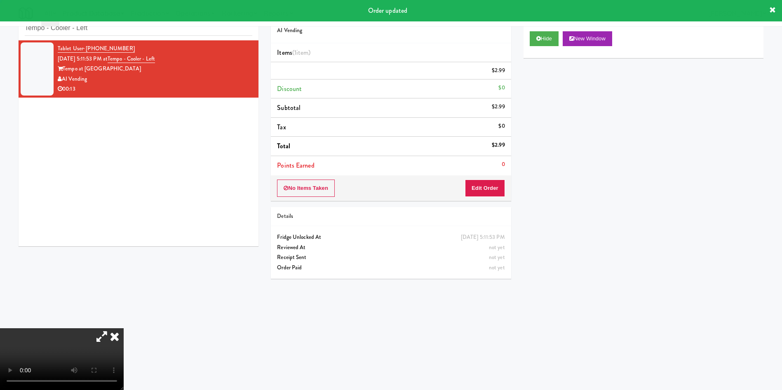
scroll to position [0, 0]
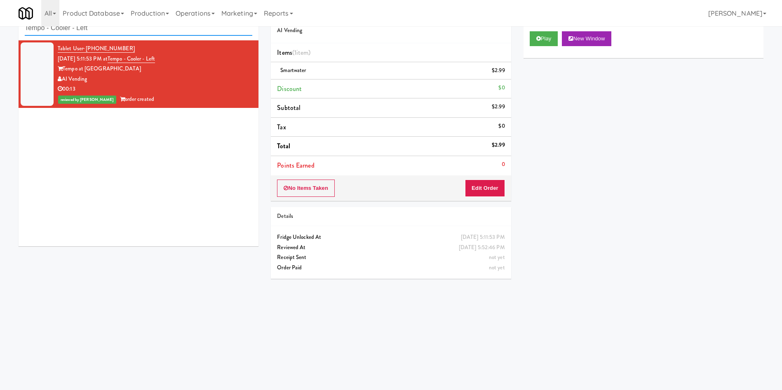
paste input "[PERSON_NAME] Aviation Fresh Combo"
drag, startPoint x: 127, startPoint y: 28, endPoint x: 0, endPoint y: 28, distance: 127.4
click at [0, 28] on div "inbox reviewed recent all unclear take inventory issue suspicious failed recent…" at bounding box center [391, 168] width 782 height 331
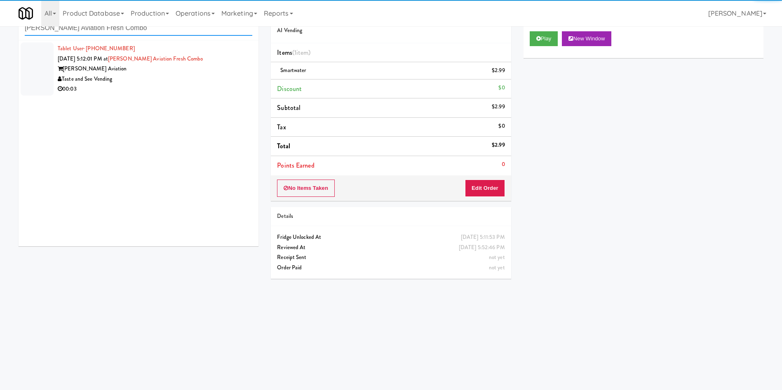
type input "[PERSON_NAME] Aviation Fresh Combo"
click at [31, 59] on div at bounding box center [37, 68] width 33 height 53
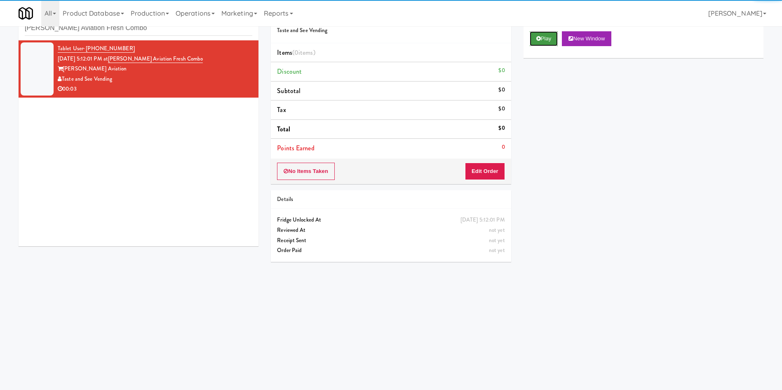
drag, startPoint x: 551, startPoint y: 42, endPoint x: 508, endPoint y: 117, distance: 86.8
click at [550, 42] on button "Play" at bounding box center [544, 38] width 28 height 15
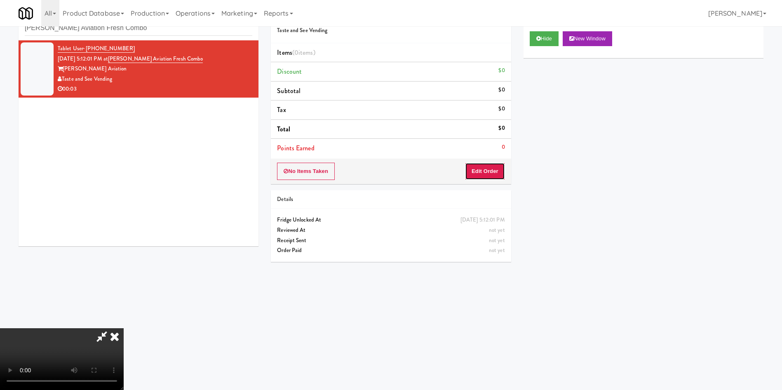
click at [493, 165] on button "Edit Order" at bounding box center [485, 171] width 40 height 17
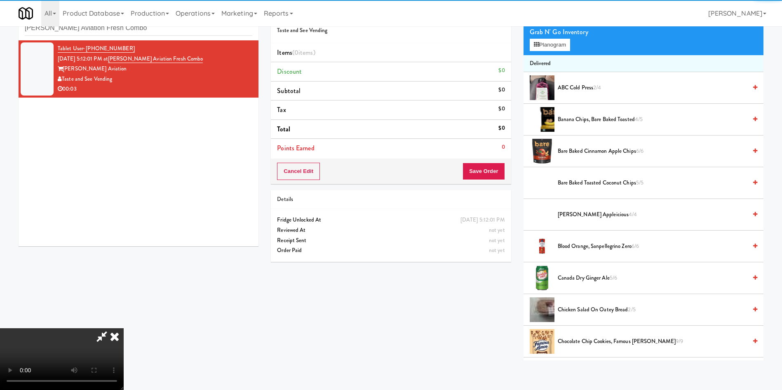
scroll to position [62, 0]
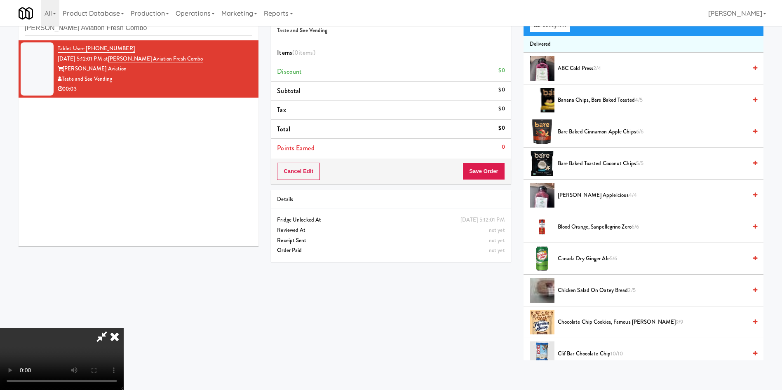
click at [124, 329] on video at bounding box center [62, 360] width 124 height 62
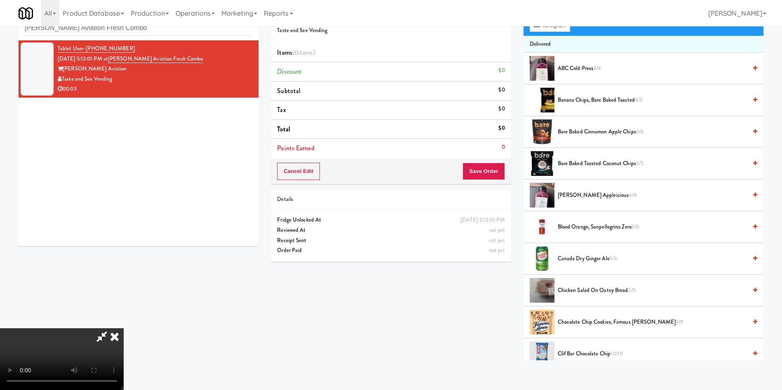
click at [124, 329] on video at bounding box center [62, 360] width 124 height 62
click at [600, 261] on span "Canada Dry Ginger Ale 5/6" at bounding box center [652, 259] width 189 height 10
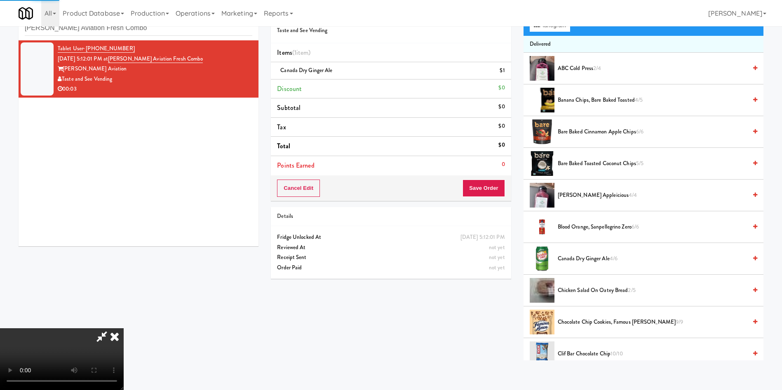
scroll to position [0, 0]
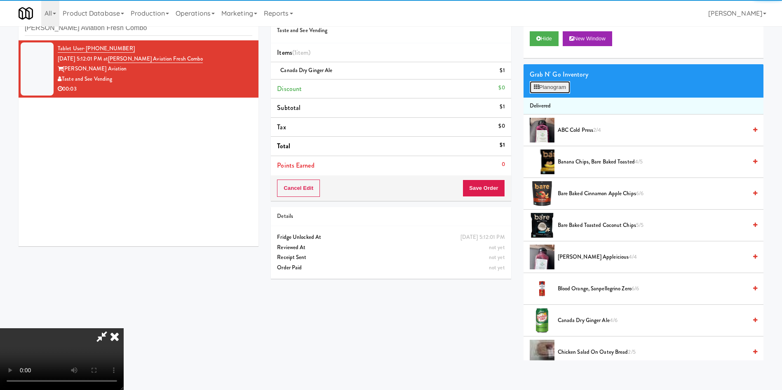
click at [562, 90] on button "Planogram" at bounding box center [550, 87] width 40 height 12
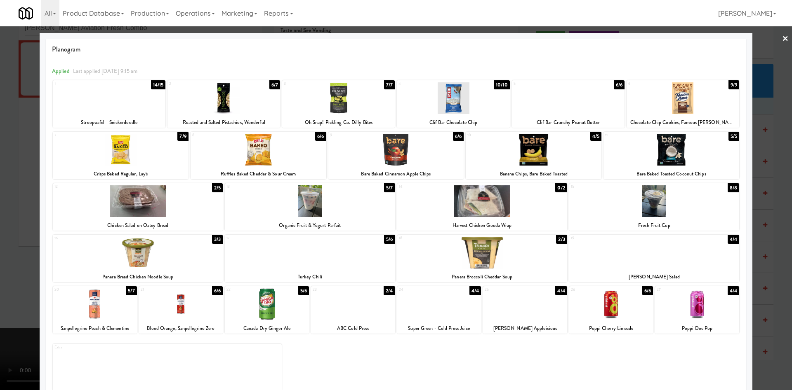
click at [761, 63] on div at bounding box center [396, 195] width 792 height 390
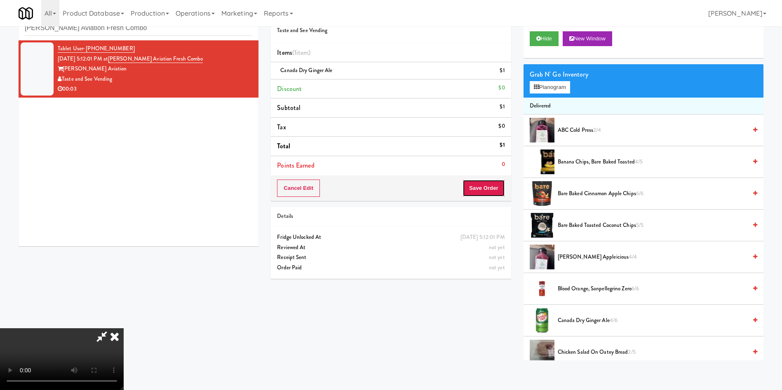
click at [495, 192] on button "Save Order" at bounding box center [484, 188] width 42 height 17
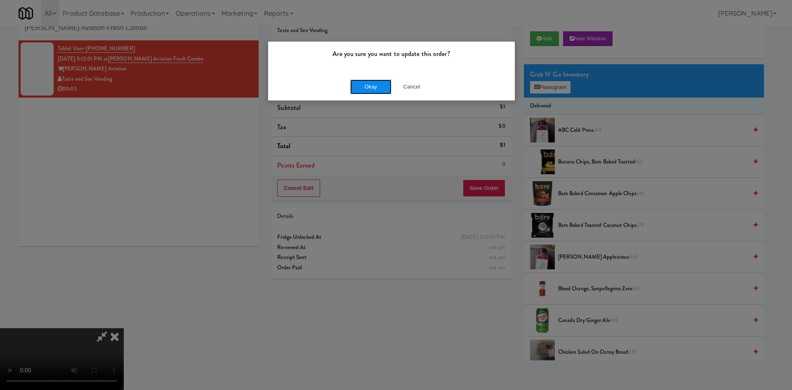
click at [380, 89] on button "Okay" at bounding box center [370, 87] width 41 height 15
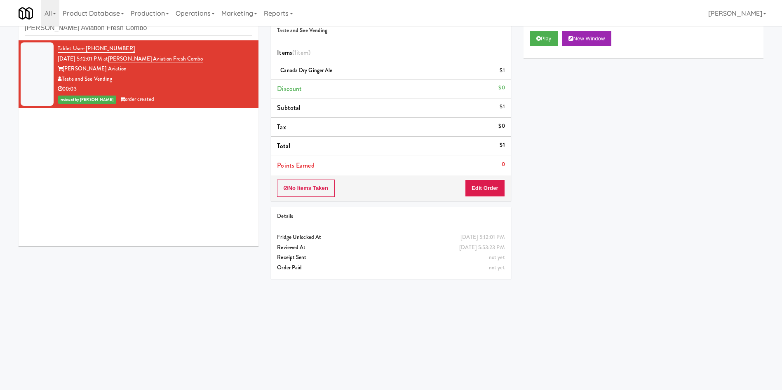
click at [99, 210] on div "Tablet User · (678) 866-5253 [DATE] 5:12:01 PM at [PERSON_NAME] Aviation Fresh …" at bounding box center [139, 143] width 240 height 206
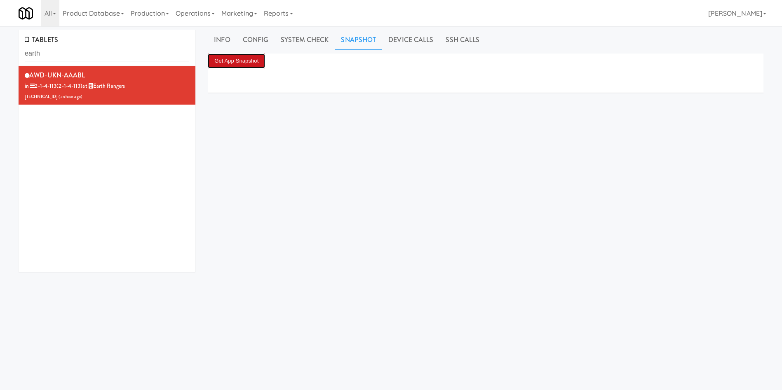
click at [253, 63] on button "Get App Snapshot" at bounding box center [236, 61] width 57 height 15
click at [243, 63] on button "Get App Snapshot" at bounding box center [236, 61] width 57 height 15
click at [246, 61] on button "Get App Snapshot" at bounding box center [236, 61] width 57 height 15
drag, startPoint x: 86, startPoint y: 51, endPoint x: 0, endPoint y: 51, distance: 85.8
click at [0, 51] on div "TABLETS earth AWD-UKN-AAABL in 2-1-4-113 (2-1-4-113) at Earth Rangers 206.0.69.…" at bounding box center [391, 196] width 782 height 333
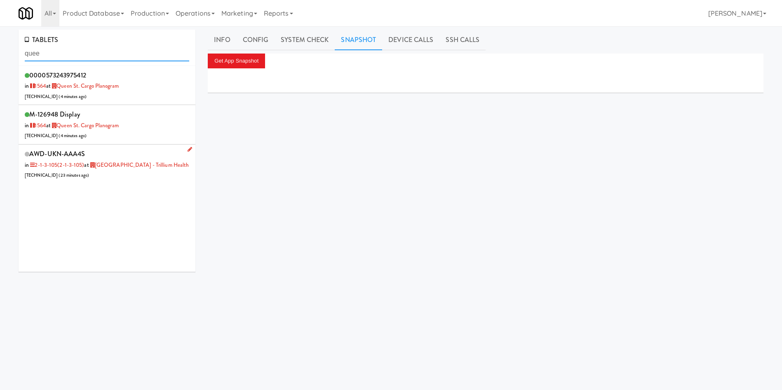
type input "quee"
click at [162, 178] on div "AWD-UKN-AAA4S in 2-1-3-105 (2-1-3-105) at Queensway Health Centre - Trillium He…" at bounding box center [107, 164] width 165 height 33
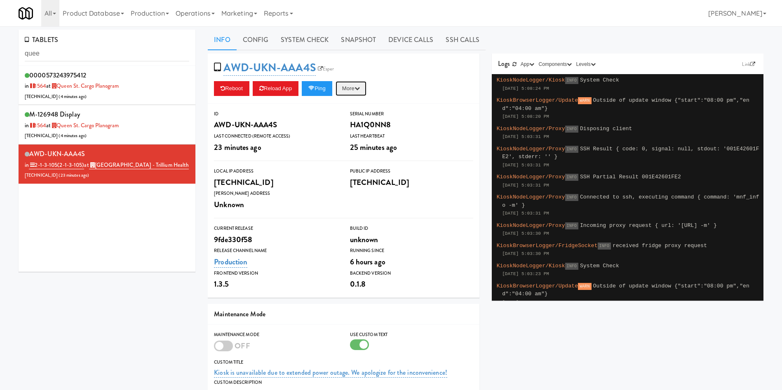
click at [352, 93] on button "More" at bounding box center [351, 88] width 31 height 15
click at [361, 124] on link "Restart Server" at bounding box center [332, 120] width 75 height 15
drag, startPoint x: 115, startPoint y: 54, endPoint x: 0, endPoint y: 57, distance: 115.1
click at [0, 57] on div "TABLETS quee 0000573243975412 in 1564 at Queen St. Cargo Planogram 206.0.69.46 …" at bounding box center [391, 264] width 782 height 469
click at [195, 12] on link "Operations" at bounding box center [195, 13] width 46 height 26
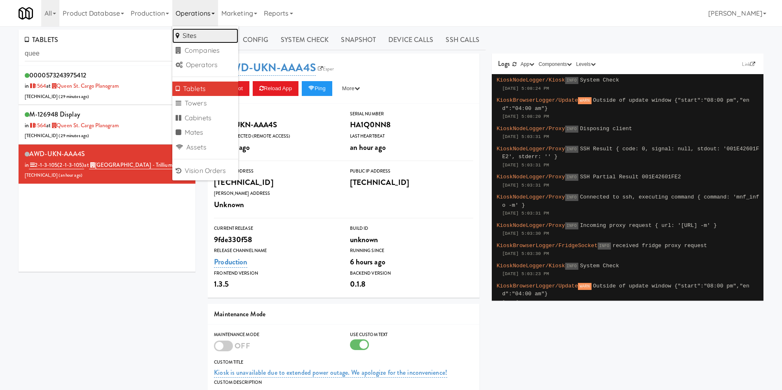
click at [205, 35] on link "Sites" at bounding box center [205, 35] width 66 height 15
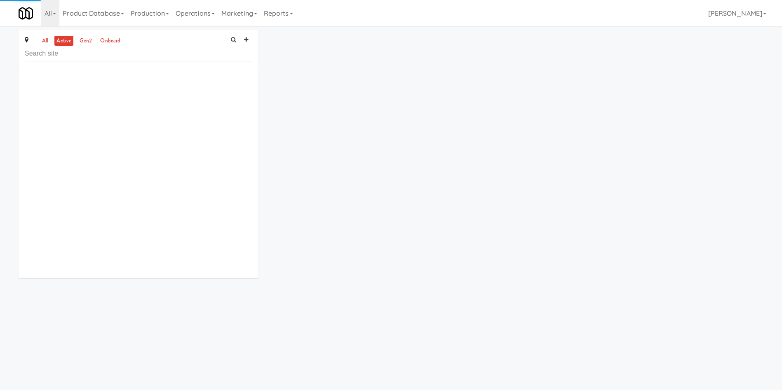
click at [131, 57] on input "text" at bounding box center [139, 53] width 228 height 15
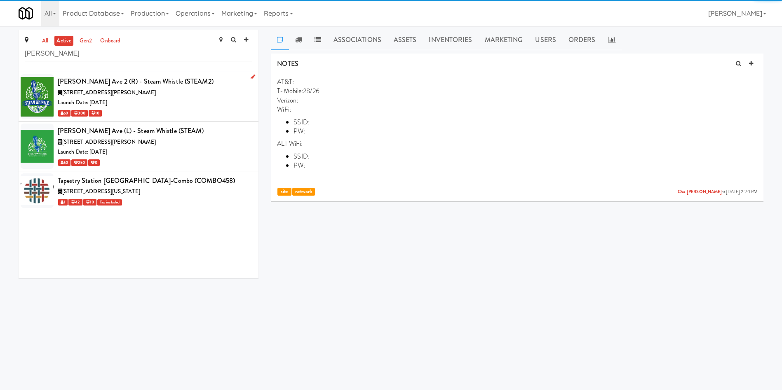
type input "Evans"
click at [186, 99] on div "Launch Date: Sep 09, 2024" at bounding box center [155, 103] width 195 height 10
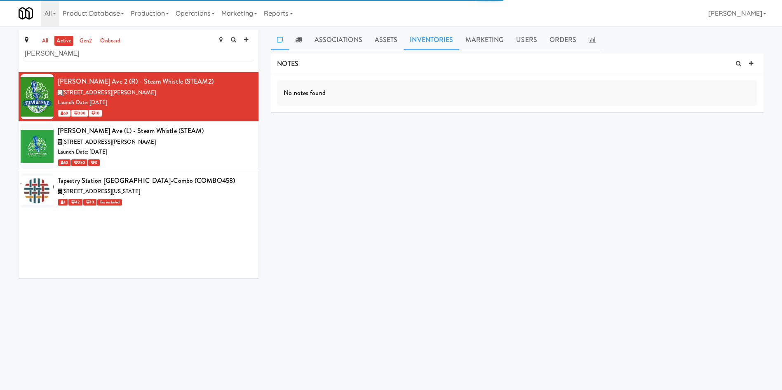
click at [441, 42] on link "Inventories" at bounding box center [432, 40] width 56 height 21
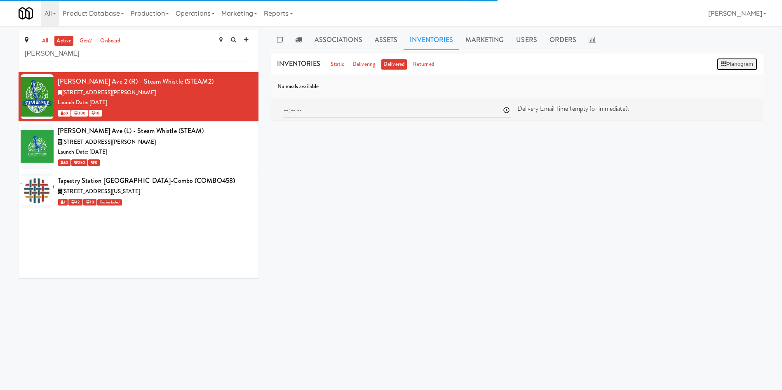
click at [725, 60] on button "Planogram" at bounding box center [737, 64] width 40 height 12
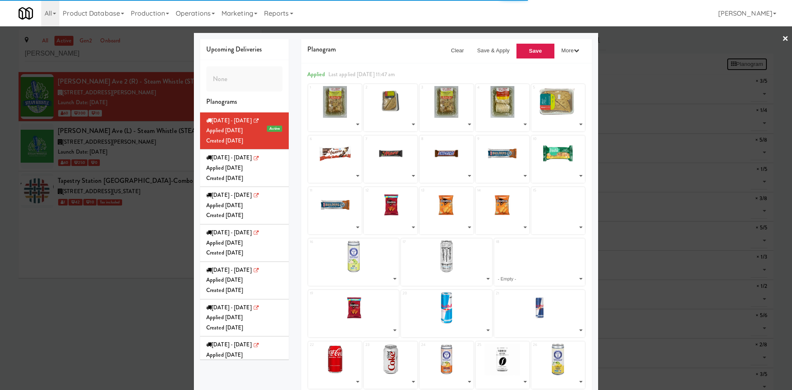
select select "number:287854"
select select "number:287724"
select select "number:287854"
select select "number:287914"
select select "number:287792"
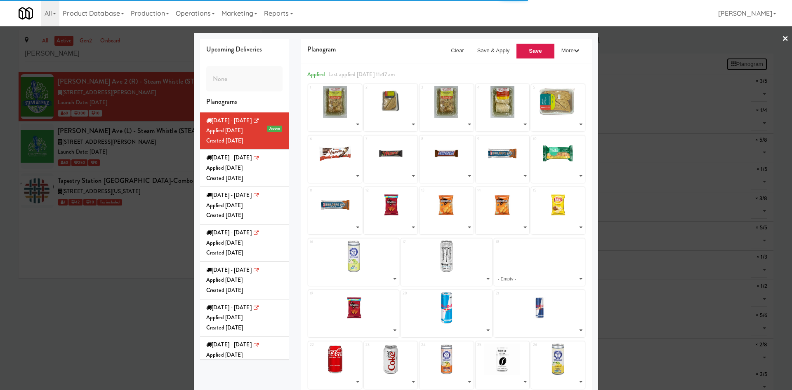
select select "number:283143"
select select "number:275662"
select select "number:279328"
select select "number:275589"
select select "number:283613"
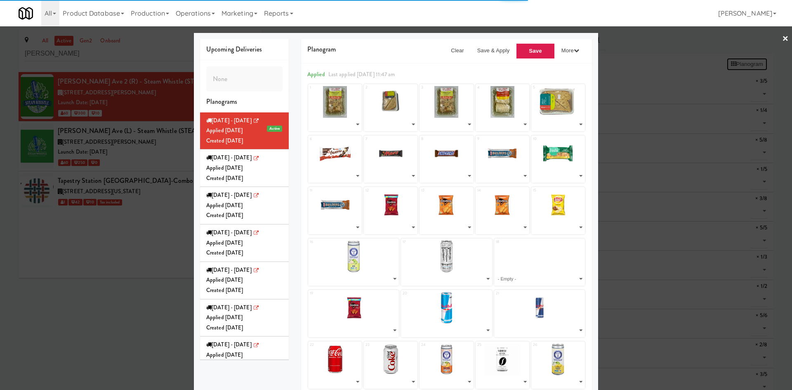
select select "number:279297"
select select "number:275666"
select select "number:283158"
select select "number:279270"
select select "number:287403"
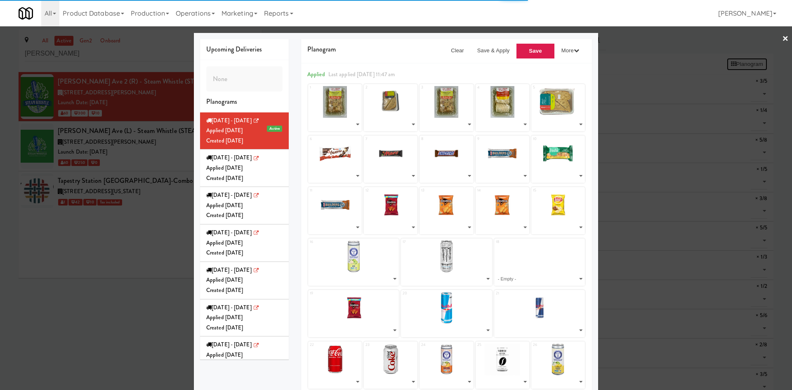
select select "number:283093"
select select "number:268267"
select select "number:271713"
select select "number:271688"
select select "number:283046"
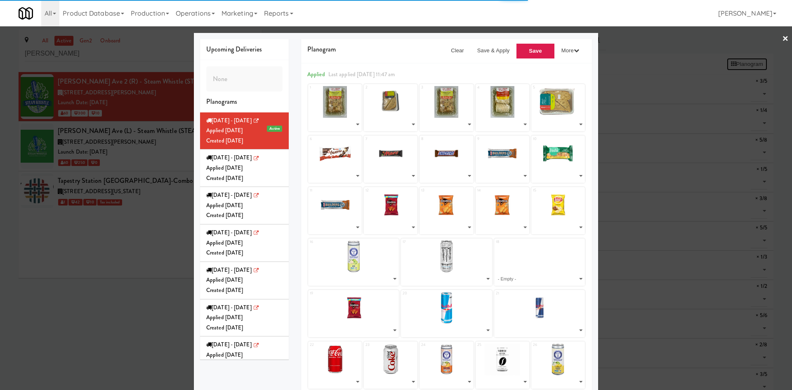
select select "number:283155"
select select "number:283151"
select select "number:283122"
select select "number:284639"
select select "number:271656"
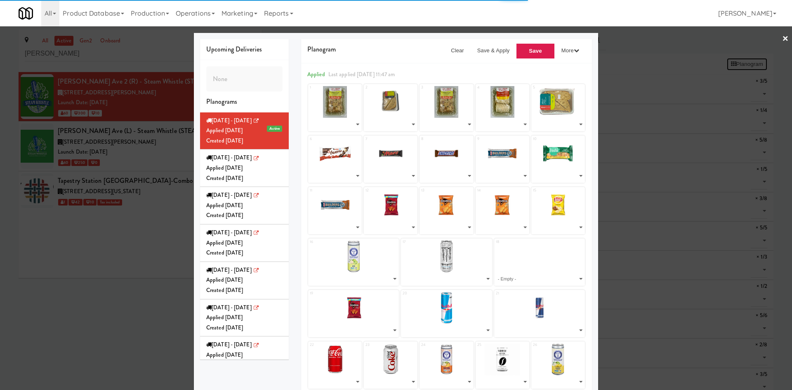
select select "number:271676"
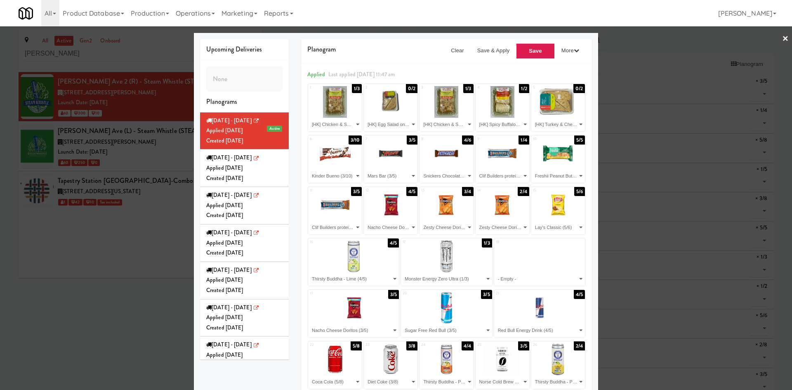
drag, startPoint x: 75, startPoint y: 297, endPoint x: 129, endPoint y: 208, distance: 104.6
click at [82, 290] on div at bounding box center [396, 195] width 792 height 390
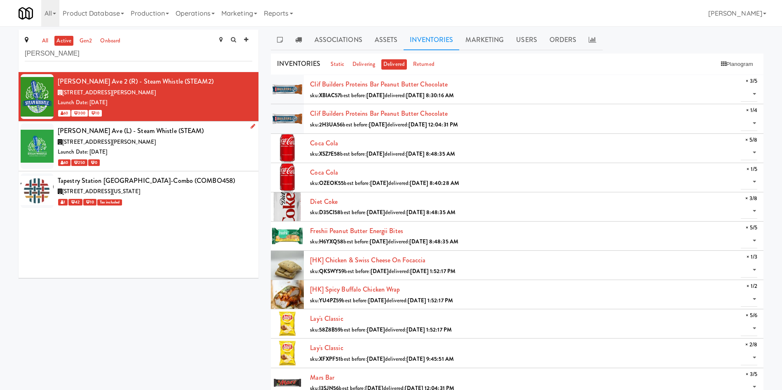
click at [146, 150] on div "Launch Date: Oct 05, 2020" at bounding box center [155, 152] width 195 height 10
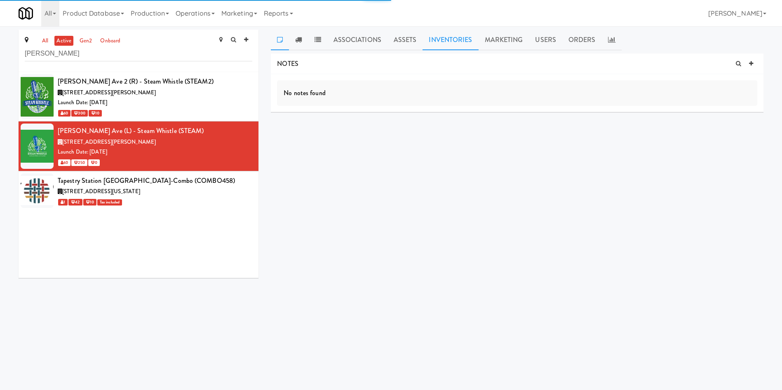
click at [452, 39] on link "Inventories" at bounding box center [451, 40] width 56 height 21
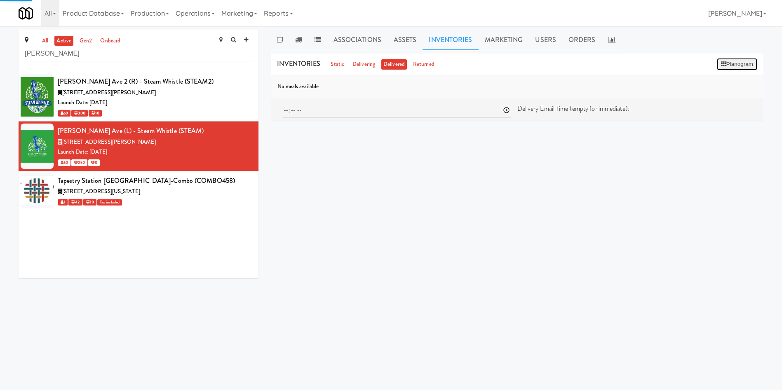
click at [733, 69] on button "Planogram" at bounding box center [737, 64] width 40 height 12
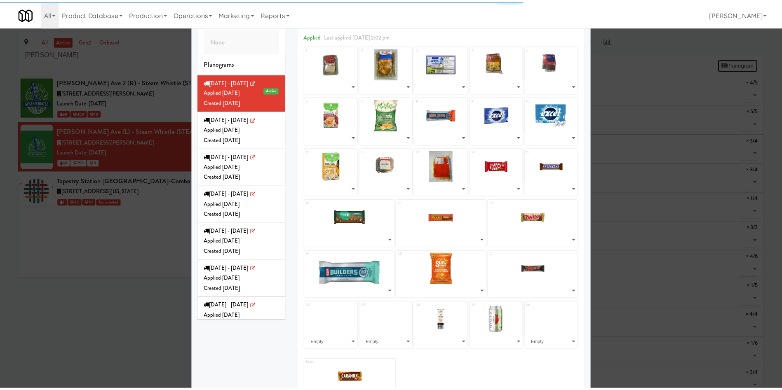
scroll to position [70, 0]
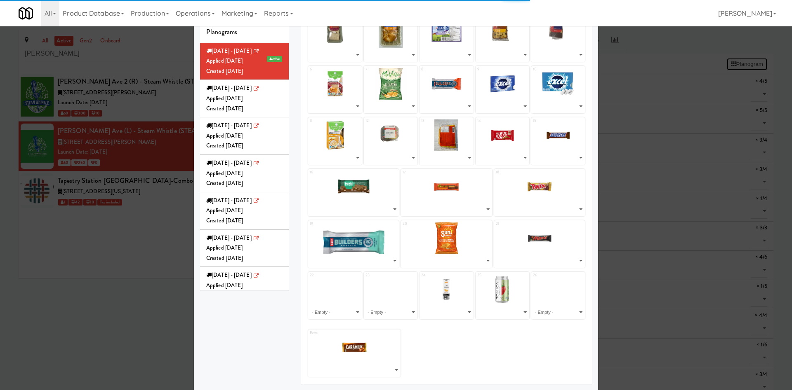
select select "number:287725"
select select "number:287915"
select select "number:287855"
select select "number:287996"
select select "number:288017"
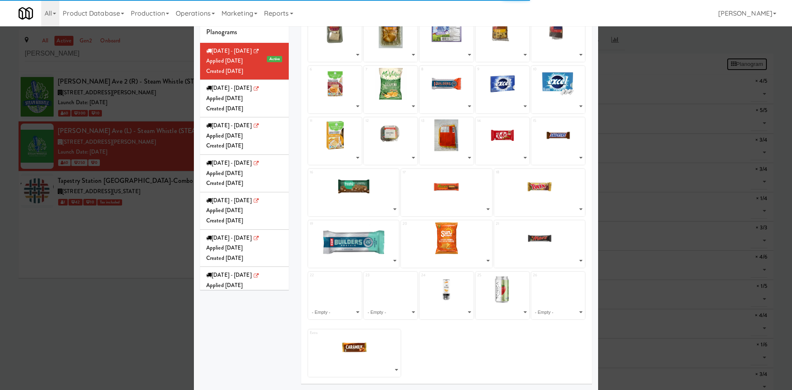
select select "number:287793"
select select "number:260723"
select select "number:287442"
select select "number:283144"
select select "number:268206"
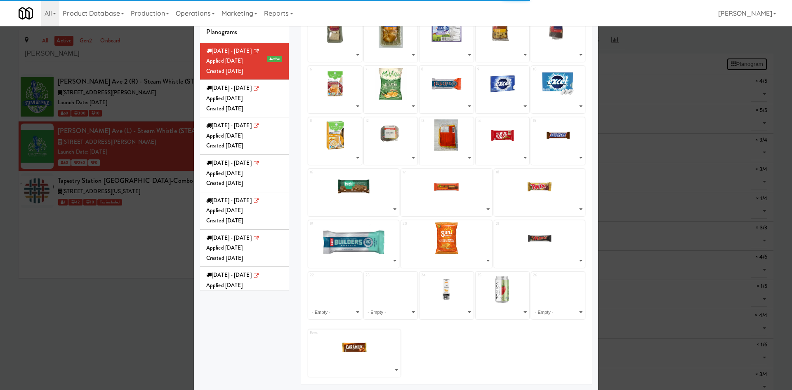
select select "number:279371"
select select "number:283094"
select select "number:287963"
select select "number:271619"
select select "number:271698"
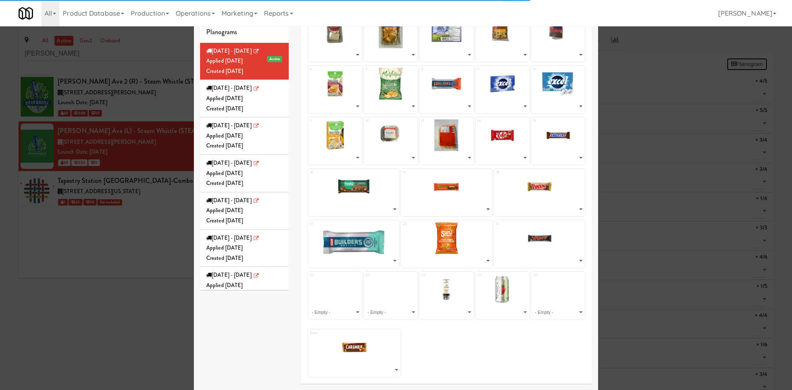
select select "number:275932"
select select "number:283047"
select select "number:279269"
select select "number:271657"
select select "number:287464"
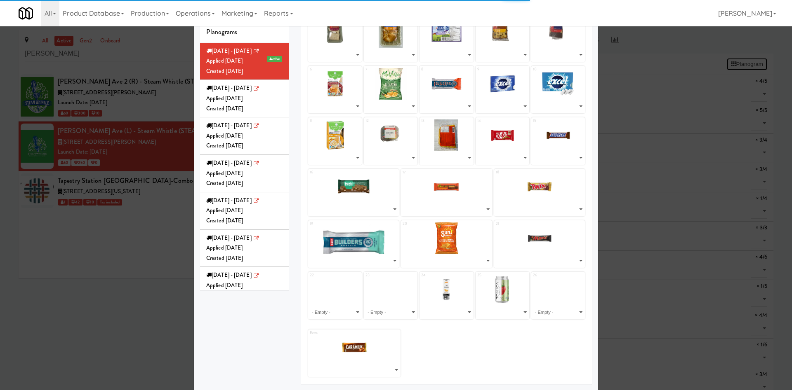
select select "number:287404"
select select "number:253567"
select select "number:247991"
select select "number:264112"
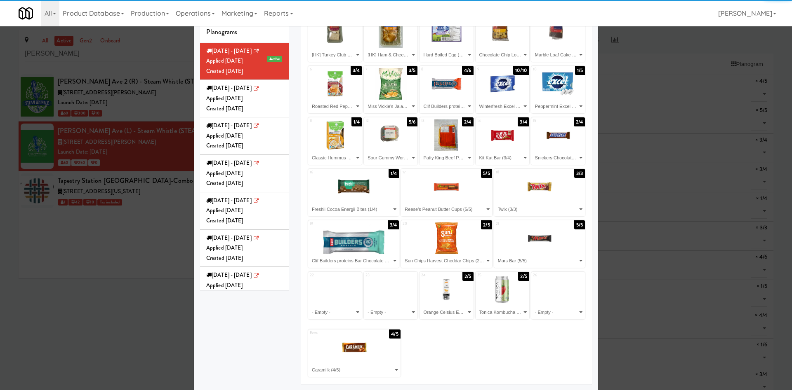
click at [30, 289] on div at bounding box center [396, 195] width 792 height 390
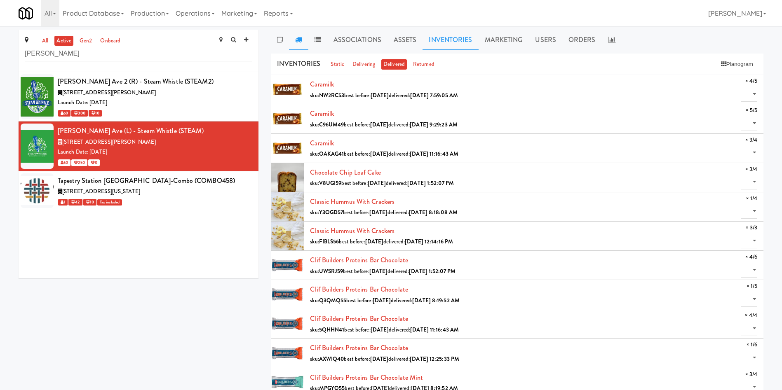
click at [296, 42] on icon at bounding box center [298, 39] width 7 height 7
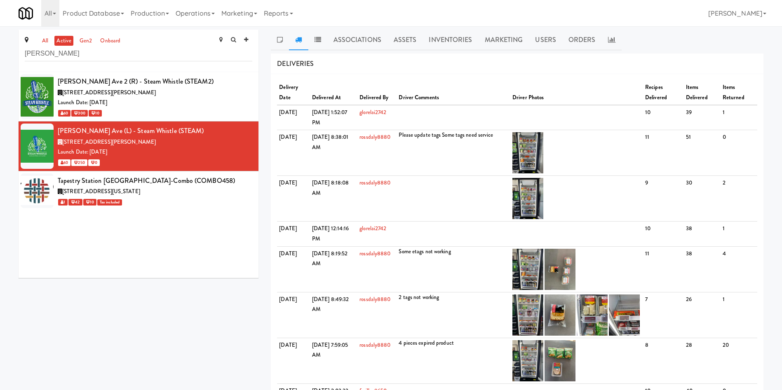
click at [120, 276] on div "Evans Ave 2 (R) - Steam Whistle (STEAM2) 249 Evans Ave., Toronto ON Launch Date…" at bounding box center [139, 175] width 240 height 206
click at [129, 56] on input "Evans" at bounding box center [139, 53] width 228 height 15
drag, startPoint x: 72, startPoint y: 57, endPoint x: 0, endPoint y: 57, distance: 71.7
click at [148, 107] on div "Launch Date: Sep 09, 2024" at bounding box center [155, 103] width 195 height 10
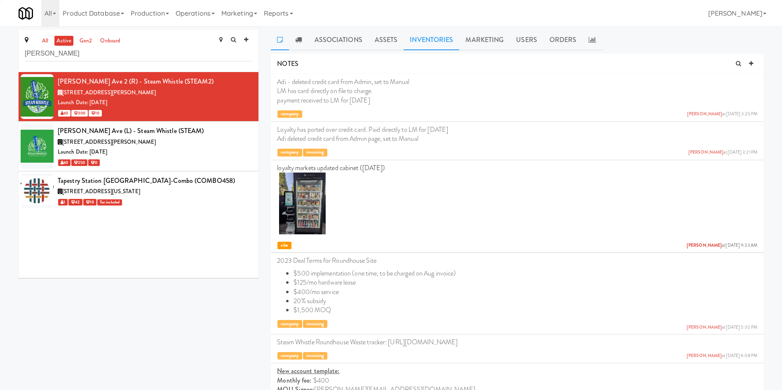
click at [435, 45] on link "Inventories" at bounding box center [432, 40] width 56 height 21
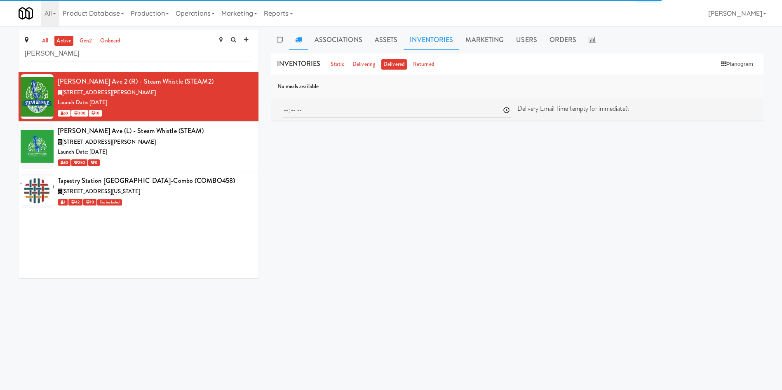
click at [307, 38] on link at bounding box center [298, 40] width 19 height 21
